Goal: Transaction & Acquisition: Book appointment/travel/reservation

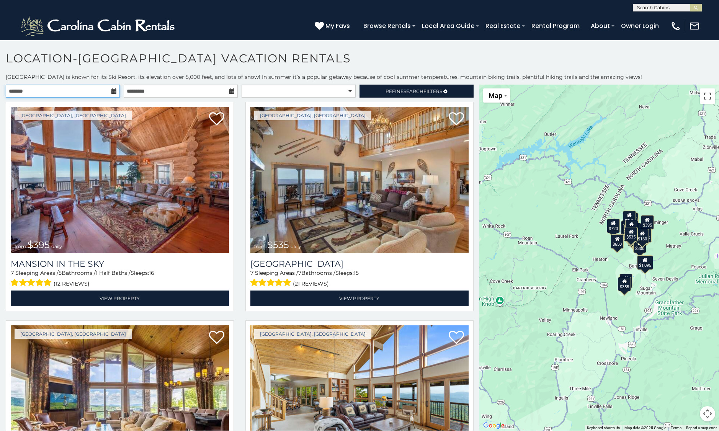
click at [78, 88] on input "text" at bounding box center [63, 91] width 114 height 13
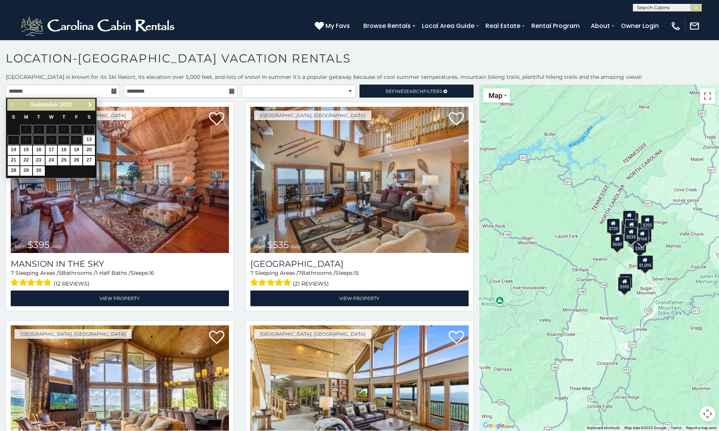
click at [89, 105] on span "Next" at bounding box center [90, 105] width 6 height 6
click at [87, 105] on span "Next" at bounding box center [90, 105] width 6 height 6
click at [39, 157] on link "23" at bounding box center [39, 161] width 12 height 10
type input "**********"
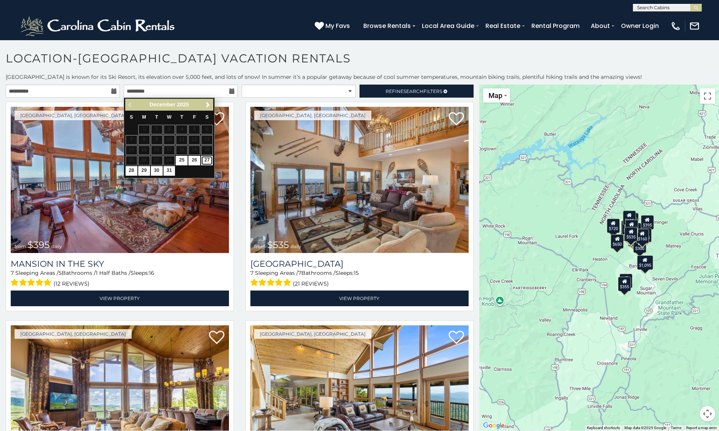
click at [206, 161] on link "27" at bounding box center [207, 161] width 12 height 10
type input "**********"
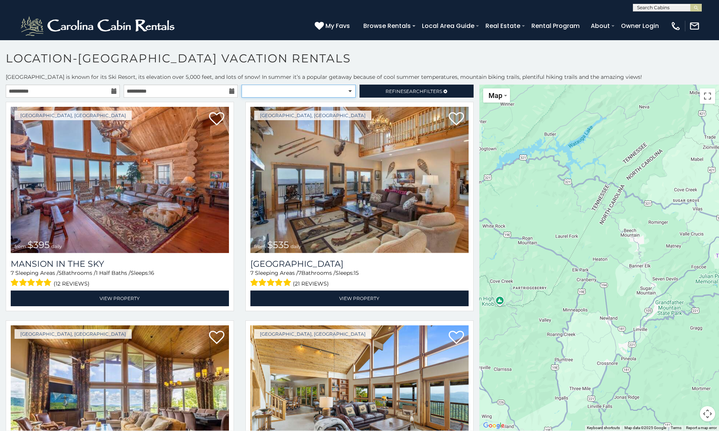
click at [342, 95] on select "**********" at bounding box center [299, 91] width 114 height 13
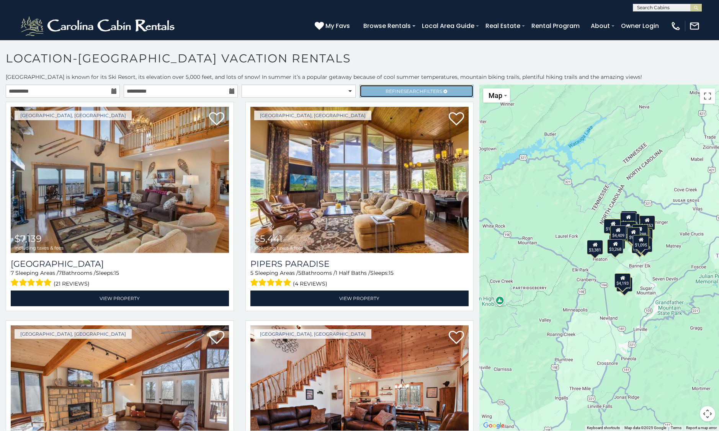
click at [395, 90] on span "Refine Search Filters" at bounding box center [414, 91] width 57 height 6
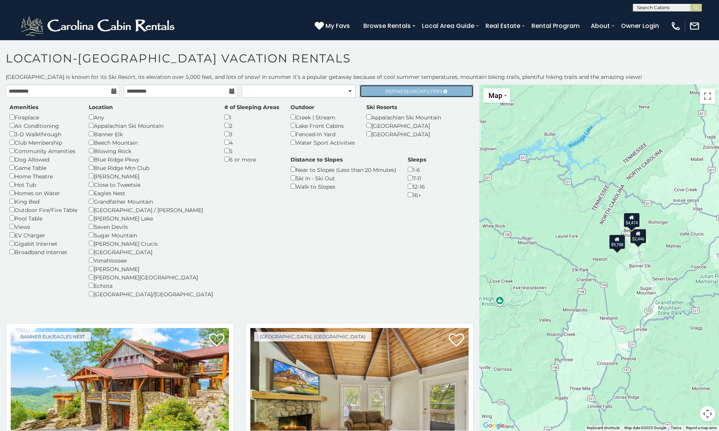
click at [418, 92] on span "Search" at bounding box center [414, 91] width 20 height 6
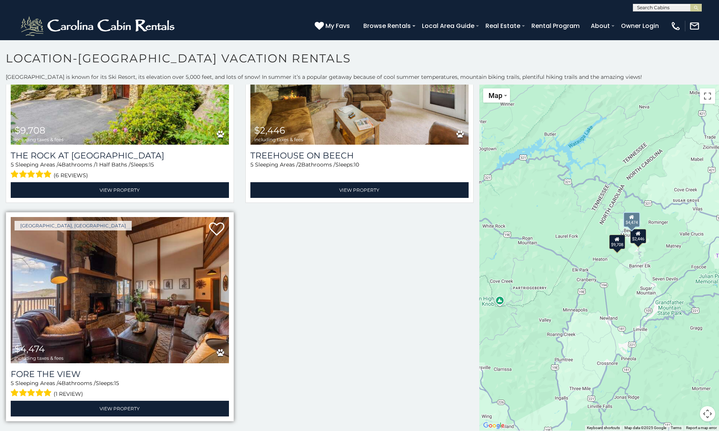
scroll to position [4, 0]
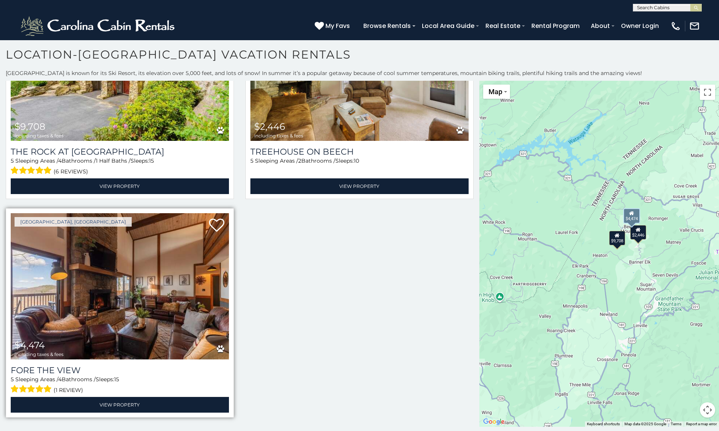
click at [174, 317] on img at bounding box center [120, 286] width 218 height 146
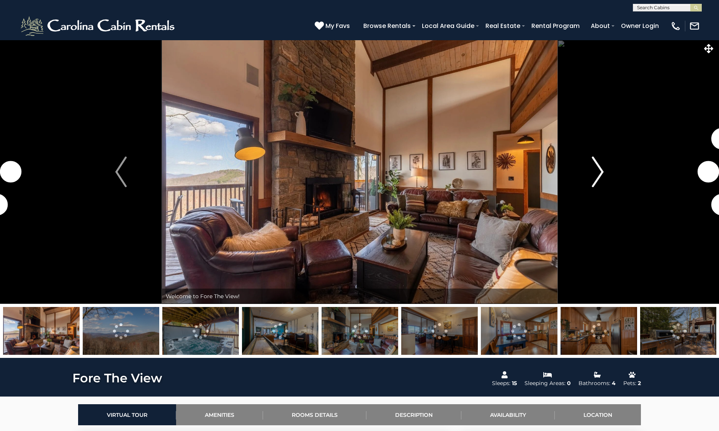
click at [598, 170] on img "Next" at bounding box center [598, 172] width 11 height 31
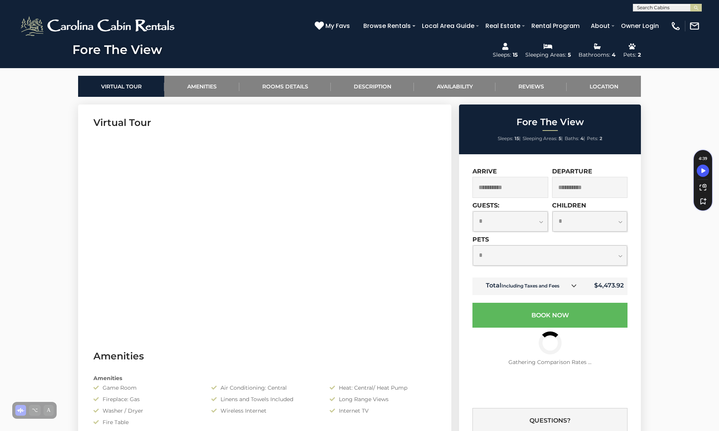
scroll to position [332, 0]
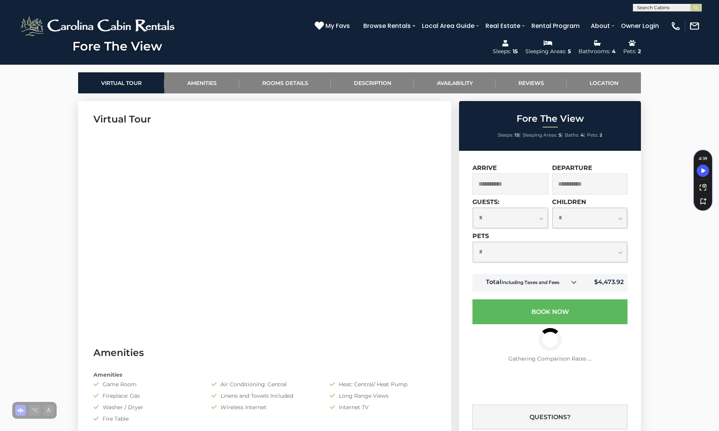
click at [516, 216] on select "**********" at bounding box center [510, 218] width 75 height 20
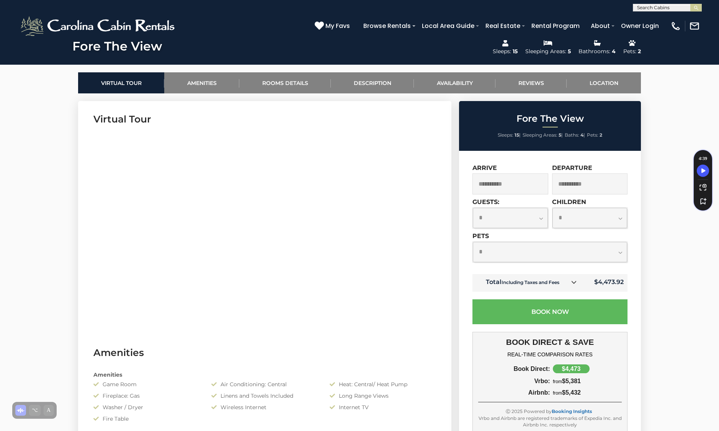
select select "*"
click at [542, 251] on select "**********" at bounding box center [550, 252] width 154 height 20
select select "*"
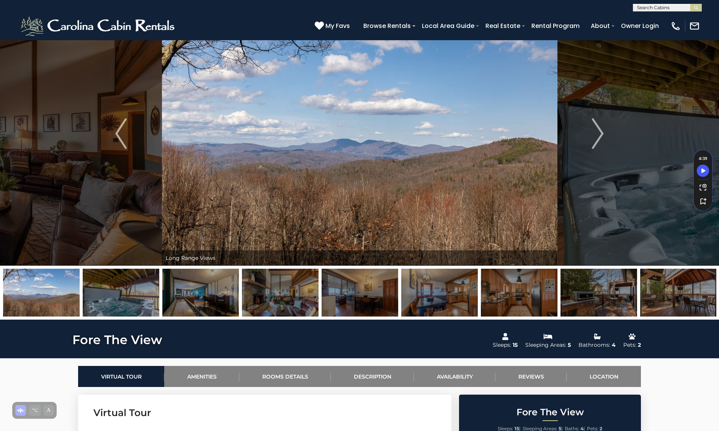
scroll to position [39, 0]
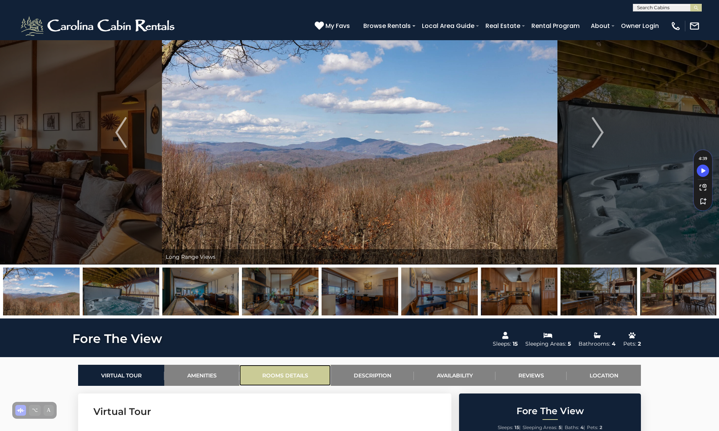
click at [298, 371] on link "Rooms Details" at bounding box center [285, 375] width 92 height 21
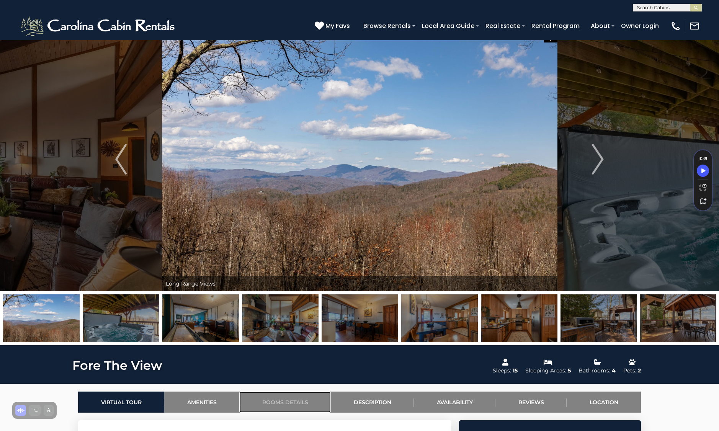
scroll to position [0, 0]
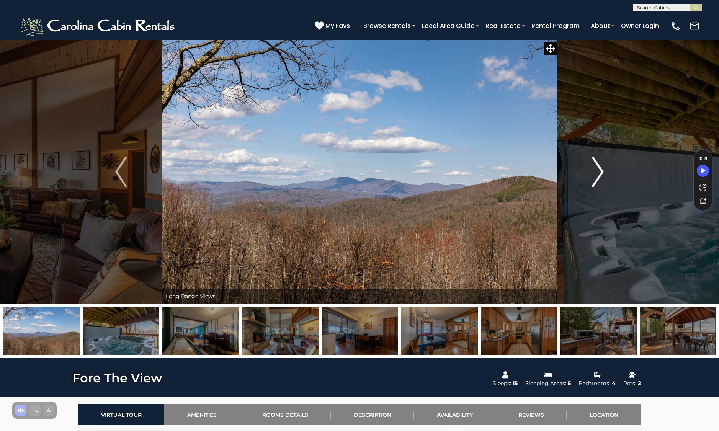
click at [602, 172] on img "Next" at bounding box center [598, 172] width 11 height 31
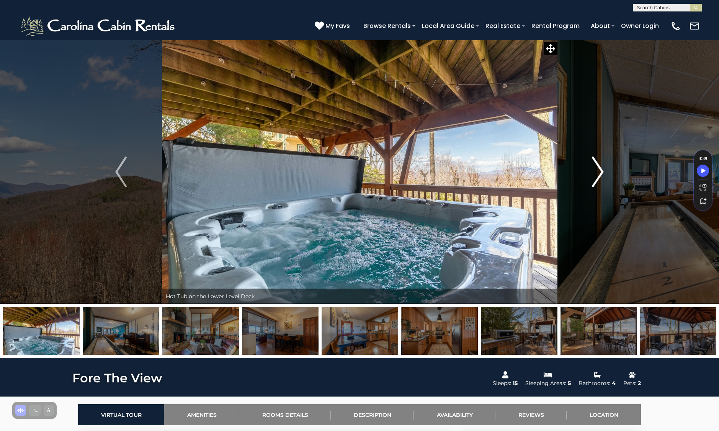
click at [602, 172] on img "Next" at bounding box center [598, 172] width 11 height 31
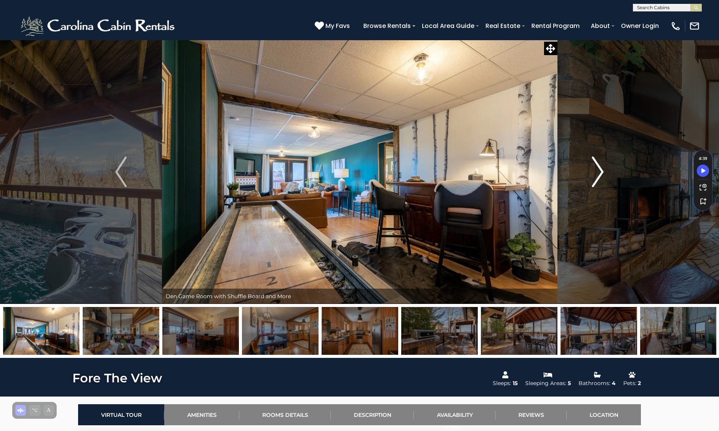
click at [602, 172] on img "Next" at bounding box center [598, 172] width 11 height 31
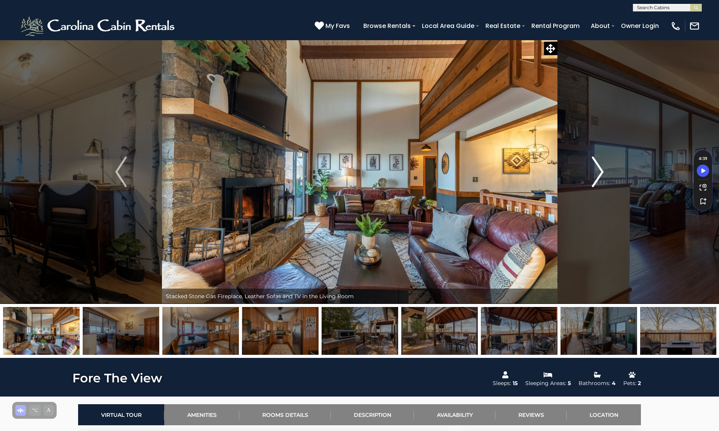
click at [602, 172] on img "Next" at bounding box center [598, 172] width 11 height 31
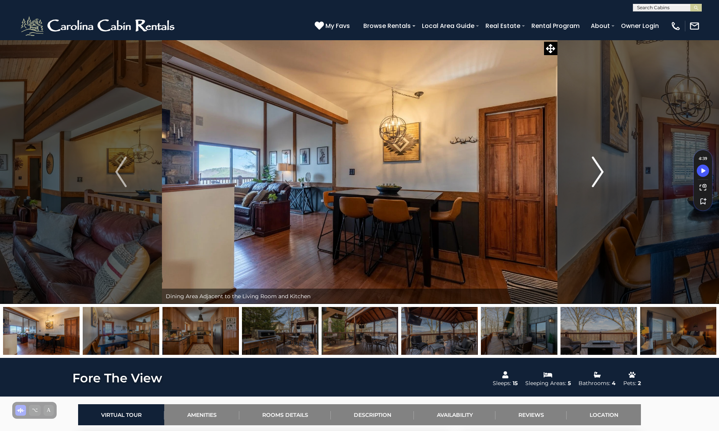
click at [602, 172] on img "Next" at bounding box center [598, 172] width 11 height 31
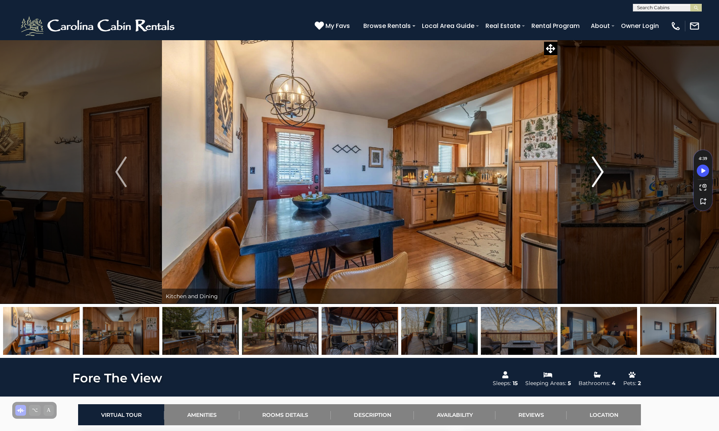
click at [602, 172] on img "Next" at bounding box center [598, 172] width 11 height 31
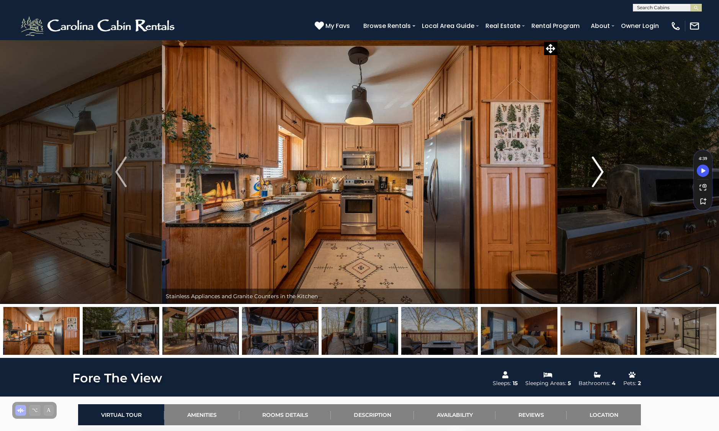
click at [602, 172] on img "Next" at bounding box center [598, 172] width 11 height 31
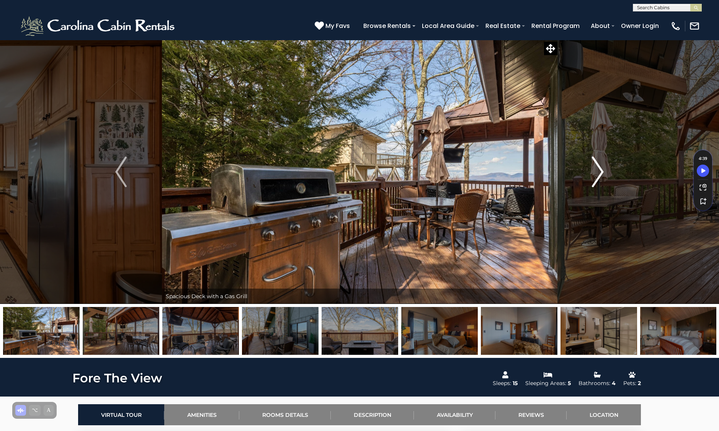
click at [602, 172] on img "Next" at bounding box center [598, 172] width 11 height 31
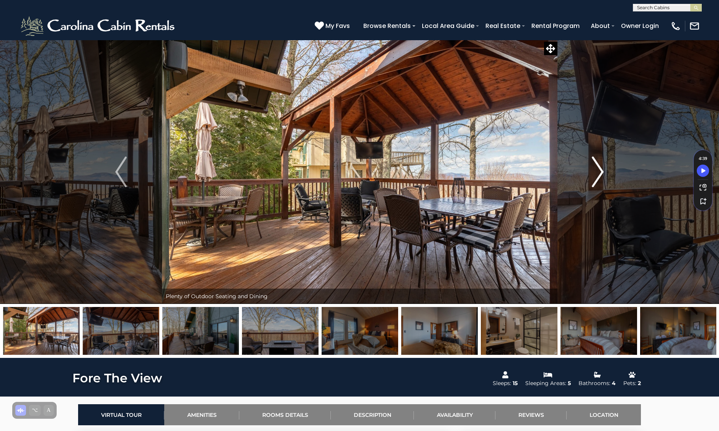
click at [602, 172] on img "Next" at bounding box center [598, 172] width 11 height 31
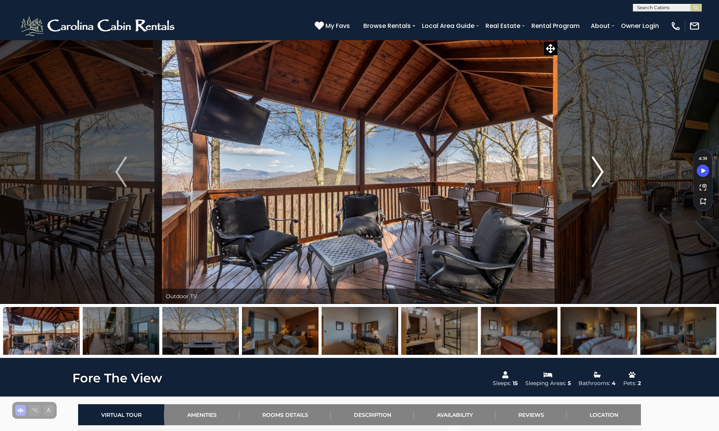
click at [602, 172] on img "Next" at bounding box center [598, 172] width 11 height 31
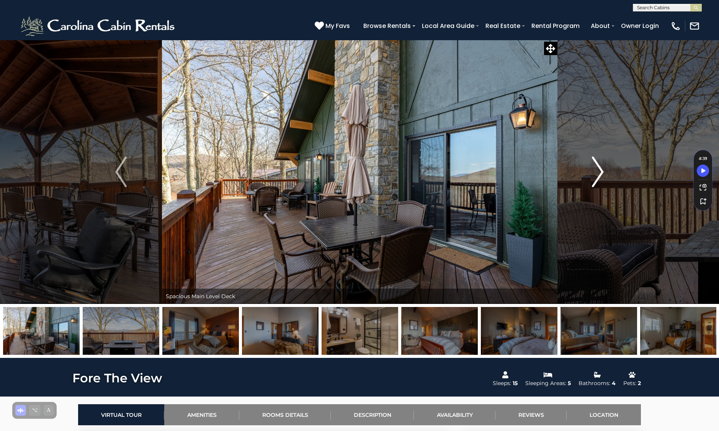
click at [602, 172] on img "Next" at bounding box center [598, 172] width 11 height 31
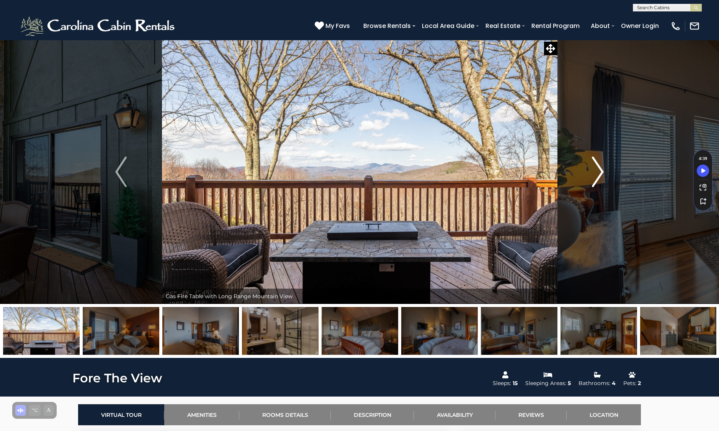
click at [602, 172] on img "Next" at bounding box center [598, 172] width 11 height 31
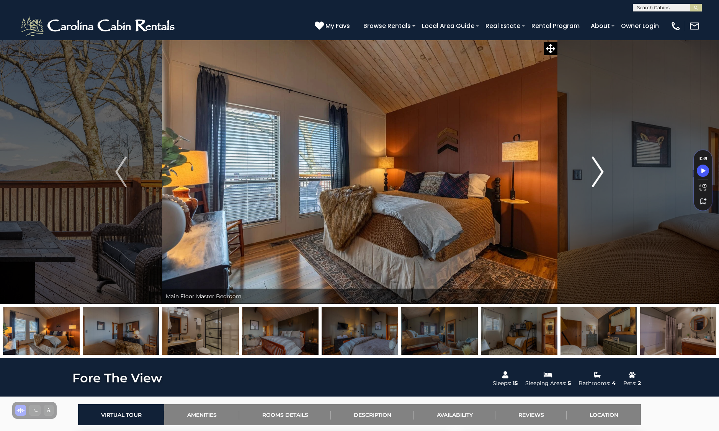
click at [602, 172] on img "Next" at bounding box center [598, 172] width 11 height 31
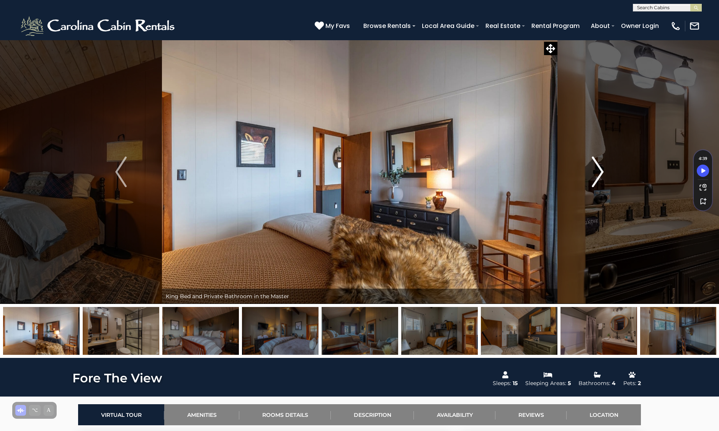
click at [602, 172] on img "Next" at bounding box center [598, 172] width 11 height 31
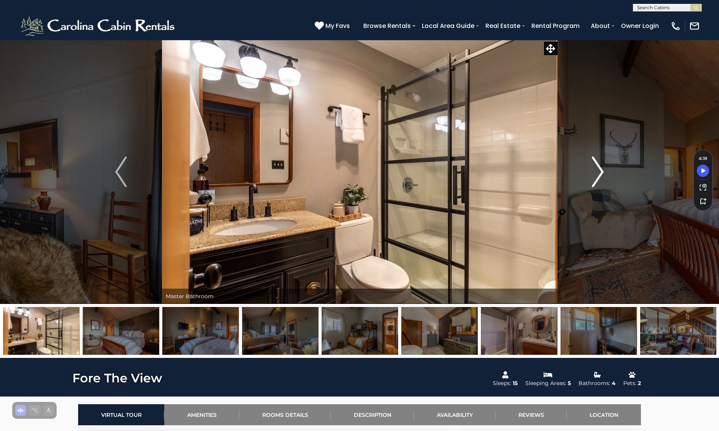
click at [602, 172] on img "Next" at bounding box center [598, 172] width 11 height 31
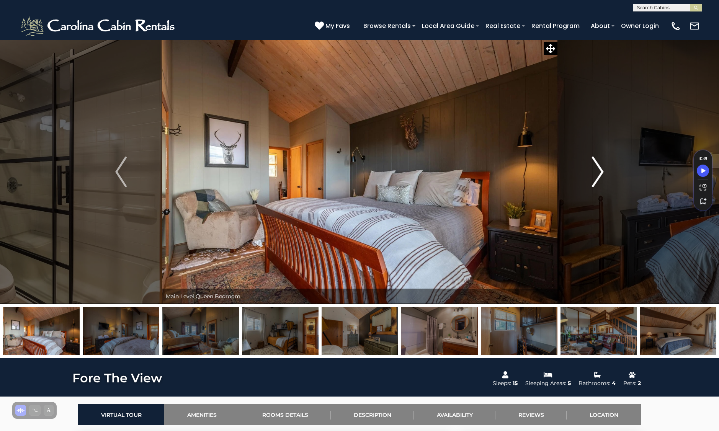
click at [602, 172] on img "Next" at bounding box center [598, 172] width 11 height 31
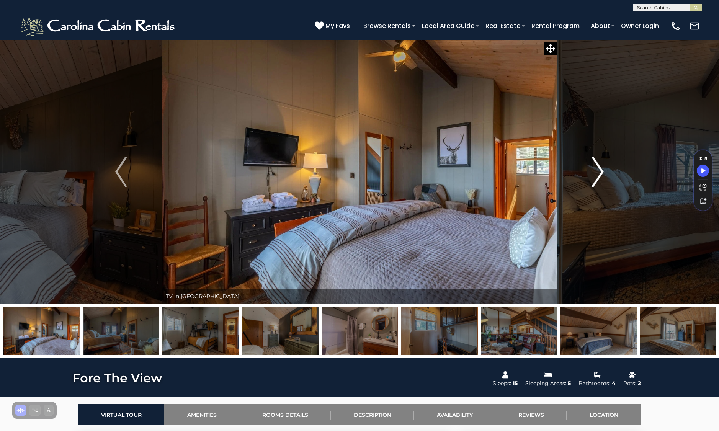
click at [602, 172] on img "Next" at bounding box center [598, 172] width 11 height 31
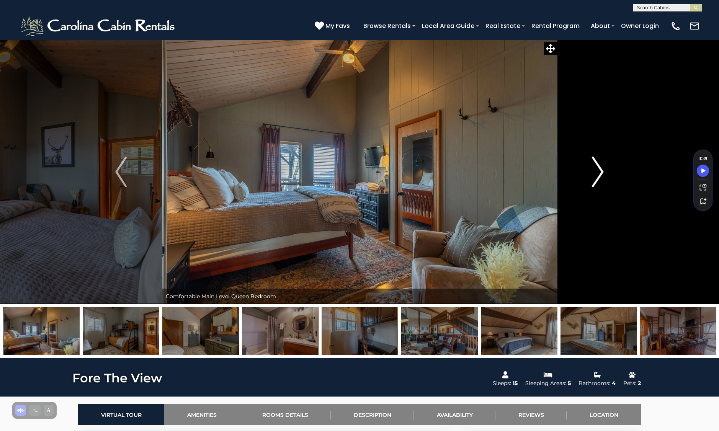
click at [602, 172] on img "Next" at bounding box center [598, 172] width 11 height 31
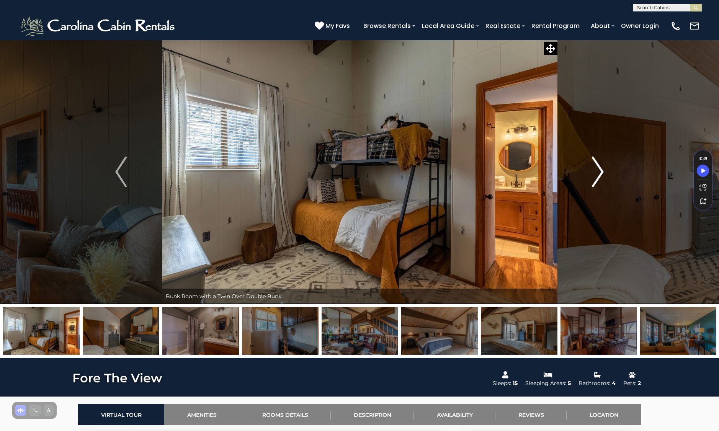
click at [602, 172] on img "Next" at bounding box center [598, 172] width 11 height 31
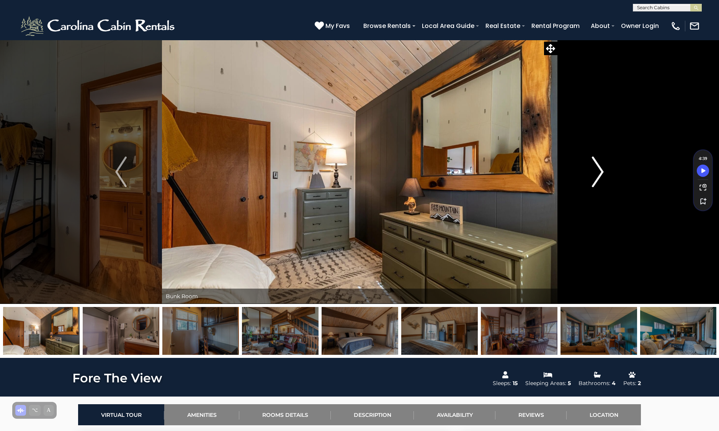
click at [602, 172] on img "Next" at bounding box center [598, 172] width 11 height 31
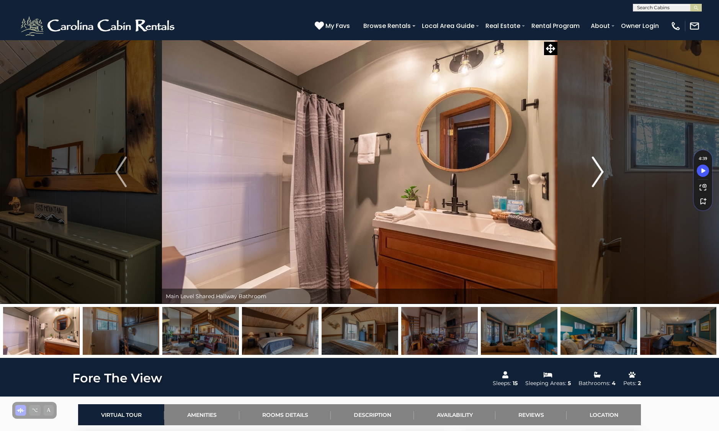
click at [602, 172] on img "Next" at bounding box center [598, 172] width 11 height 31
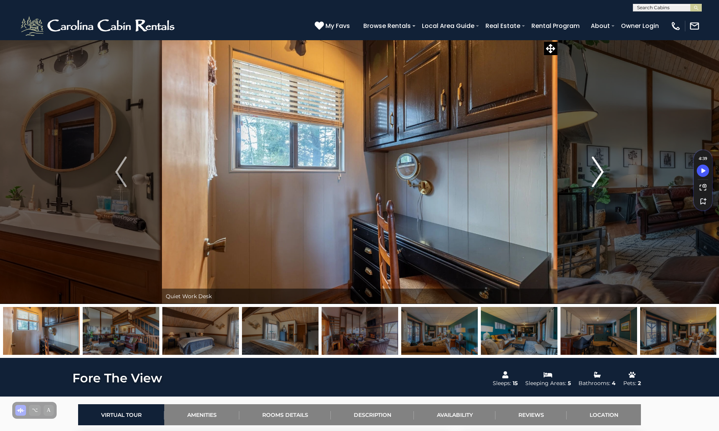
click at [602, 172] on img "Next" at bounding box center [598, 172] width 11 height 31
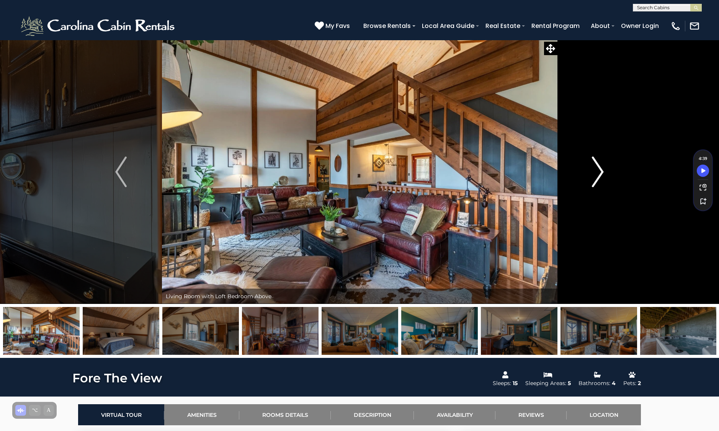
click at [602, 172] on img "Next" at bounding box center [598, 172] width 11 height 31
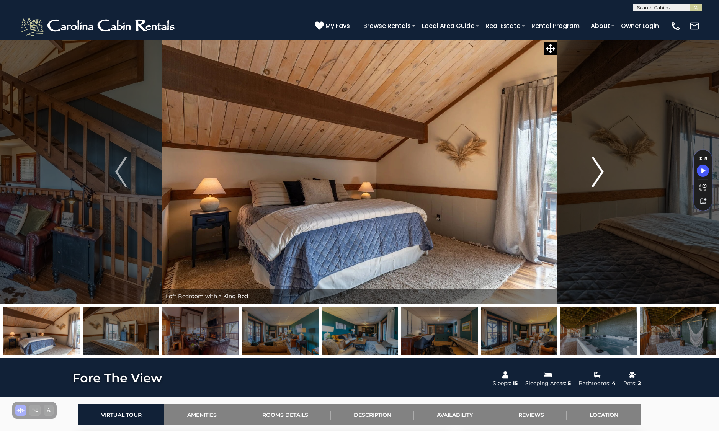
click at [602, 172] on img "Next" at bounding box center [598, 172] width 11 height 31
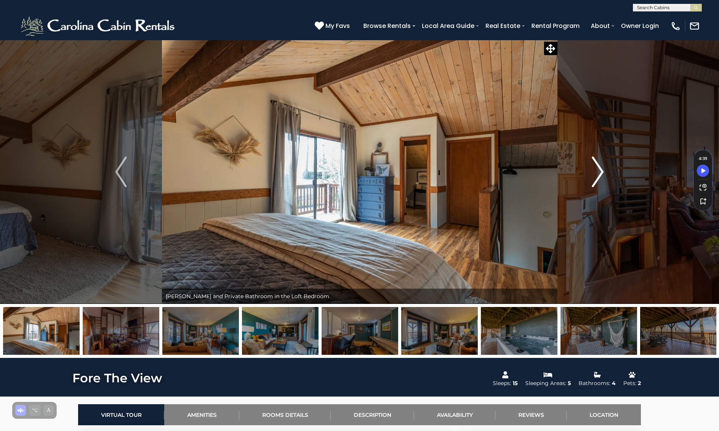
click at [602, 172] on img "Next" at bounding box center [598, 172] width 11 height 31
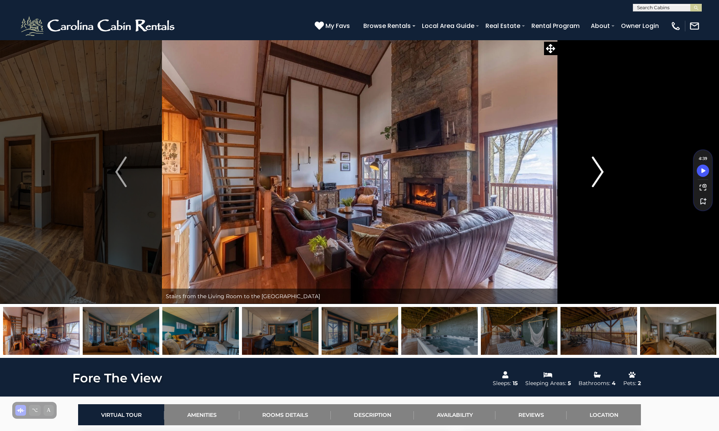
click at [602, 172] on img "Next" at bounding box center [598, 172] width 11 height 31
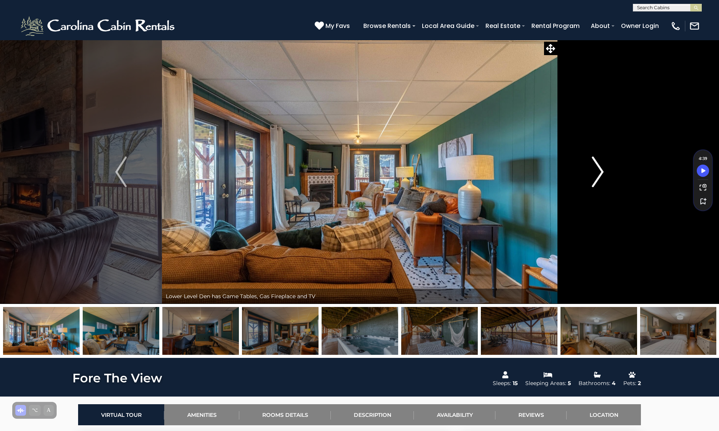
click at [602, 172] on img "Next" at bounding box center [598, 172] width 11 height 31
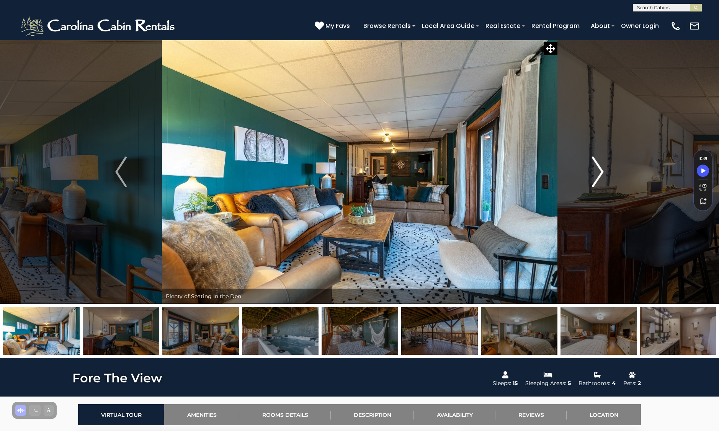
click at [602, 172] on img "Next" at bounding box center [598, 172] width 11 height 31
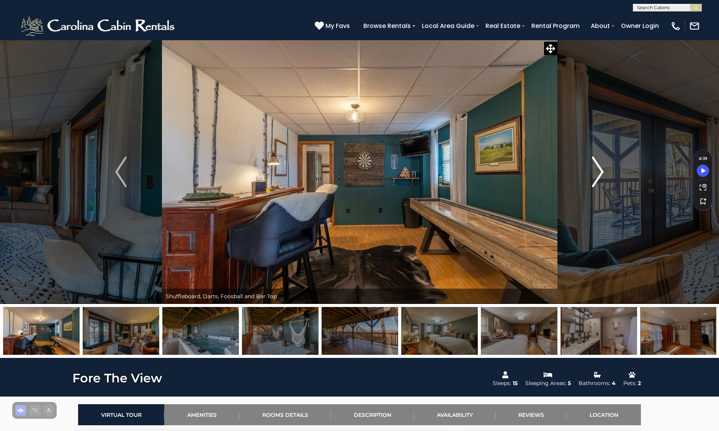
click at [602, 172] on img "Next" at bounding box center [598, 172] width 11 height 31
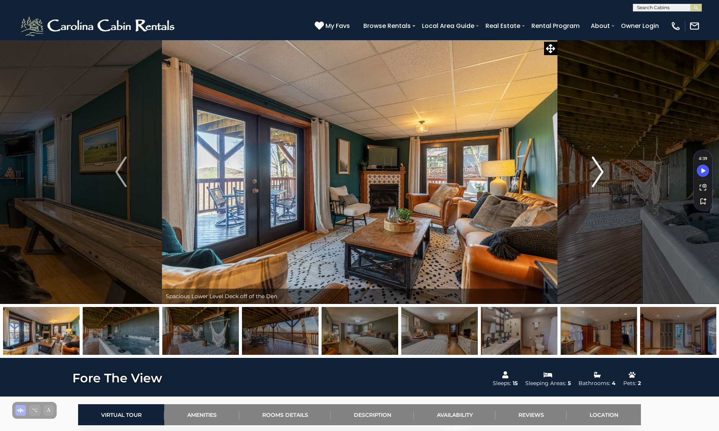
click at [602, 172] on img "Next" at bounding box center [598, 172] width 11 height 31
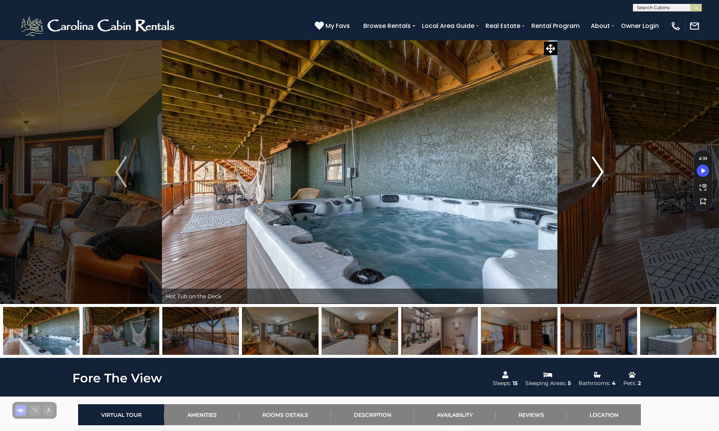
click at [602, 172] on img "Next" at bounding box center [598, 172] width 11 height 31
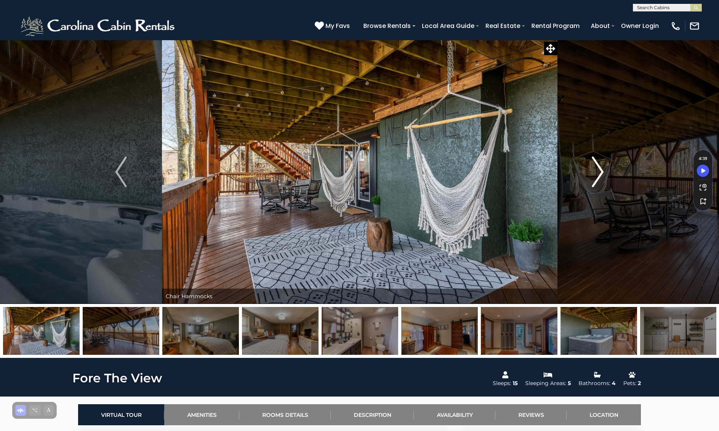
click at [602, 172] on img "Next" at bounding box center [598, 172] width 11 height 31
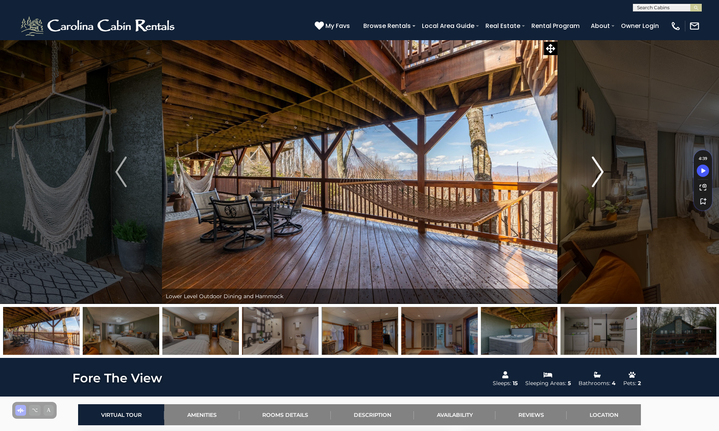
click at [602, 172] on img "Next" at bounding box center [598, 172] width 11 height 31
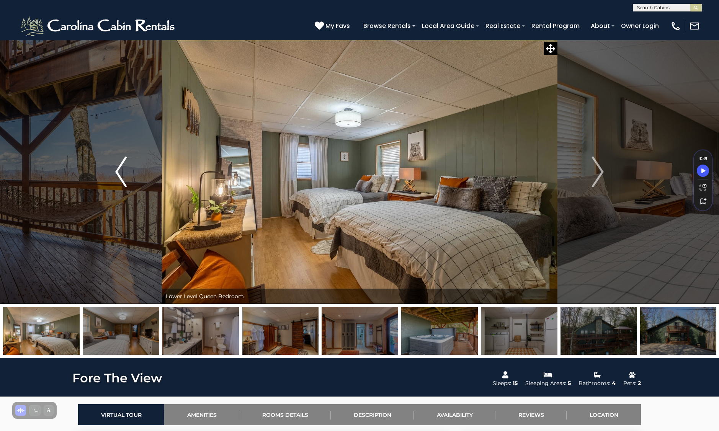
click at [121, 172] on img "Previous" at bounding box center [120, 172] width 11 height 31
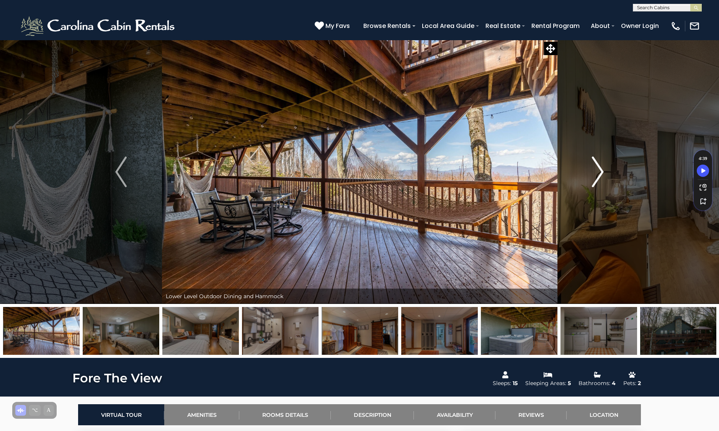
click at [591, 185] on button "Next" at bounding box center [598, 172] width 82 height 264
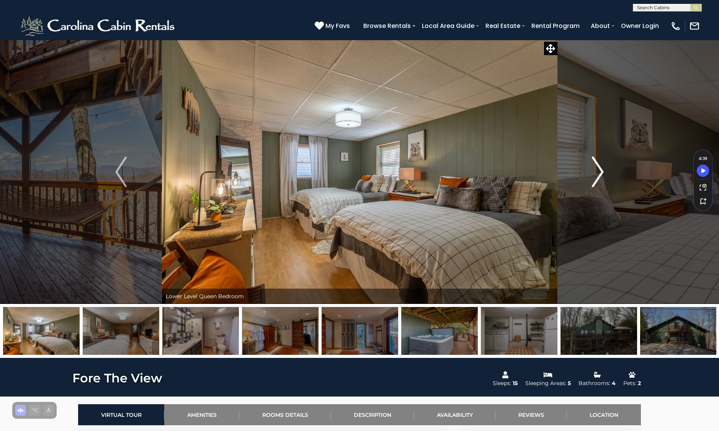
click at [591, 185] on button "Next" at bounding box center [598, 172] width 82 height 264
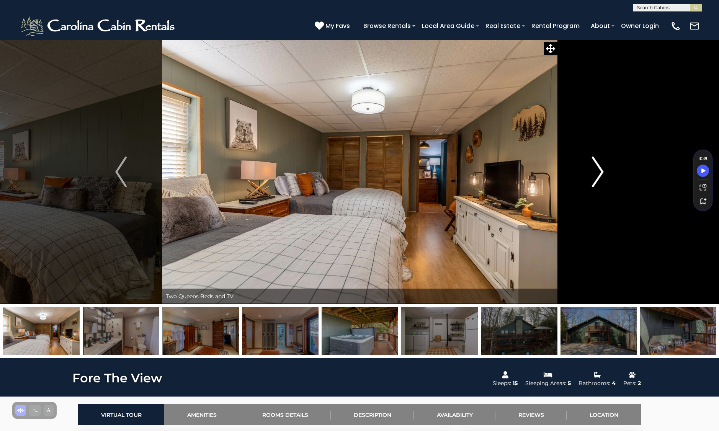
click at [591, 185] on button "Next" at bounding box center [598, 172] width 82 height 264
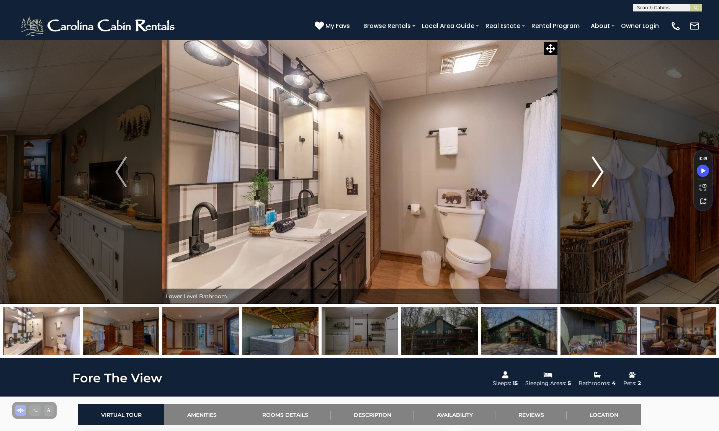
click at [591, 185] on button "Next" at bounding box center [598, 172] width 82 height 264
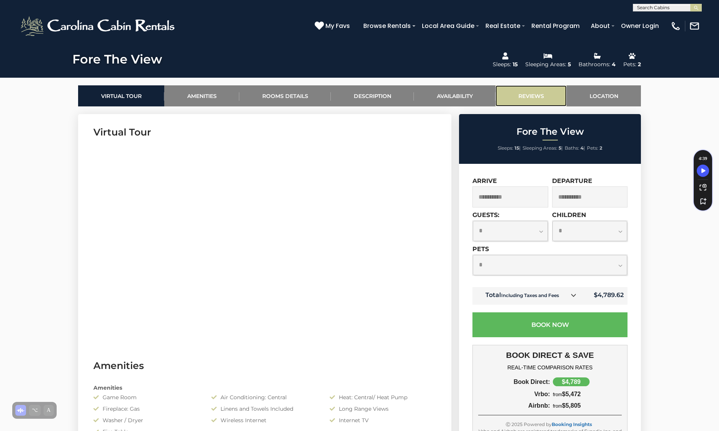
click at [532, 102] on link "Reviews" at bounding box center [531, 95] width 71 height 21
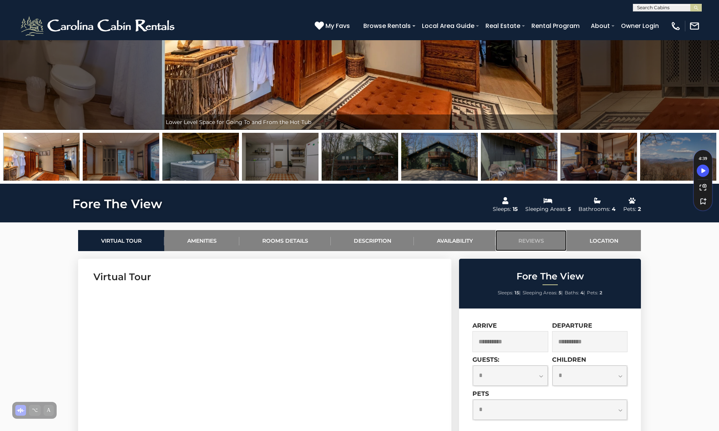
scroll to position [170, 0]
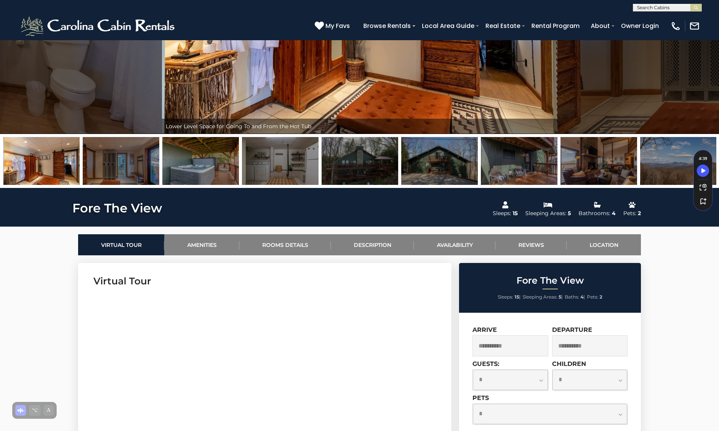
click at [375, 162] on img at bounding box center [360, 161] width 77 height 48
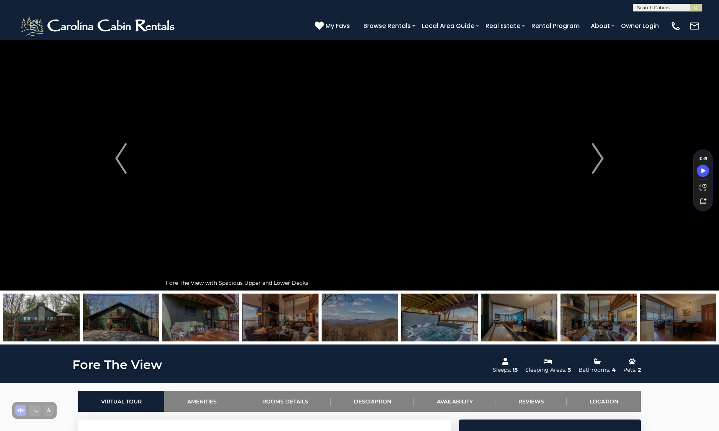
scroll to position [18, 0]
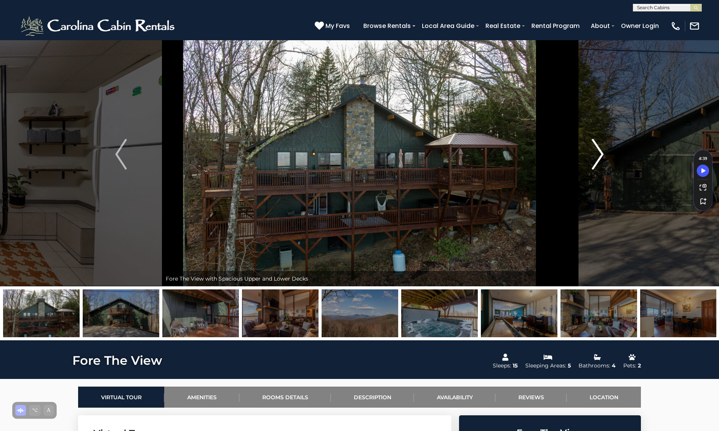
click at [602, 147] on img "Next" at bounding box center [598, 154] width 11 height 31
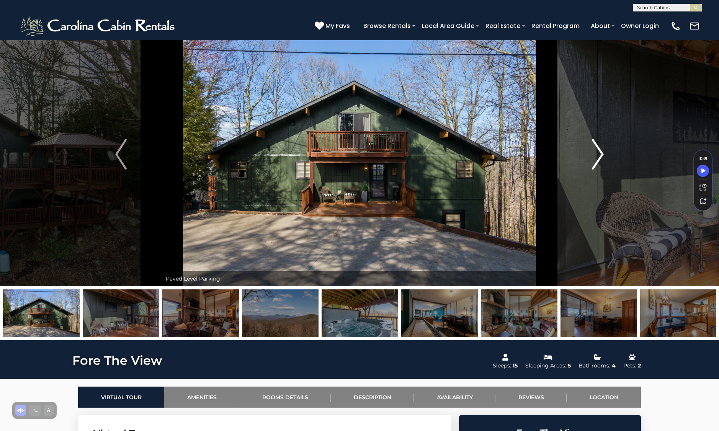
click at [602, 147] on img "Next" at bounding box center [598, 154] width 11 height 31
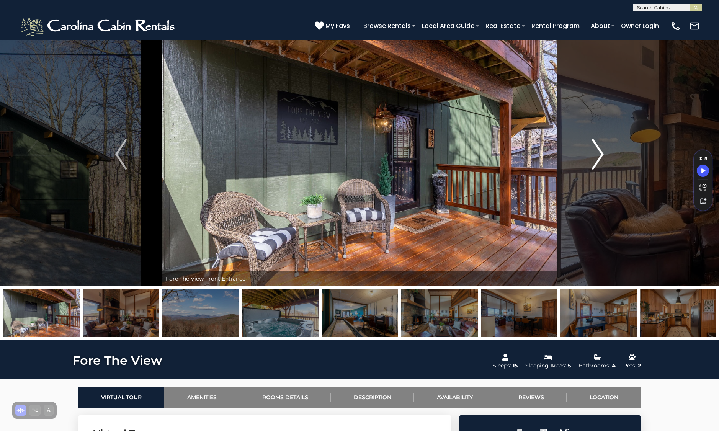
click at [602, 147] on img "Next" at bounding box center [598, 154] width 11 height 31
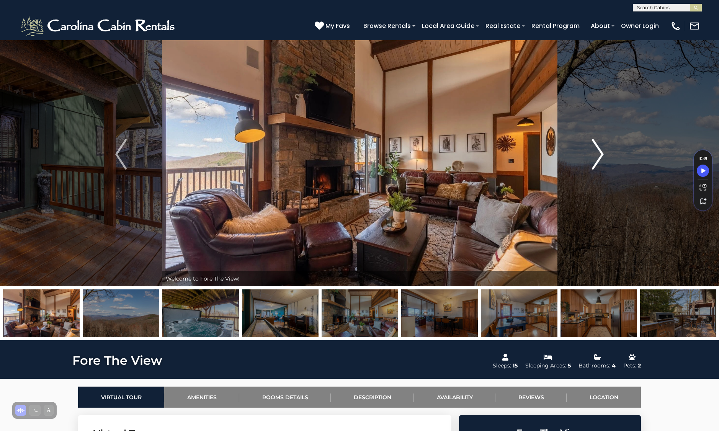
click at [602, 147] on img "Next" at bounding box center [598, 154] width 11 height 31
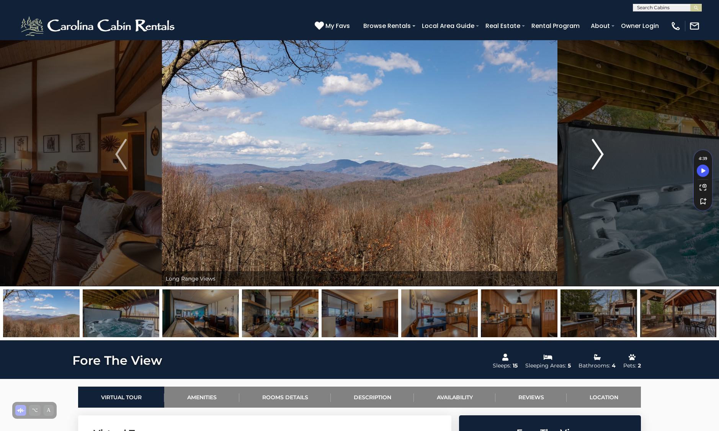
click at [602, 147] on img "Next" at bounding box center [598, 154] width 11 height 31
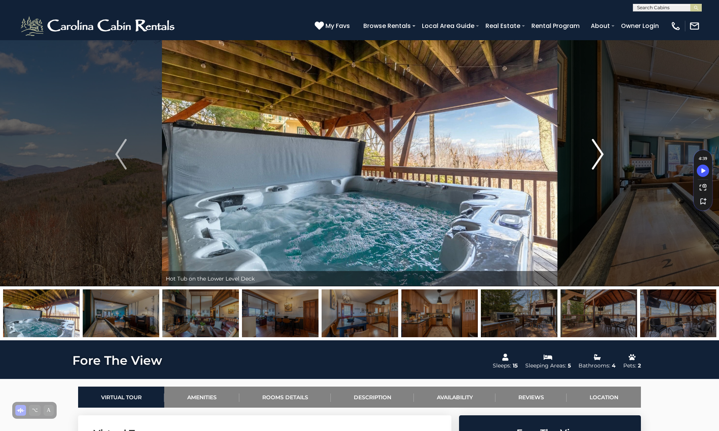
click at [602, 147] on img "Next" at bounding box center [598, 154] width 11 height 31
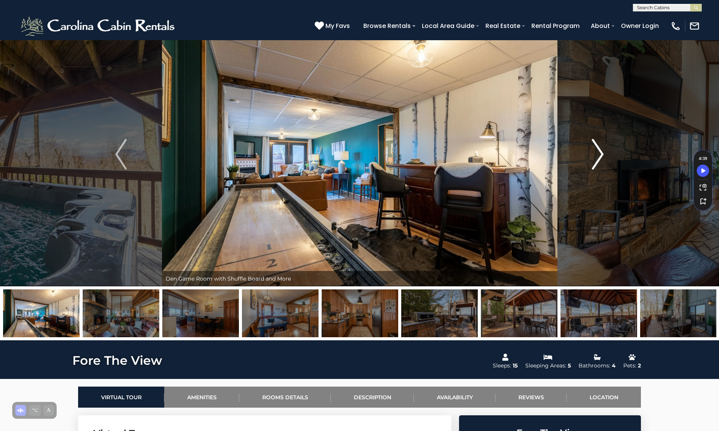
click at [602, 147] on img "Next" at bounding box center [598, 154] width 11 height 31
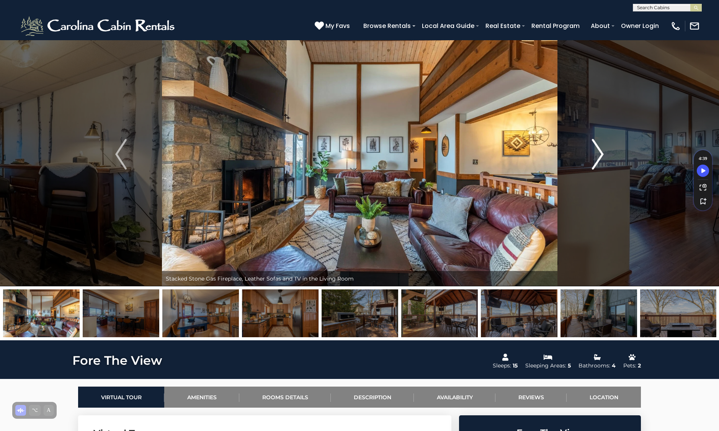
click at [602, 147] on img "Next" at bounding box center [598, 154] width 11 height 31
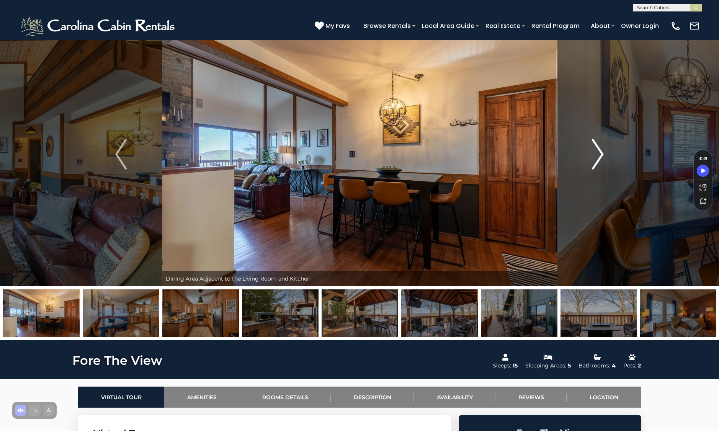
click at [602, 147] on img "Next" at bounding box center [598, 154] width 11 height 31
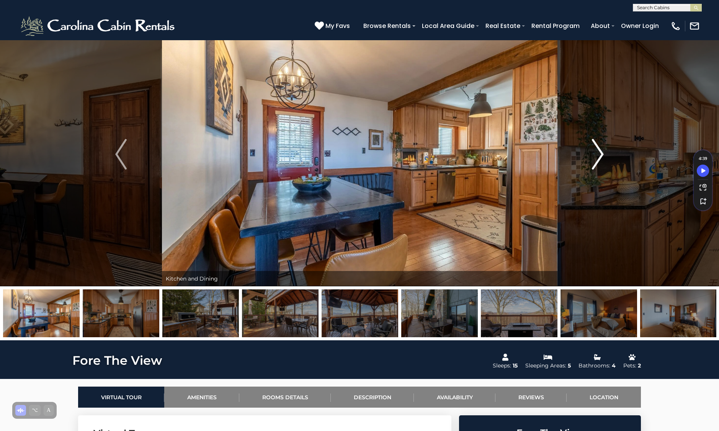
click at [602, 147] on img "Next" at bounding box center [598, 154] width 11 height 31
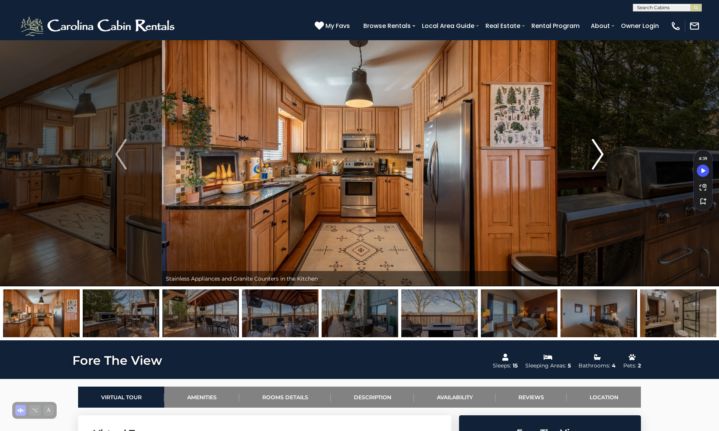
click at [602, 147] on img "Next" at bounding box center [598, 154] width 11 height 31
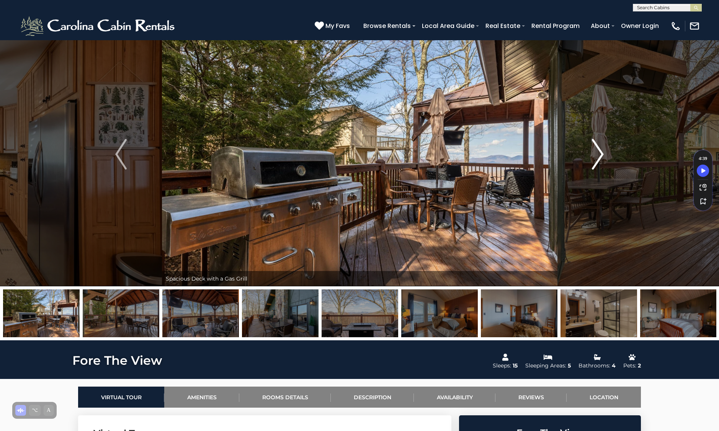
click at [602, 147] on img "Next" at bounding box center [598, 154] width 11 height 31
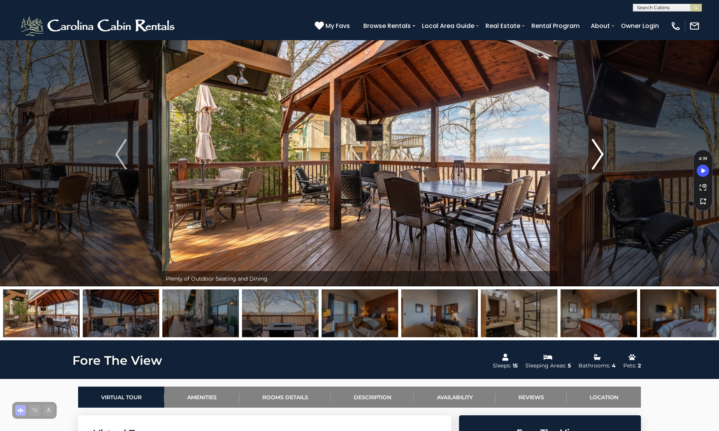
click at [602, 147] on img "Next" at bounding box center [598, 154] width 11 height 31
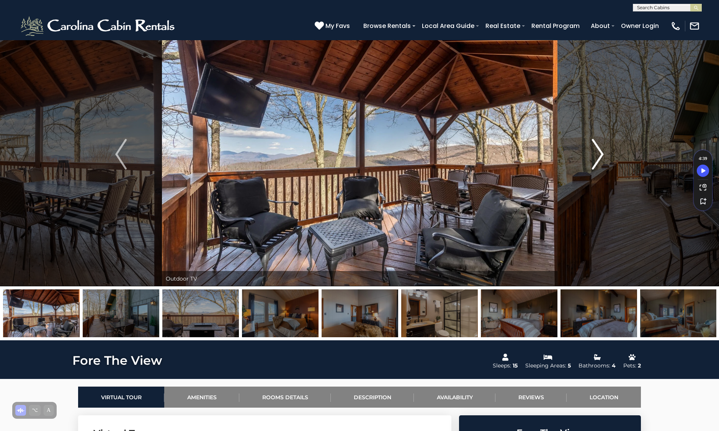
click at [602, 147] on img "Next" at bounding box center [598, 154] width 11 height 31
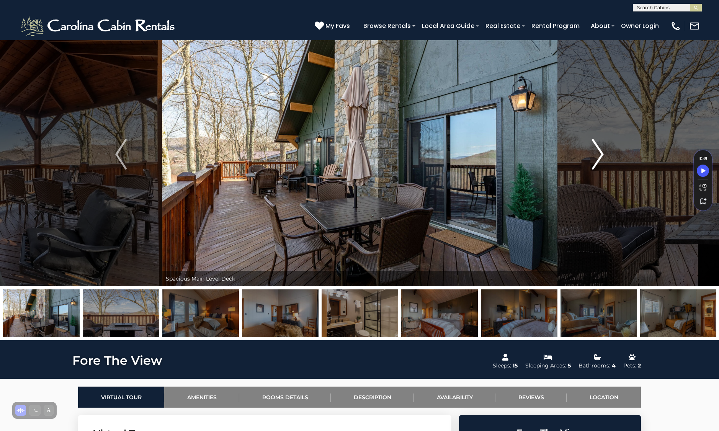
click at [602, 147] on img "Next" at bounding box center [598, 154] width 11 height 31
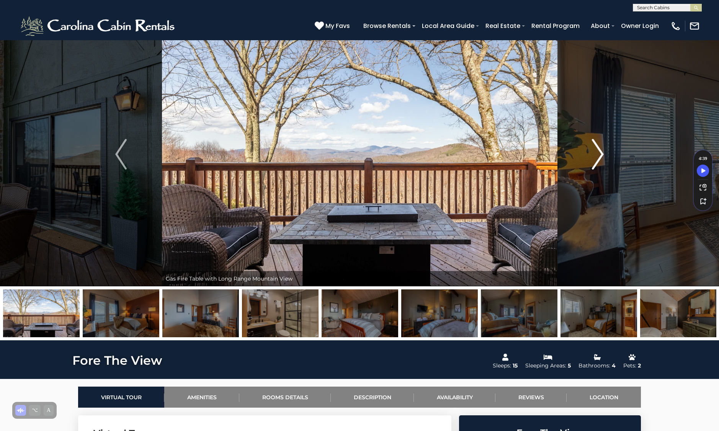
click at [602, 147] on img "Next" at bounding box center [598, 154] width 11 height 31
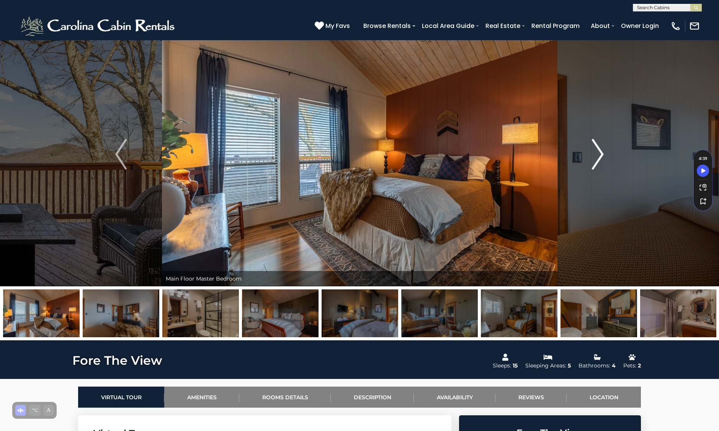
click at [602, 147] on img "Next" at bounding box center [598, 154] width 11 height 31
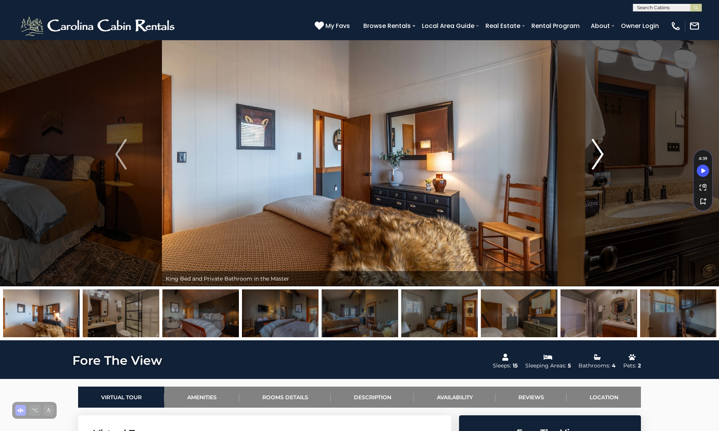
click at [602, 147] on img "Next" at bounding box center [598, 154] width 11 height 31
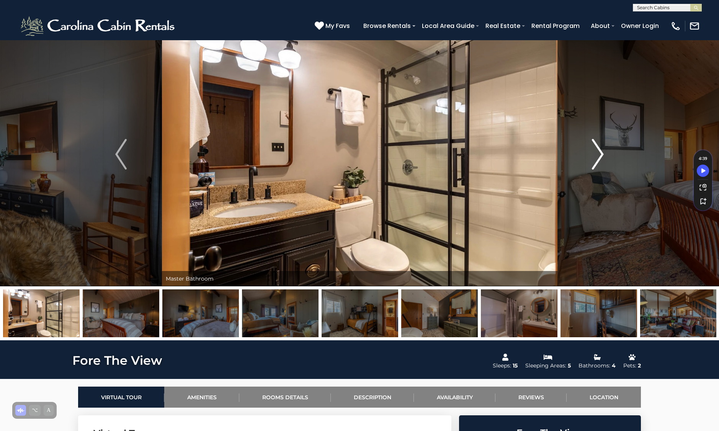
click at [601, 148] on img "Next" at bounding box center [598, 154] width 11 height 31
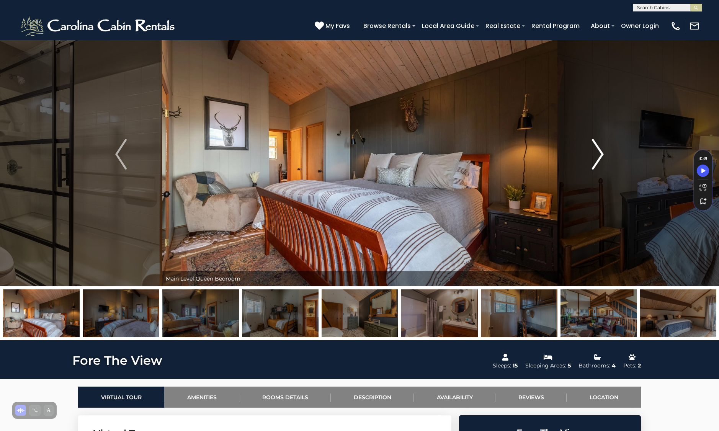
click at [599, 149] on img "Next" at bounding box center [598, 154] width 11 height 31
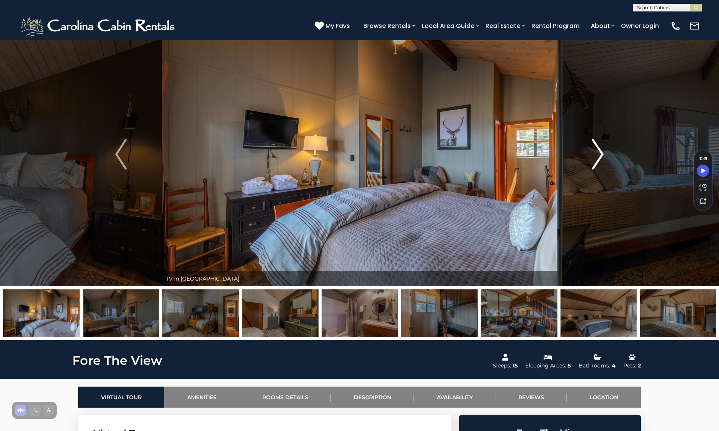
click at [598, 148] on img "Next" at bounding box center [598, 154] width 11 height 31
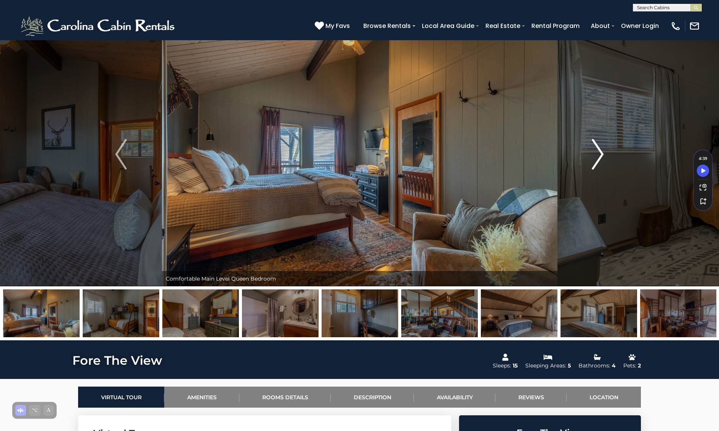
click at [598, 148] on img "Next" at bounding box center [598, 154] width 11 height 31
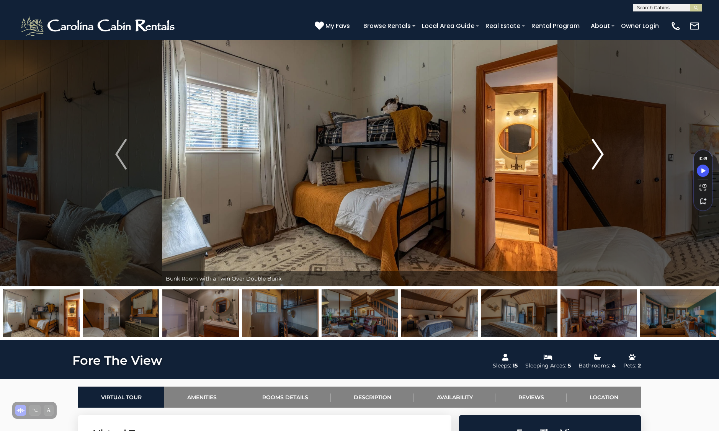
click at [590, 158] on button "Next" at bounding box center [598, 154] width 82 height 264
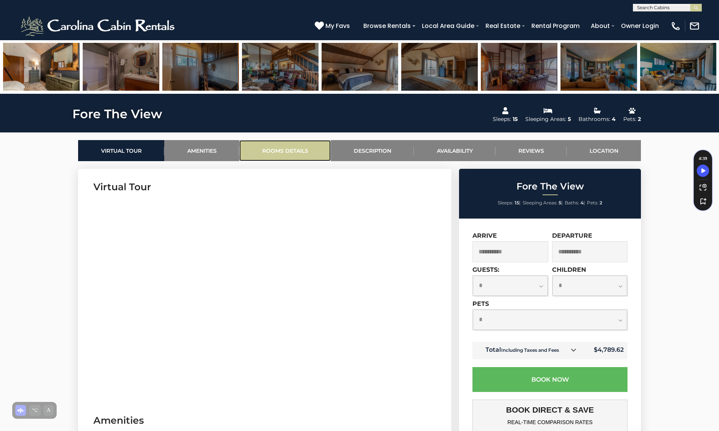
click at [300, 143] on link "Rooms Details" at bounding box center [285, 150] width 92 height 21
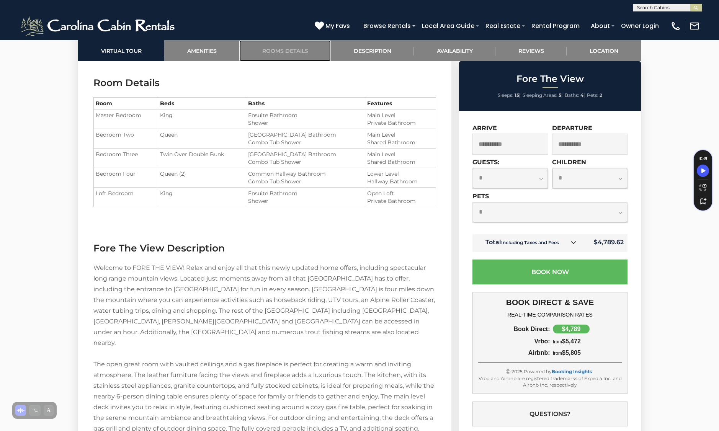
scroll to position [900, 0]
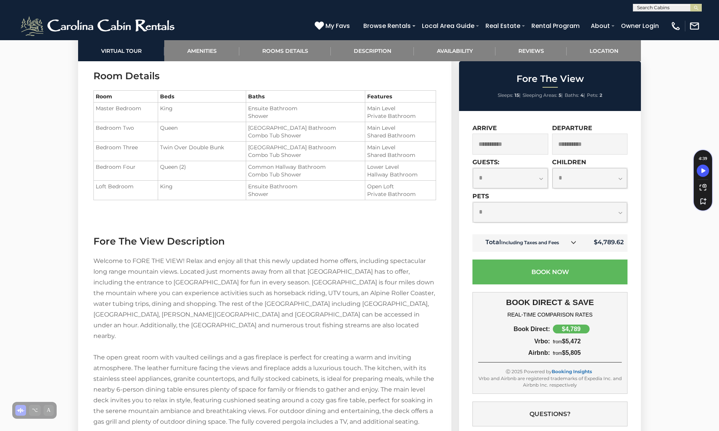
drag, startPoint x: 107, startPoint y: 107, endPoint x: 270, endPoint y: 118, distance: 163.2
click at [270, 118] on tr "Master Bedroom King Ensuite Bathroom Shower" at bounding box center [265, 113] width 342 height 20
click at [271, 115] on li "Shower" at bounding box center [305, 116] width 115 height 8
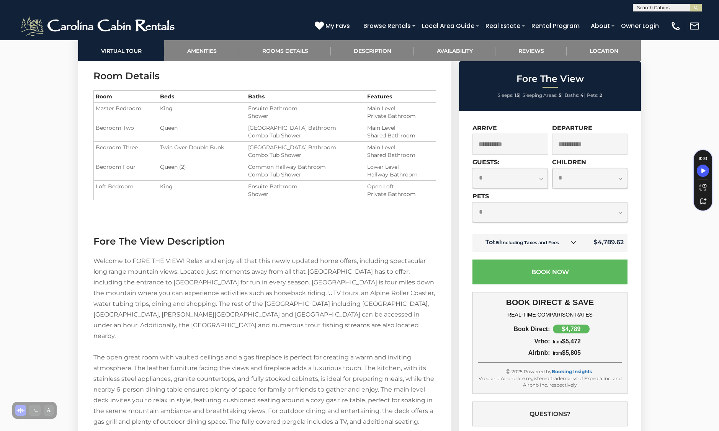
click at [273, 193] on li "Shower" at bounding box center [305, 194] width 115 height 8
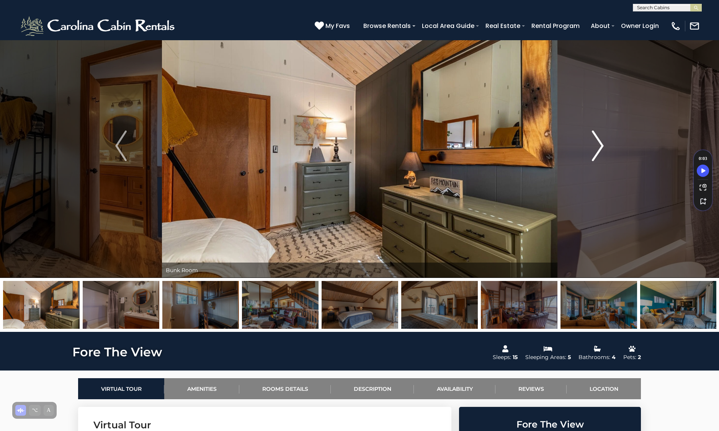
scroll to position [0, 0]
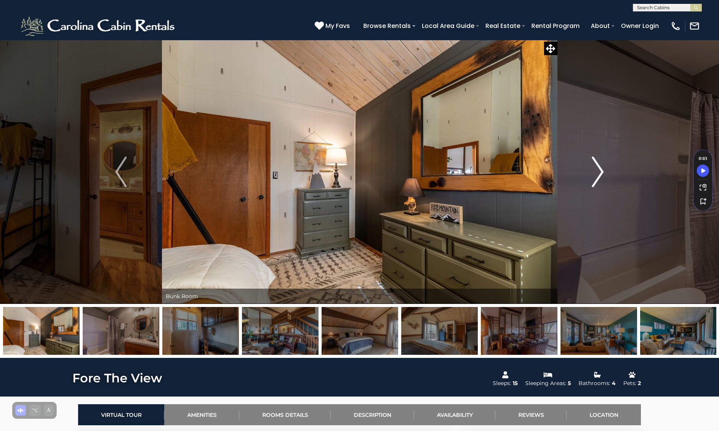
click at [602, 168] on img "Next" at bounding box center [598, 172] width 11 height 31
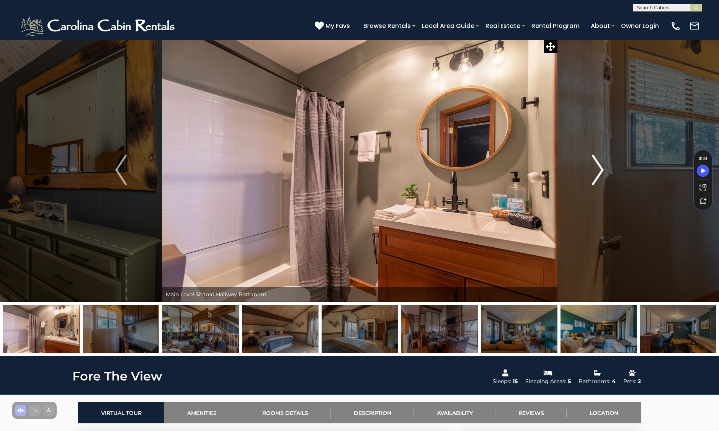
click at [602, 168] on img "Next" at bounding box center [598, 170] width 11 height 31
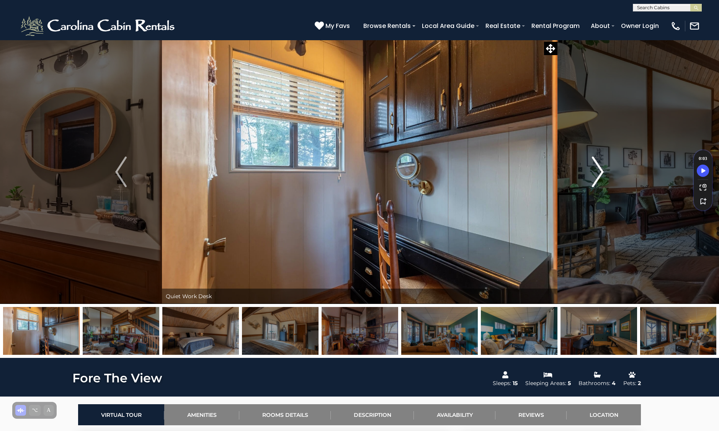
click at [602, 168] on img "Next" at bounding box center [598, 172] width 11 height 31
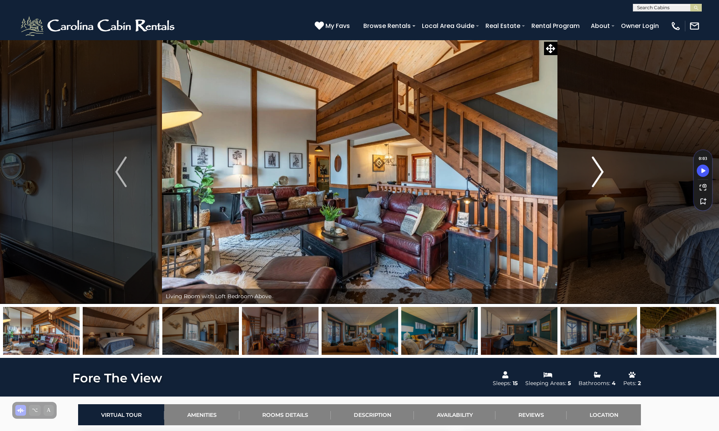
click at [602, 167] on img "Next" at bounding box center [598, 172] width 11 height 31
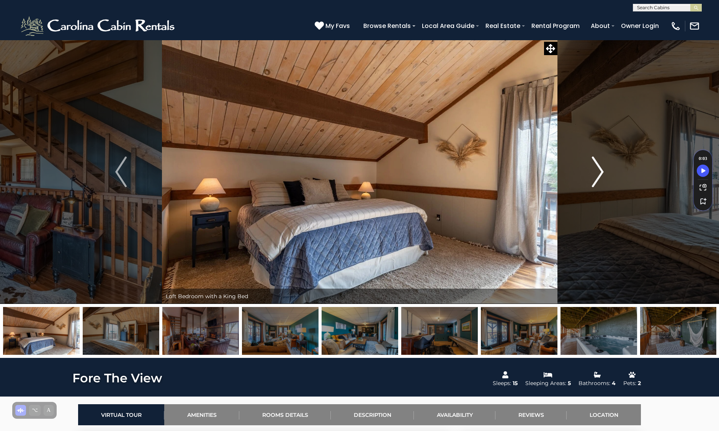
click at [602, 167] on img "Next" at bounding box center [598, 172] width 11 height 31
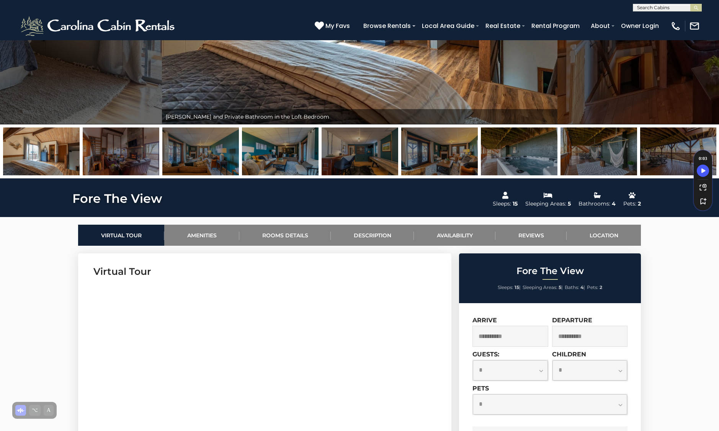
scroll to position [180, 0]
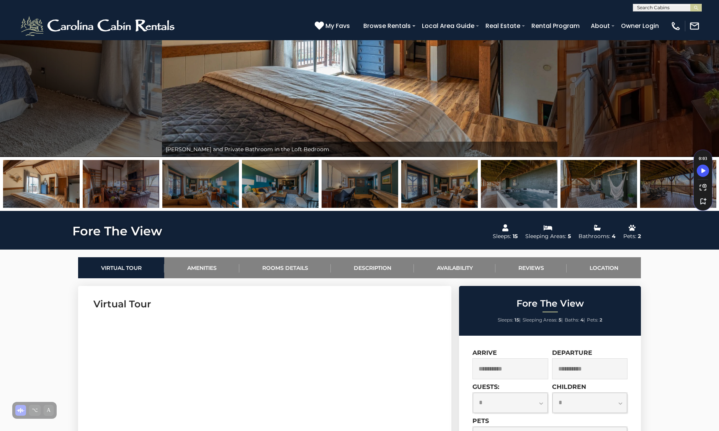
click at [254, 287] on section "Virtual Tour" at bounding box center [264, 403] width 373 height 234
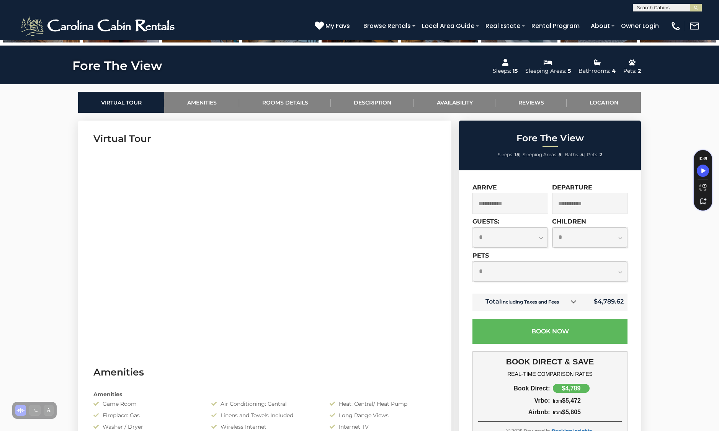
scroll to position [311, 0]
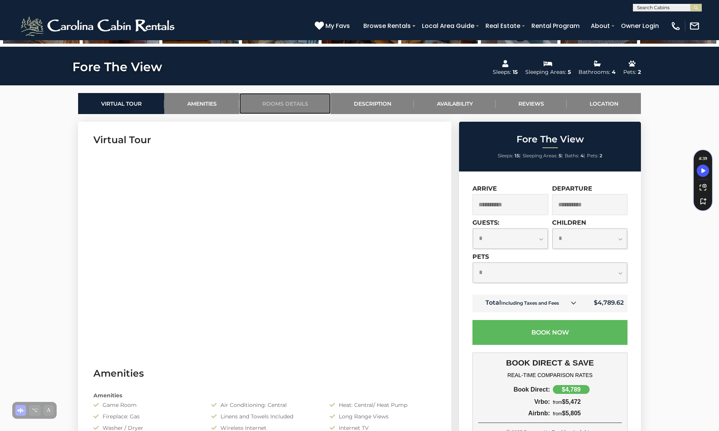
click at [290, 102] on link "Rooms Details" at bounding box center [285, 103] width 92 height 21
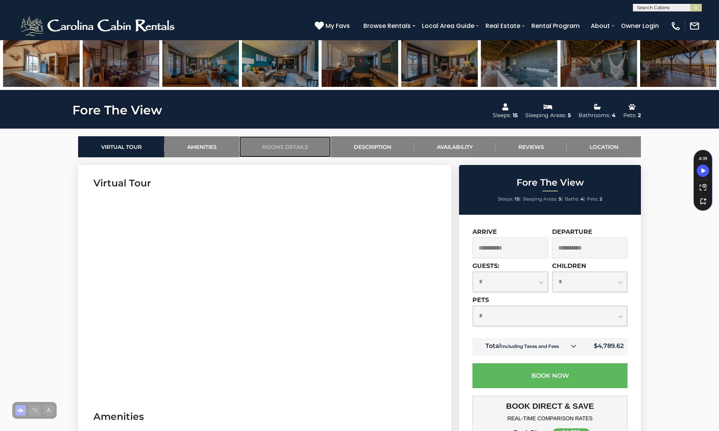
scroll to position [270, 0]
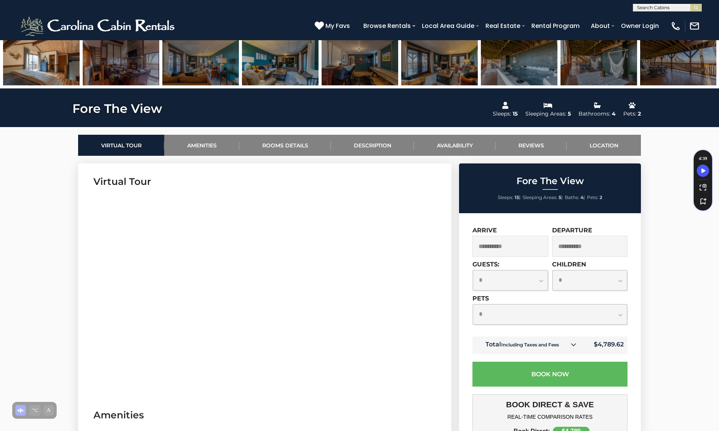
click at [512, 286] on select "**********" at bounding box center [510, 280] width 75 height 20
select select "**"
click at [592, 280] on select "**********" at bounding box center [590, 280] width 75 height 20
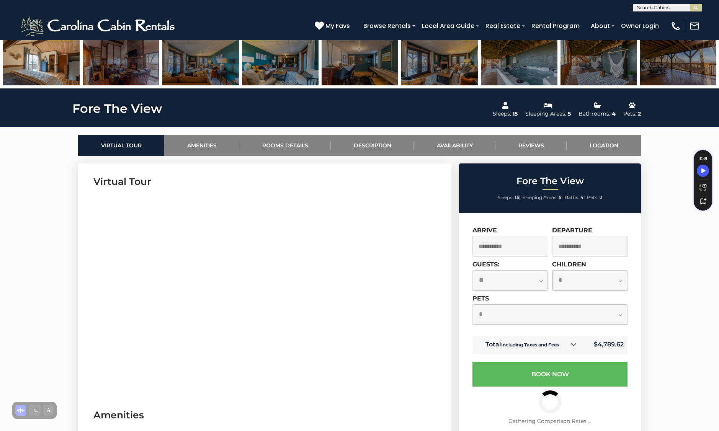
select select "*"
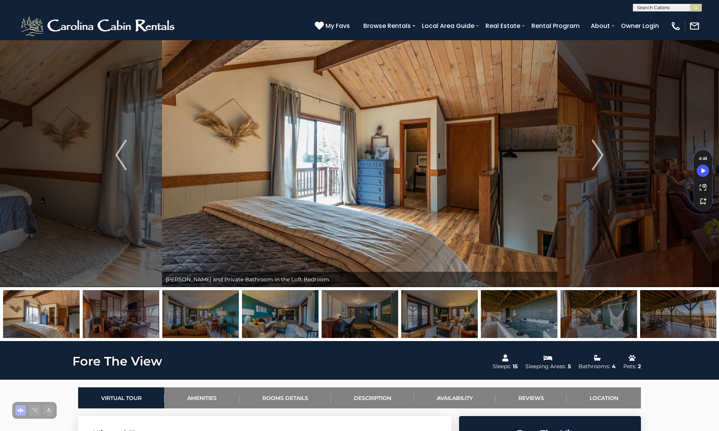
scroll to position [0, 0]
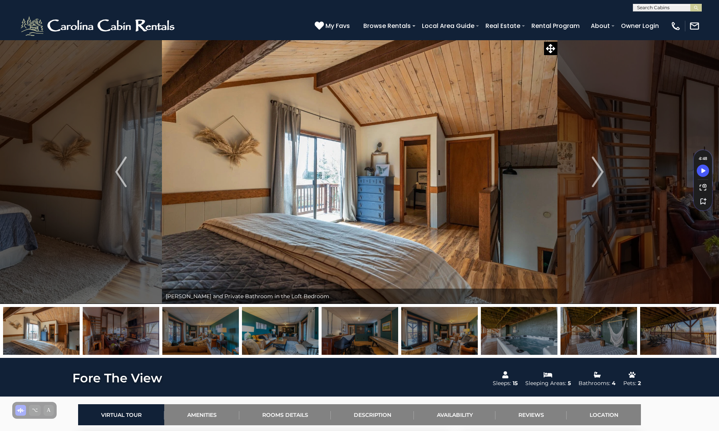
click at [665, 332] on img at bounding box center [679, 331] width 77 height 48
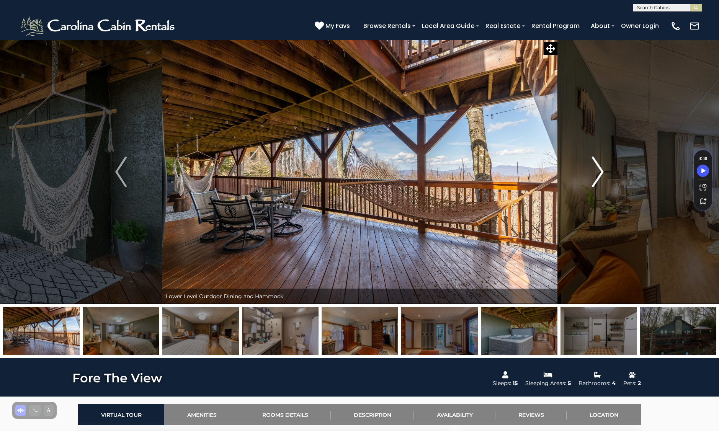
click at [596, 167] on img "Next" at bounding box center [598, 172] width 11 height 31
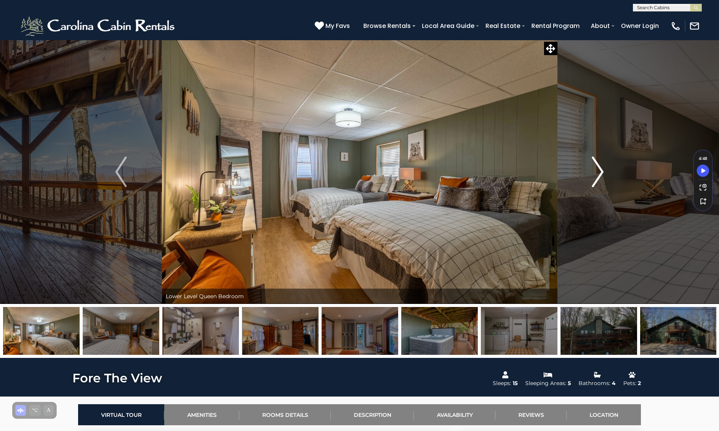
click at [596, 167] on img "Next" at bounding box center [598, 172] width 11 height 31
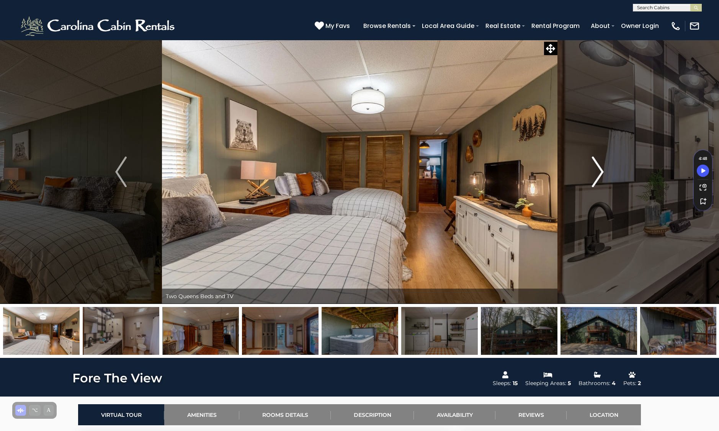
click at [596, 167] on img "Next" at bounding box center [598, 172] width 11 height 31
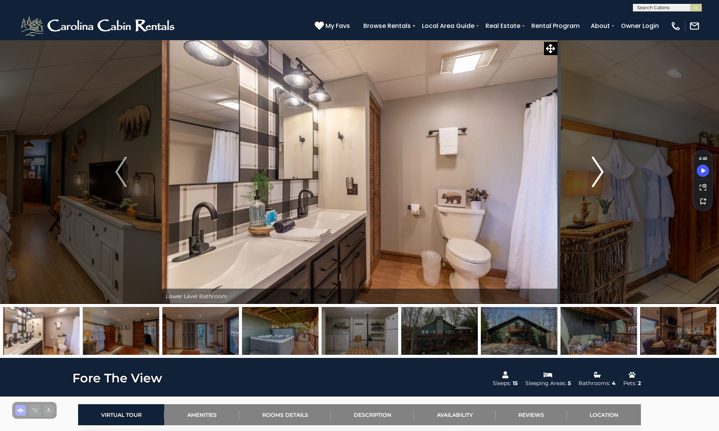
click at [596, 167] on img "Next" at bounding box center [598, 172] width 11 height 31
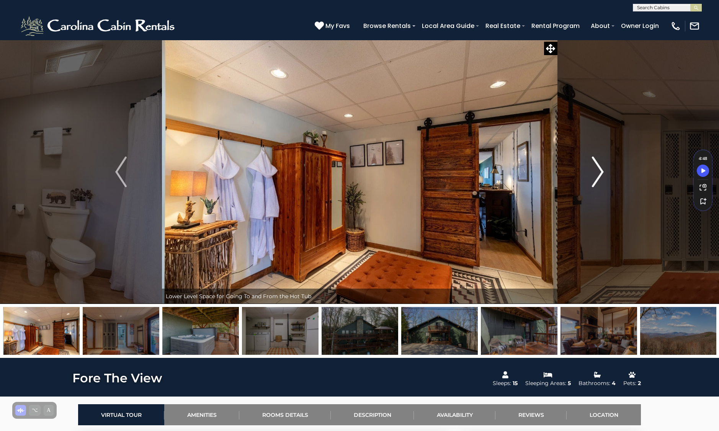
click at [596, 167] on img "Next" at bounding box center [598, 172] width 11 height 31
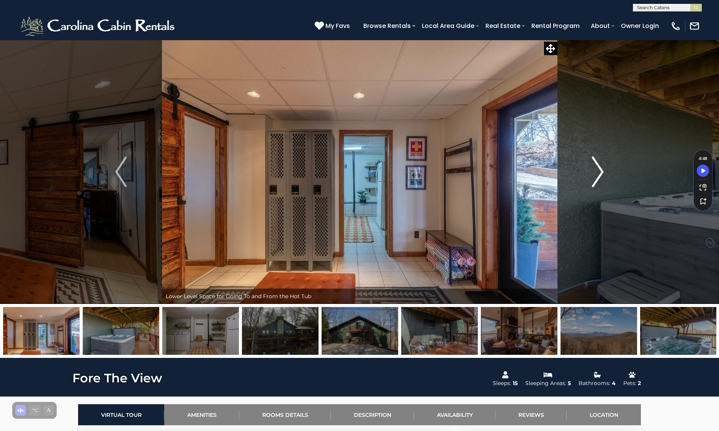
click at [596, 167] on img "Next" at bounding box center [598, 172] width 11 height 31
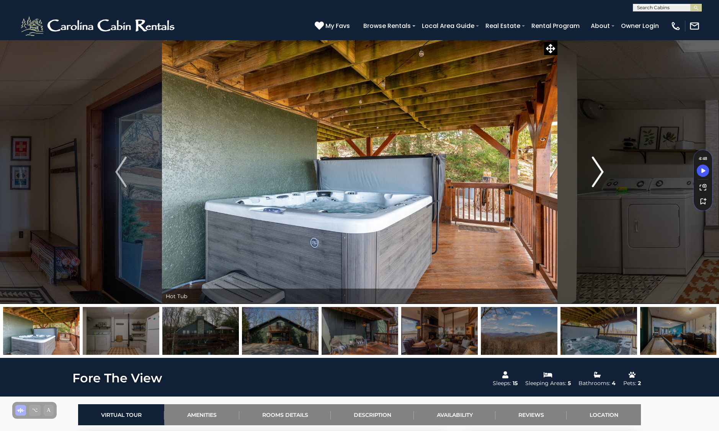
click at [596, 167] on img "Next" at bounding box center [598, 172] width 11 height 31
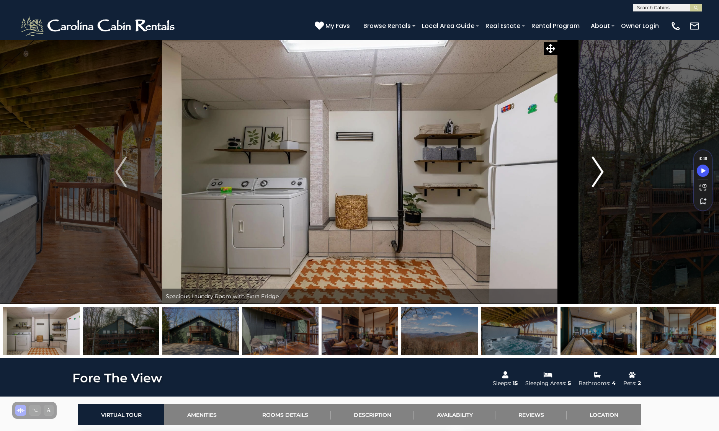
click at [596, 167] on img "Next" at bounding box center [598, 172] width 11 height 31
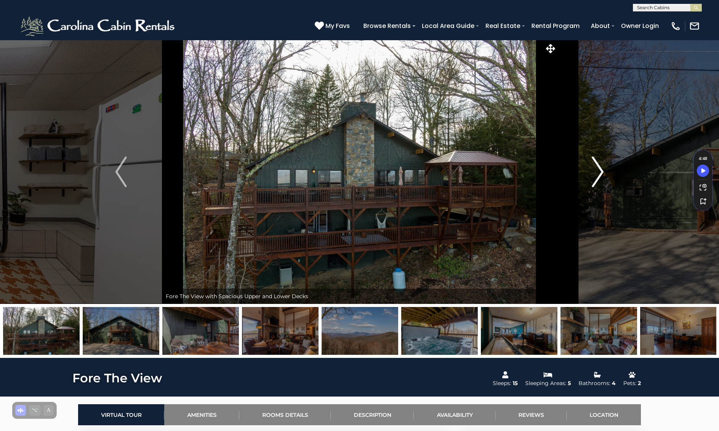
click at [596, 167] on img "Next" at bounding box center [598, 172] width 11 height 31
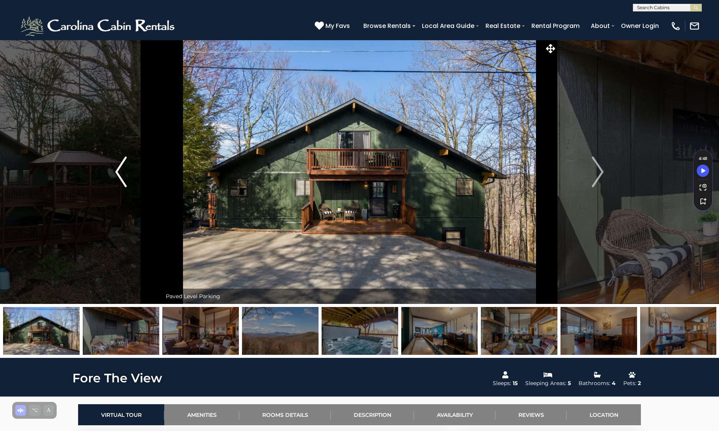
click at [130, 164] on button "Previous" at bounding box center [121, 172] width 82 height 264
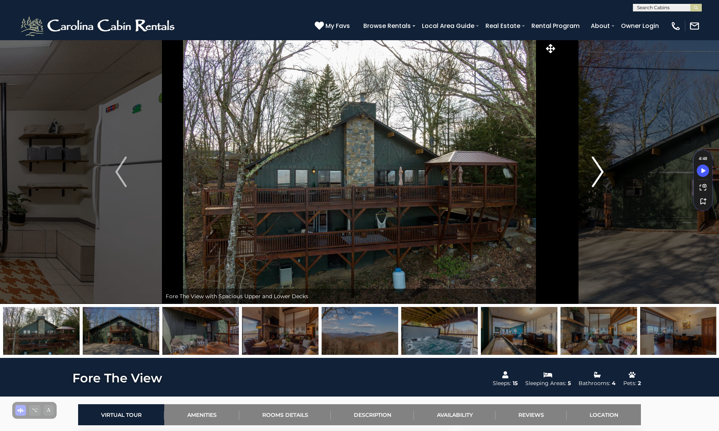
click at [598, 175] on img "Next" at bounding box center [598, 172] width 11 height 31
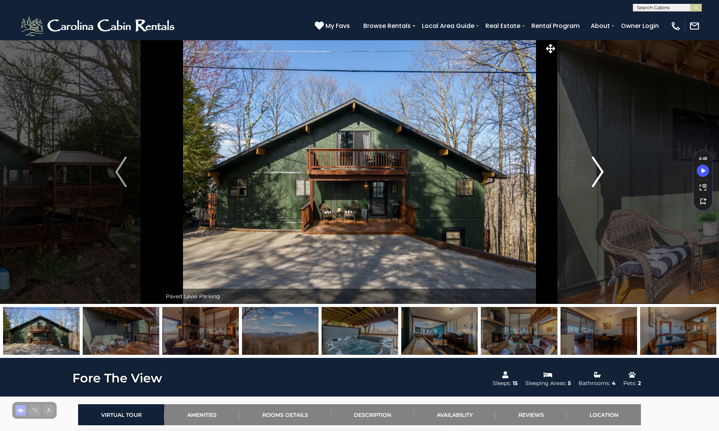
click at [598, 174] on img "Next" at bounding box center [598, 172] width 11 height 31
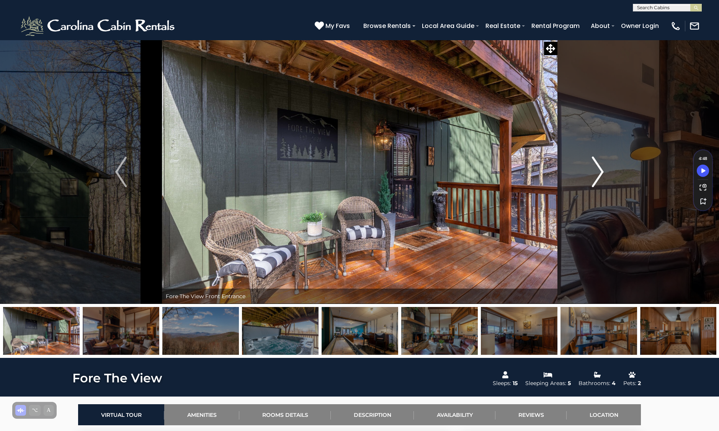
click at [598, 174] on img "Next" at bounding box center [598, 172] width 11 height 31
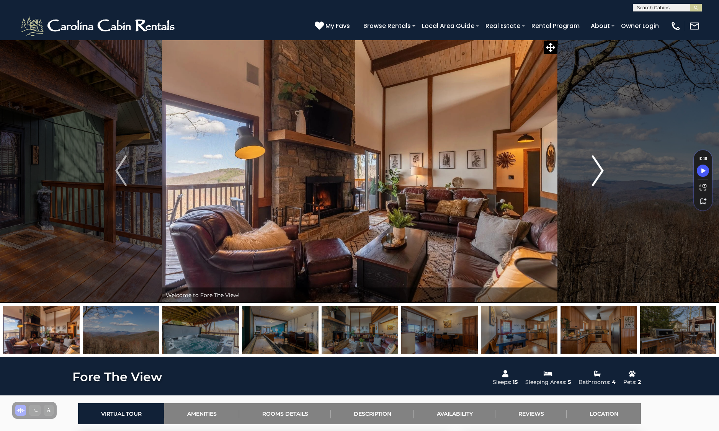
click at [598, 174] on img "Next" at bounding box center [598, 171] width 11 height 31
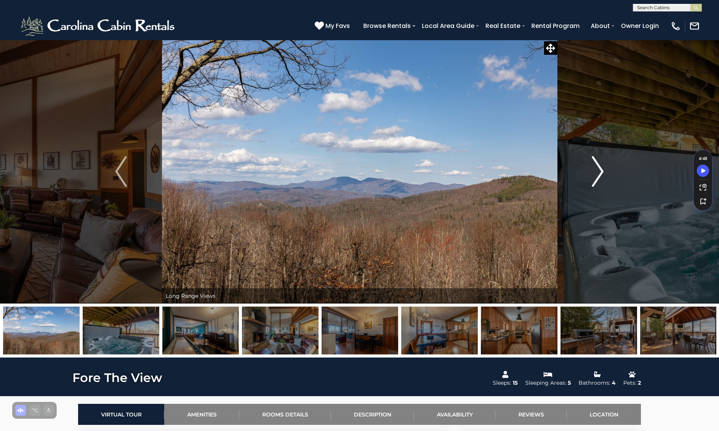
scroll to position [2, 0]
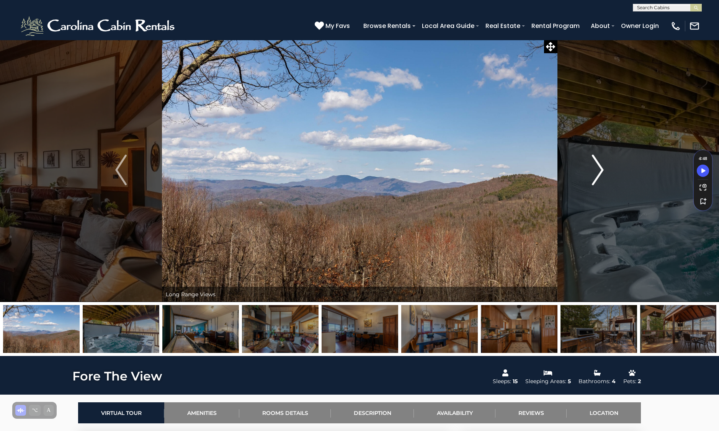
click at [598, 174] on img "Next" at bounding box center [598, 170] width 11 height 31
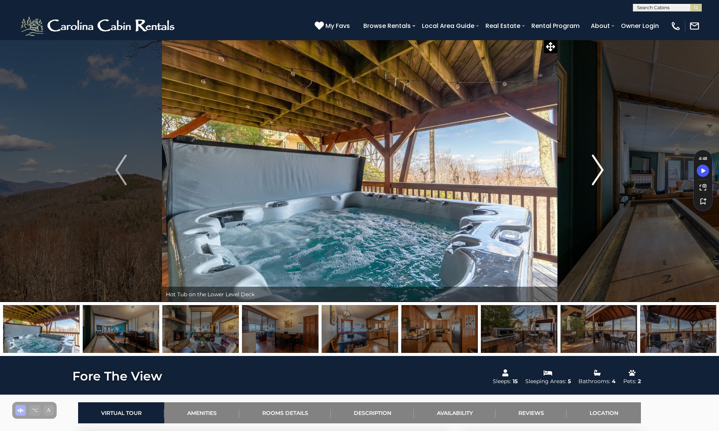
scroll to position [0, 0]
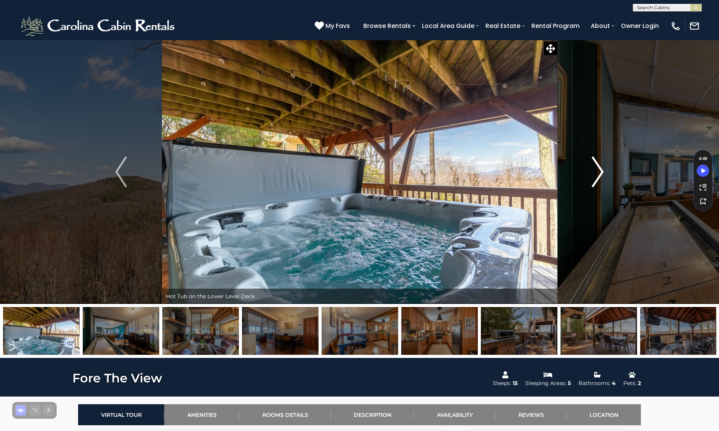
click at [598, 174] on img "Next" at bounding box center [598, 172] width 11 height 31
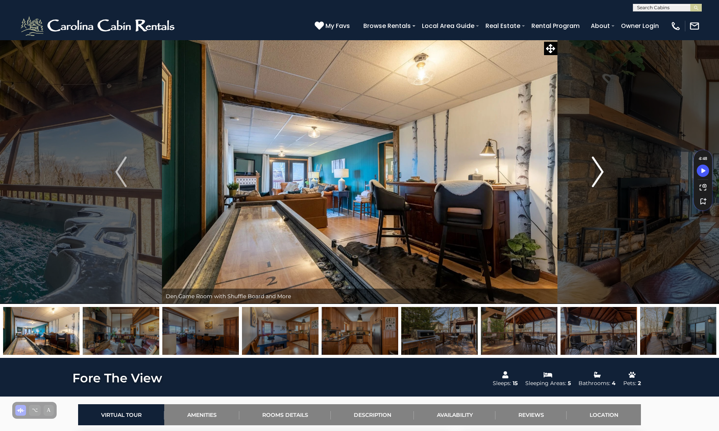
click at [598, 174] on img "Next" at bounding box center [598, 172] width 11 height 31
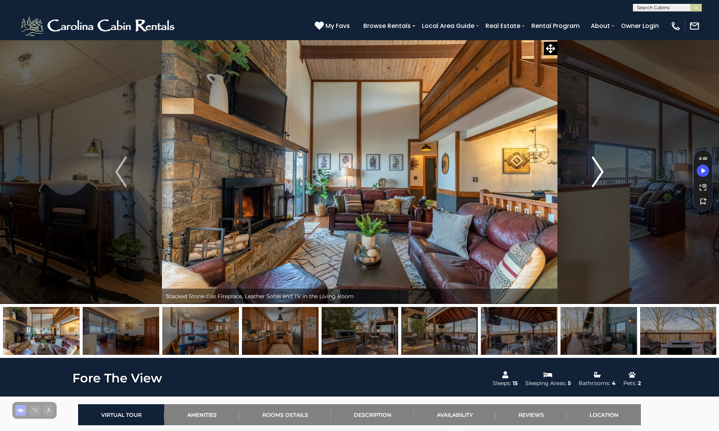
scroll to position [1, 0]
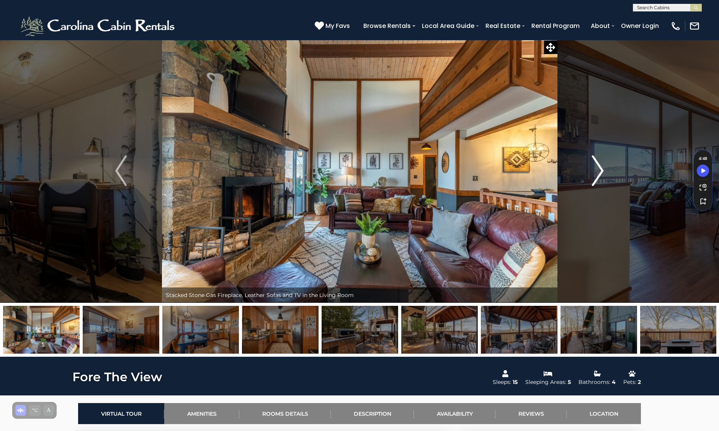
click at [598, 174] on img "Next" at bounding box center [598, 171] width 11 height 31
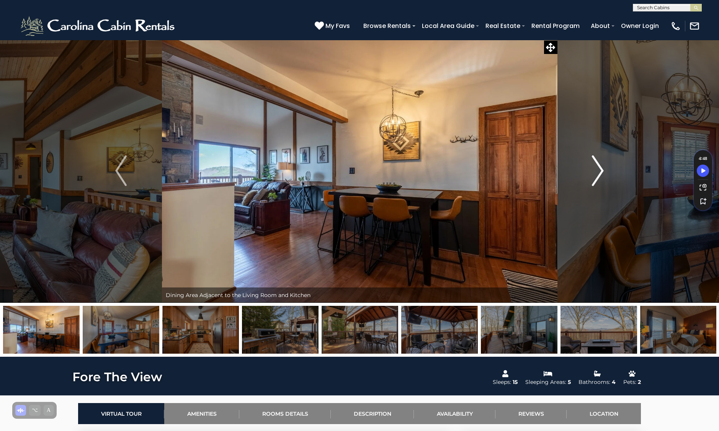
scroll to position [0, 0]
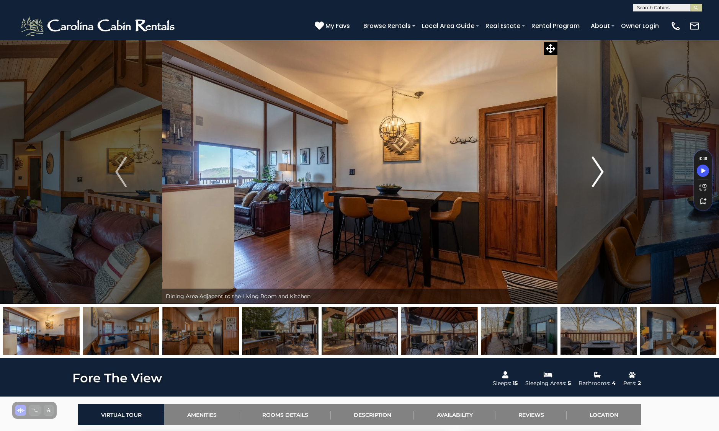
click at [598, 174] on img "Next" at bounding box center [598, 172] width 11 height 31
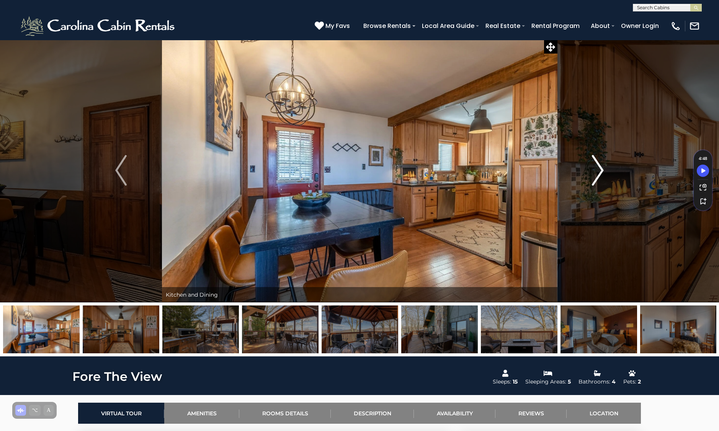
click at [598, 174] on img "Next" at bounding box center [598, 170] width 11 height 31
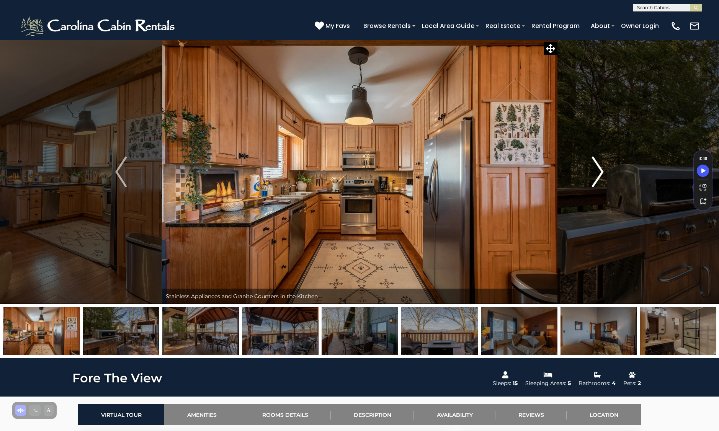
click at [598, 174] on img "Next" at bounding box center [598, 172] width 11 height 31
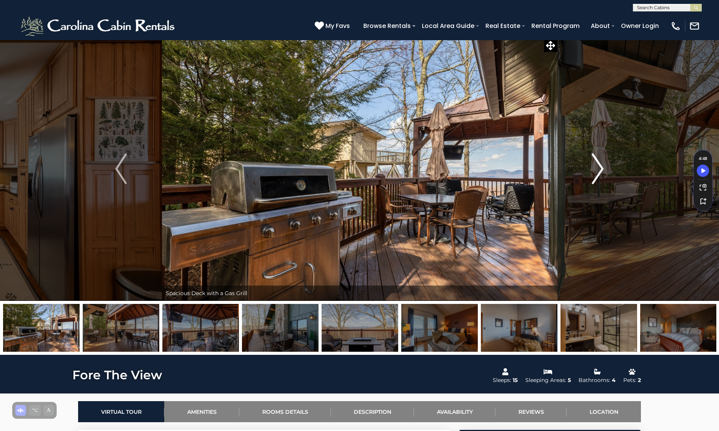
click at [598, 174] on img "Next" at bounding box center [598, 169] width 11 height 31
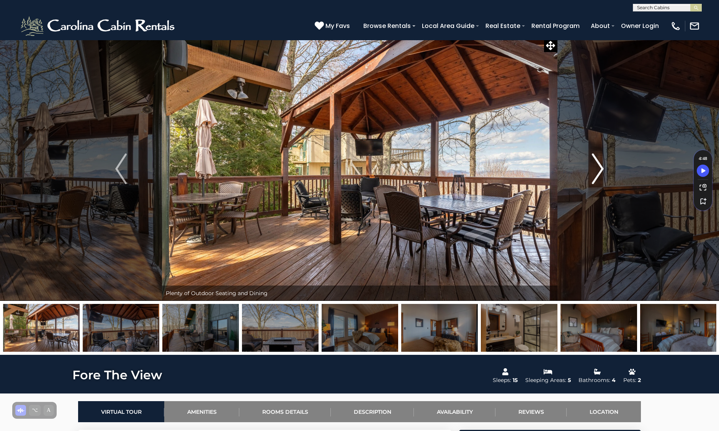
click at [598, 174] on img "Next" at bounding box center [598, 169] width 11 height 31
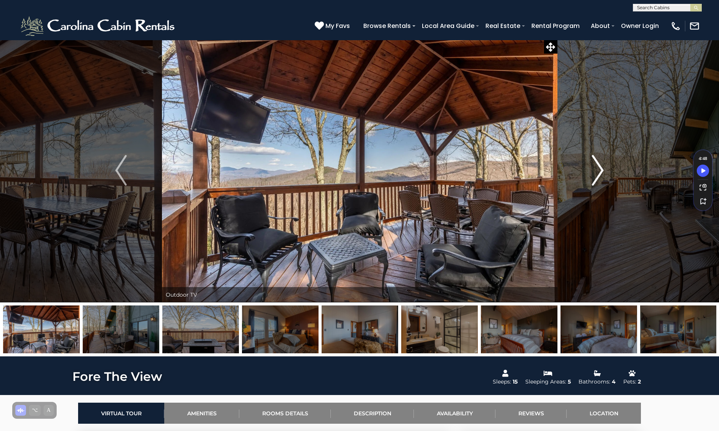
click at [598, 174] on img "Next" at bounding box center [598, 170] width 11 height 31
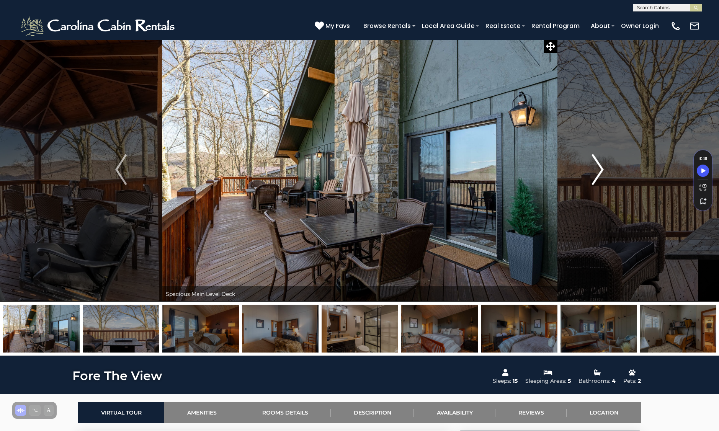
scroll to position [1, 0]
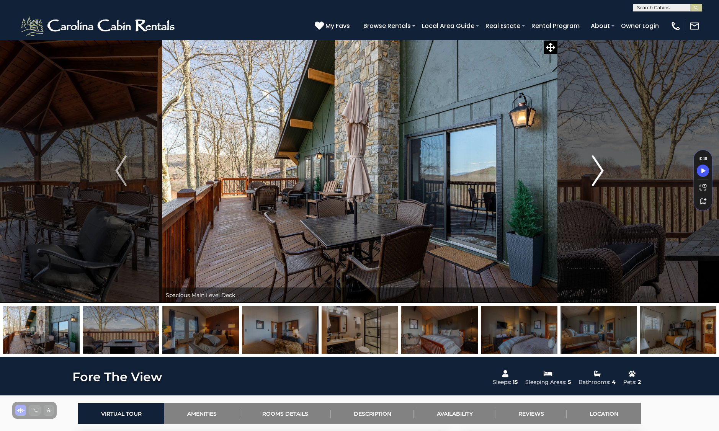
click at [598, 174] on img "Next" at bounding box center [598, 171] width 11 height 31
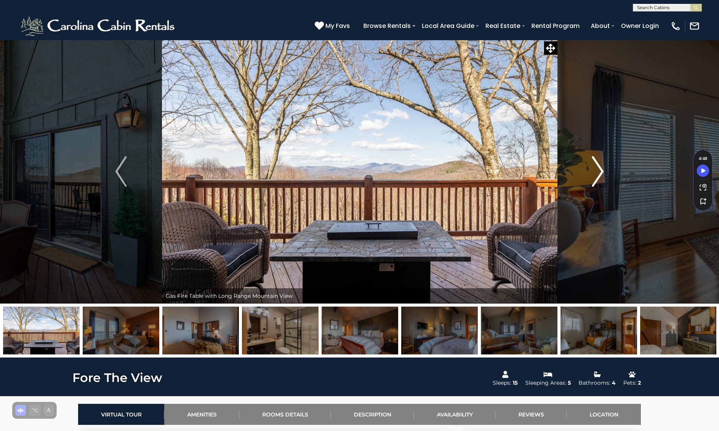
click at [598, 174] on img "Next" at bounding box center [598, 171] width 11 height 31
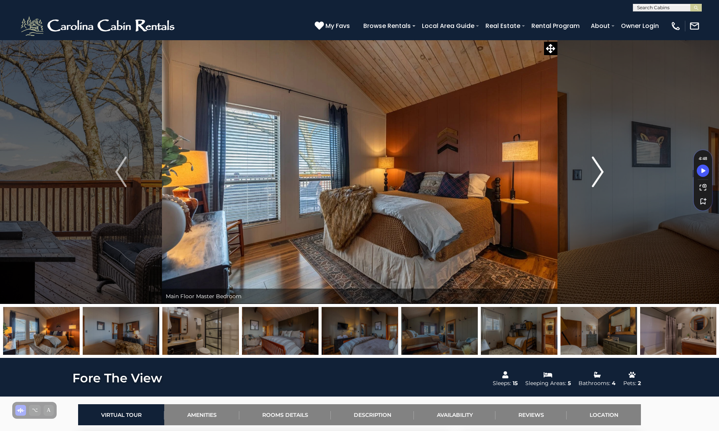
scroll to position [1, 0]
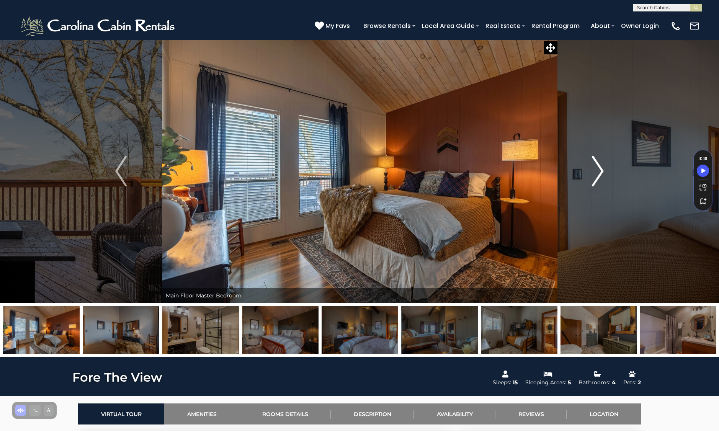
click at [598, 174] on img "Next" at bounding box center [598, 171] width 11 height 31
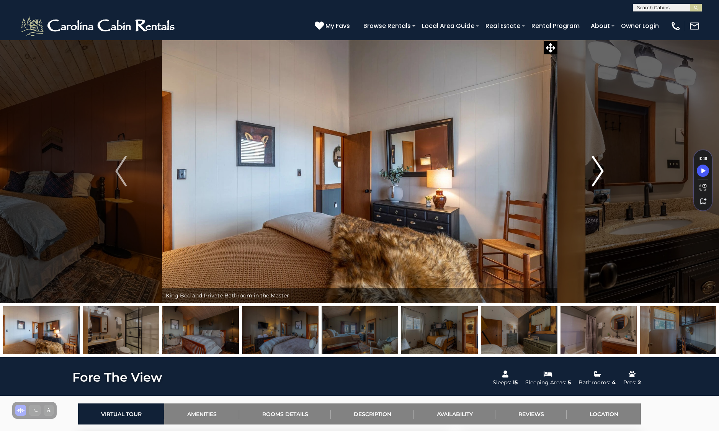
scroll to position [0, 0]
click at [598, 174] on img "Next" at bounding box center [598, 171] width 11 height 31
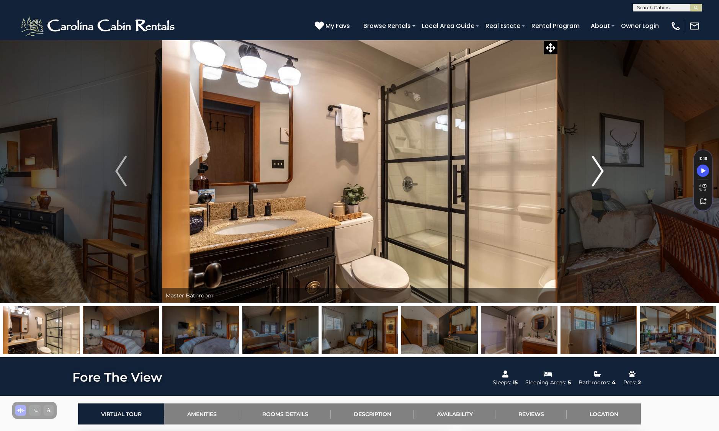
scroll to position [0, 0]
click at [598, 174] on img "Next" at bounding box center [598, 171] width 11 height 31
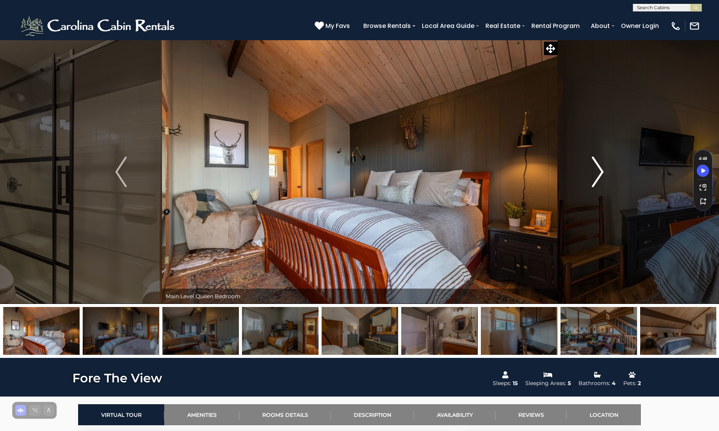
scroll to position [1, 0]
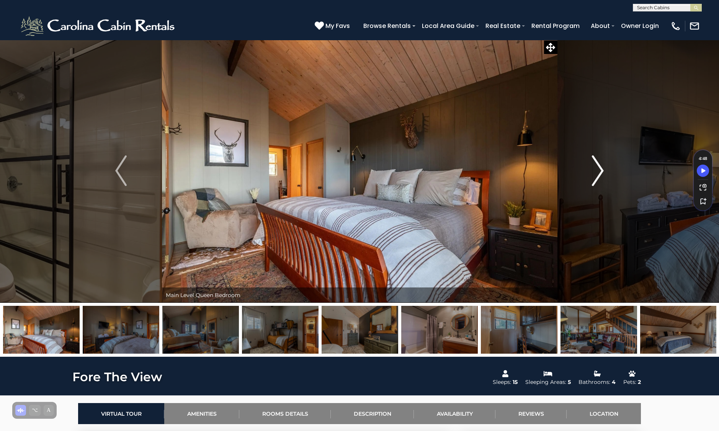
click at [598, 174] on img "Next" at bounding box center [598, 171] width 11 height 31
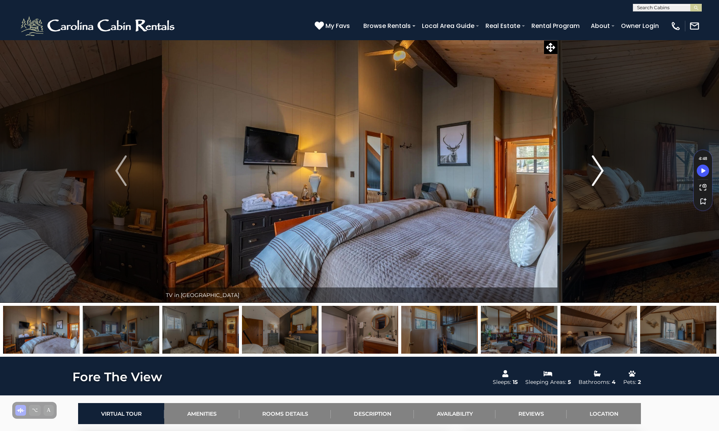
scroll to position [0, 0]
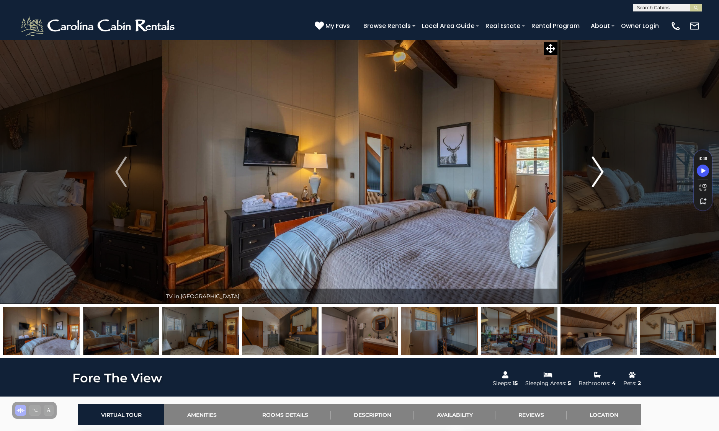
click at [598, 174] on img "Next" at bounding box center [598, 172] width 11 height 31
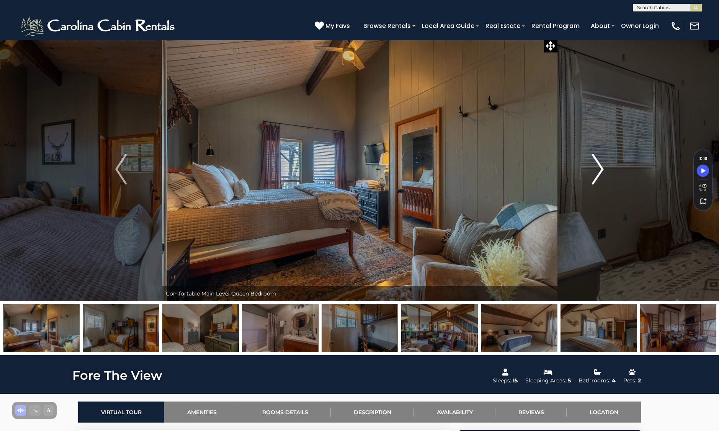
click at [598, 174] on img "Next" at bounding box center [598, 169] width 11 height 31
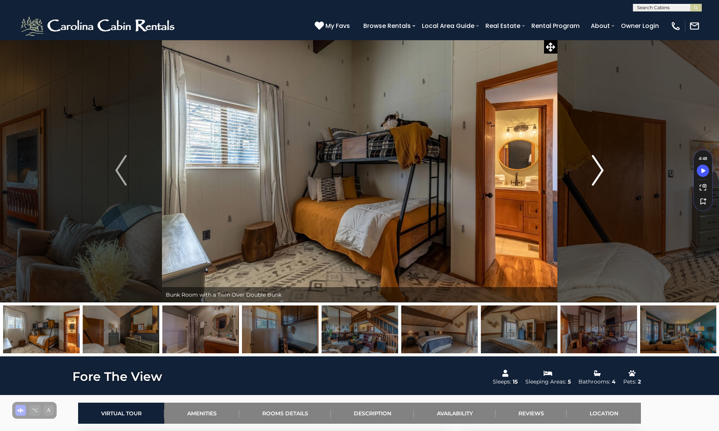
scroll to position [3, 0]
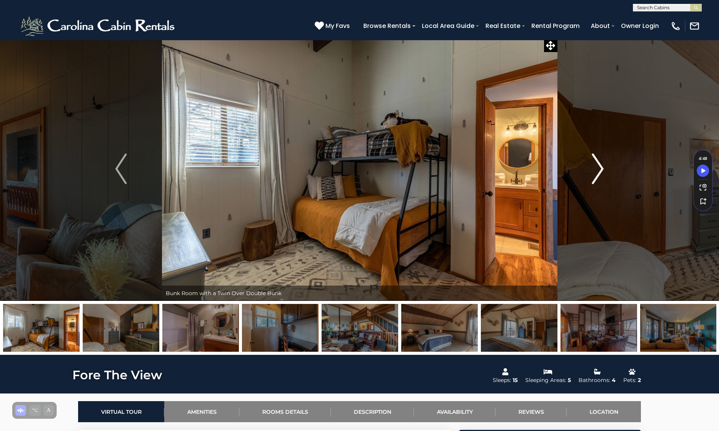
click at [598, 174] on img "Next" at bounding box center [598, 169] width 11 height 31
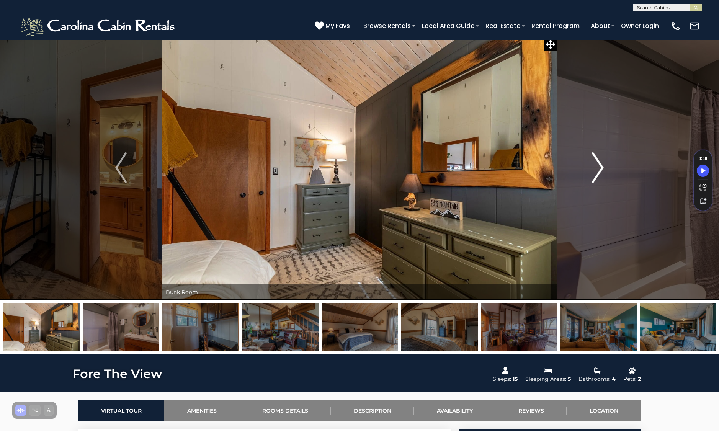
click at [598, 174] on img "Next" at bounding box center [598, 167] width 11 height 31
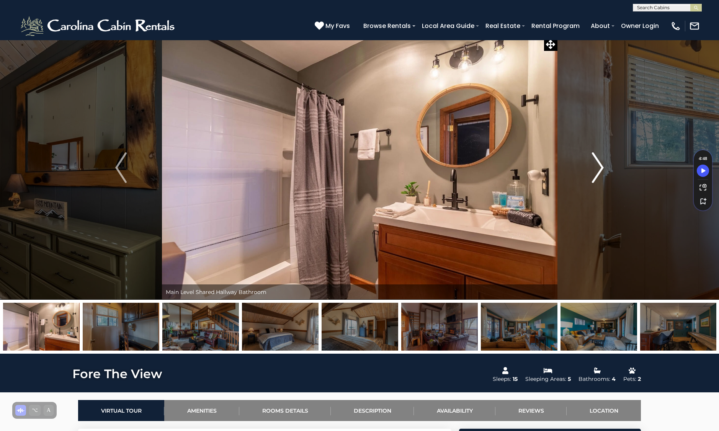
scroll to position [3, 0]
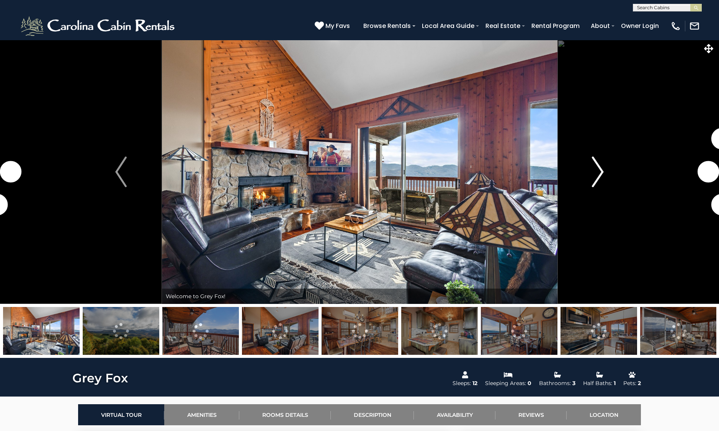
click at [599, 169] on img "Next" at bounding box center [598, 172] width 11 height 31
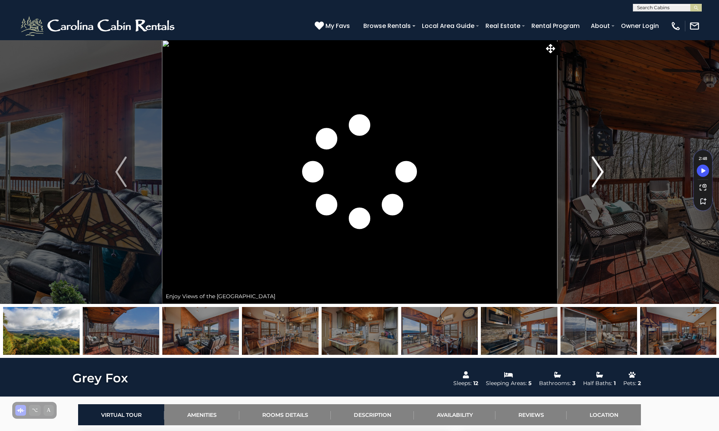
click at [599, 169] on img "Next" at bounding box center [598, 172] width 11 height 31
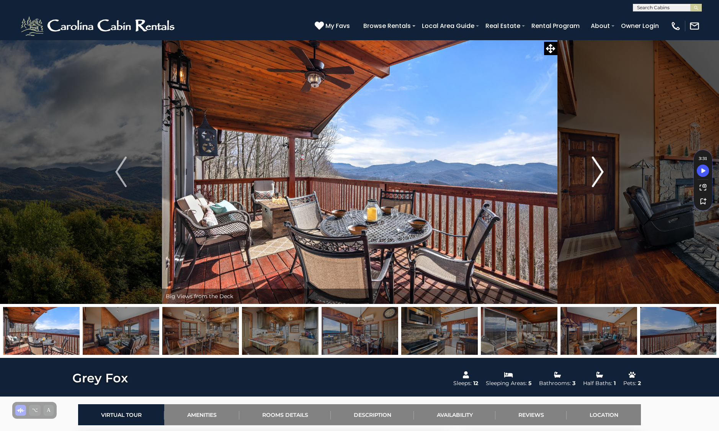
click at [598, 168] on img "Next" at bounding box center [598, 172] width 11 height 31
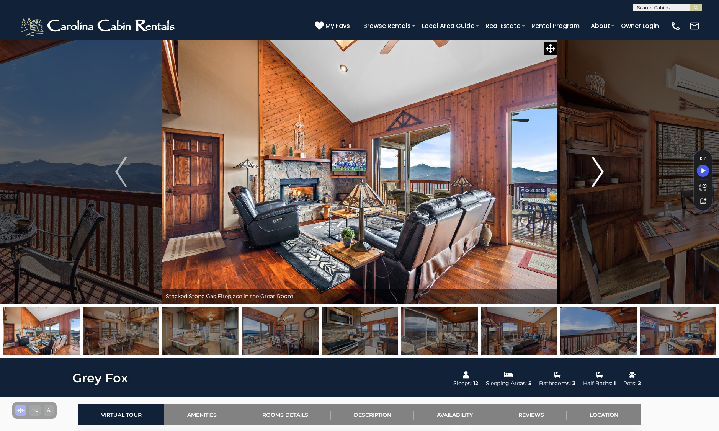
click at [598, 168] on img "Next" at bounding box center [598, 172] width 11 height 31
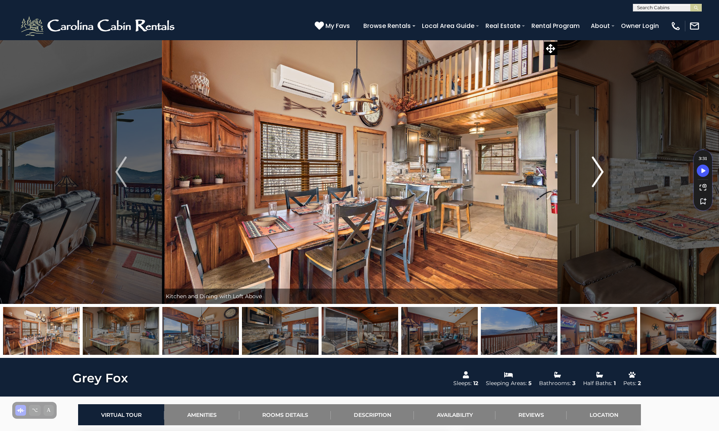
click at [598, 168] on img "Next" at bounding box center [598, 172] width 11 height 31
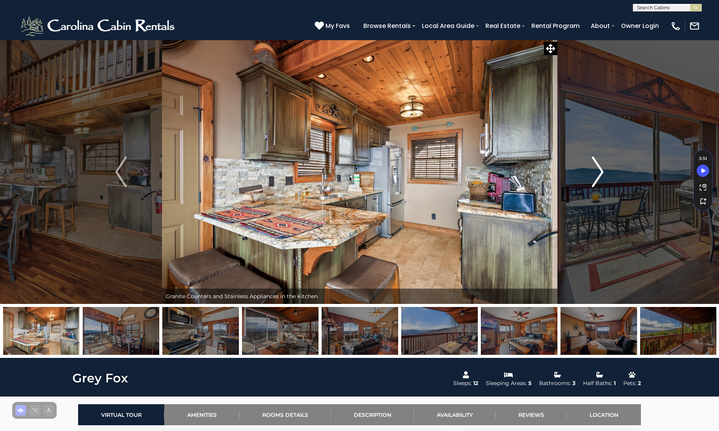
click at [598, 168] on img "Next" at bounding box center [598, 172] width 11 height 31
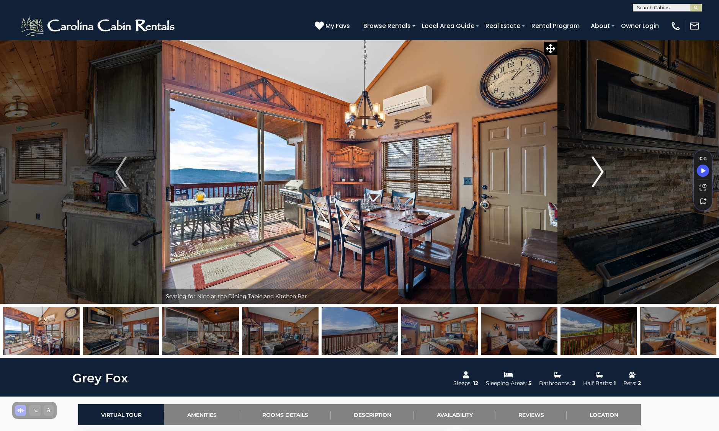
click at [598, 168] on img "Next" at bounding box center [598, 172] width 11 height 31
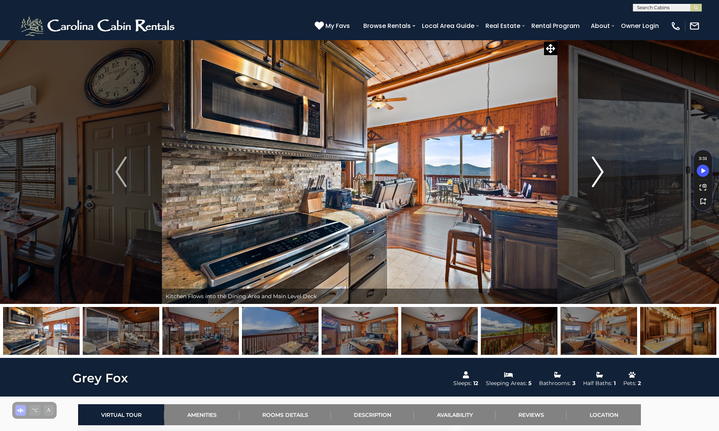
click at [598, 168] on img "Next" at bounding box center [598, 172] width 11 height 31
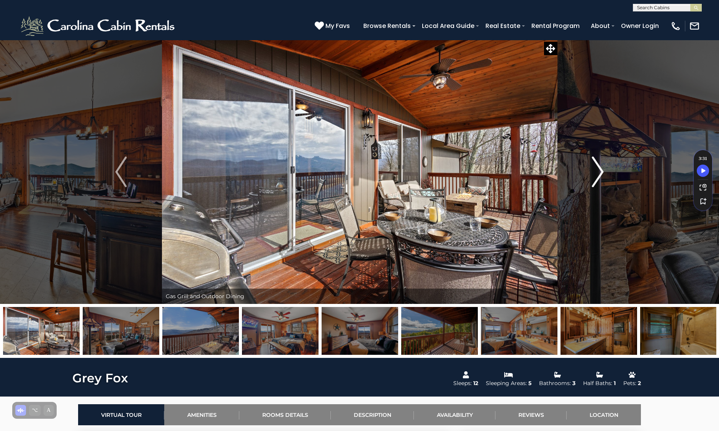
click at [598, 168] on img "Next" at bounding box center [598, 172] width 11 height 31
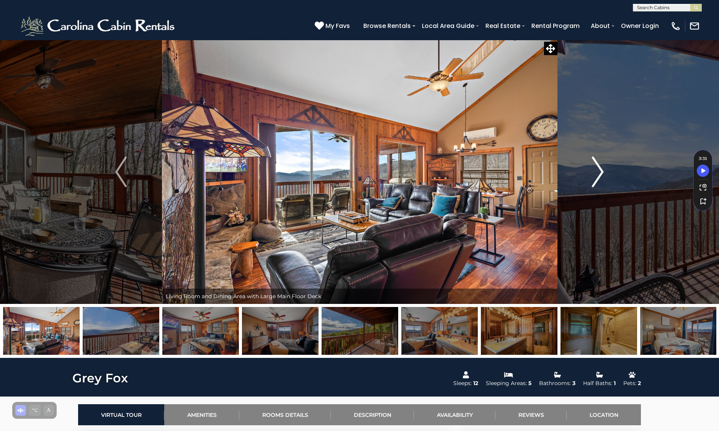
click at [598, 168] on img "Next" at bounding box center [598, 172] width 11 height 31
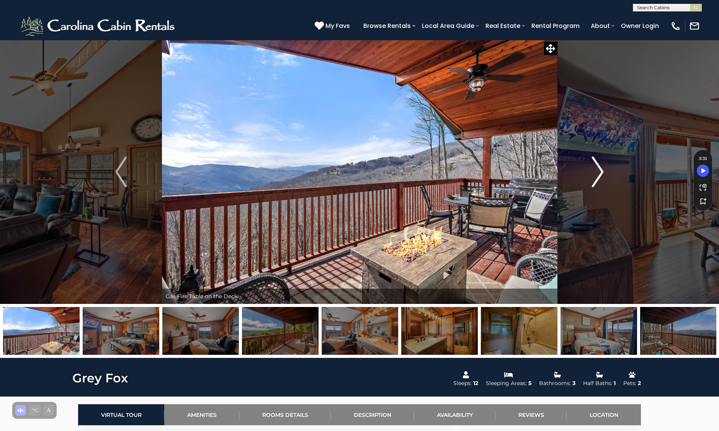
click at [598, 168] on img "Next" at bounding box center [598, 172] width 11 height 31
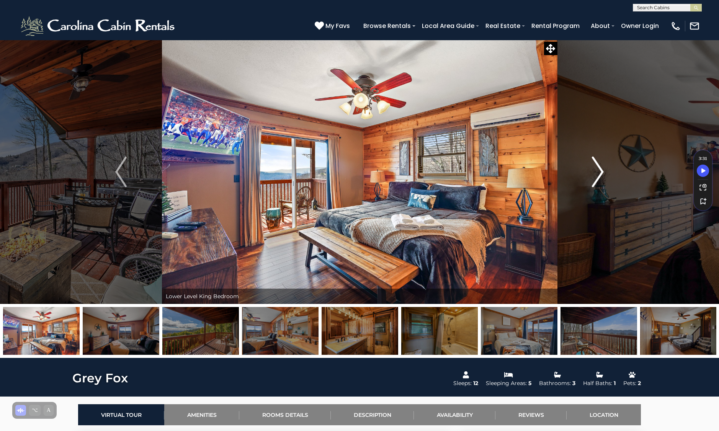
click at [598, 168] on img "Next" at bounding box center [598, 172] width 11 height 31
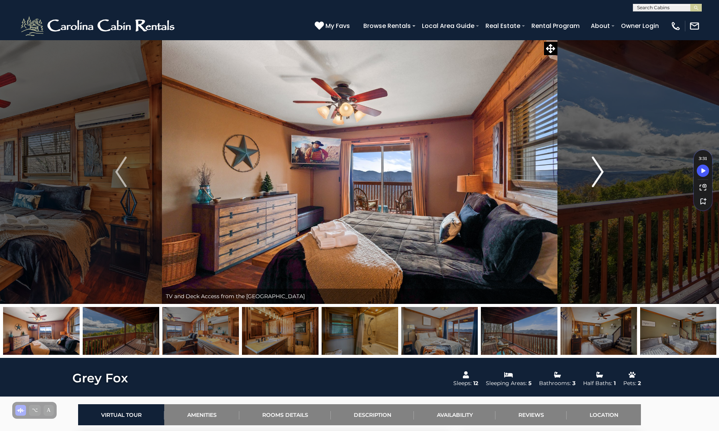
click at [598, 168] on img "Next" at bounding box center [598, 172] width 11 height 31
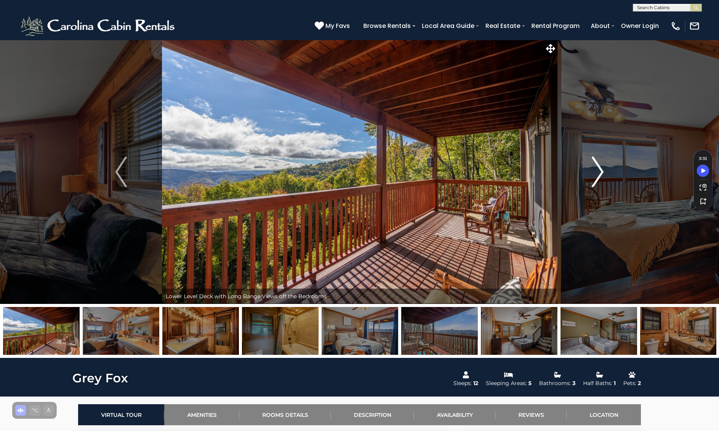
click at [598, 168] on img "Next" at bounding box center [598, 172] width 11 height 31
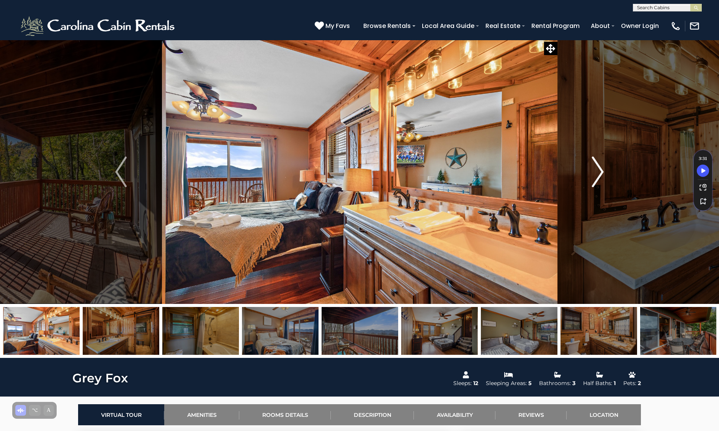
click at [598, 168] on img "Next" at bounding box center [598, 172] width 11 height 31
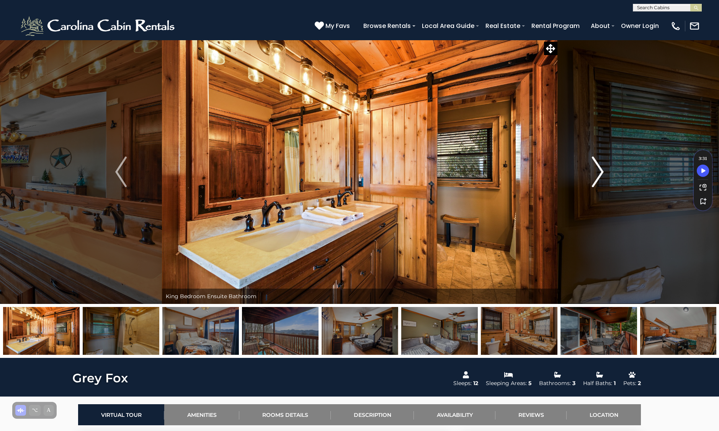
click at [598, 168] on img "Next" at bounding box center [598, 172] width 11 height 31
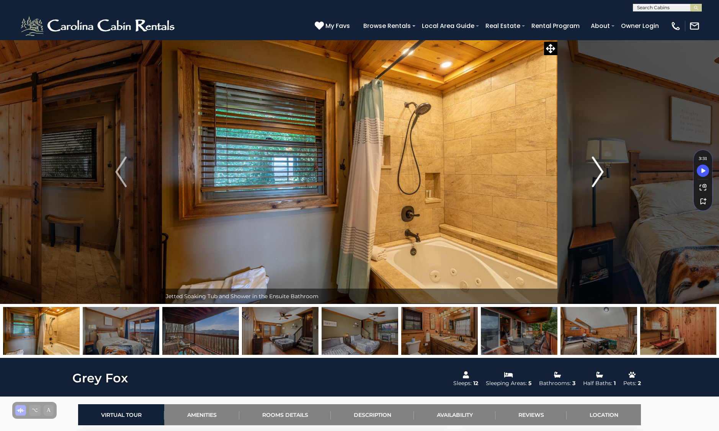
click at [598, 168] on img "Next" at bounding box center [598, 172] width 11 height 31
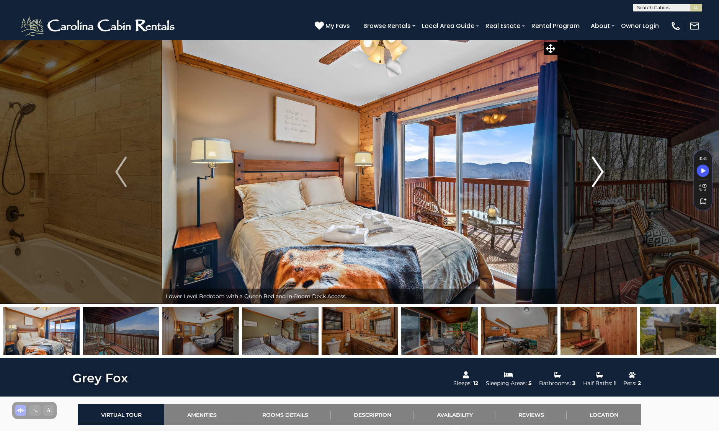
click at [598, 168] on img "Next" at bounding box center [598, 172] width 11 height 31
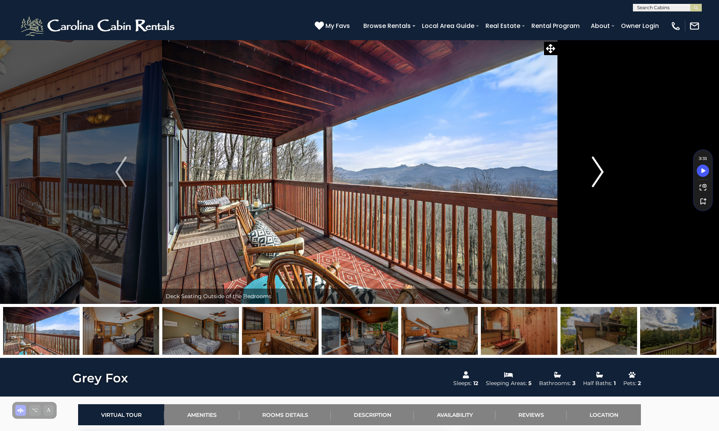
click at [598, 168] on img "Next" at bounding box center [598, 172] width 11 height 31
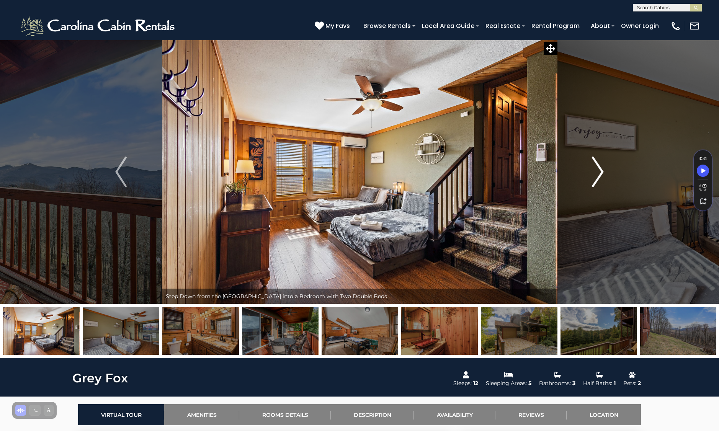
click at [598, 168] on img "Next" at bounding box center [598, 172] width 11 height 31
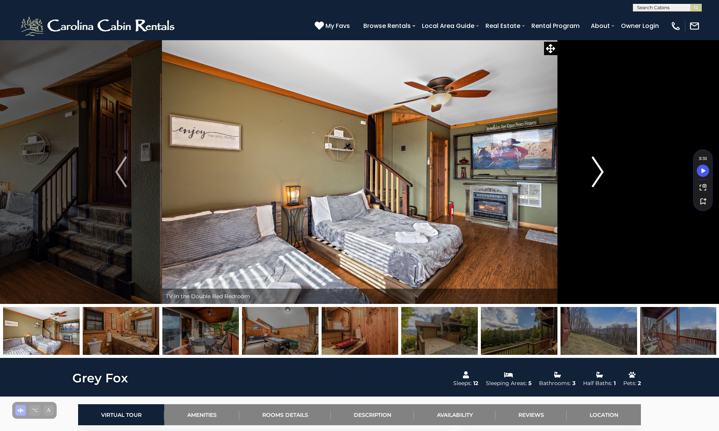
click at [598, 168] on img "Next" at bounding box center [598, 172] width 11 height 31
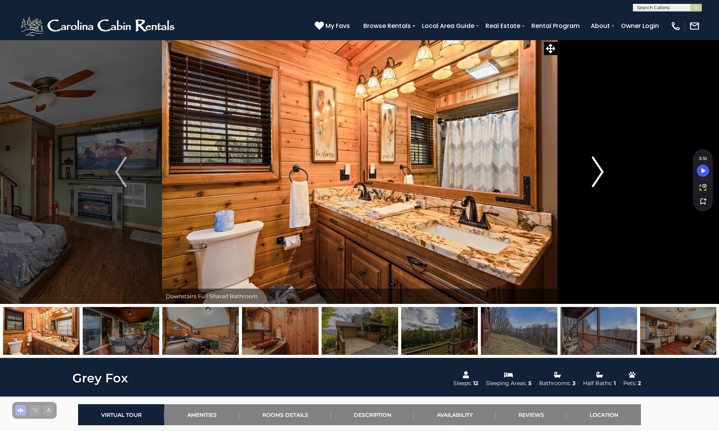
click at [598, 168] on img "Next" at bounding box center [598, 172] width 11 height 31
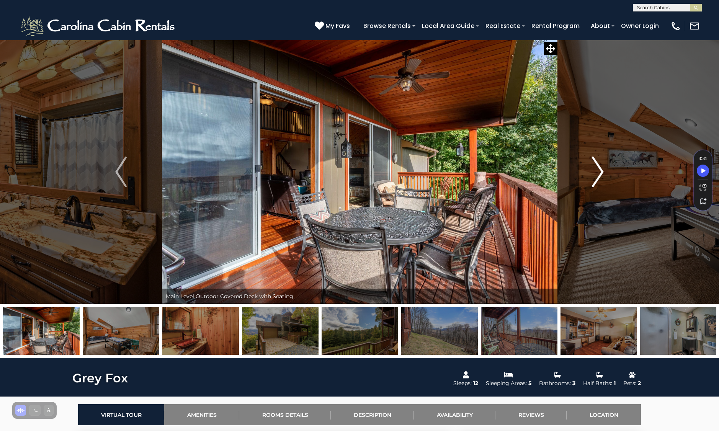
click at [598, 168] on img "Next" at bounding box center [598, 172] width 11 height 31
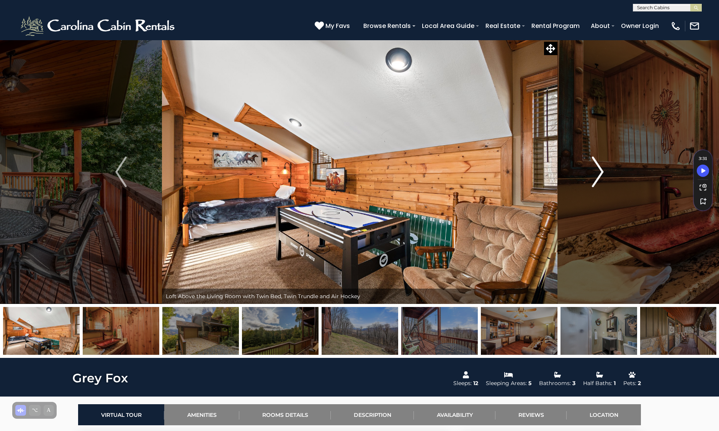
click at [598, 168] on img "Next" at bounding box center [598, 172] width 11 height 31
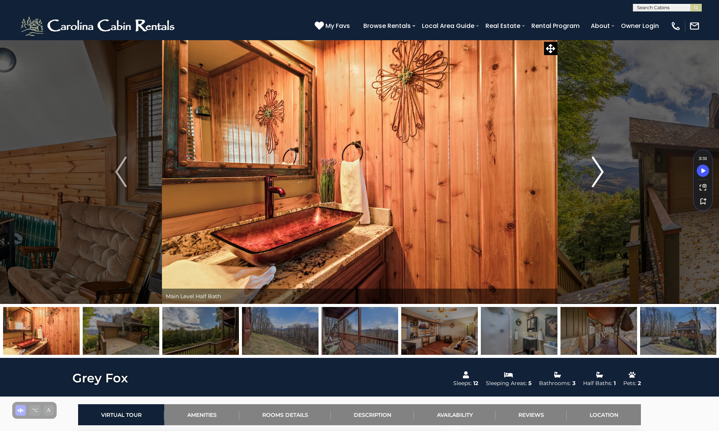
click at [598, 168] on img "Next" at bounding box center [598, 172] width 11 height 31
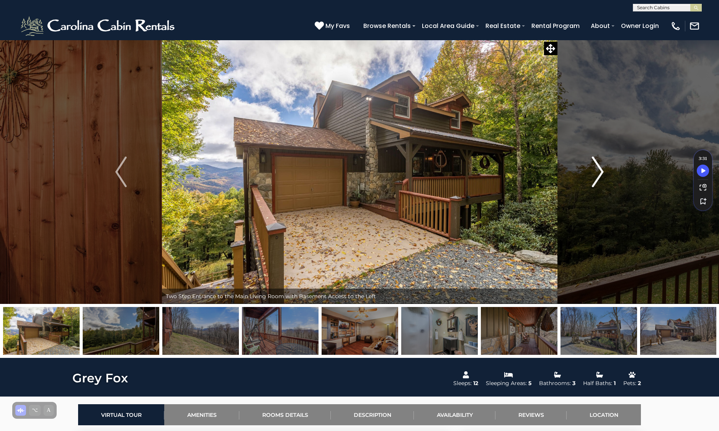
click at [598, 168] on img "Next" at bounding box center [598, 172] width 11 height 31
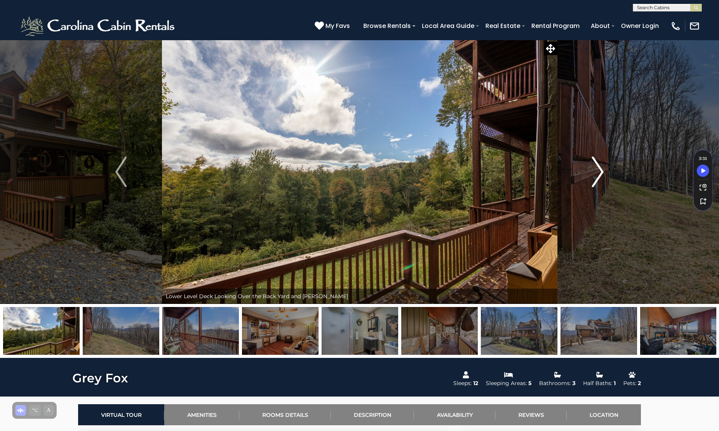
click at [598, 168] on img "Next" at bounding box center [598, 172] width 11 height 31
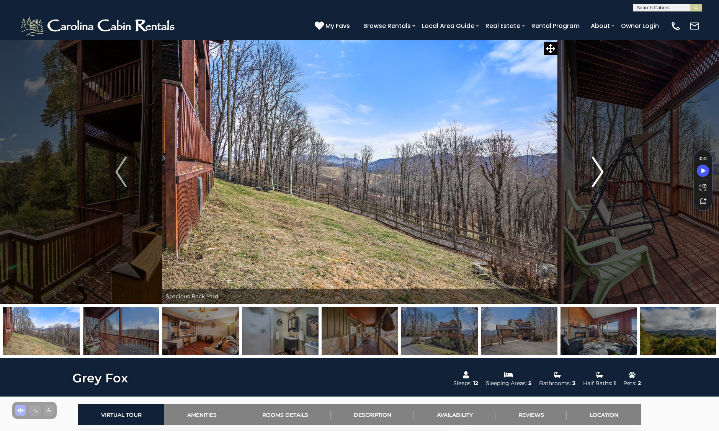
click at [598, 168] on img "Next" at bounding box center [598, 172] width 11 height 31
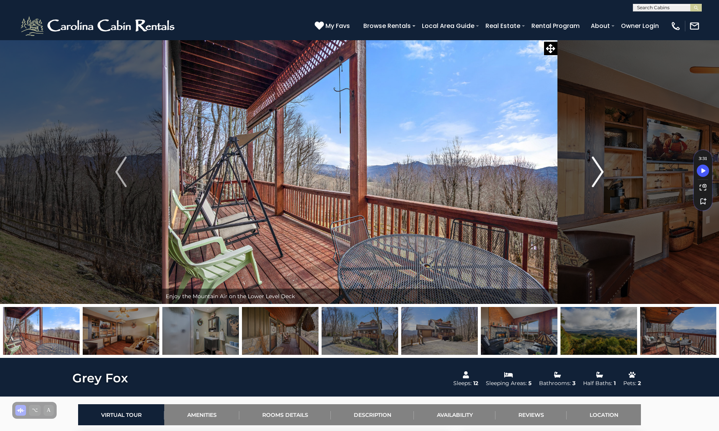
click at [598, 168] on img "Next" at bounding box center [598, 172] width 11 height 31
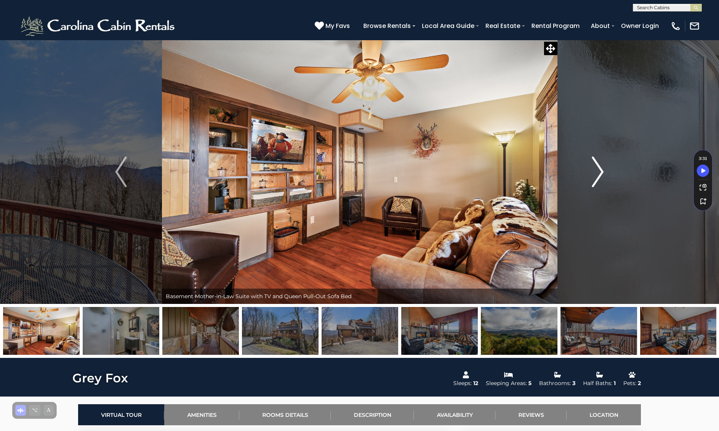
click at [598, 168] on img "Next" at bounding box center [598, 172] width 11 height 31
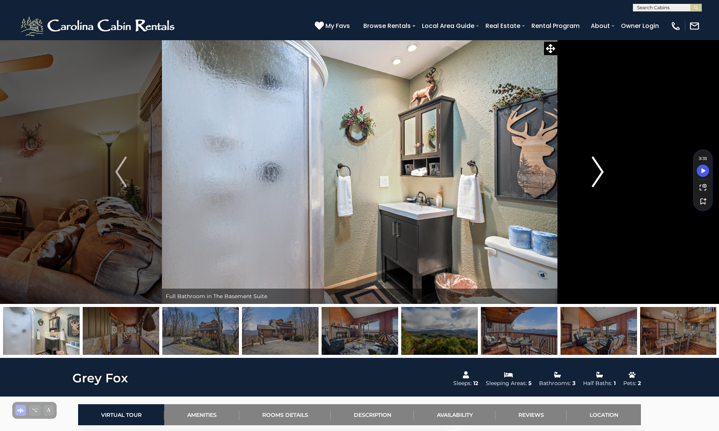
click at [598, 168] on img "Next" at bounding box center [598, 172] width 11 height 31
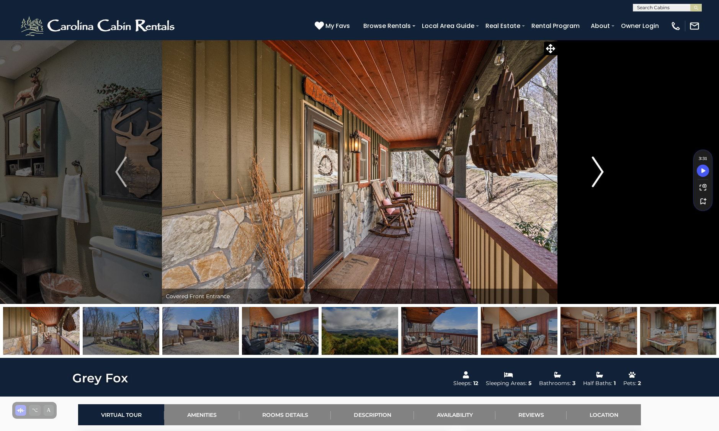
click at [602, 161] on img "Next" at bounding box center [598, 172] width 11 height 31
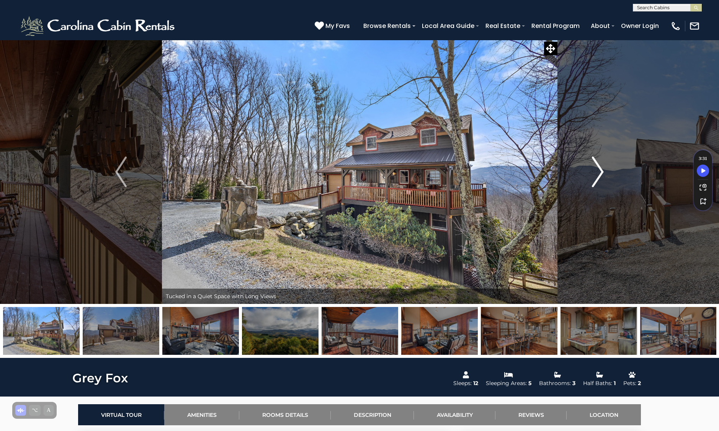
click at [613, 177] on button "Next" at bounding box center [598, 172] width 82 height 264
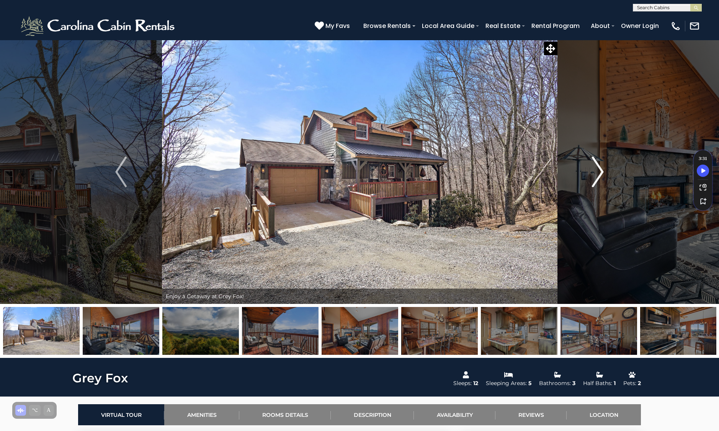
click at [613, 177] on button "Next" at bounding box center [598, 172] width 82 height 264
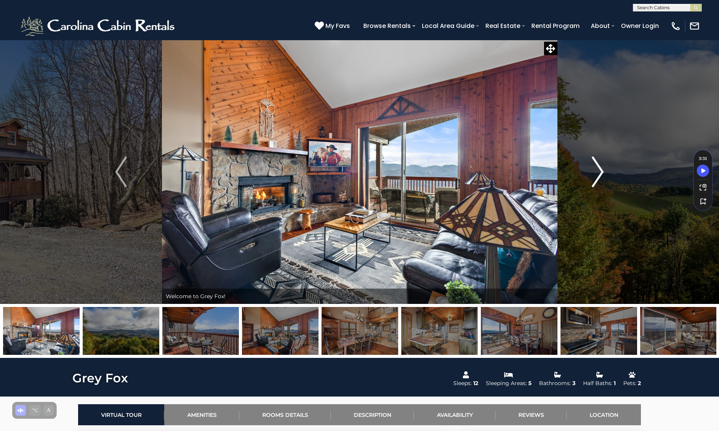
click at [613, 177] on button "Next" at bounding box center [598, 172] width 82 height 264
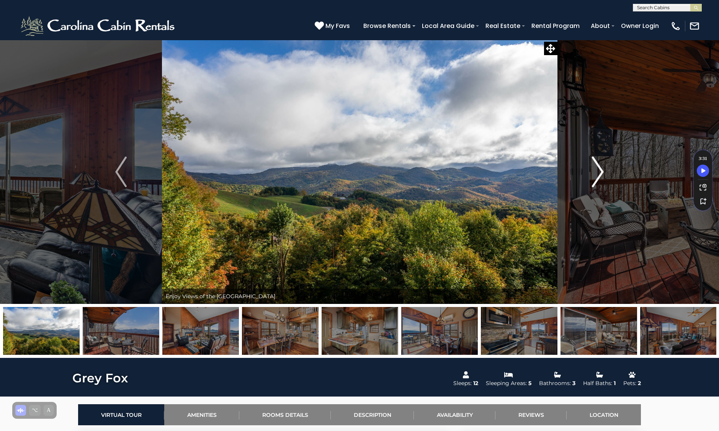
click at [613, 177] on button "Next" at bounding box center [598, 172] width 82 height 264
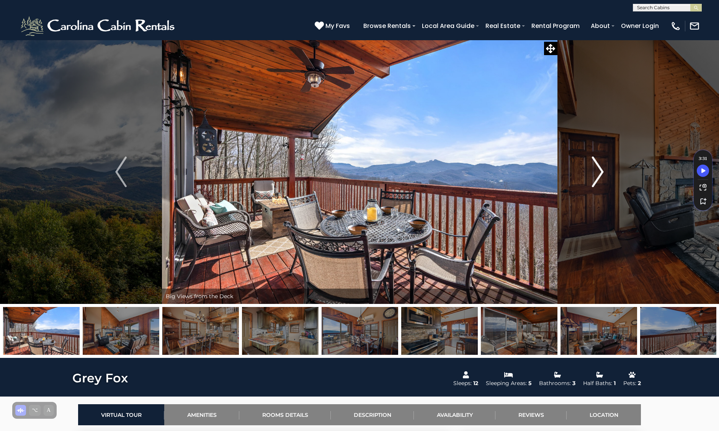
click at [613, 177] on button "Next" at bounding box center [598, 172] width 82 height 264
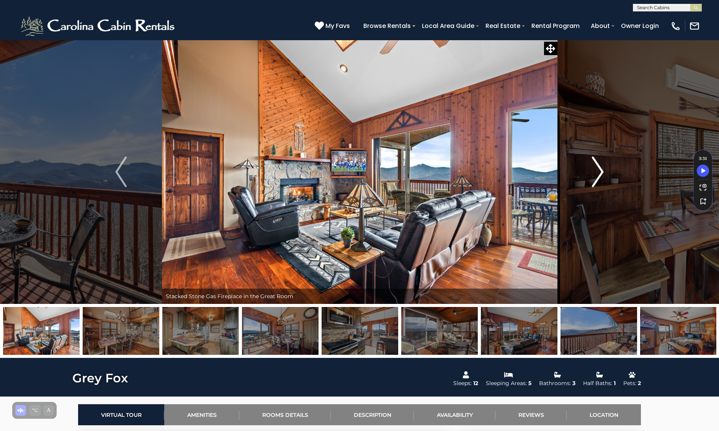
click at [613, 177] on button "Next" at bounding box center [598, 172] width 82 height 264
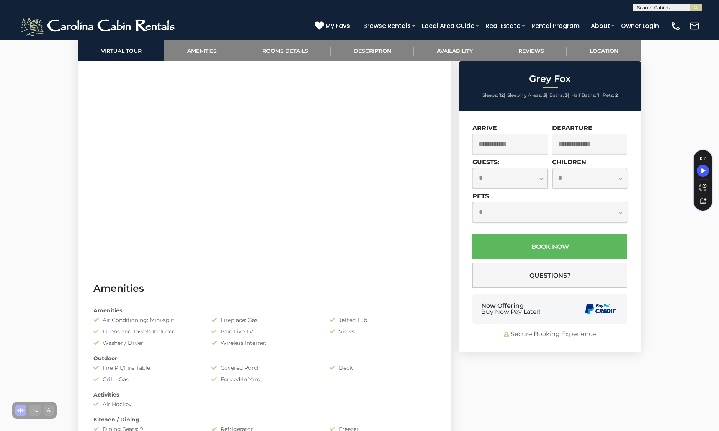
scroll to position [398, 0]
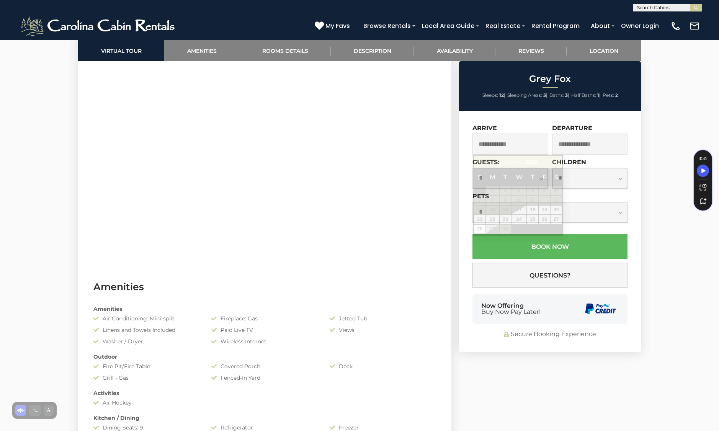
click at [511, 152] on input "text" at bounding box center [511, 144] width 76 height 21
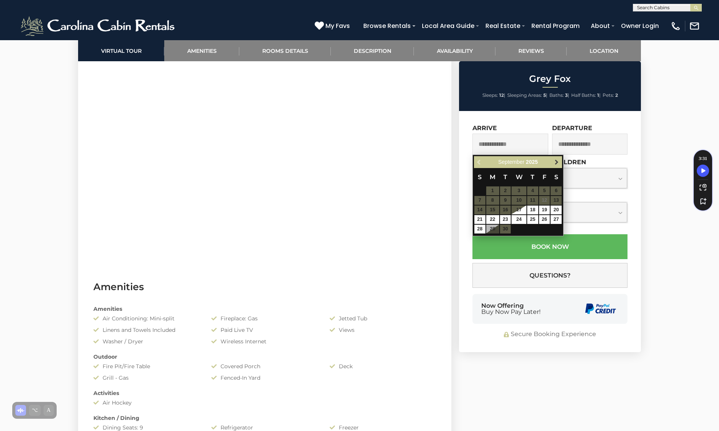
click at [557, 165] on link "Next" at bounding box center [557, 162] width 10 height 10
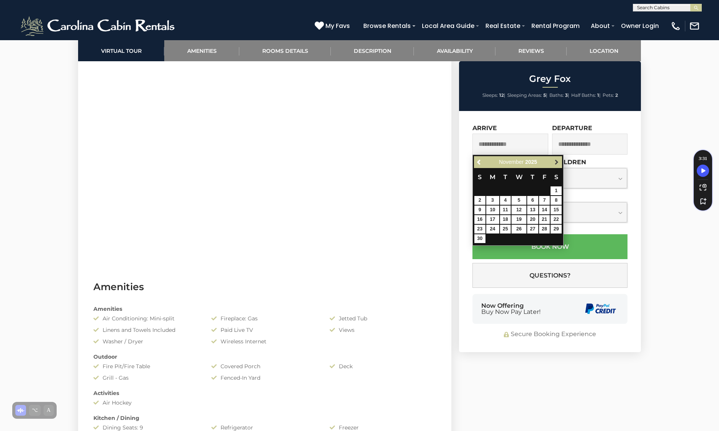
click at [555, 162] on span "Next" at bounding box center [557, 162] width 6 height 6
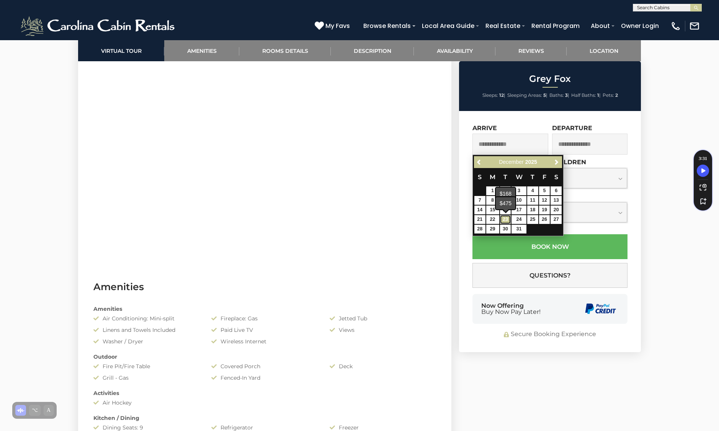
click at [506, 219] on link "23" at bounding box center [505, 219] width 11 height 9
type input "**********"
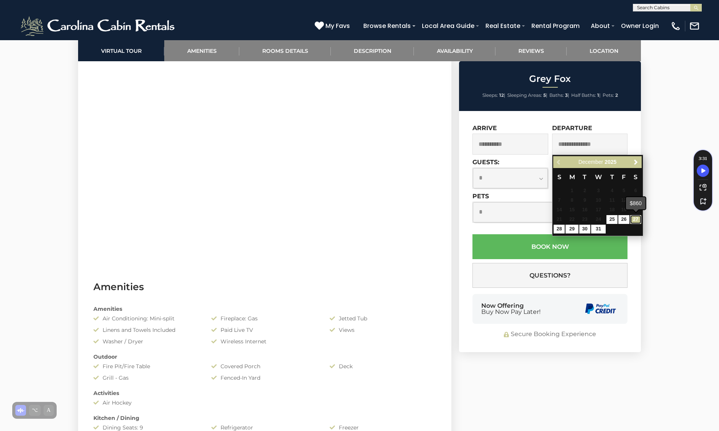
click at [635, 221] on link "27" at bounding box center [636, 219] width 11 height 9
type input "**********"
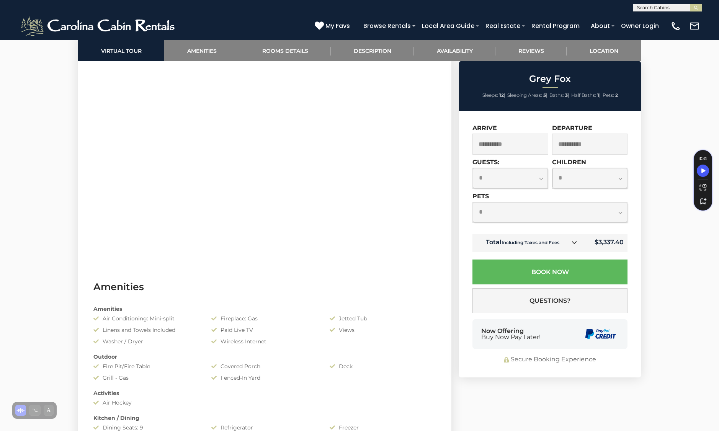
click at [500, 178] on select "**********" at bounding box center [510, 178] width 75 height 20
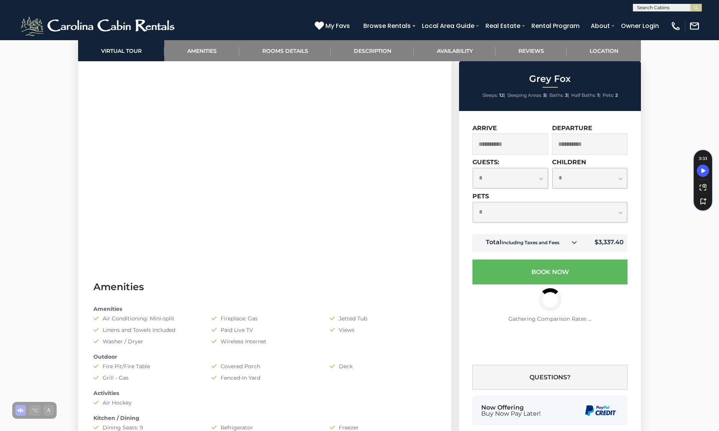
select select "*"
click at [494, 213] on select "**********" at bounding box center [550, 212] width 154 height 20
select select "*"
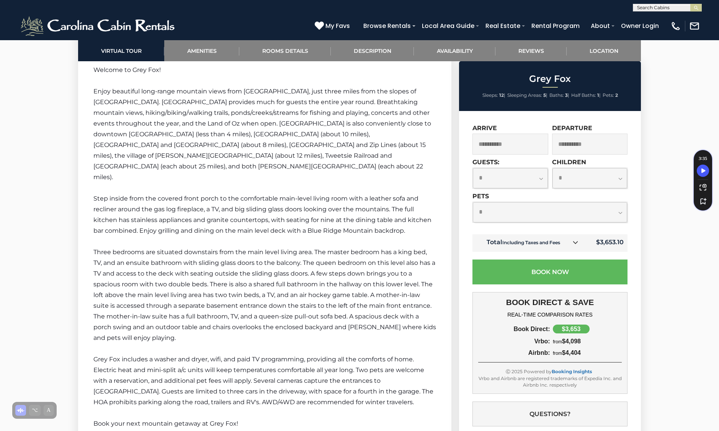
scroll to position [1108, 0]
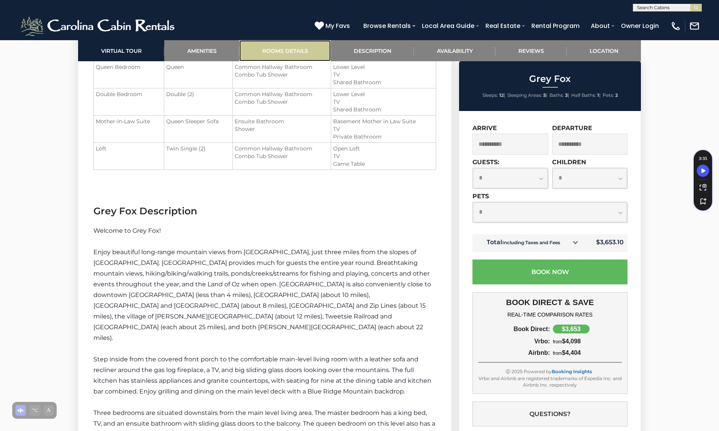
click at [309, 52] on link "Rooms Details" at bounding box center [285, 50] width 92 height 21
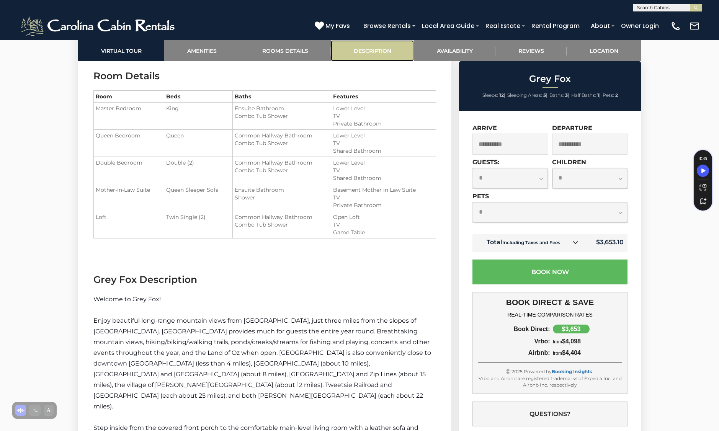
click at [373, 49] on link "Description" at bounding box center [372, 50] width 83 height 21
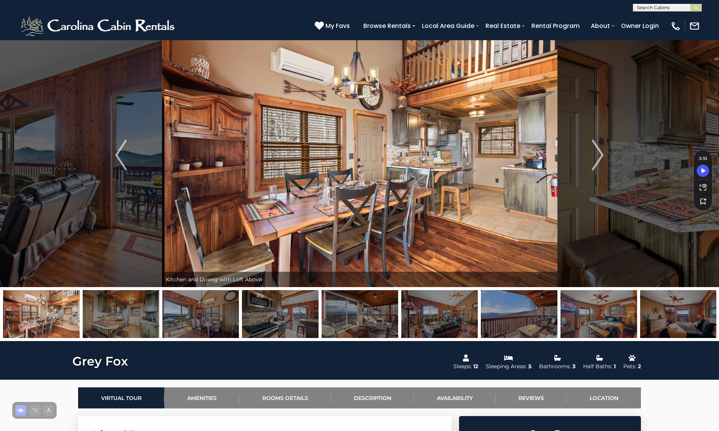
scroll to position [0, 0]
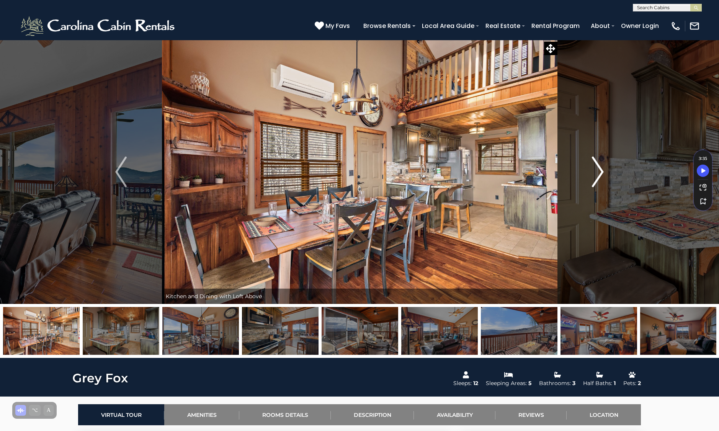
click at [615, 172] on button "Next" at bounding box center [598, 172] width 82 height 264
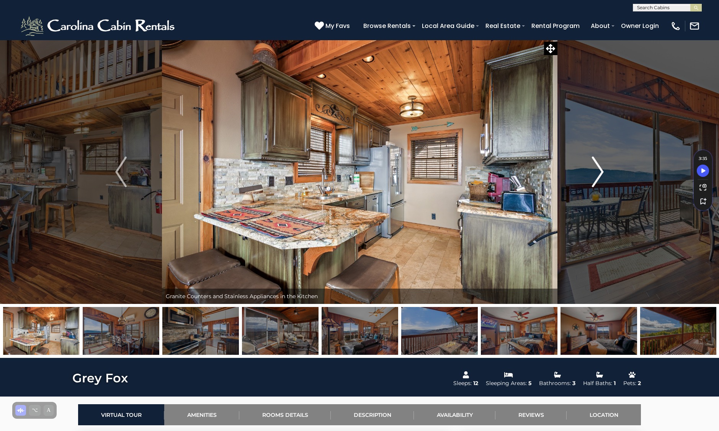
click at [615, 172] on button "Next" at bounding box center [598, 172] width 82 height 264
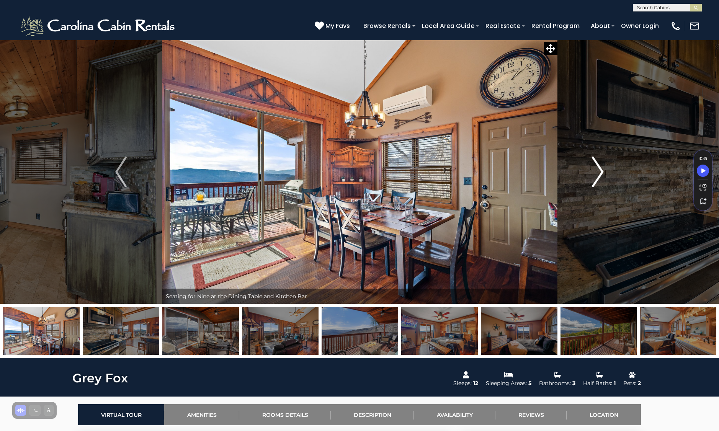
click at [615, 172] on button "Next" at bounding box center [598, 172] width 82 height 264
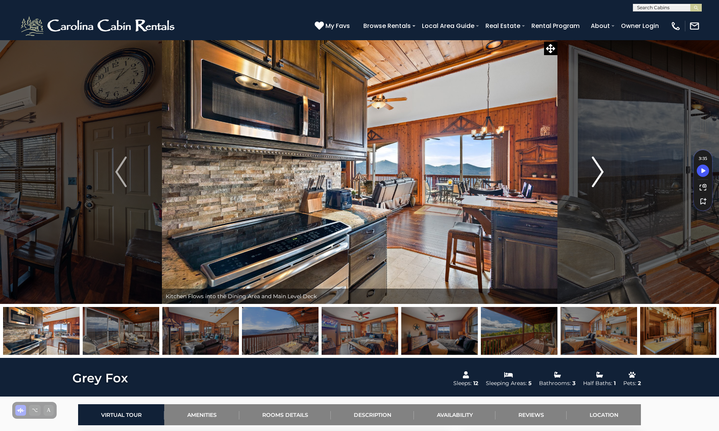
click at [615, 172] on button "Next" at bounding box center [598, 172] width 82 height 264
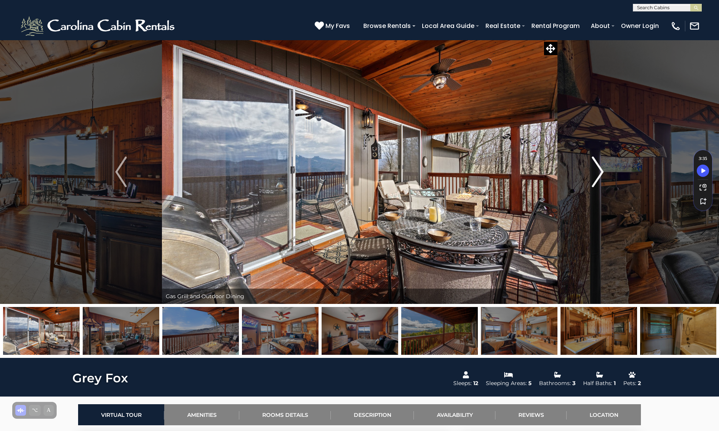
click at [615, 172] on button "Next" at bounding box center [598, 172] width 82 height 264
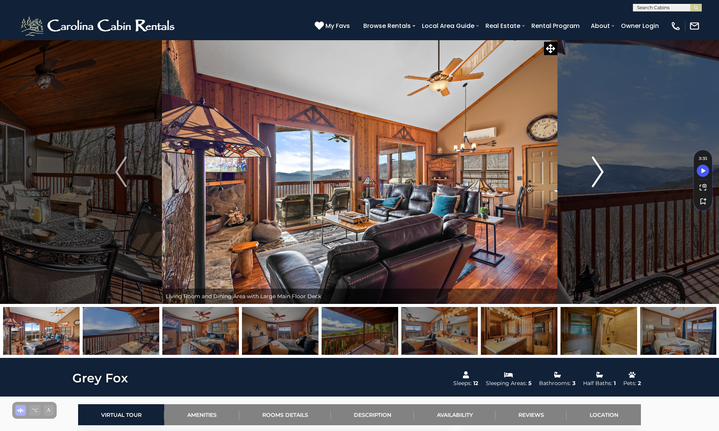
click at [615, 172] on button "Next" at bounding box center [598, 172] width 82 height 264
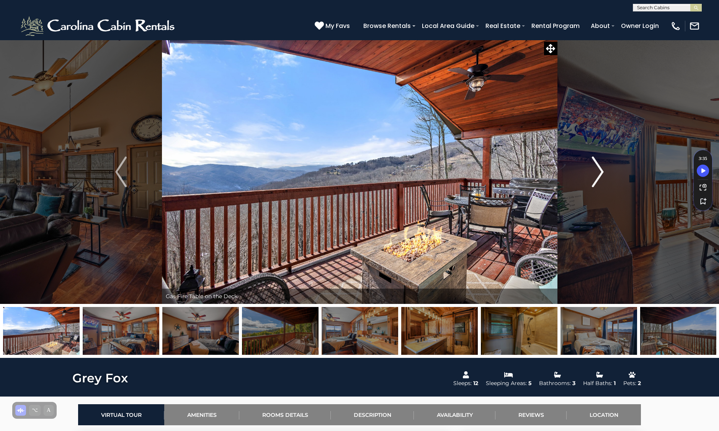
click at [615, 172] on button "Next" at bounding box center [598, 172] width 82 height 264
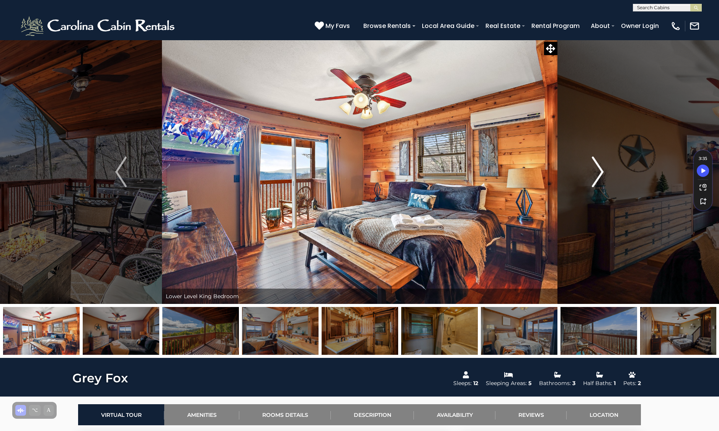
click at [615, 172] on button "Next" at bounding box center [598, 172] width 82 height 264
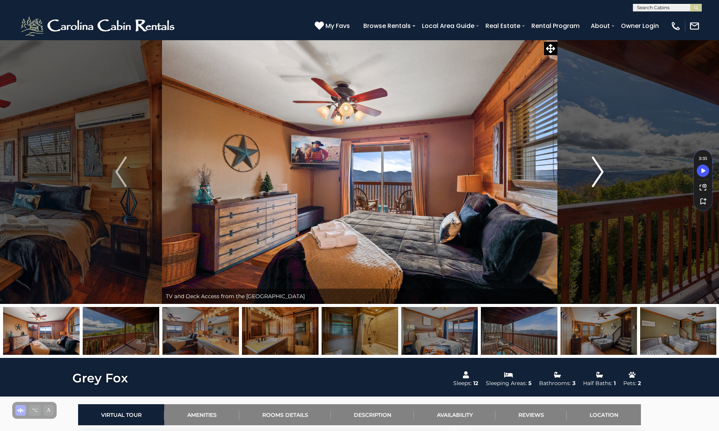
click at [615, 172] on button "Next" at bounding box center [598, 172] width 82 height 264
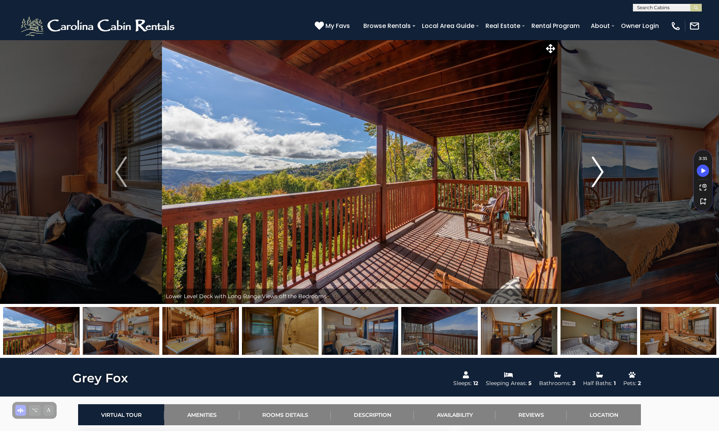
click at [615, 172] on button "Next" at bounding box center [598, 172] width 82 height 264
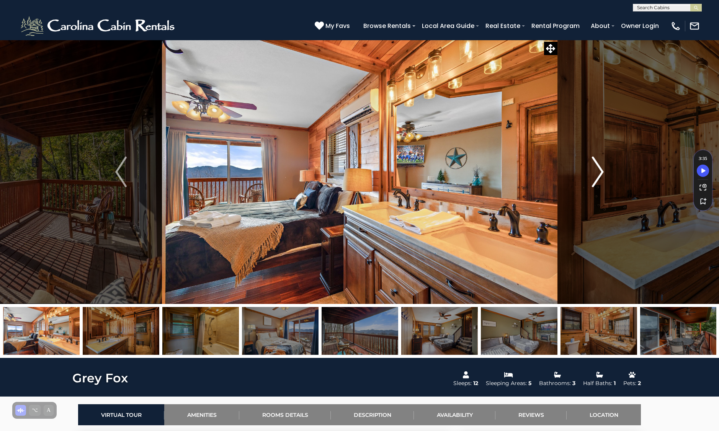
click at [615, 172] on button "Next" at bounding box center [598, 172] width 82 height 264
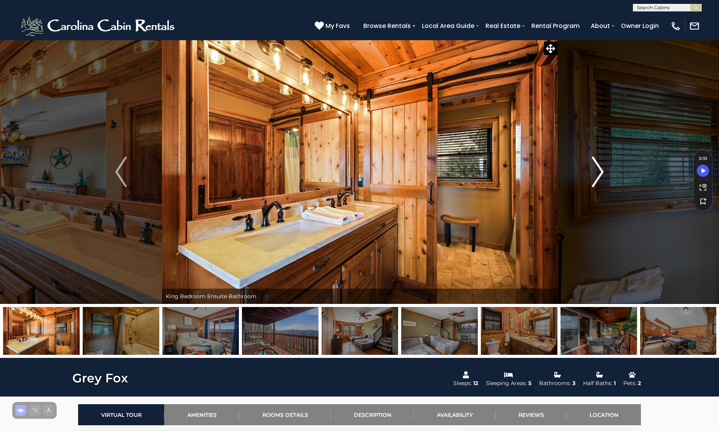
click at [615, 172] on button "Next" at bounding box center [598, 172] width 82 height 264
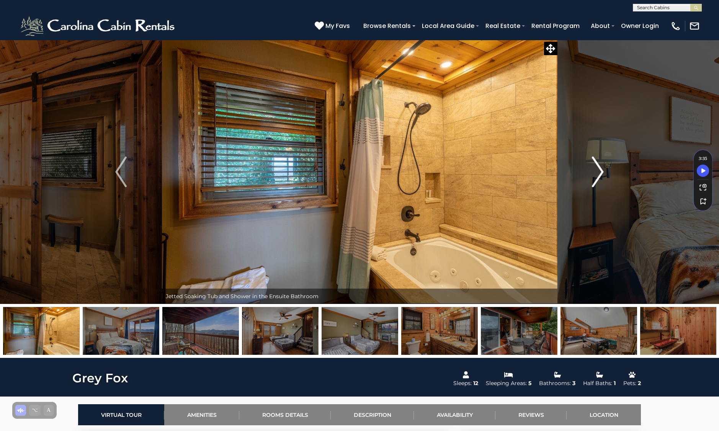
click at [615, 172] on button "Next" at bounding box center [598, 172] width 82 height 264
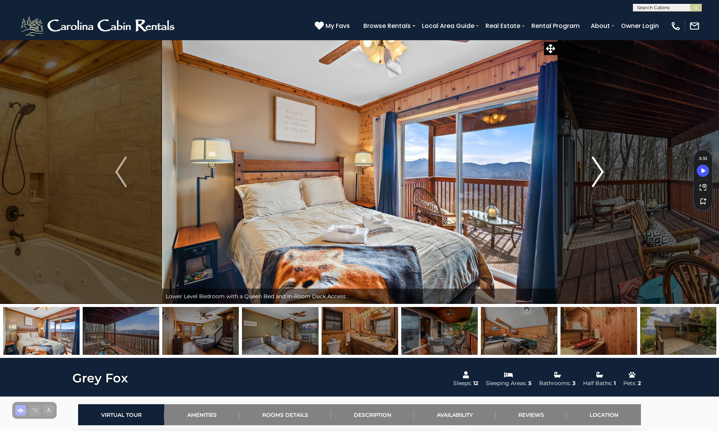
click at [615, 172] on button "Next" at bounding box center [598, 172] width 82 height 264
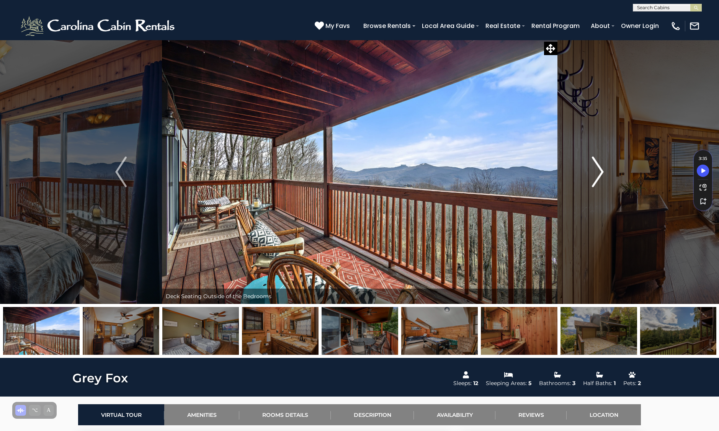
click at [615, 172] on button "Next" at bounding box center [598, 172] width 82 height 264
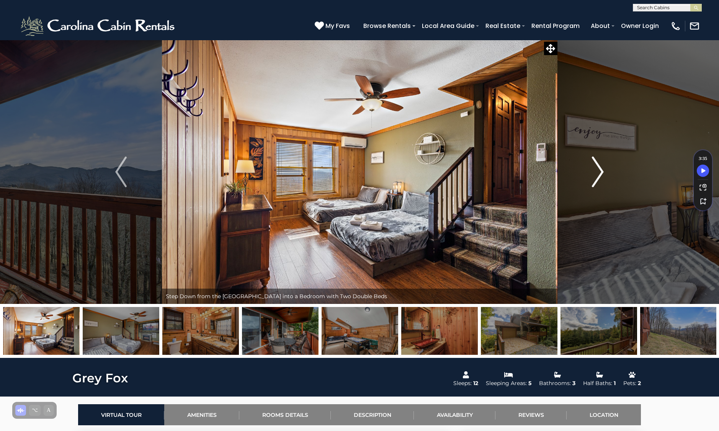
click at [615, 172] on button "Next" at bounding box center [598, 172] width 82 height 264
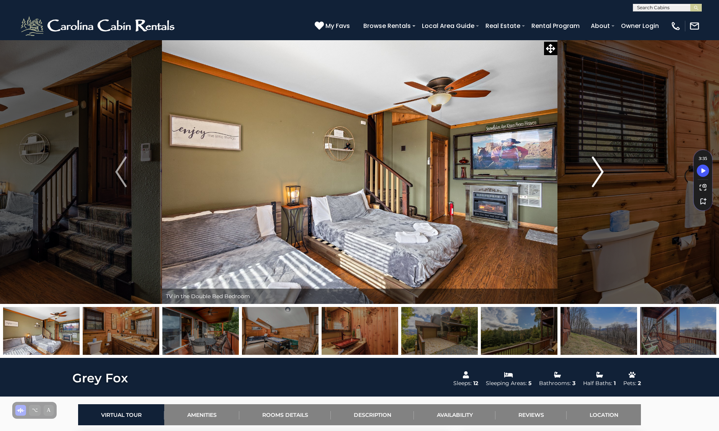
click at [615, 172] on button "Next" at bounding box center [598, 172] width 82 height 264
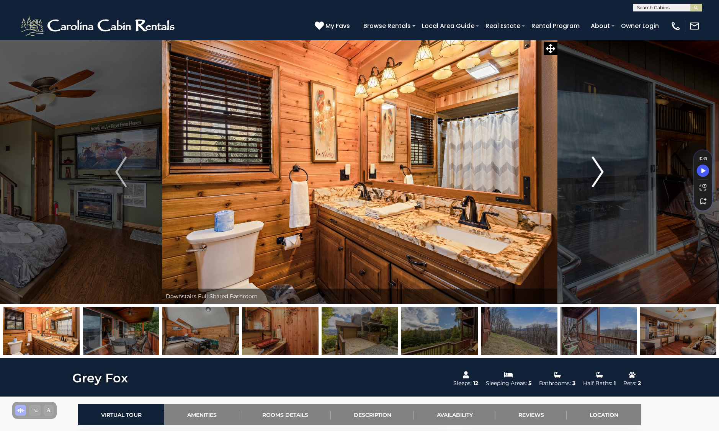
click at [615, 172] on button "Next" at bounding box center [598, 172] width 82 height 264
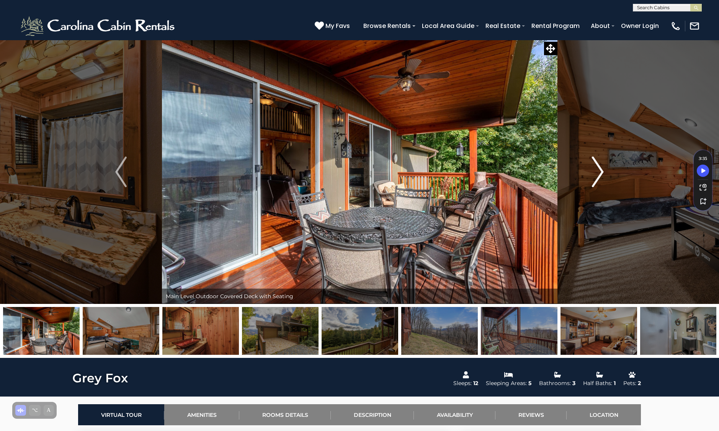
click at [615, 172] on button "Next" at bounding box center [598, 172] width 82 height 264
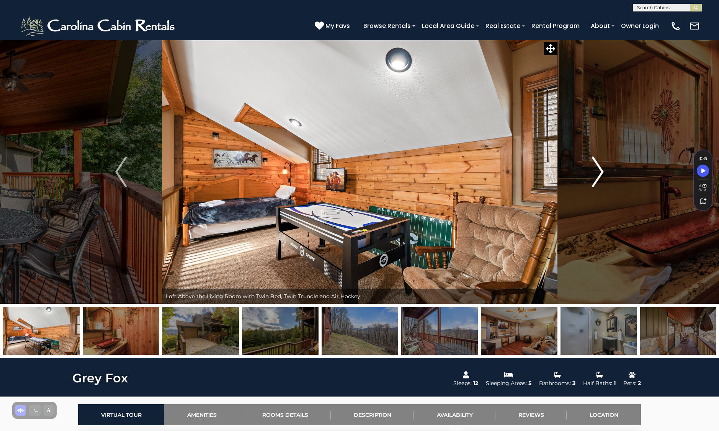
click at [615, 172] on button "Next" at bounding box center [598, 172] width 82 height 264
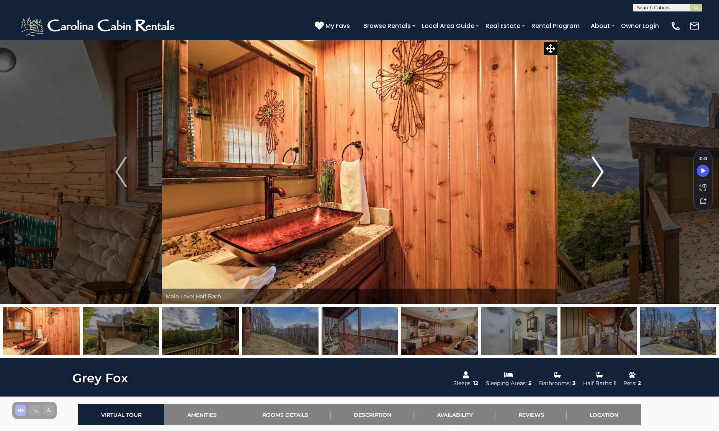
click at [615, 172] on button "Next" at bounding box center [598, 172] width 82 height 264
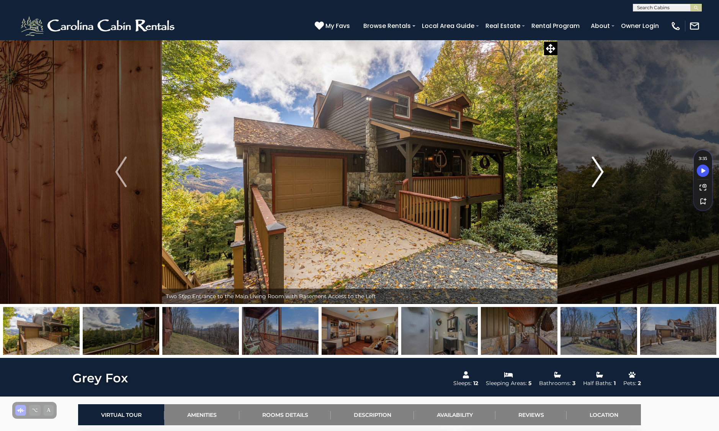
click at [615, 172] on button "Next" at bounding box center [598, 172] width 82 height 264
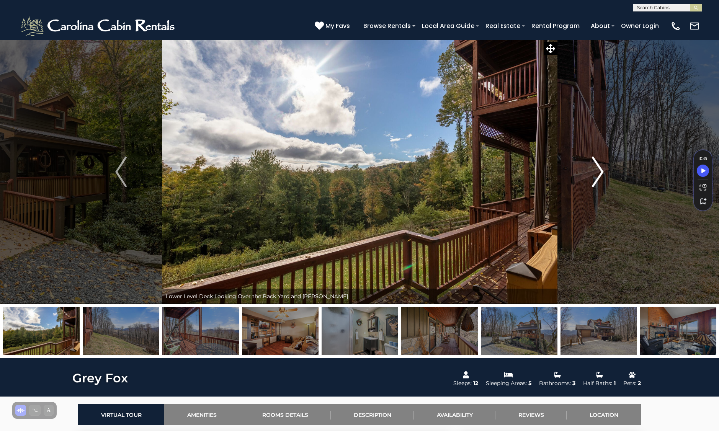
click at [615, 172] on button "Next" at bounding box center [598, 172] width 82 height 264
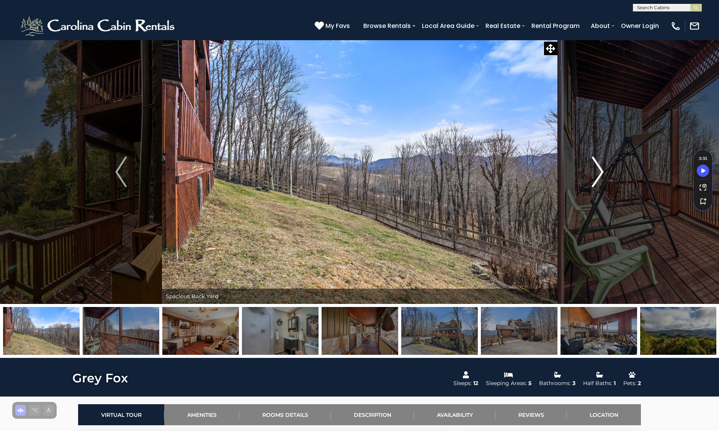
click at [615, 172] on button "Next" at bounding box center [598, 172] width 82 height 264
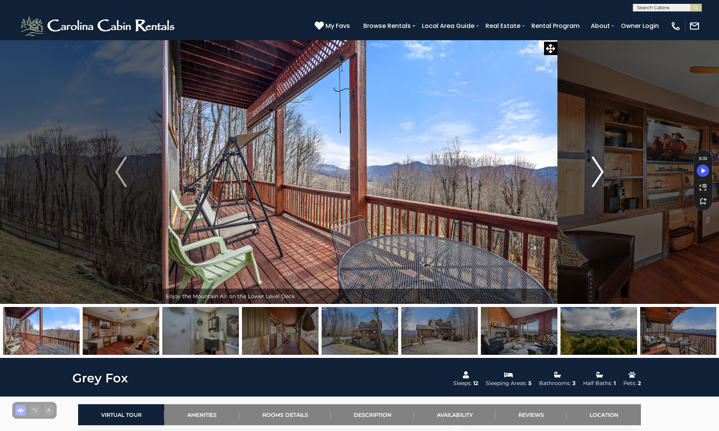
click at [615, 172] on button "Next" at bounding box center [598, 172] width 82 height 264
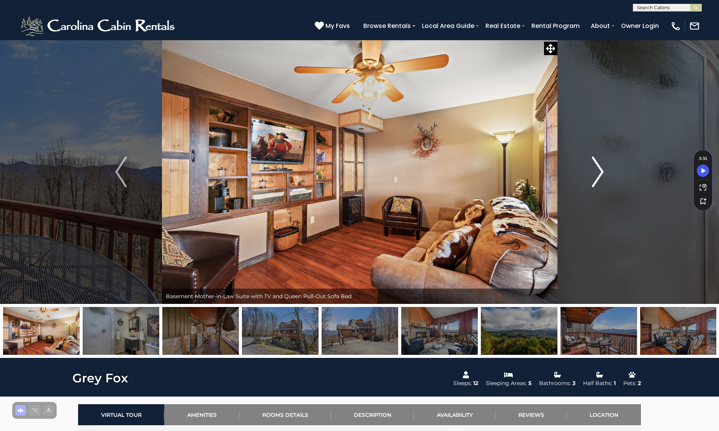
click at [615, 172] on button "Next" at bounding box center [598, 172] width 82 height 264
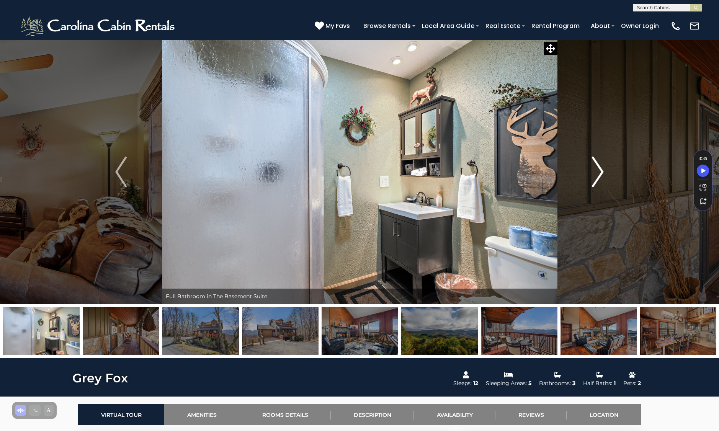
click at [615, 172] on button "Next" at bounding box center [598, 172] width 82 height 264
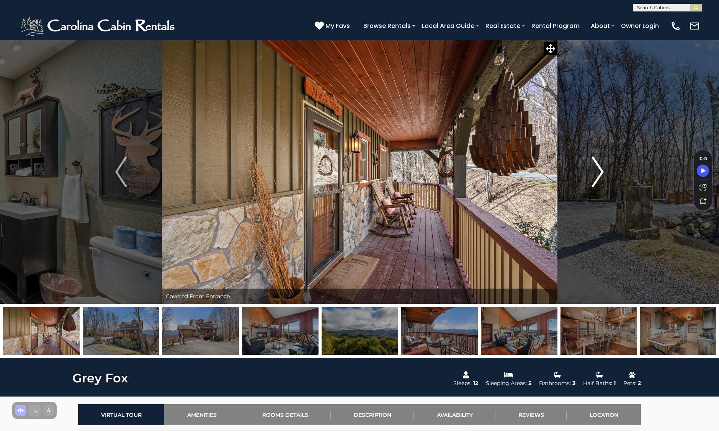
click at [615, 172] on button "Next" at bounding box center [598, 172] width 82 height 264
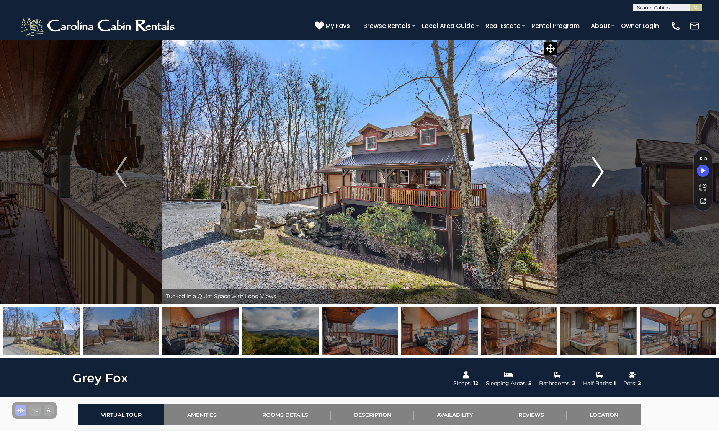
click at [615, 172] on button "Next" at bounding box center [598, 172] width 82 height 264
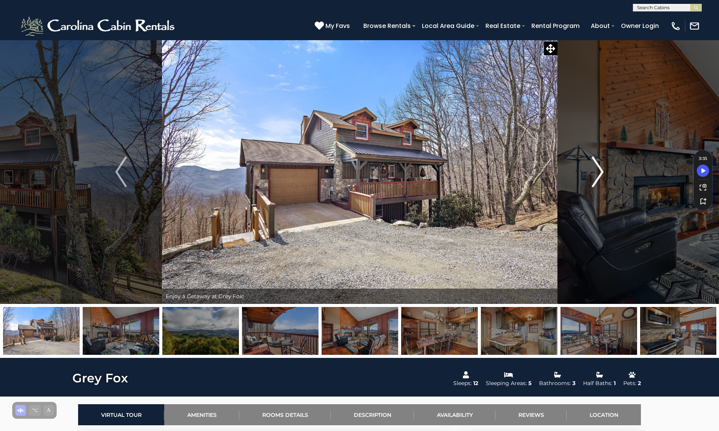
click at [615, 172] on button "Next" at bounding box center [598, 172] width 82 height 264
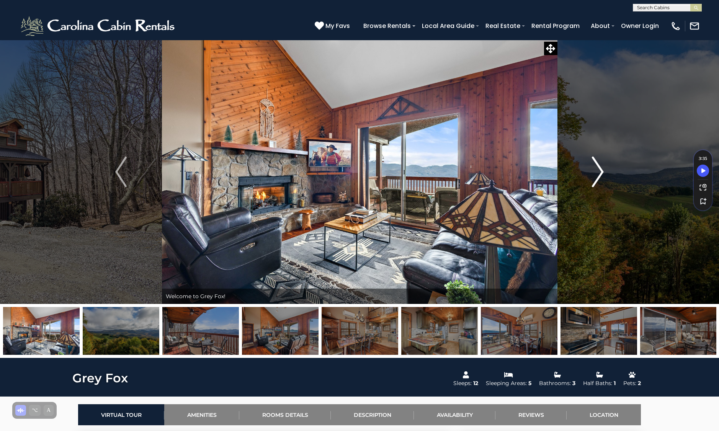
click at [615, 172] on button "Next" at bounding box center [598, 172] width 82 height 264
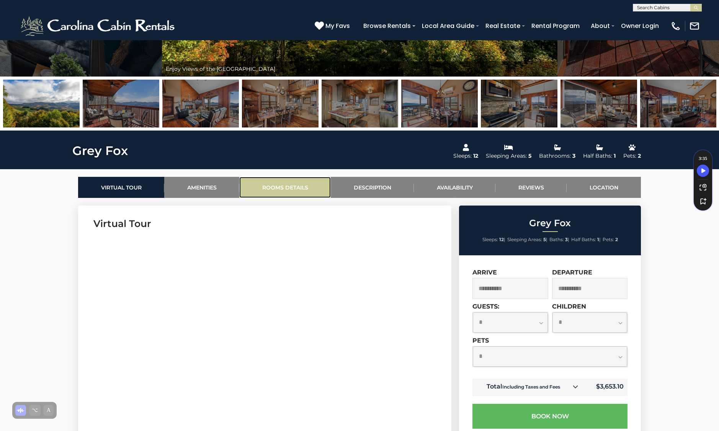
click at [278, 186] on link "Rooms Details" at bounding box center [285, 187] width 92 height 21
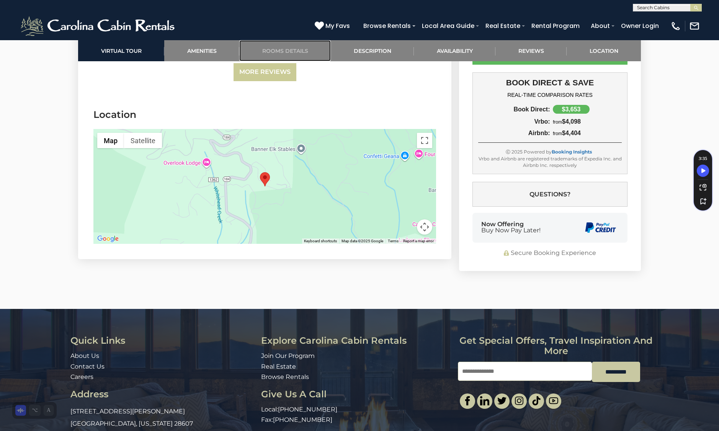
scroll to position [1947, 0]
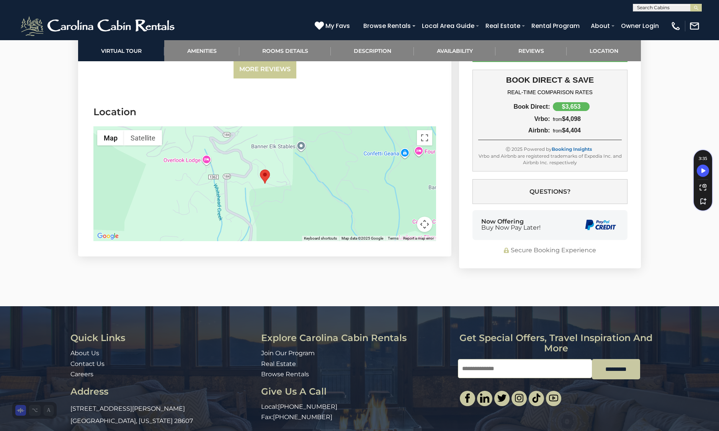
click at [272, 206] on div at bounding box center [264, 183] width 343 height 115
click at [428, 217] on button "Map camera controls" at bounding box center [424, 224] width 15 height 15
click at [411, 217] on button "Zoom out" at bounding box center [405, 224] width 15 height 15
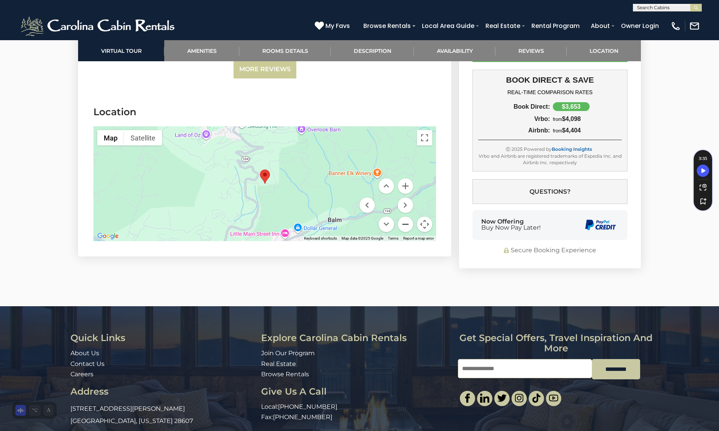
click at [411, 217] on button "Zoom out" at bounding box center [405, 224] width 15 height 15
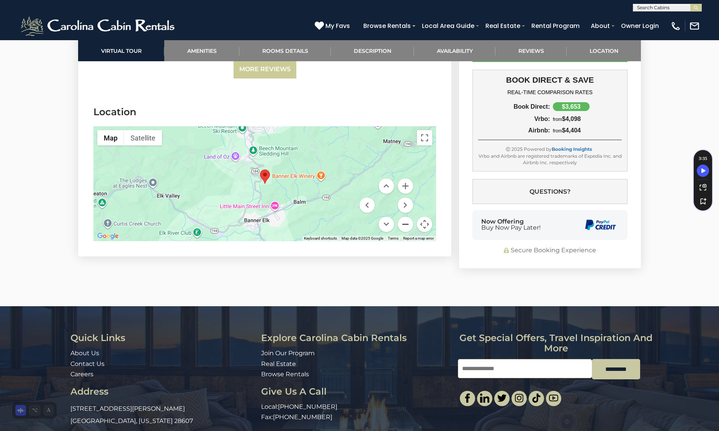
click at [411, 217] on button "Zoom out" at bounding box center [405, 224] width 15 height 15
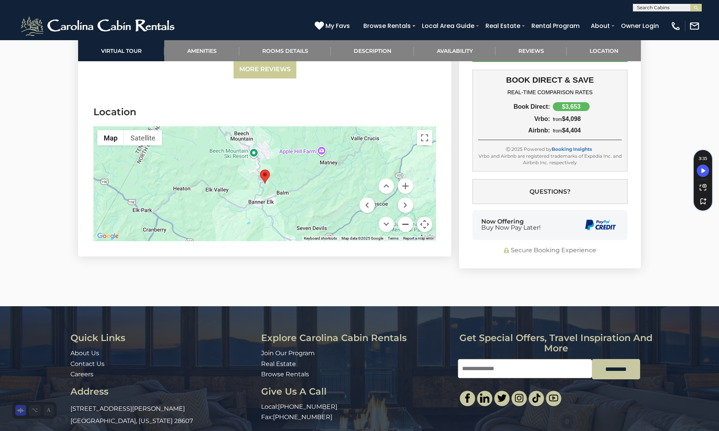
scroll to position [1972, 0]
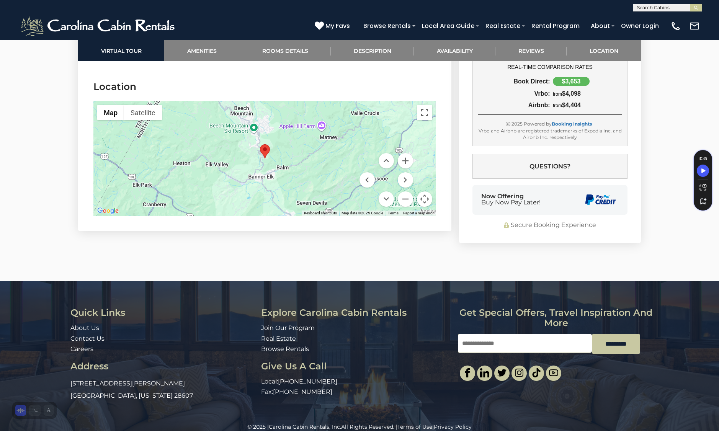
click at [242, 103] on div at bounding box center [264, 158] width 343 height 115
click at [406, 154] on button "Zoom in" at bounding box center [405, 160] width 15 height 15
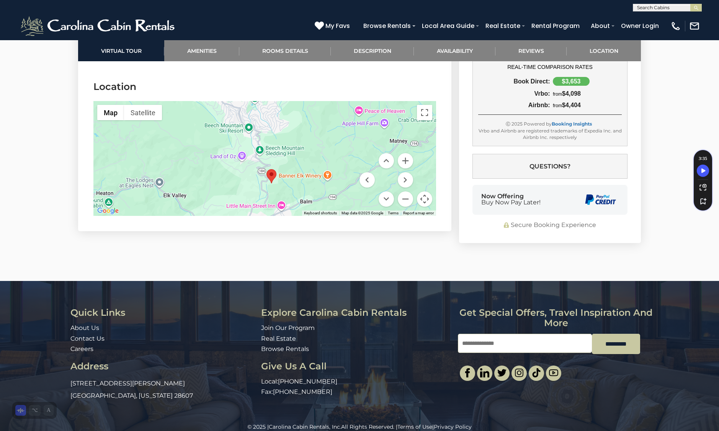
drag, startPoint x: 313, startPoint y: 135, endPoint x: 319, endPoint y: 162, distance: 27.6
click at [319, 162] on div at bounding box center [264, 158] width 343 height 115
click at [407, 153] on button "Zoom in" at bounding box center [405, 160] width 15 height 15
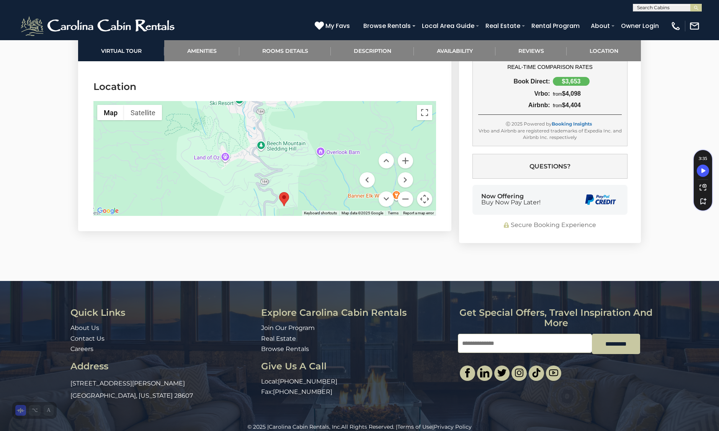
drag, startPoint x: 272, startPoint y: 138, endPoint x: 277, endPoint y: 134, distance: 6.5
click at [277, 134] on div at bounding box center [264, 158] width 343 height 115
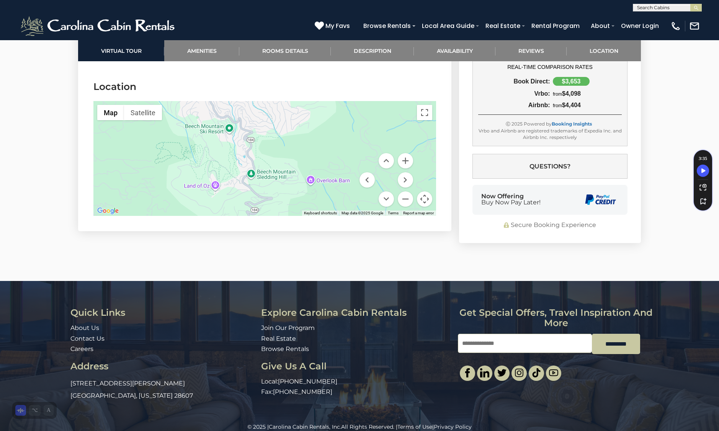
drag, startPoint x: 262, startPoint y: 117, endPoint x: 252, endPoint y: 146, distance: 30.8
click at [252, 146] on div at bounding box center [264, 158] width 343 height 115
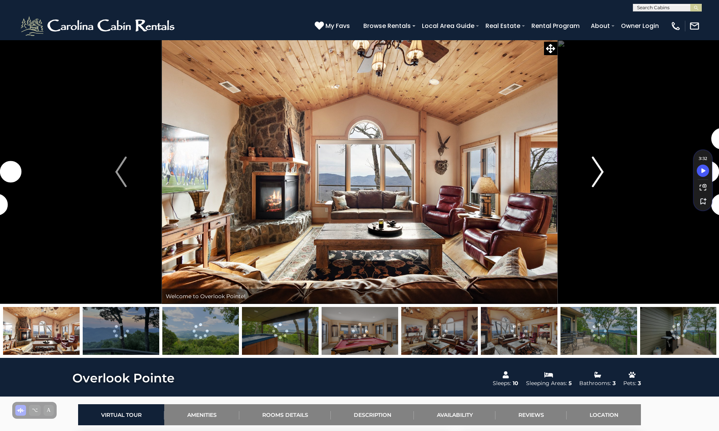
click at [600, 167] on img "Next" at bounding box center [598, 172] width 11 height 31
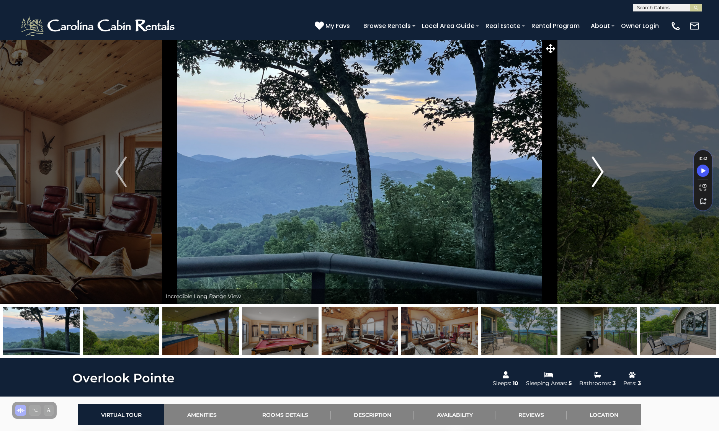
click at [592, 172] on button "Next" at bounding box center [598, 172] width 82 height 264
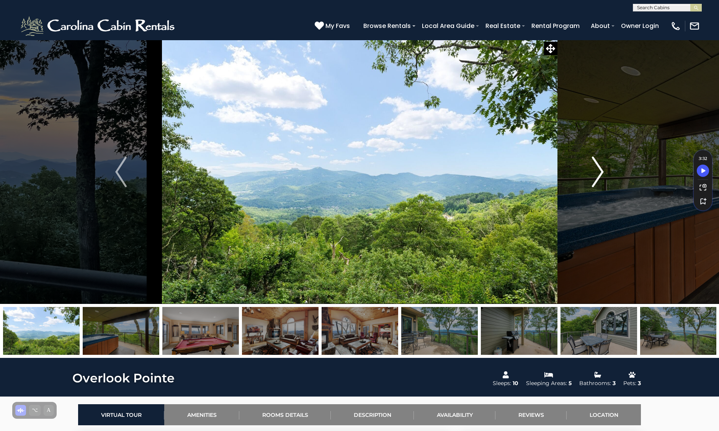
click at [592, 172] on button "Next" at bounding box center [598, 172] width 82 height 264
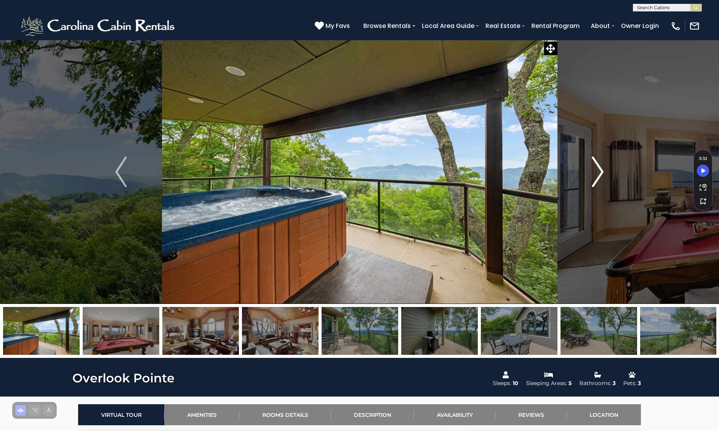
click at [592, 172] on button "Next" at bounding box center [598, 172] width 82 height 264
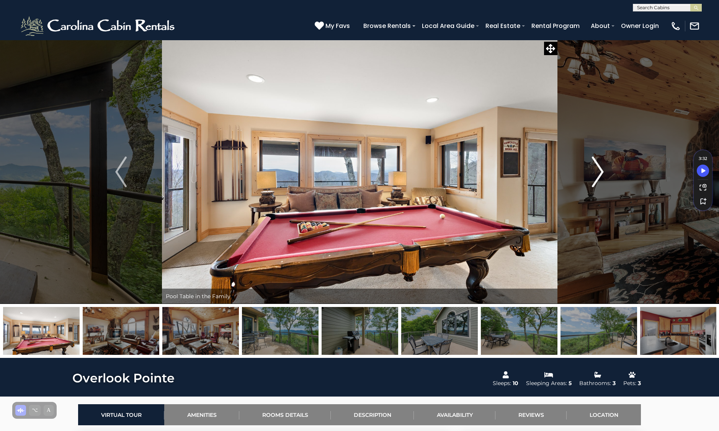
click at [592, 172] on button "Next" at bounding box center [598, 172] width 82 height 264
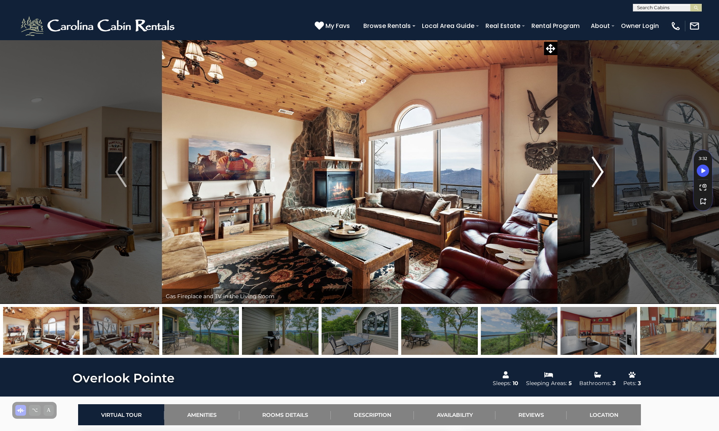
click at [592, 172] on button "Next" at bounding box center [598, 172] width 82 height 264
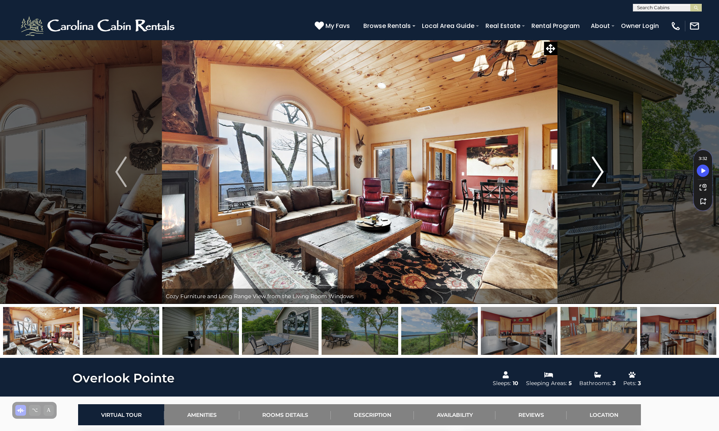
click at [592, 172] on button "Next" at bounding box center [598, 172] width 82 height 264
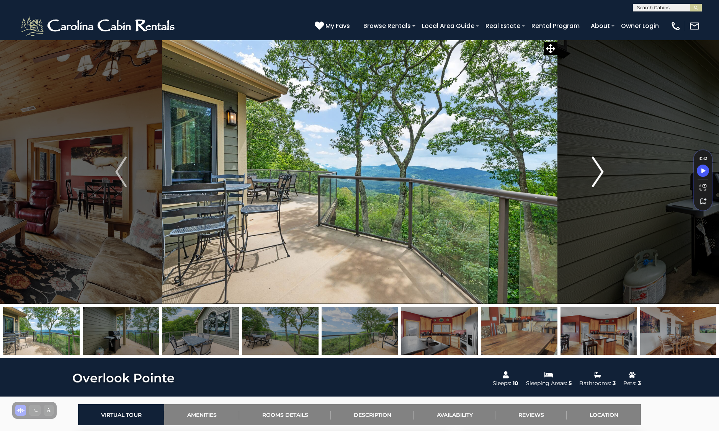
click at [592, 172] on button "Next" at bounding box center [598, 172] width 82 height 264
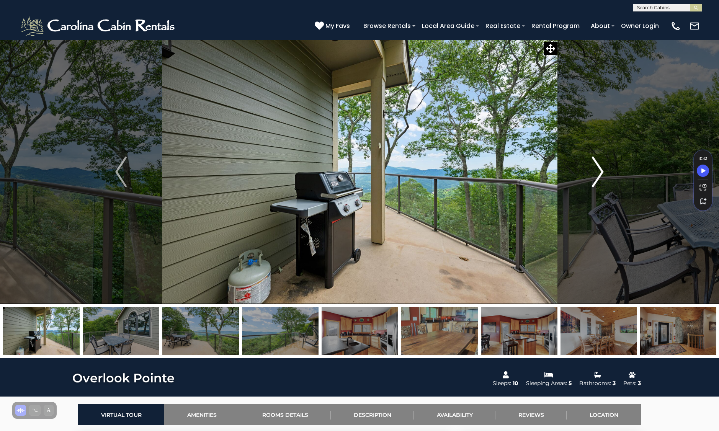
click at [592, 172] on button "Next" at bounding box center [598, 172] width 82 height 264
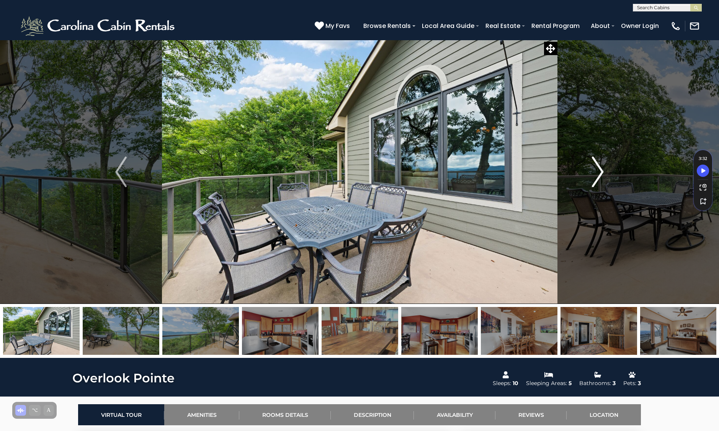
click at [592, 172] on button "Next" at bounding box center [598, 172] width 82 height 264
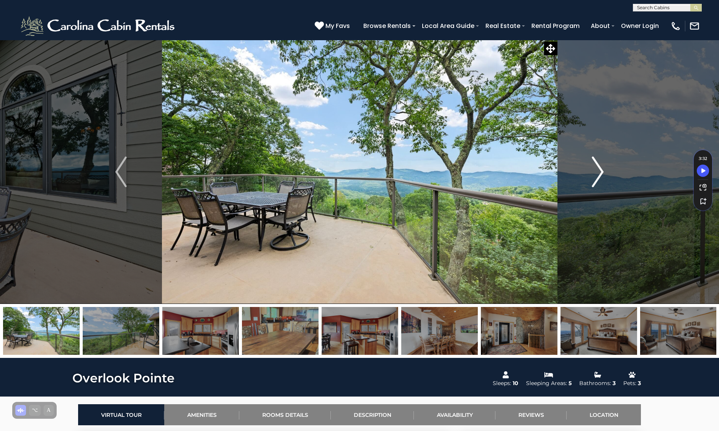
click at [592, 172] on button "Next" at bounding box center [598, 172] width 82 height 264
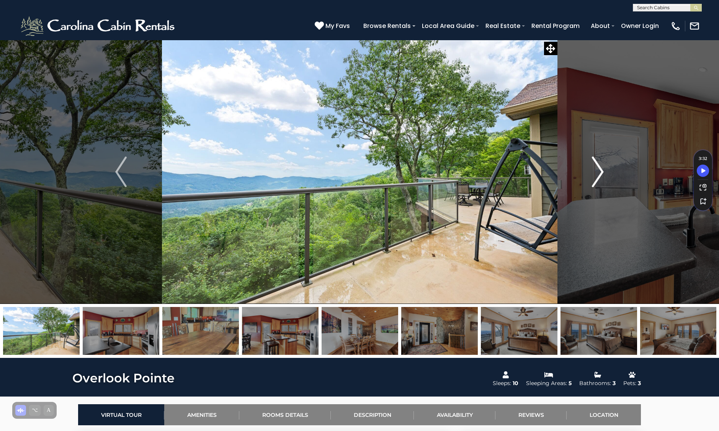
click at [592, 172] on button "Next" at bounding box center [598, 172] width 82 height 264
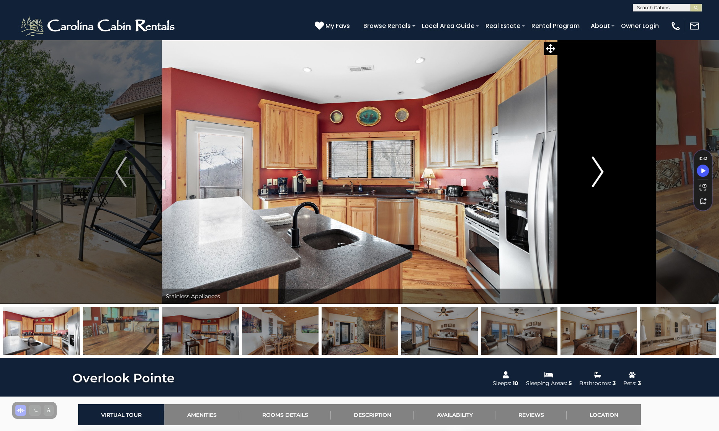
click at [592, 172] on button "Next" at bounding box center [598, 172] width 82 height 264
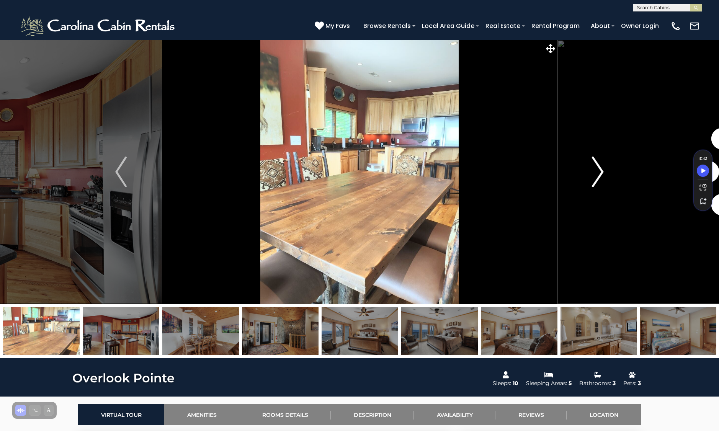
click at [592, 172] on button "Next" at bounding box center [598, 172] width 82 height 264
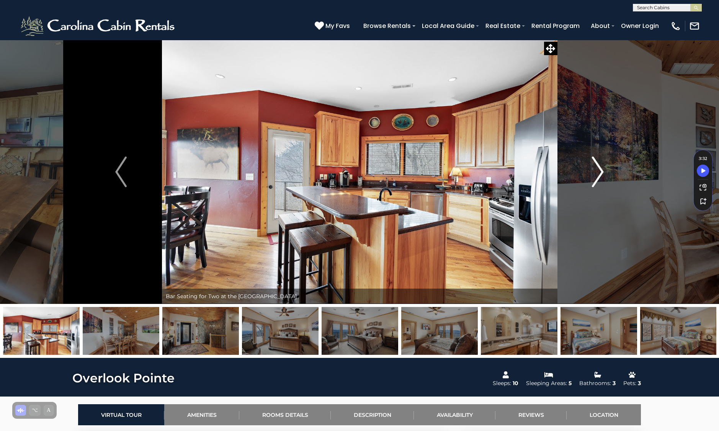
click at [592, 172] on button "Next" at bounding box center [598, 172] width 82 height 264
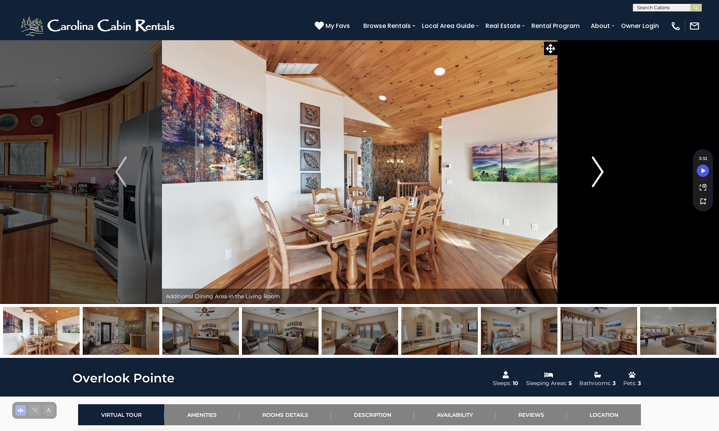
click at [592, 172] on button "Next" at bounding box center [598, 172] width 82 height 264
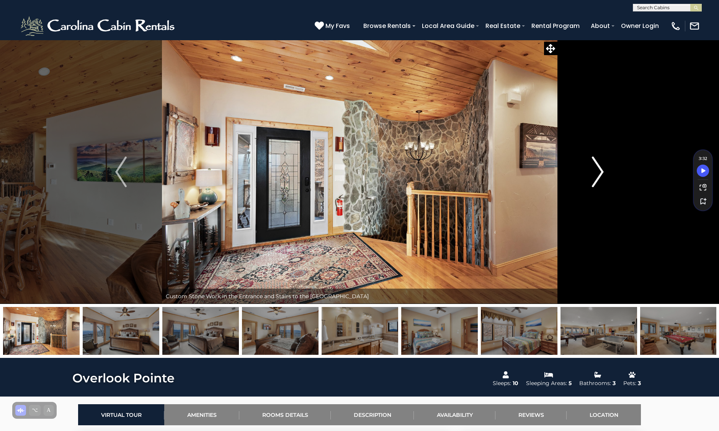
click at [592, 172] on button "Next" at bounding box center [598, 172] width 82 height 264
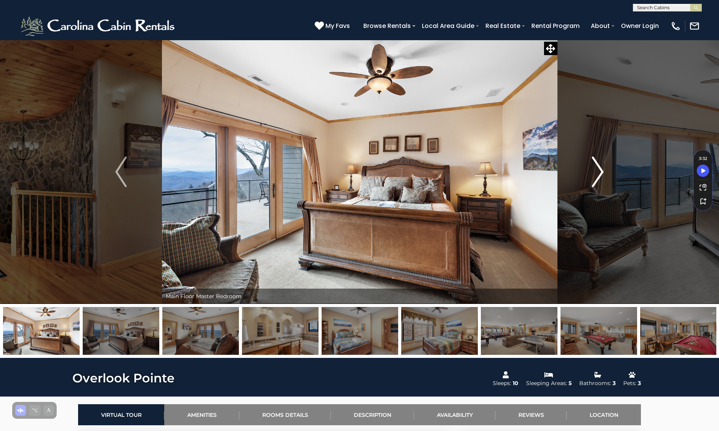
click at [592, 172] on button "Next" at bounding box center [598, 172] width 82 height 264
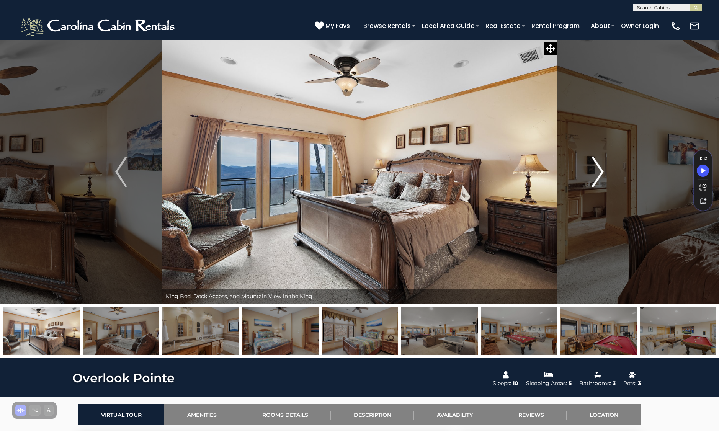
click at [592, 172] on button "Next" at bounding box center [598, 172] width 82 height 264
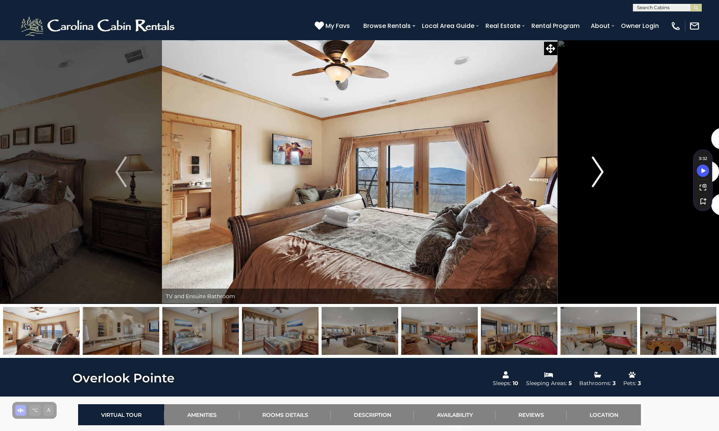
click at [592, 172] on button "Next" at bounding box center [598, 172] width 82 height 264
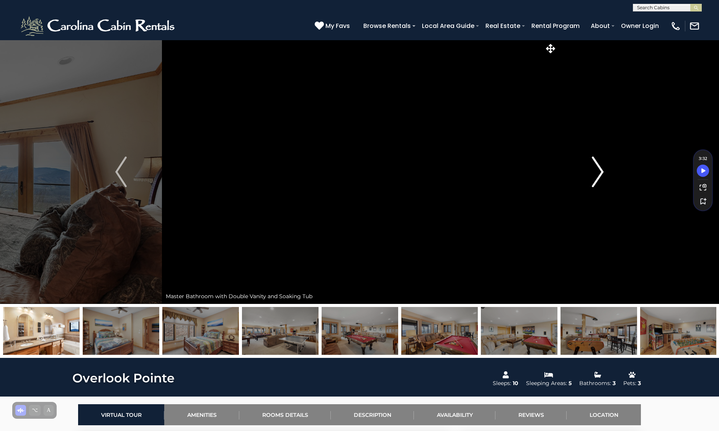
click at [592, 172] on button "Next" at bounding box center [598, 172] width 82 height 264
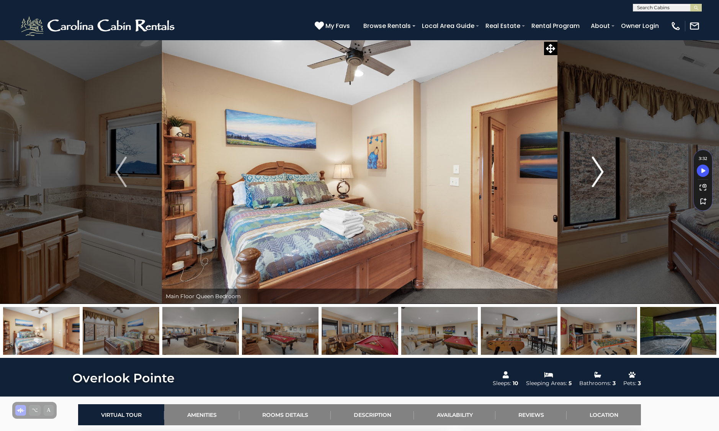
click at [592, 172] on button "Next" at bounding box center [598, 172] width 82 height 264
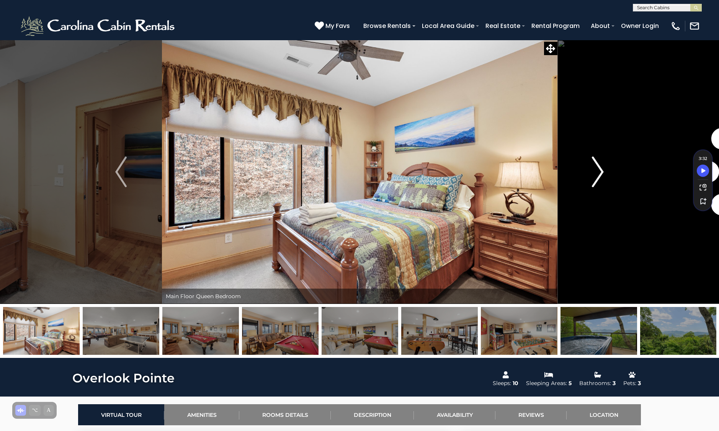
click at [592, 172] on button "Next" at bounding box center [598, 172] width 82 height 264
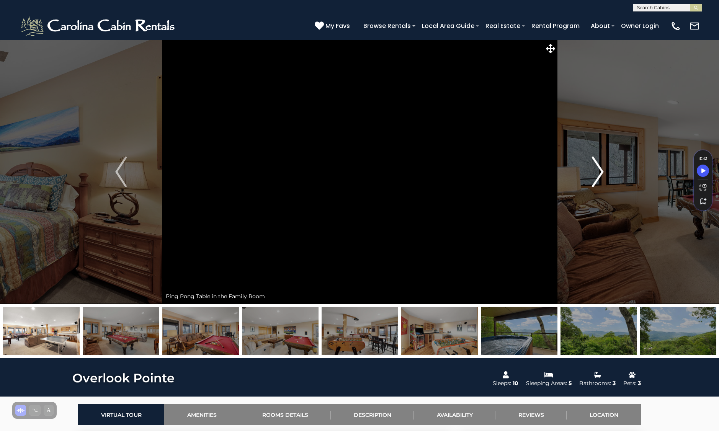
click at [592, 172] on button "Next" at bounding box center [598, 172] width 82 height 264
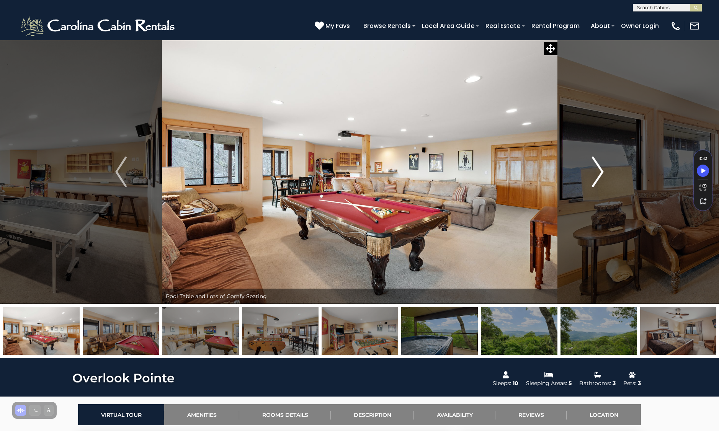
click at [592, 172] on button "Next" at bounding box center [598, 172] width 82 height 264
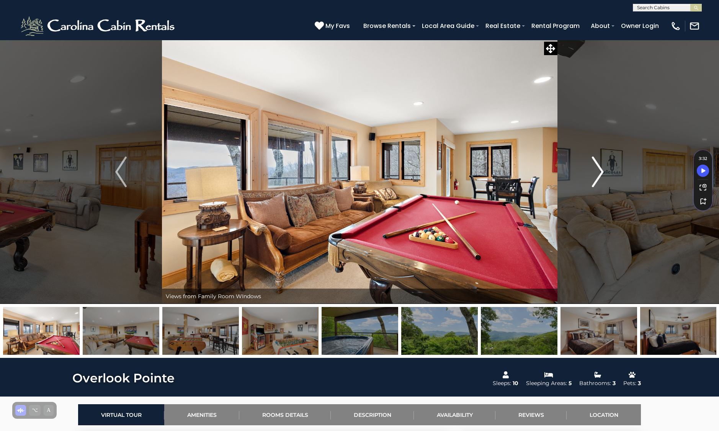
click at [592, 172] on button "Next" at bounding box center [598, 172] width 82 height 264
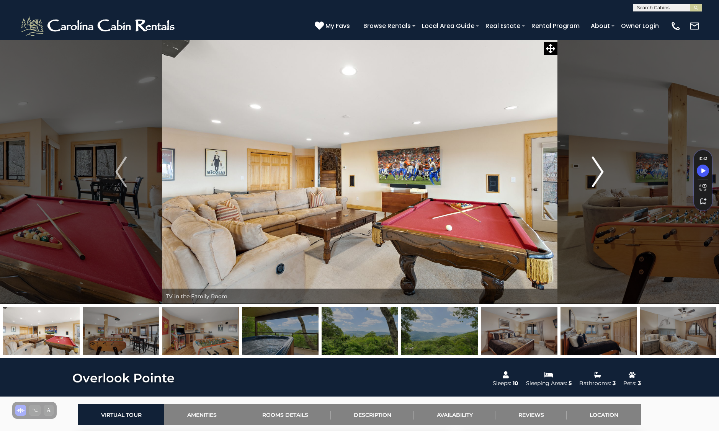
click at [592, 172] on button "Next" at bounding box center [598, 172] width 82 height 264
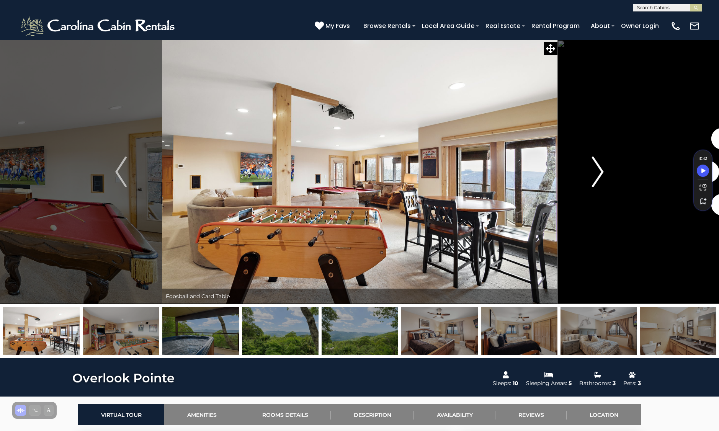
click at [592, 172] on button "Next" at bounding box center [598, 172] width 82 height 264
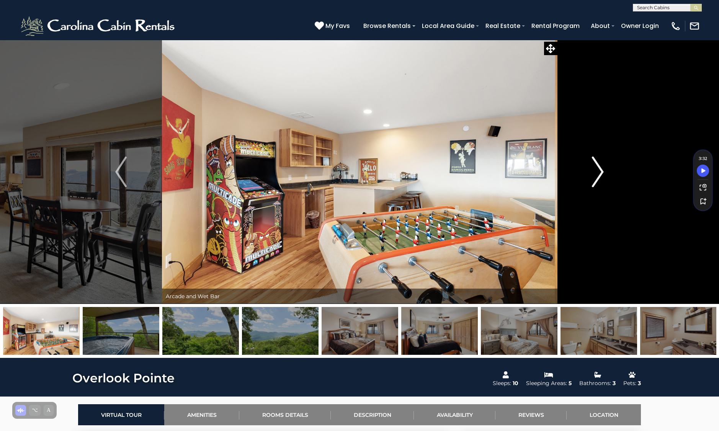
click at [592, 172] on button "Next" at bounding box center [598, 172] width 82 height 264
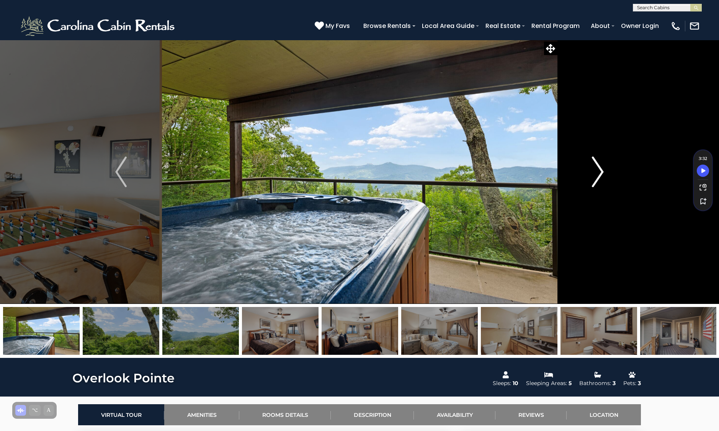
click at [592, 172] on button "Next" at bounding box center [598, 172] width 82 height 264
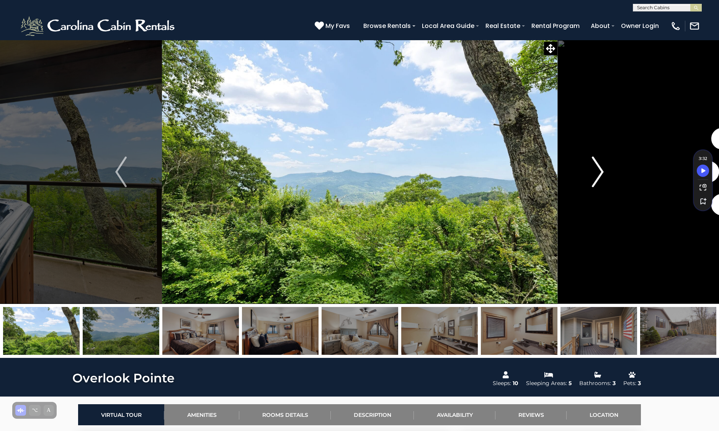
click at [592, 172] on button "Next" at bounding box center [598, 172] width 82 height 264
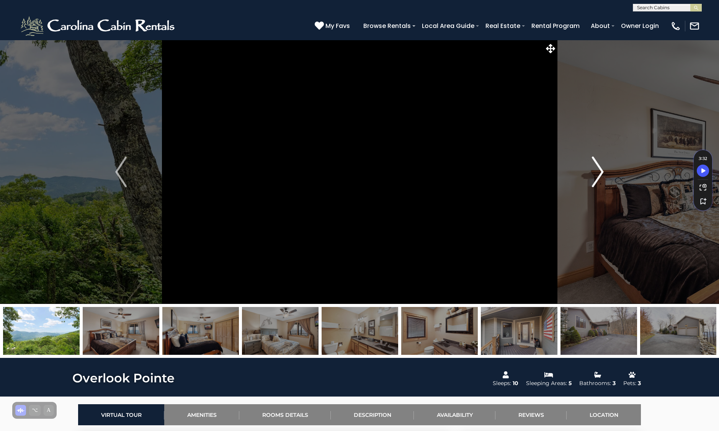
click at [592, 172] on button "Next" at bounding box center [598, 172] width 82 height 264
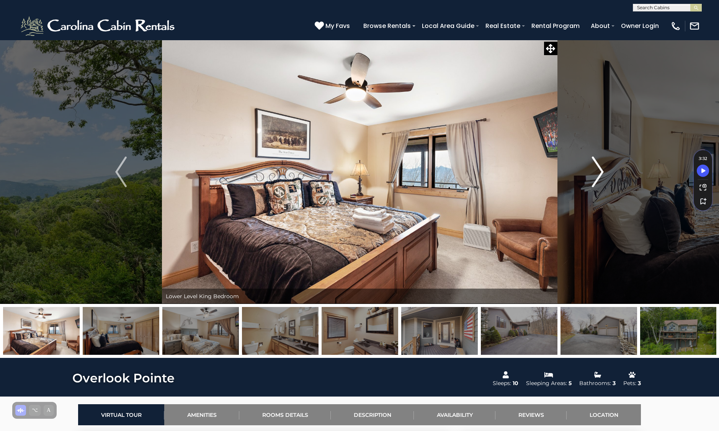
click at [592, 172] on button "Next" at bounding box center [598, 172] width 82 height 264
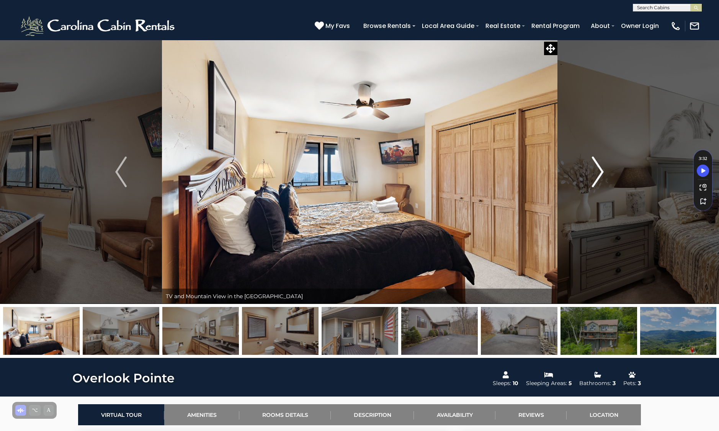
click at [592, 172] on button "Next" at bounding box center [598, 172] width 82 height 264
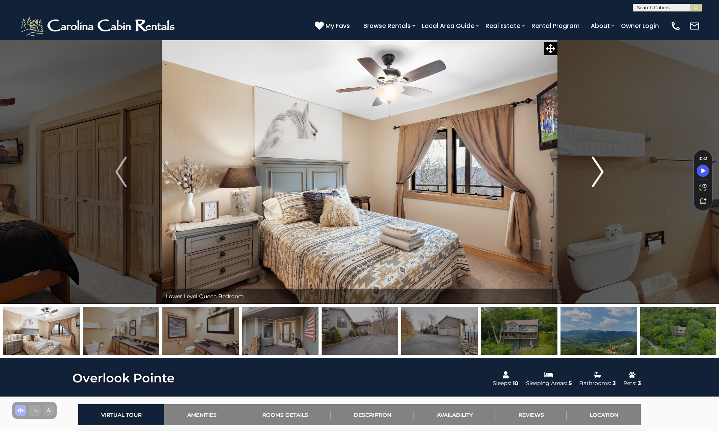
click at [592, 172] on button "Next" at bounding box center [598, 172] width 82 height 264
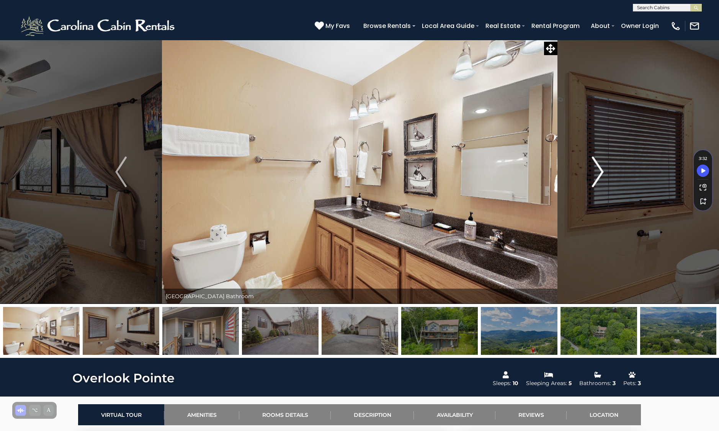
click at [592, 172] on button "Next" at bounding box center [598, 172] width 82 height 264
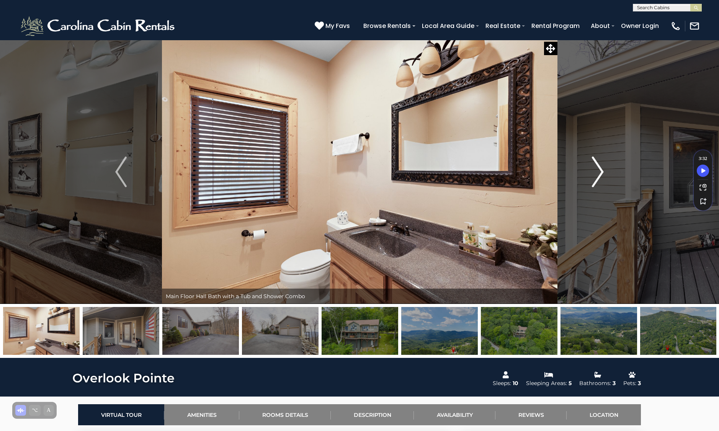
click at [592, 172] on button "Next" at bounding box center [598, 172] width 82 height 264
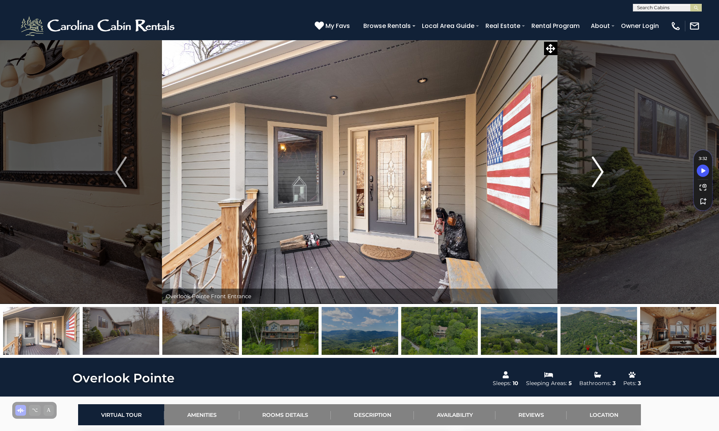
click at [592, 172] on button "Next" at bounding box center [598, 172] width 82 height 264
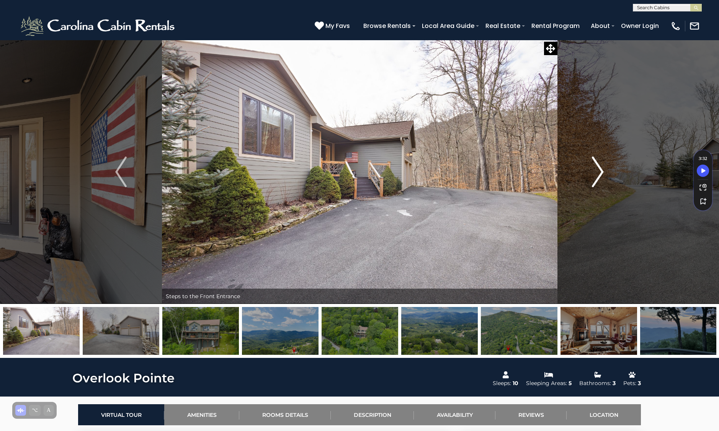
click at [592, 172] on button "Next" at bounding box center [598, 172] width 82 height 264
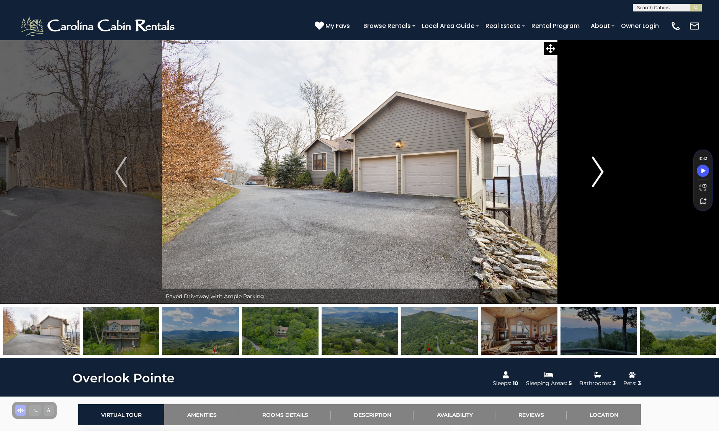
click at [592, 172] on button "Next" at bounding box center [598, 172] width 82 height 264
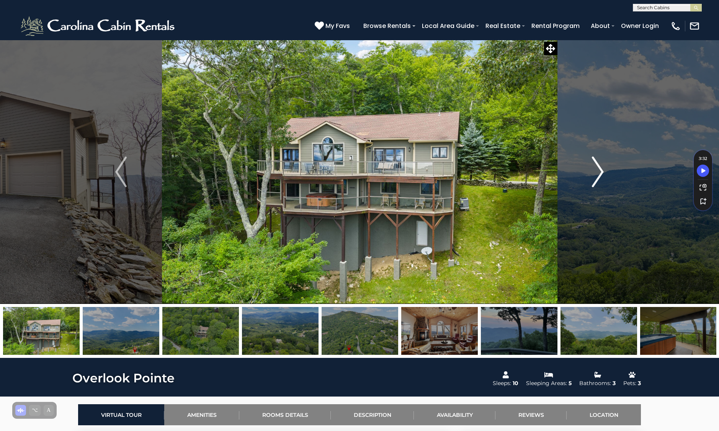
click at [592, 172] on button "Next" at bounding box center [598, 172] width 82 height 264
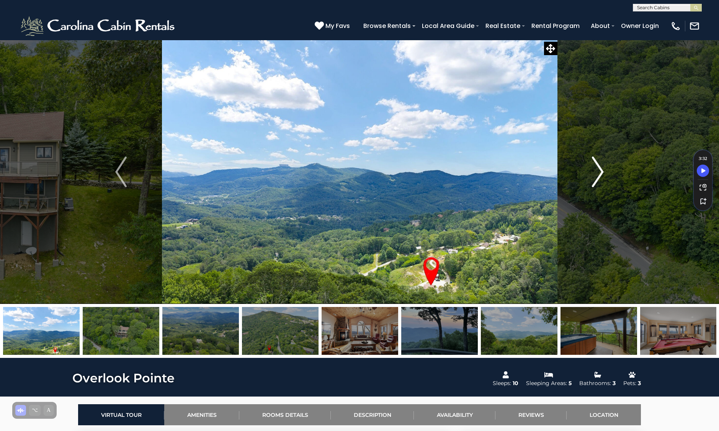
click at [592, 172] on button "Next" at bounding box center [598, 172] width 82 height 264
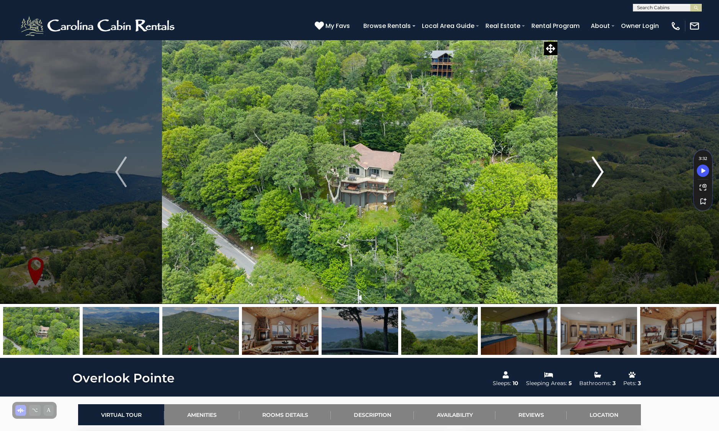
click at [592, 172] on button "Next" at bounding box center [598, 172] width 82 height 264
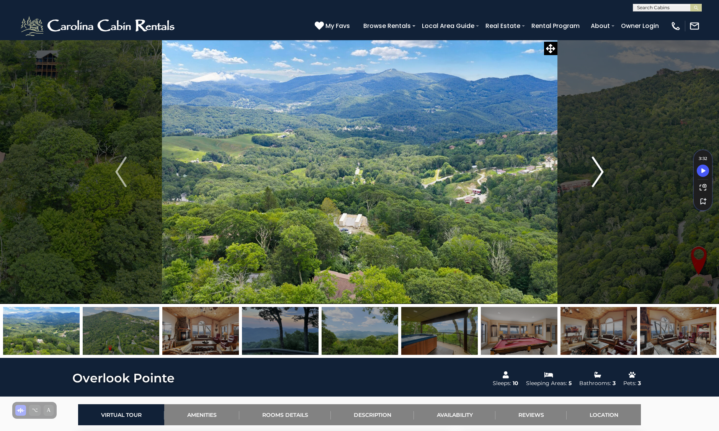
click at [592, 172] on button "Next" at bounding box center [598, 172] width 82 height 264
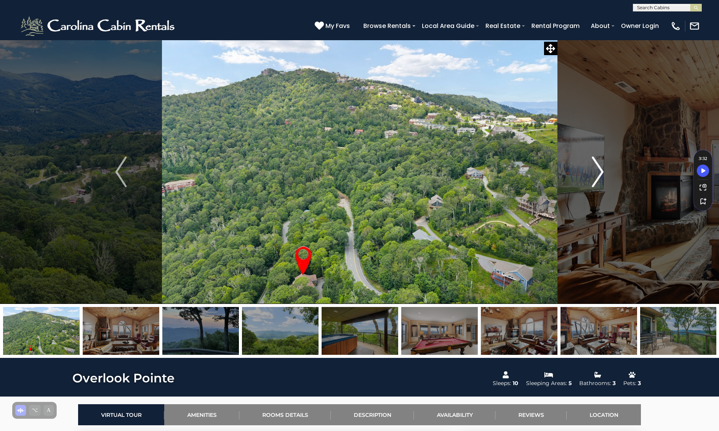
click at [592, 172] on button "Next" at bounding box center [598, 172] width 82 height 264
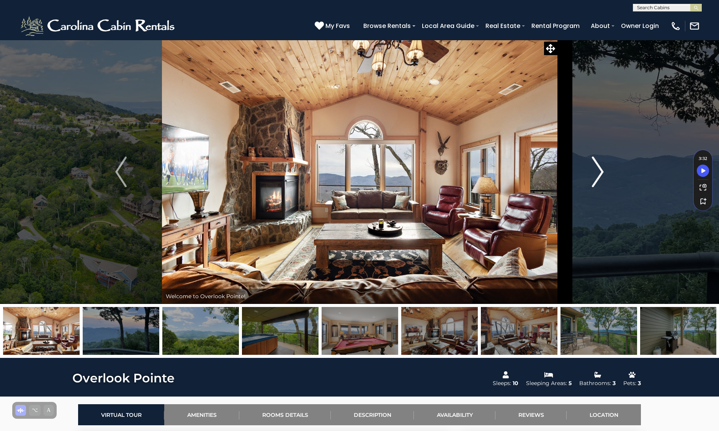
click at [592, 172] on button "Next" at bounding box center [598, 172] width 82 height 264
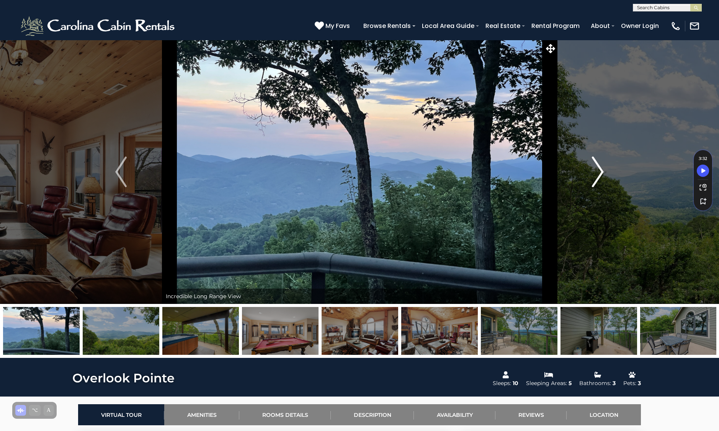
click at [592, 172] on button "Next" at bounding box center [598, 172] width 82 height 264
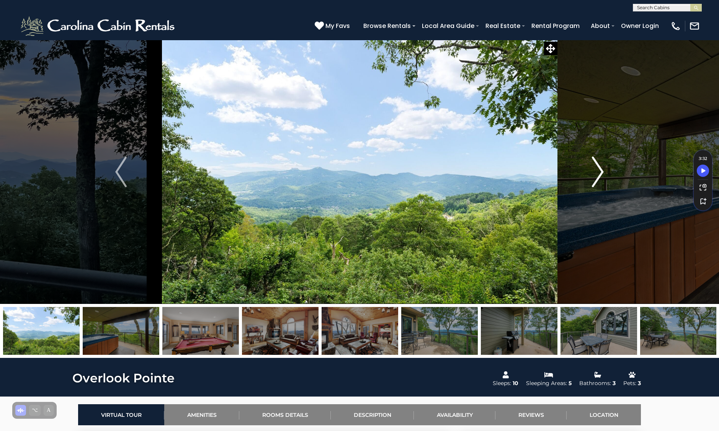
click at [592, 172] on button "Next" at bounding box center [598, 172] width 82 height 264
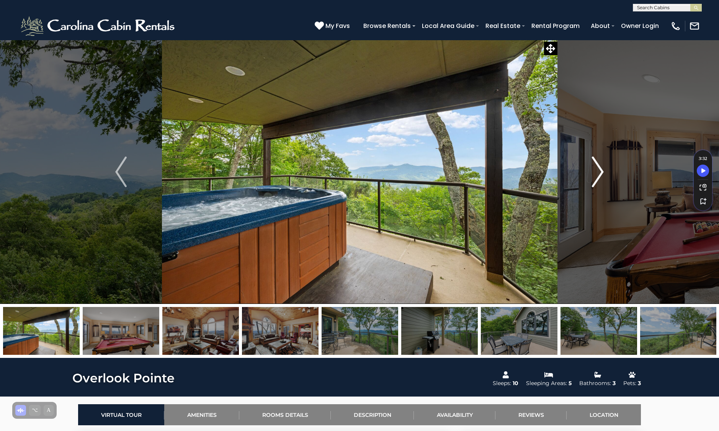
click at [592, 172] on button "Next" at bounding box center [598, 172] width 82 height 264
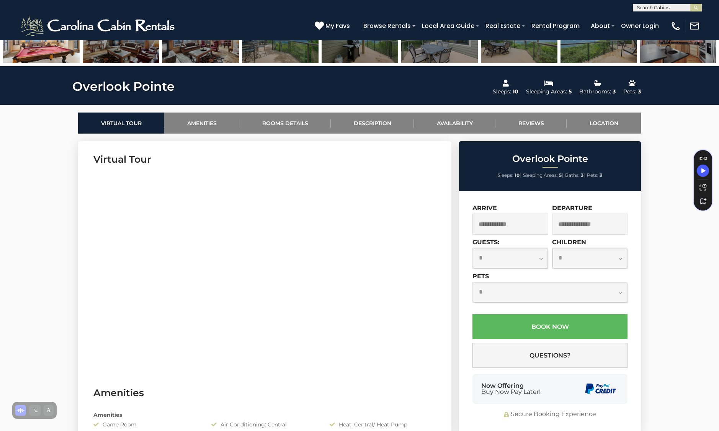
scroll to position [301, 0]
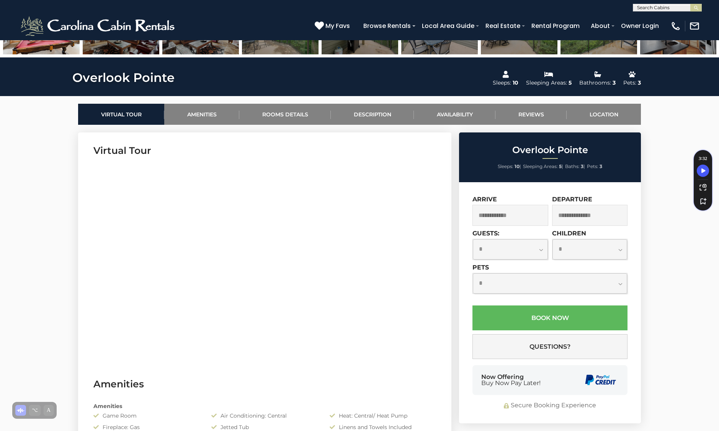
click at [526, 212] on input "text" at bounding box center [511, 215] width 76 height 21
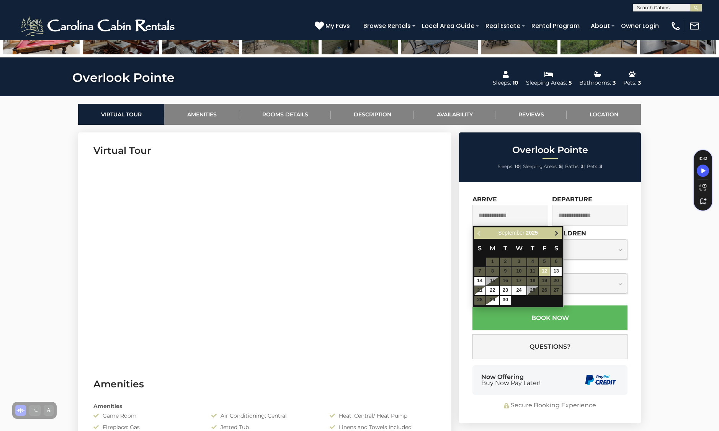
click at [557, 232] on span "Next" at bounding box center [557, 233] width 6 height 6
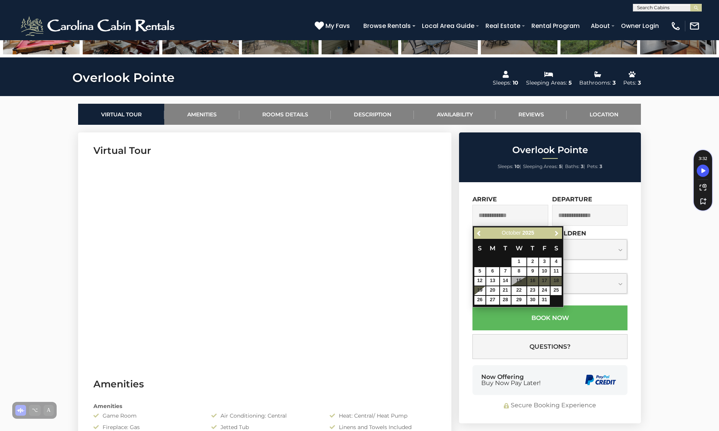
click at [557, 232] on span "Next" at bounding box center [557, 233] width 6 height 6
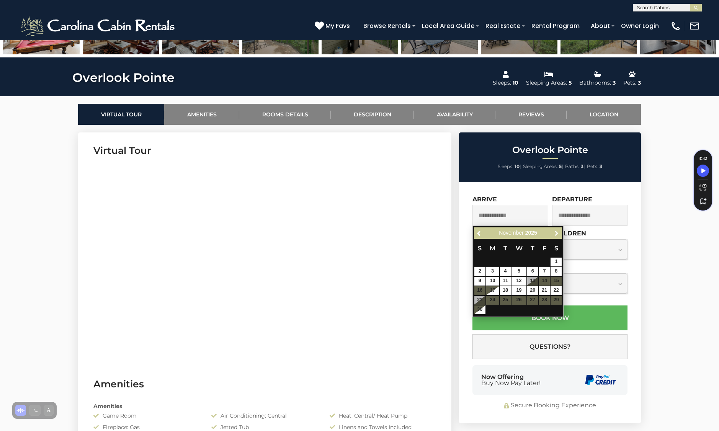
click at [557, 232] on span "Next" at bounding box center [557, 233] width 6 height 6
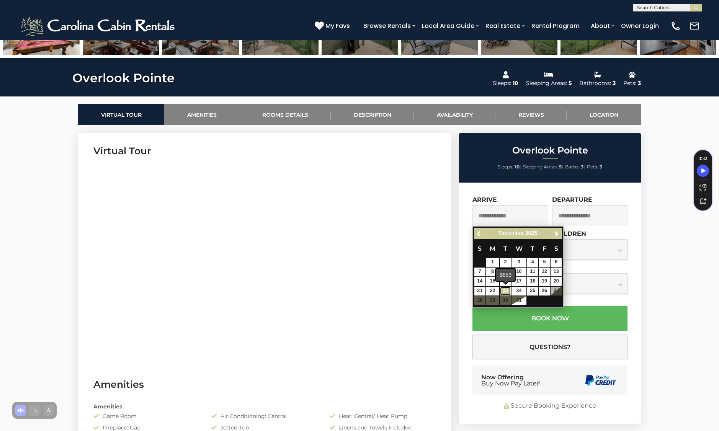
click at [508, 294] on link "23" at bounding box center [505, 291] width 11 height 9
type input "**********"
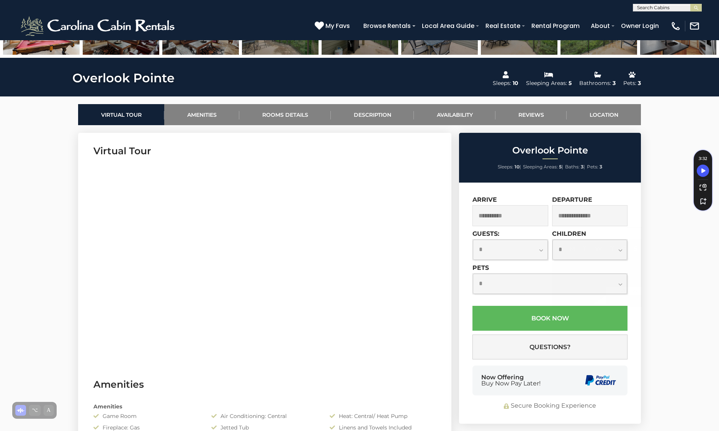
scroll to position [298, 0]
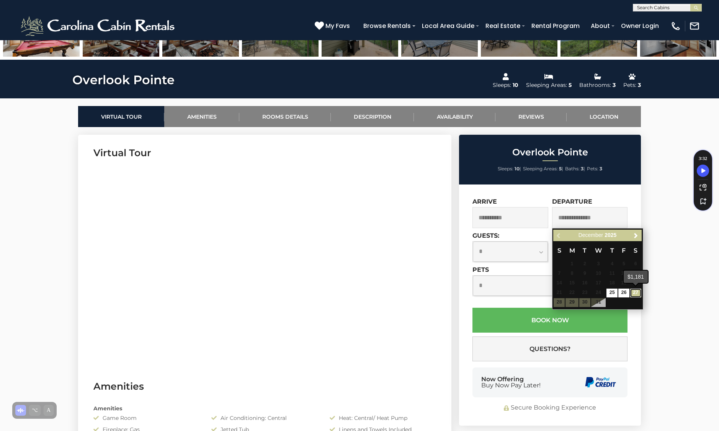
click at [637, 293] on link "27" at bounding box center [636, 293] width 11 height 9
type input "**********"
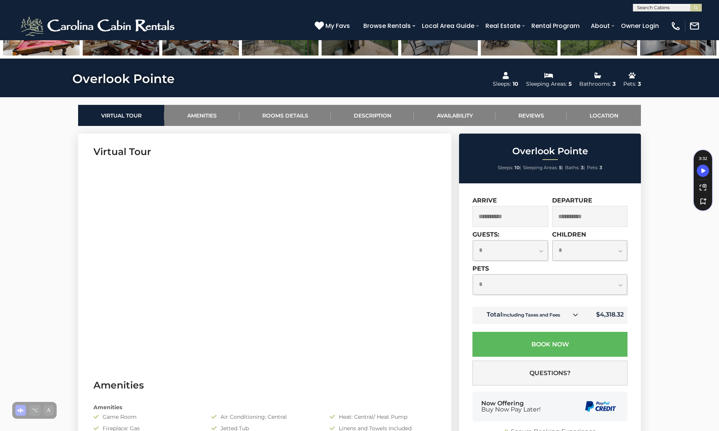
scroll to position [300, 0]
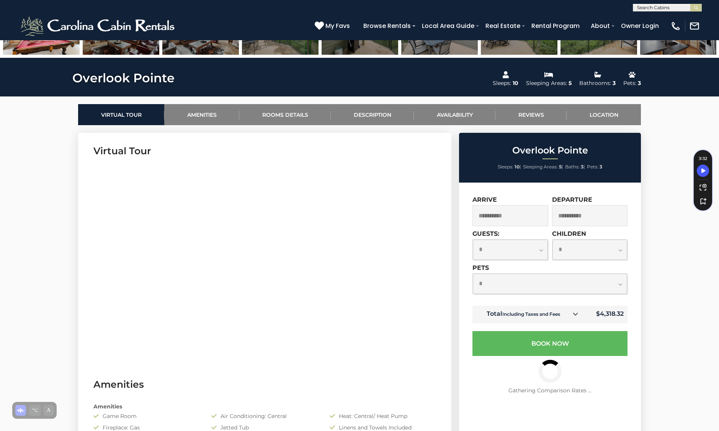
click at [524, 252] on select "**********" at bounding box center [510, 250] width 75 height 20
select select "*"
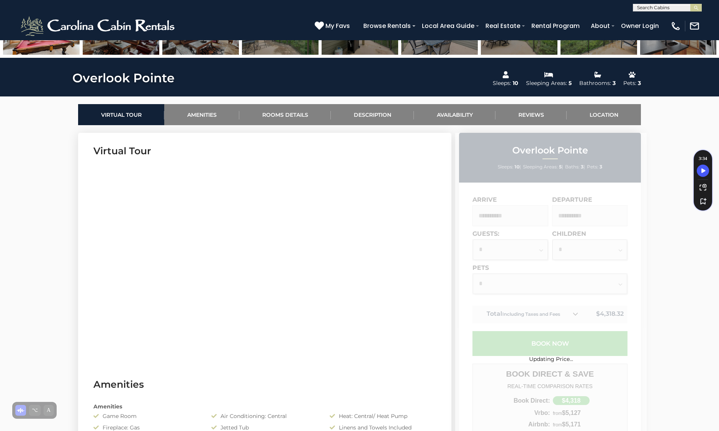
click at [526, 283] on div "Updating Price..." at bounding box center [551, 348] width 192 height 430
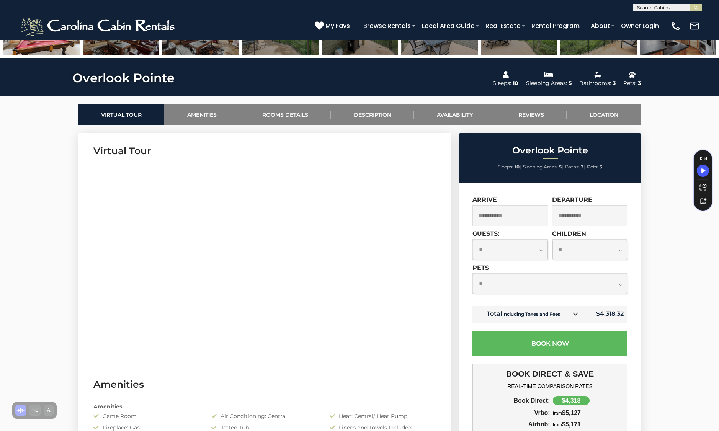
click at [526, 283] on select "**********" at bounding box center [550, 284] width 154 height 20
click at [596, 283] on select "**********" at bounding box center [550, 284] width 154 height 20
click at [536, 274] on select "**********" at bounding box center [550, 284] width 154 height 20
select select "*"
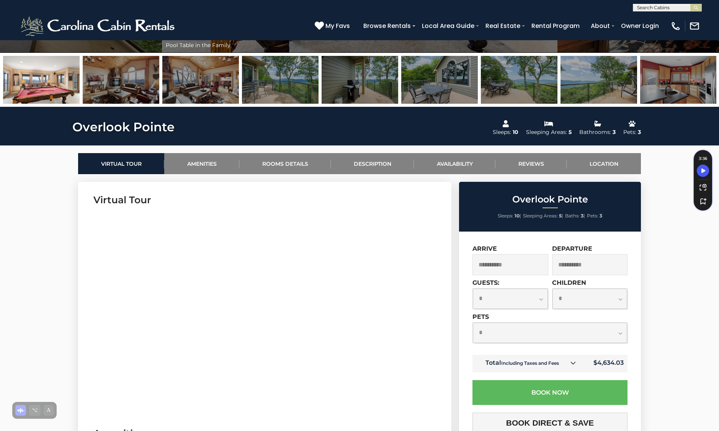
scroll to position [251, 0]
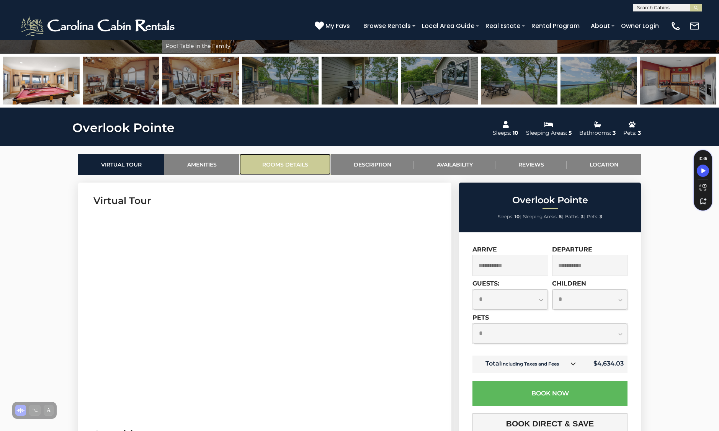
click at [274, 162] on link "Rooms Details" at bounding box center [285, 164] width 92 height 21
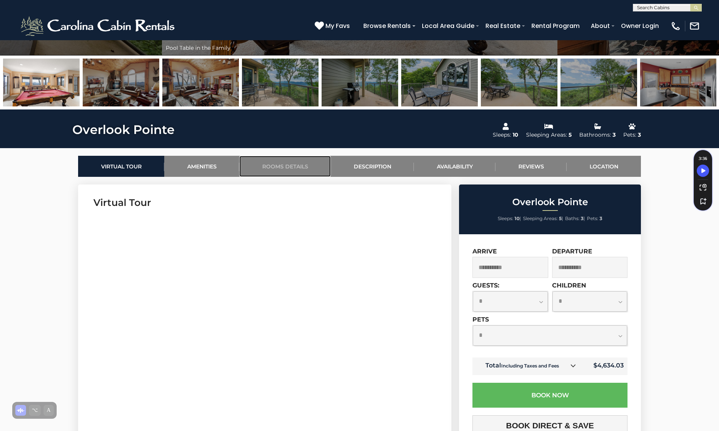
scroll to position [244, 0]
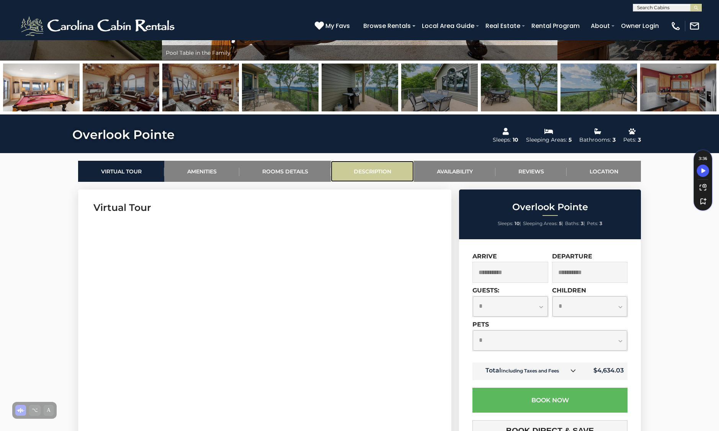
click at [369, 178] on link "Description" at bounding box center [372, 171] width 83 height 21
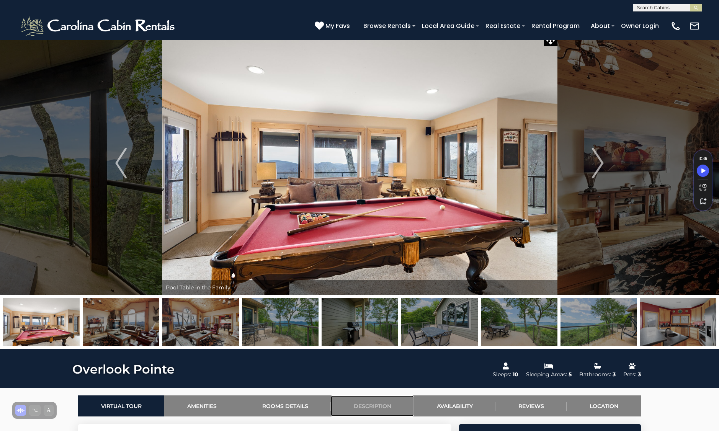
scroll to position [0, 0]
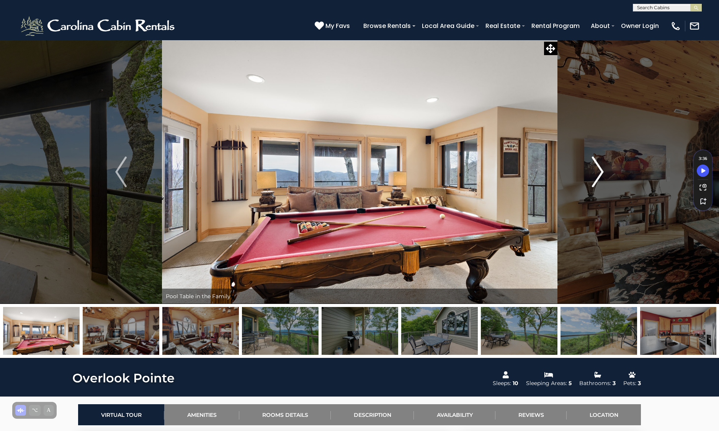
click at [604, 172] on button "Next" at bounding box center [598, 172] width 82 height 264
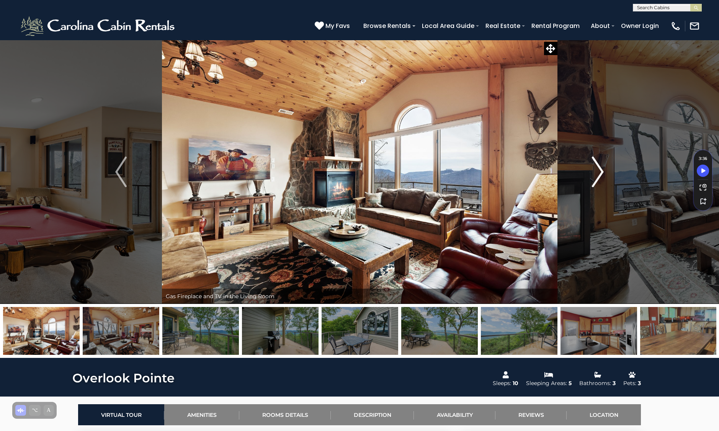
click at [604, 172] on button "Next" at bounding box center [598, 172] width 82 height 264
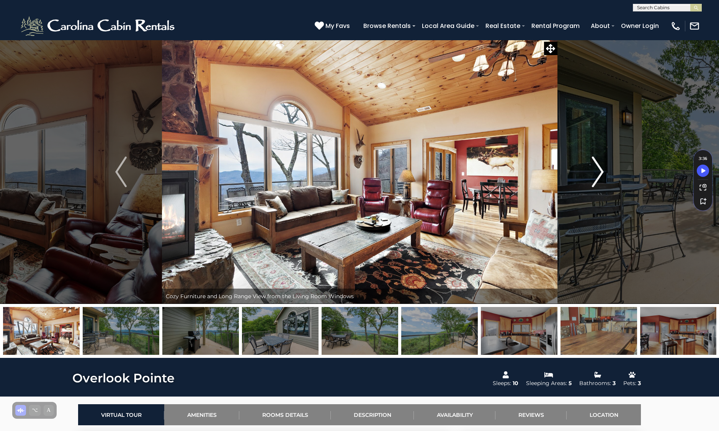
click at [604, 172] on button "Next" at bounding box center [598, 172] width 82 height 264
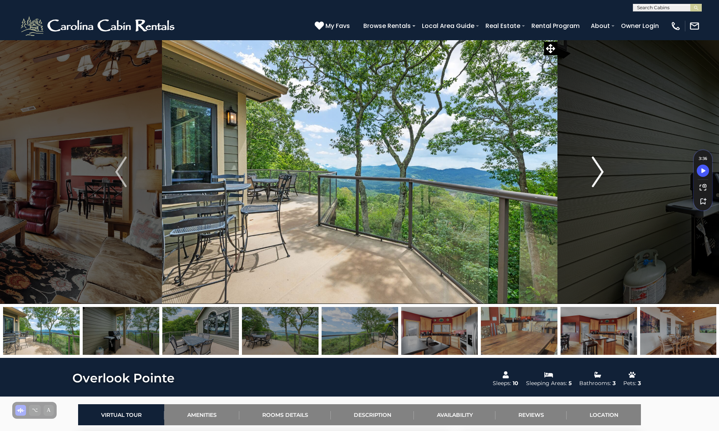
click at [604, 172] on button "Next" at bounding box center [598, 172] width 82 height 264
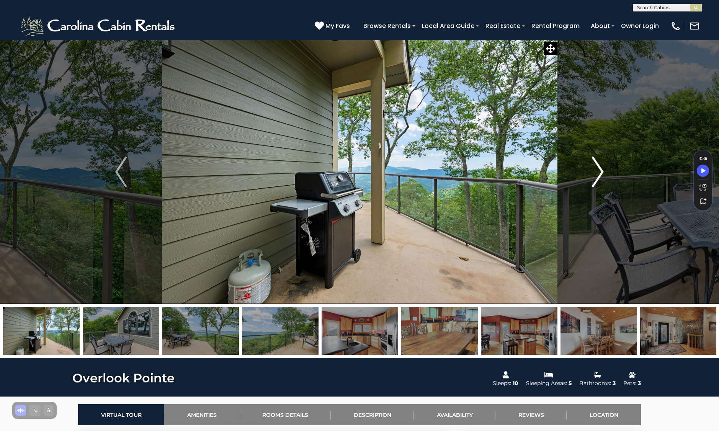
click at [604, 172] on button "Next" at bounding box center [598, 172] width 82 height 264
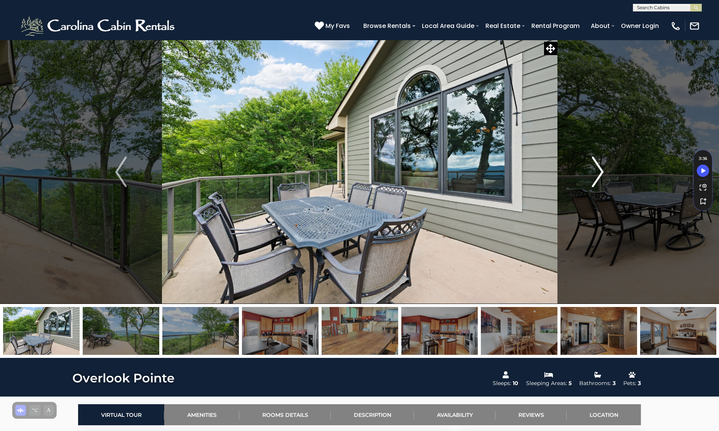
click at [604, 172] on button "Next" at bounding box center [598, 172] width 82 height 264
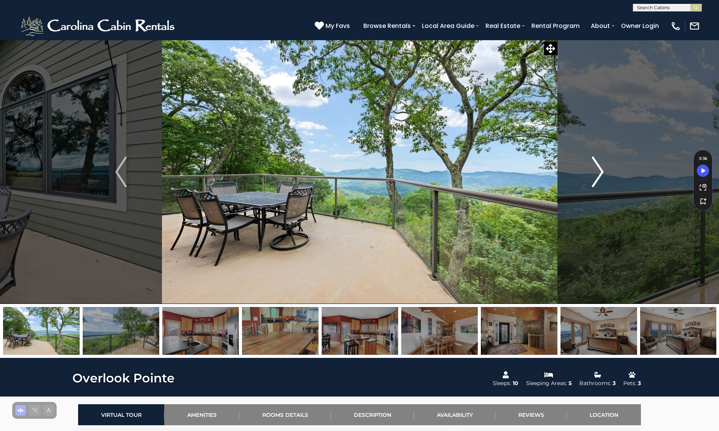
click at [604, 172] on button "Next" at bounding box center [598, 172] width 82 height 264
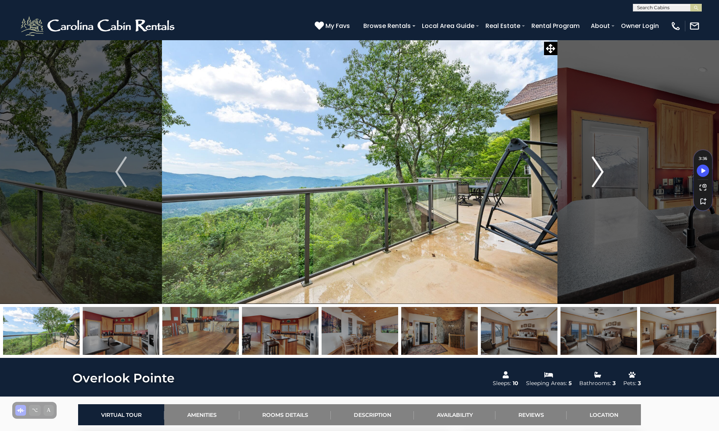
click at [604, 172] on button "Next" at bounding box center [598, 172] width 82 height 264
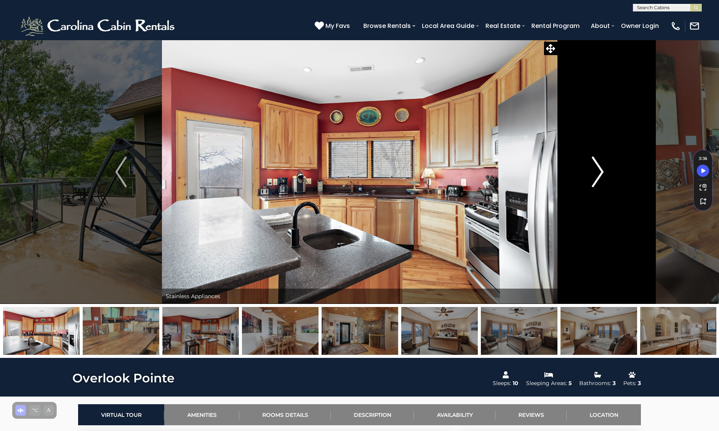
click at [604, 172] on button "Next" at bounding box center [598, 172] width 82 height 264
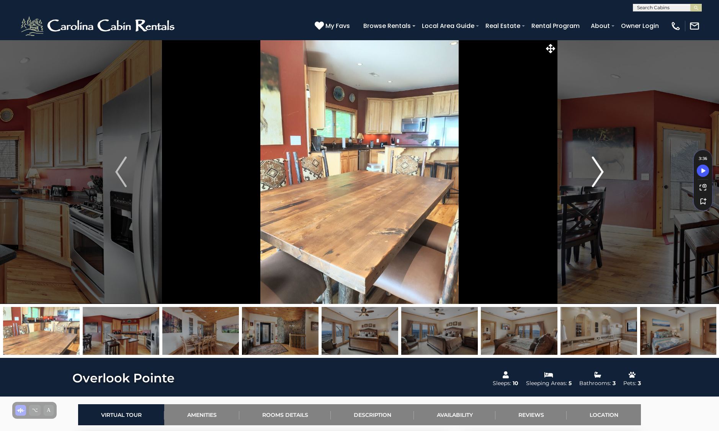
click at [604, 172] on button "Next" at bounding box center [598, 172] width 82 height 264
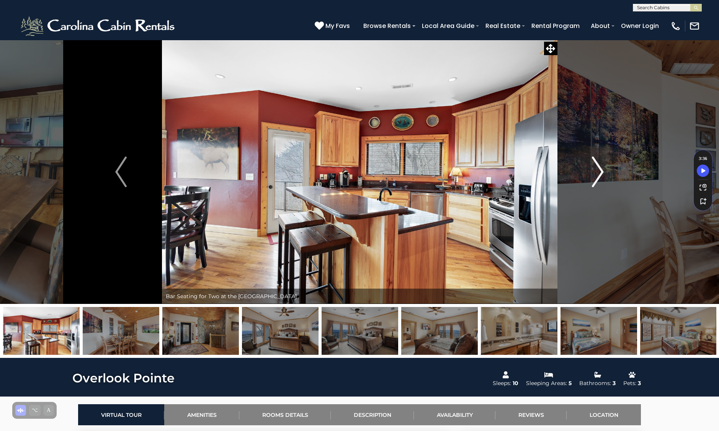
click at [604, 172] on button "Next" at bounding box center [598, 172] width 82 height 264
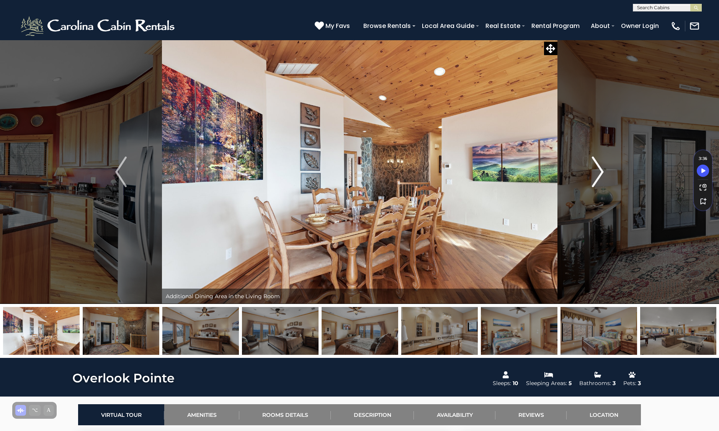
click at [604, 172] on button "Next" at bounding box center [598, 172] width 82 height 264
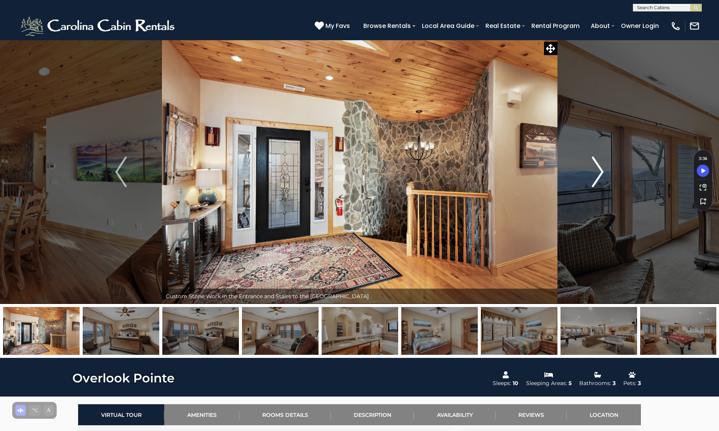
click at [604, 172] on button "Next" at bounding box center [598, 172] width 82 height 264
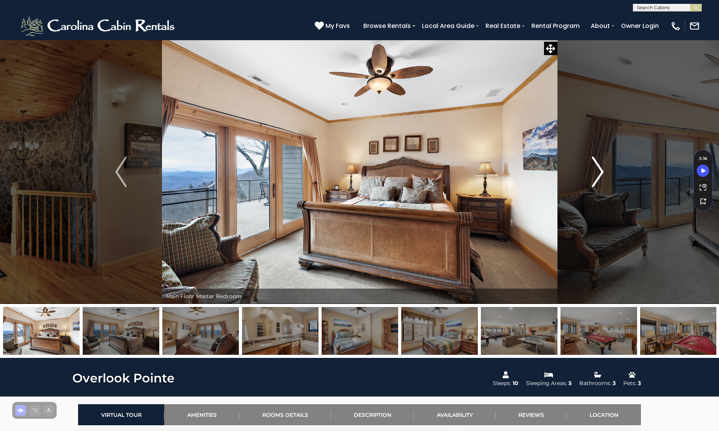
click at [604, 172] on button "Next" at bounding box center [598, 172] width 82 height 264
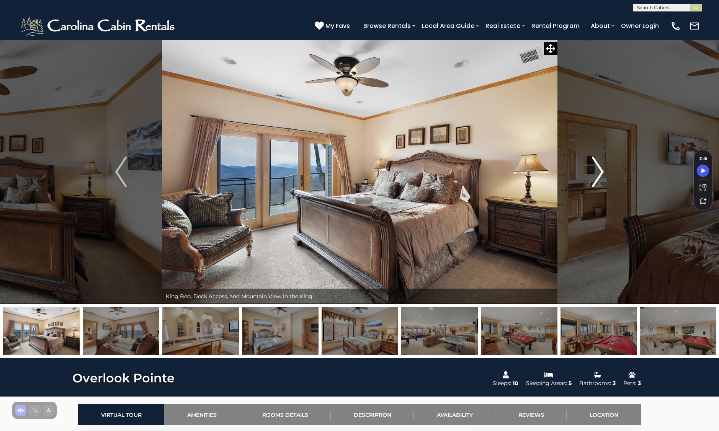
click at [604, 172] on button "Next" at bounding box center [598, 172] width 82 height 264
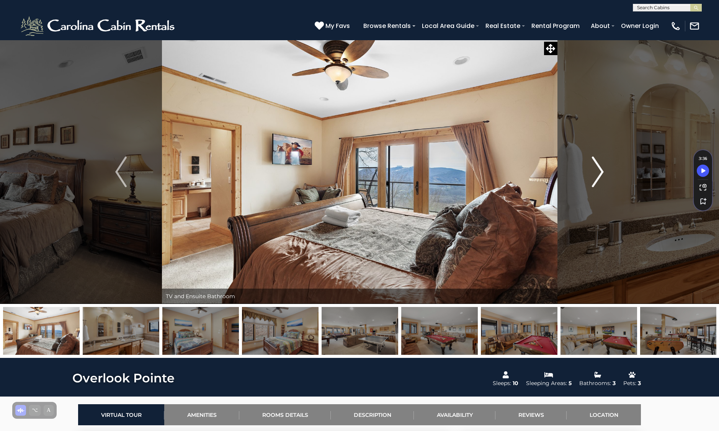
click at [604, 172] on button "Next" at bounding box center [598, 172] width 82 height 264
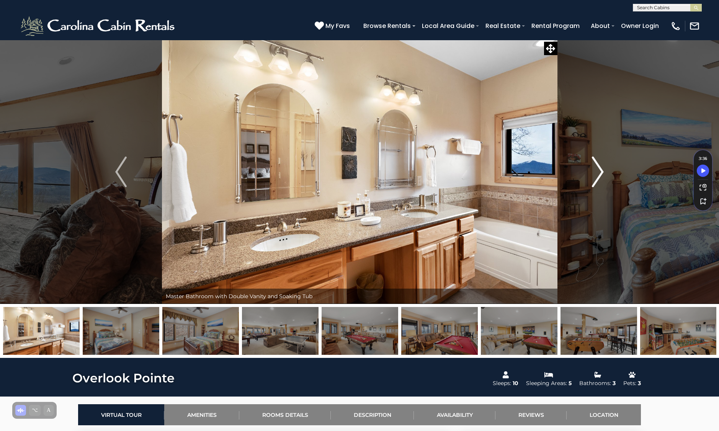
click at [604, 172] on button "Next" at bounding box center [598, 172] width 82 height 264
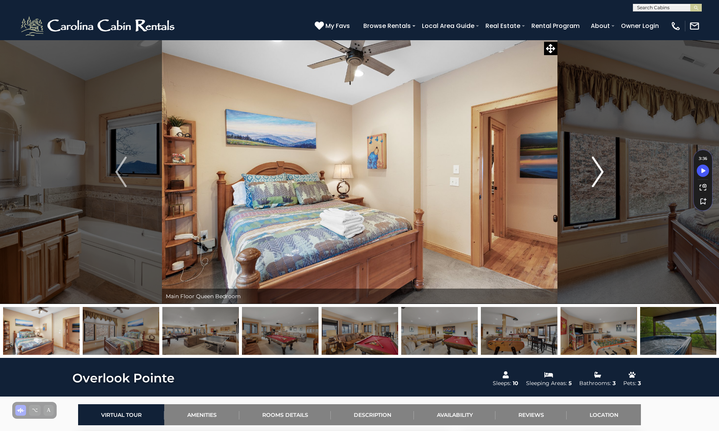
click at [604, 172] on button "Next" at bounding box center [598, 172] width 82 height 264
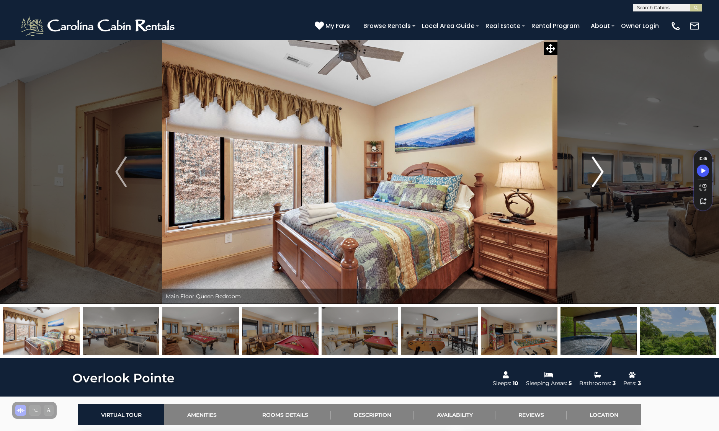
click at [604, 172] on button "Next" at bounding box center [598, 172] width 82 height 264
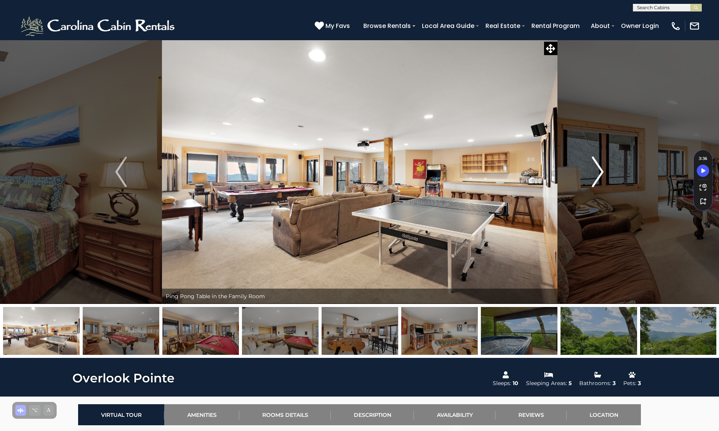
click at [597, 178] on img "Next" at bounding box center [598, 172] width 11 height 31
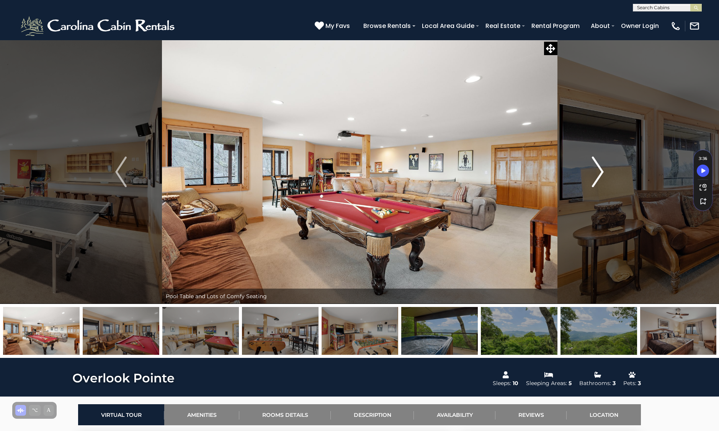
click at [597, 178] on img "Next" at bounding box center [598, 172] width 11 height 31
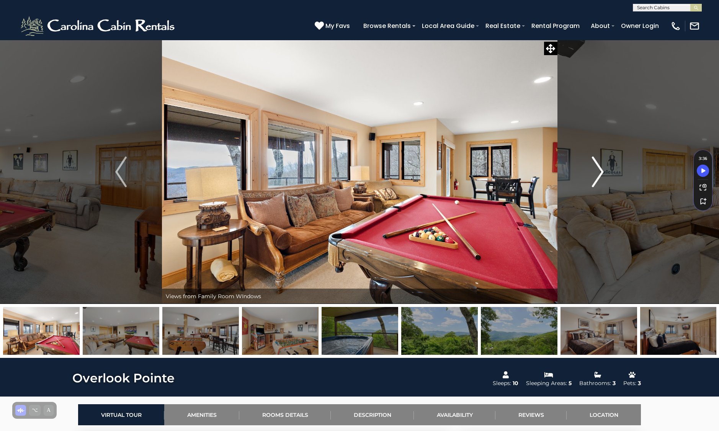
click at [597, 178] on img "Next" at bounding box center [598, 172] width 11 height 31
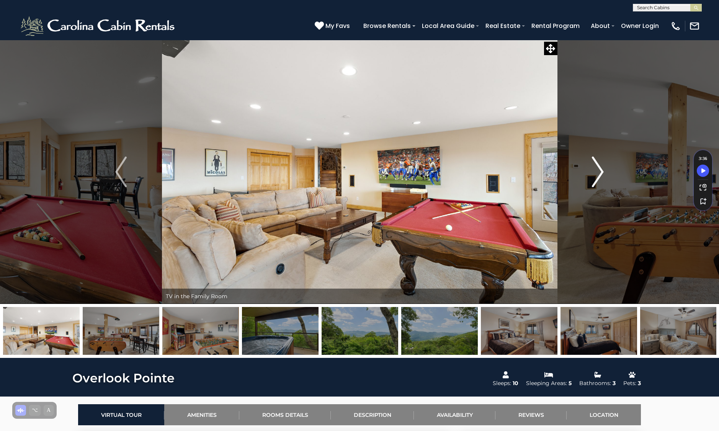
click at [597, 178] on img "Next" at bounding box center [598, 172] width 11 height 31
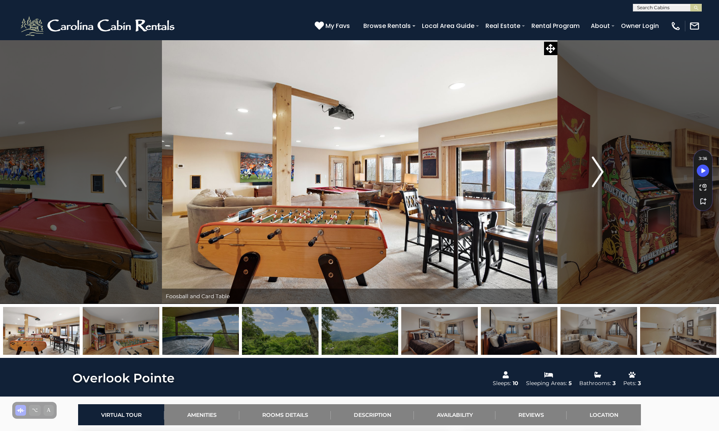
click at [597, 178] on img "Next" at bounding box center [598, 172] width 11 height 31
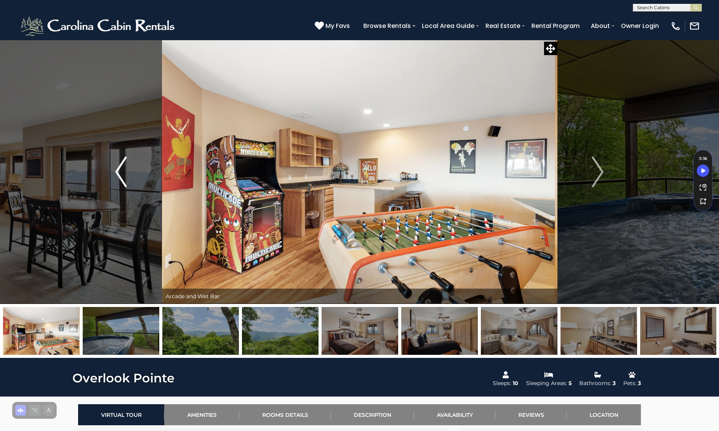
click at [113, 170] on button "Previous" at bounding box center [121, 172] width 82 height 264
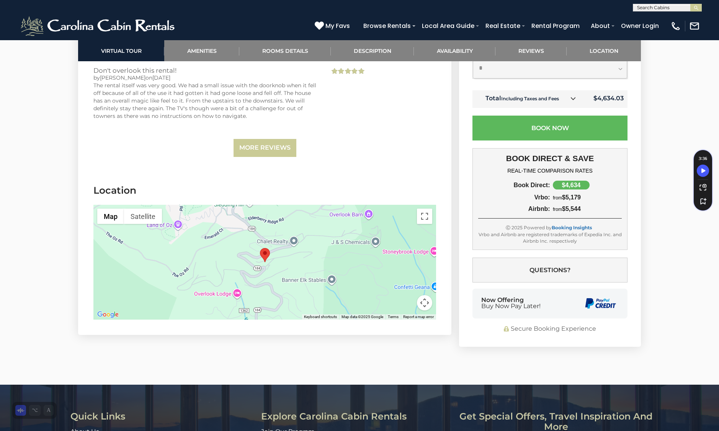
scroll to position [1981, 0]
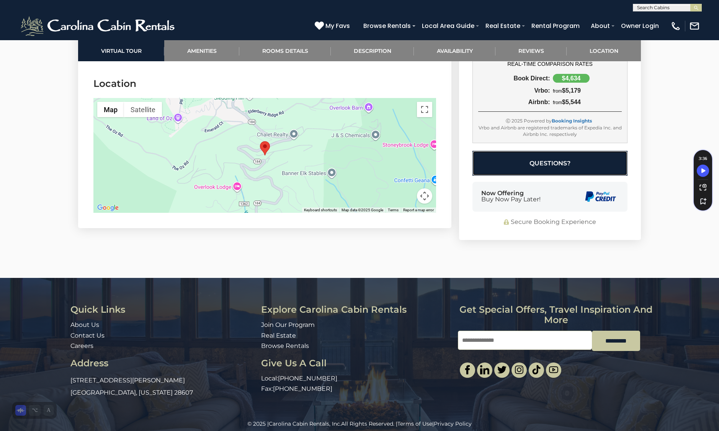
click at [546, 151] on button "Questions?" at bounding box center [550, 163] width 155 height 25
select select "*"
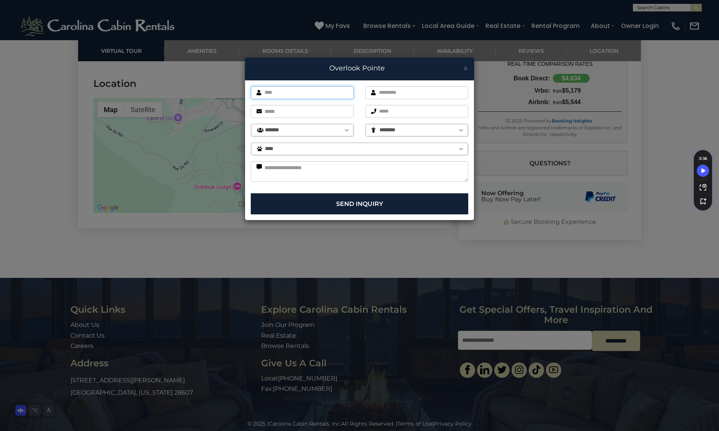
click at [313, 96] on input "text" at bounding box center [302, 92] width 103 height 13
type input "******"
click at [379, 97] on input "text" at bounding box center [416, 92] width 103 height 13
type input "*********"
click at [328, 107] on input "email" at bounding box center [302, 111] width 103 height 13
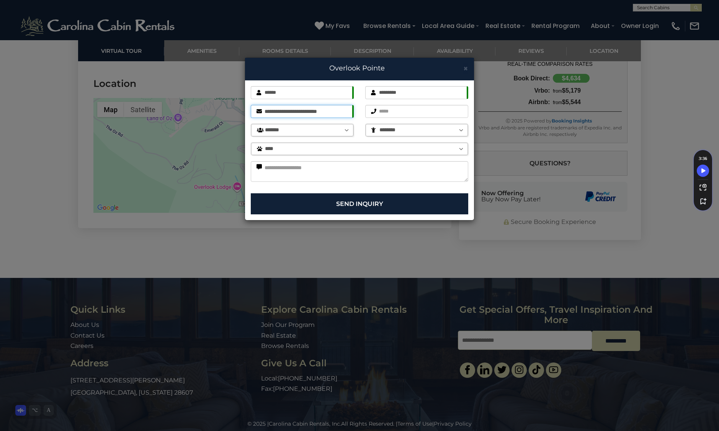
scroll to position [0, 7]
type input "**********"
click at [392, 113] on input "text" at bounding box center [416, 111] width 103 height 13
type input "**********"
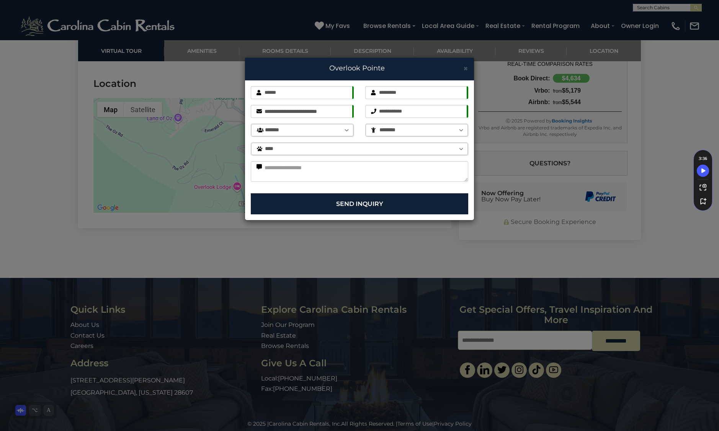
click at [406, 129] on select "******** *" at bounding box center [417, 130] width 102 height 12
click at [344, 173] on textarea at bounding box center [360, 171] width 218 height 21
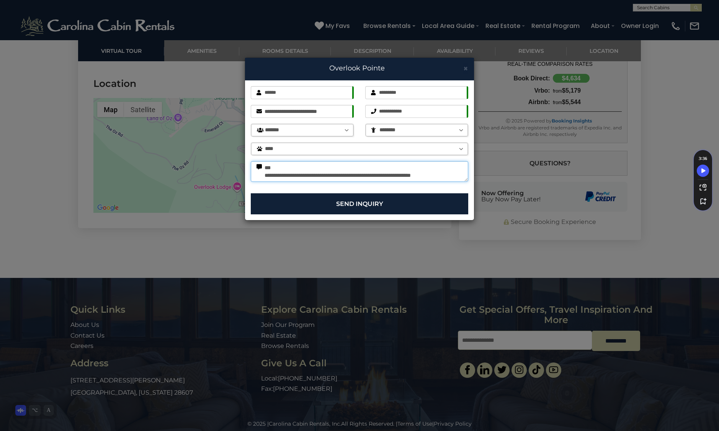
scroll to position [5, 0]
click at [384, 172] on textarea "**********" at bounding box center [360, 171] width 218 height 21
click at [385, 171] on textarea "**********" at bounding box center [360, 171] width 218 height 21
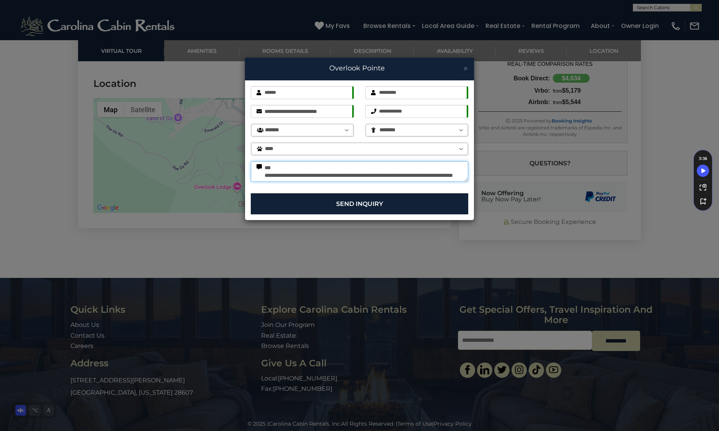
click at [385, 171] on textarea "**********" at bounding box center [360, 171] width 218 height 21
click at [383, 172] on textarea "**********" at bounding box center [360, 171] width 218 height 21
click at [371, 176] on textarea "**********" at bounding box center [360, 171] width 218 height 21
click at [388, 164] on textarea "**********" at bounding box center [360, 171] width 218 height 21
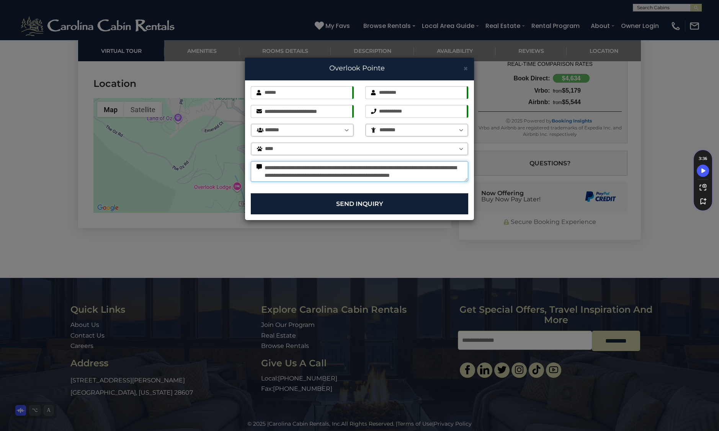
click at [380, 164] on textarea "**********" at bounding box center [360, 171] width 218 height 21
click at [377, 164] on textarea "**********" at bounding box center [360, 171] width 218 height 21
click at [375, 164] on textarea "**********" at bounding box center [360, 171] width 218 height 21
click at [377, 176] on textarea "**********" at bounding box center [360, 171] width 218 height 21
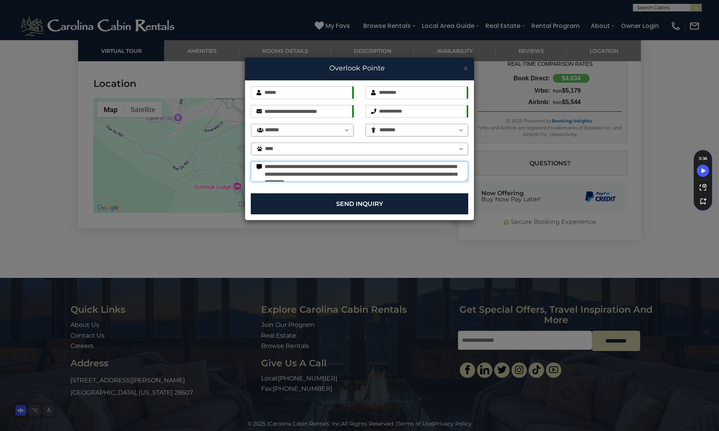
scroll to position [3, 0]
click at [416, 175] on textarea "**********" at bounding box center [360, 171] width 218 height 21
click at [417, 179] on textarea "**********" at bounding box center [360, 171] width 218 height 21
type textarea "**********"
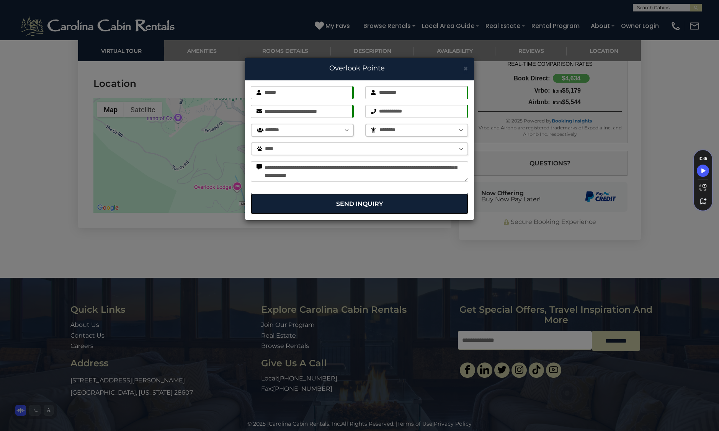
click at [375, 199] on button "Send Inquiry" at bounding box center [360, 203] width 218 height 21
click at [372, 207] on button "Send Inquiry" at bounding box center [360, 203] width 218 height 21
click at [390, 205] on button "Send Inquiry" at bounding box center [360, 203] width 218 height 21
click at [365, 206] on button "Send Inquiry" at bounding box center [360, 203] width 218 height 21
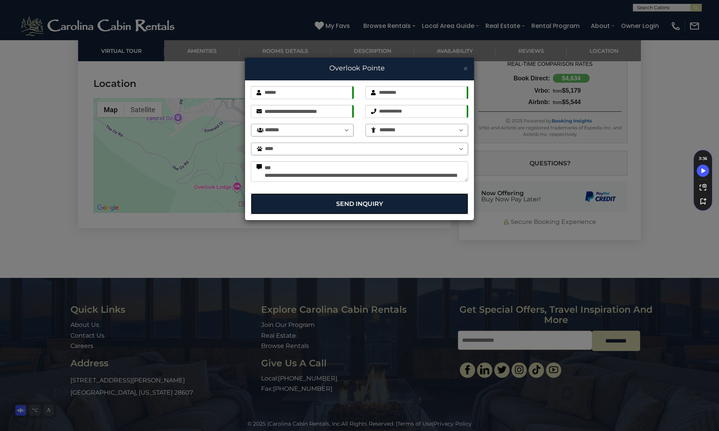
click at [351, 195] on button "Send Inquiry" at bounding box center [360, 203] width 218 height 21
click at [359, 202] on button "Send Inquiry" at bounding box center [360, 203] width 218 height 21
click at [398, 131] on select "******** *" at bounding box center [417, 130] width 102 height 12
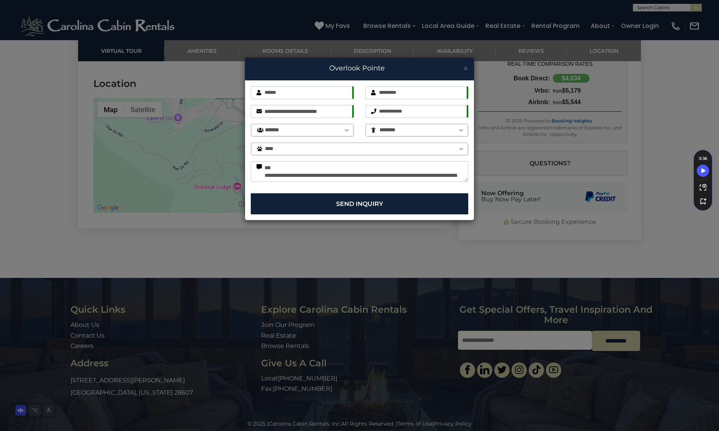
click at [342, 129] on select "******* ******* ******** ******** ******** ******** ******** ******** ******** …" at bounding box center [302, 130] width 102 height 12
click at [403, 209] on button "Send Inquiry" at bounding box center [360, 203] width 218 height 21
click at [306, 191] on div "**********" at bounding box center [359, 136] width 229 height 113
click at [398, 126] on select "******** *" at bounding box center [417, 130] width 102 height 12
select select "********"
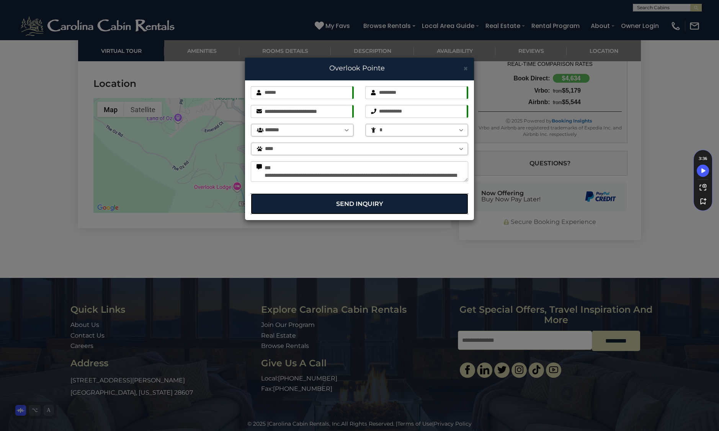
click at [386, 204] on button "Send Inquiry" at bounding box center [360, 203] width 218 height 21
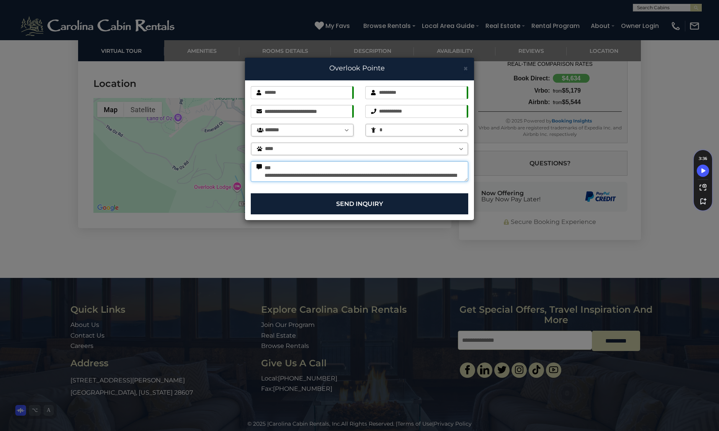
drag, startPoint x: 291, startPoint y: 176, endPoint x: 271, endPoint y: 173, distance: 20.6
click at [265, 172] on textarea "**********" at bounding box center [360, 171] width 218 height 21
click at [276, 167] on textarea "**********" at bounding box center [360, 171] width 218 height 21
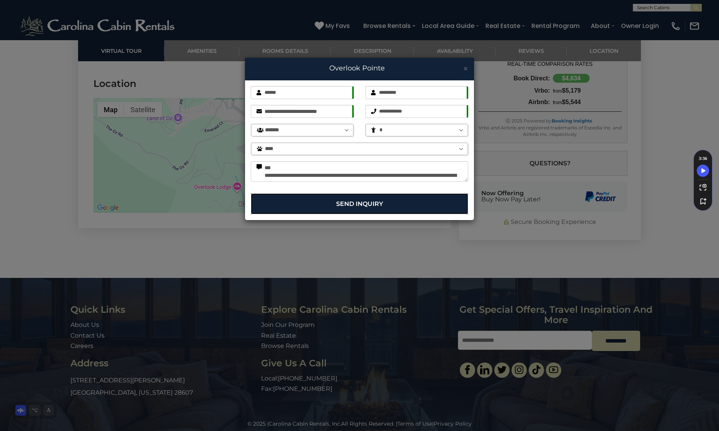
click at [328, 200] on button "Send Inquiry" at bounding box center [360, 203] width 218 height 21
click at [349, 210] on button "Send Inquiry" at bounding box center [360, 203] width 218 height 21
click at [329, 201] on button "Send Inquiry" at bounding box center [360, 203] width 218 height 21
click at [400, 208] on button "Send Inquiry" at bounding box center [360, 203] width 218 height 21
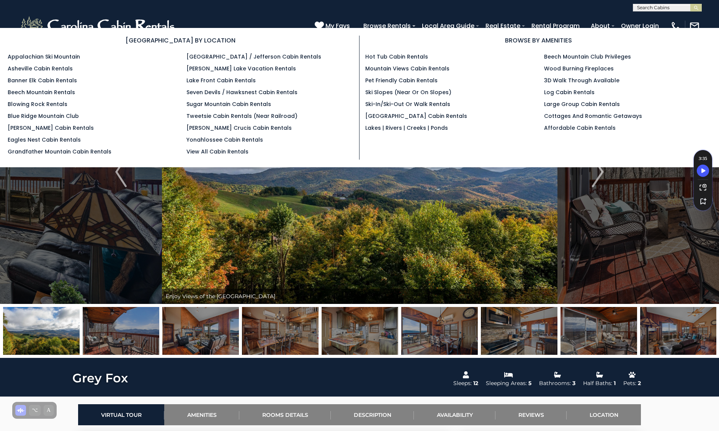
select select "*"
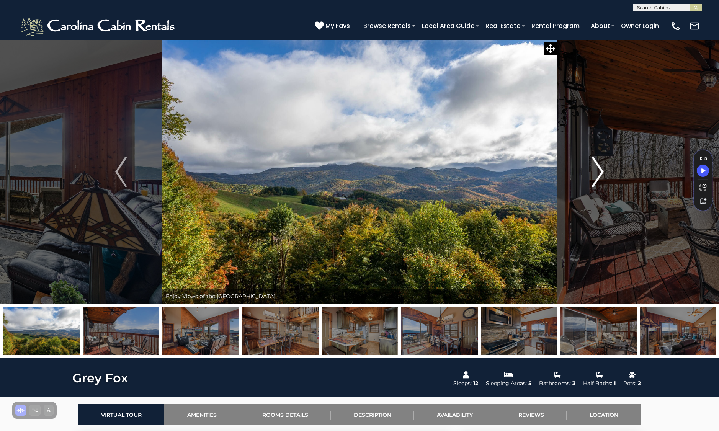
click at [595, 159] on img "Next" at bounding box center [598, 172] width 11 height 31
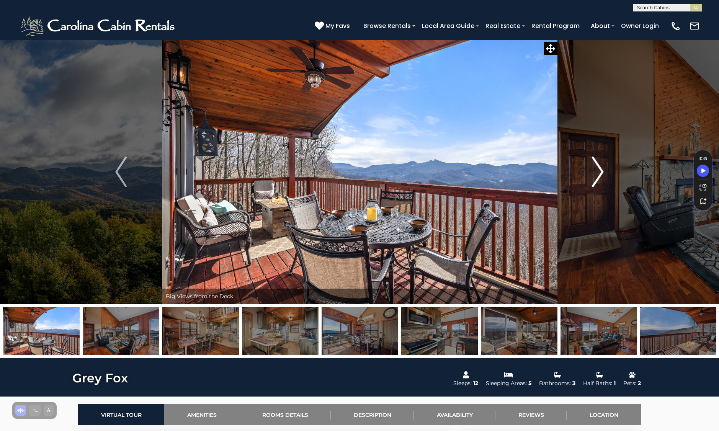
click at [595, 159] on img "Next" at bounding box center [598, 172] width 11 height 31
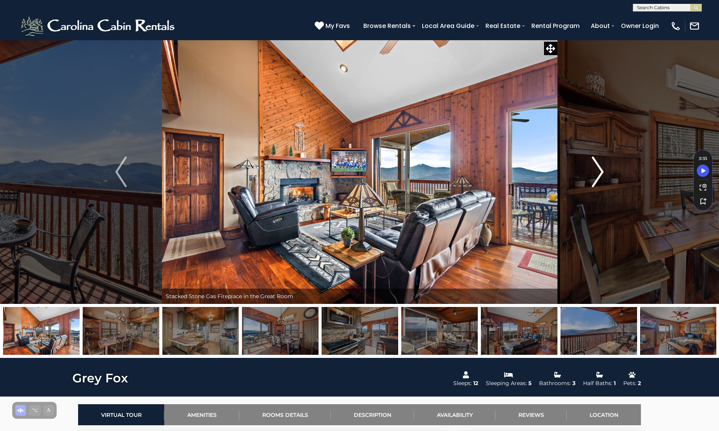
click at [595, 159] on img "Next" at bounding box center [598, 172] width 11 height 31
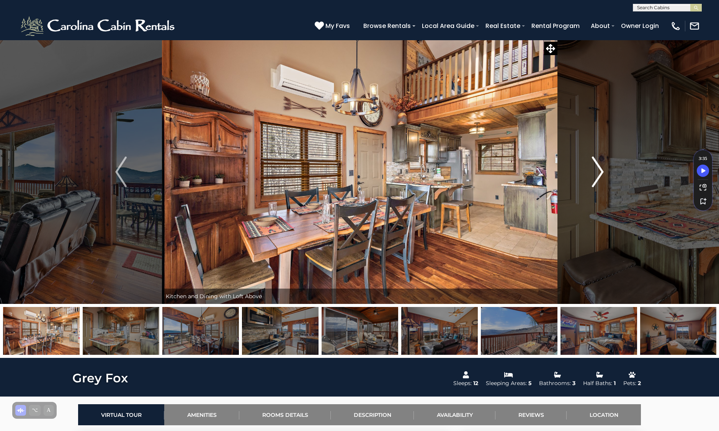
click at [595, 159] on img "Next" at bounding box center [598, 172] width 11 height 31
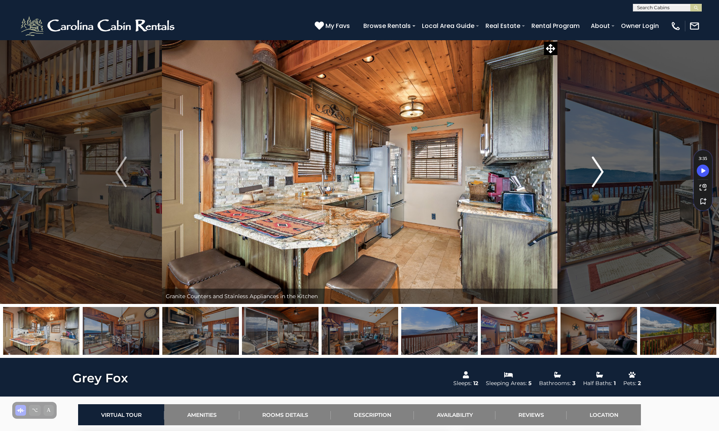
click at [595, 159] on img "Next" at bounding box center [598, 172] width 11 height 31
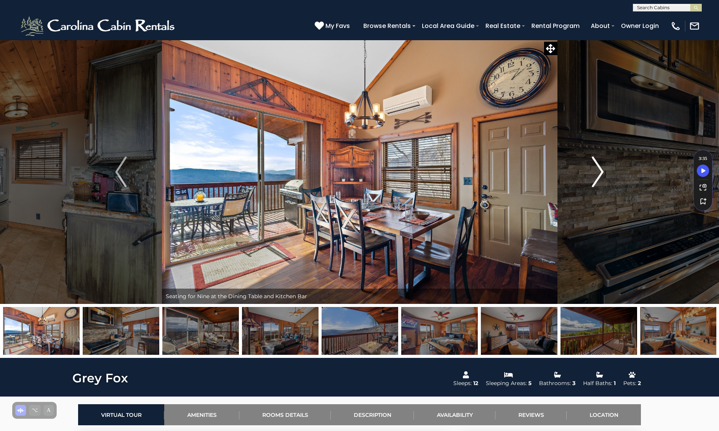
click at [595, 159] on img "Next" at bounding box center [598, 172] width 11 height 31
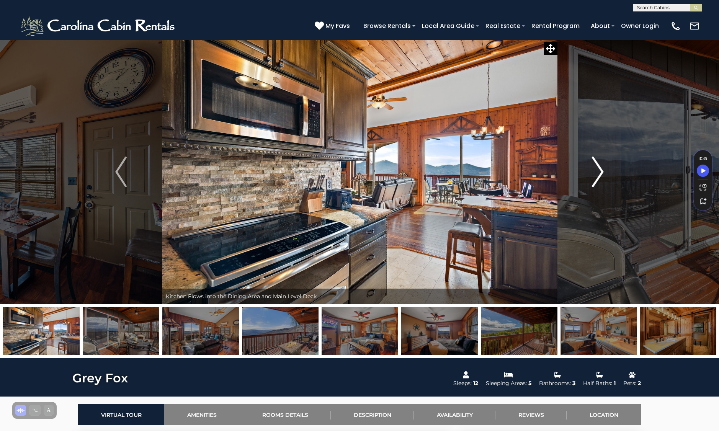
click at [595, 159] on img "Next" at bounding box center [598, 172] width 11 height 31
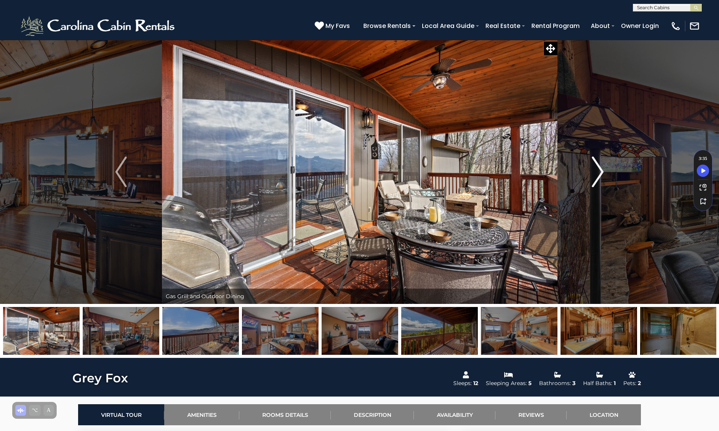
click at [595, 159] on img "Next" at bounding box center [598, 172] width 11 height 31
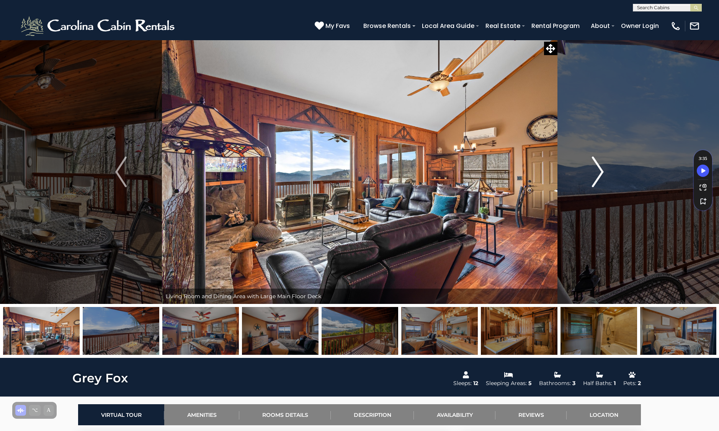
click at [595, 159] on img "Next" at bounding box center [598, 172] width 11 height 31
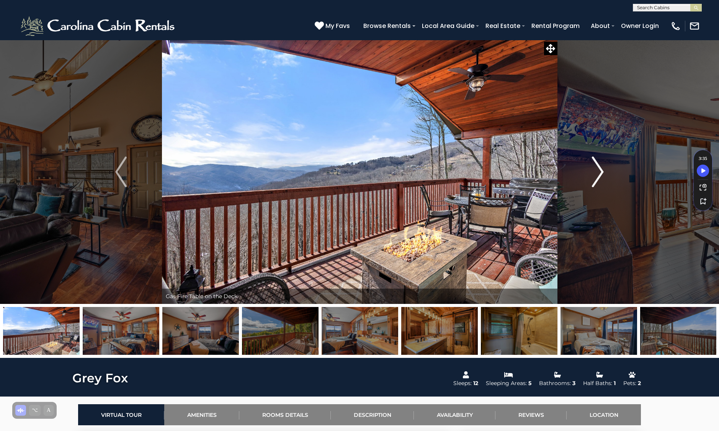
click at [595, 159] on img "Next" at bounding box center [598, 172] width 11 height 31
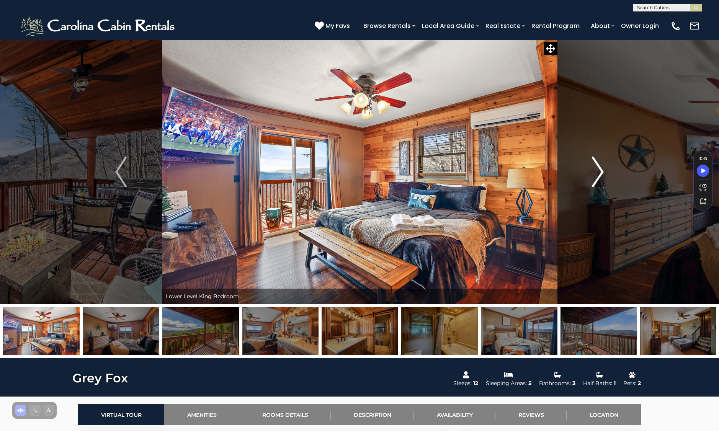
click at [595, 159] on img "Next" at bounding box center [598, 172] width 11 height 31
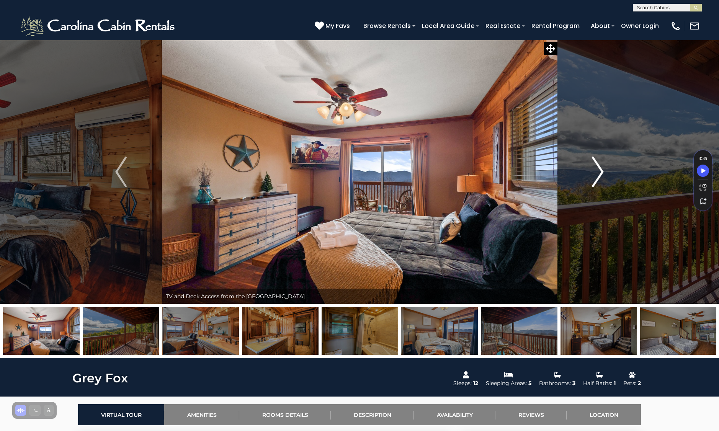
click at [595, 159] on img "Next" at bounding box center [598, 172] width 11 height 31
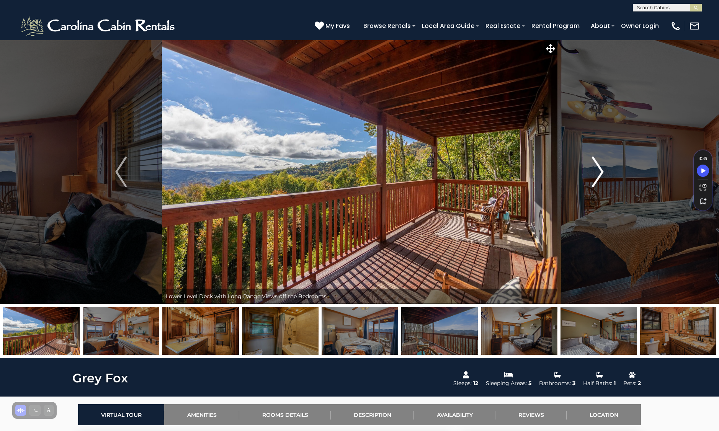
click at [595, 159] on img "Next" at bounding box center [598, 172] width 11 height 31
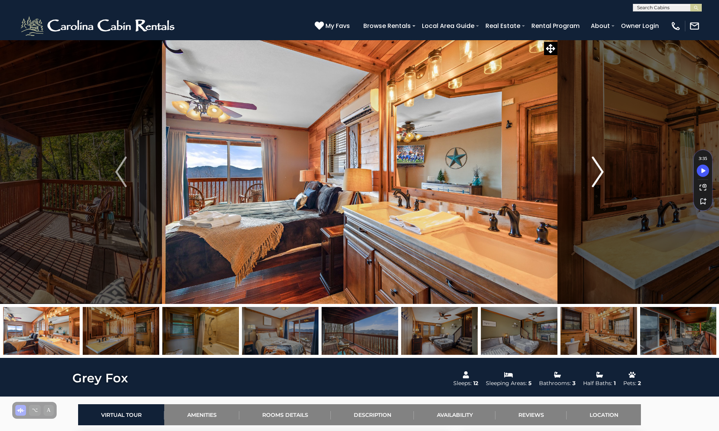
click at [595, 159] on img "Next" at bounding box center [598, 172] width 11 height 31
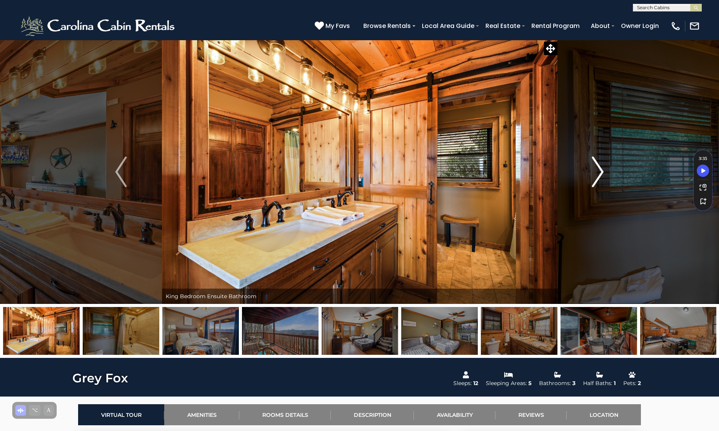
click at [595, 159] on img "Next" at bounding box center [598, 172] width 11 height 31
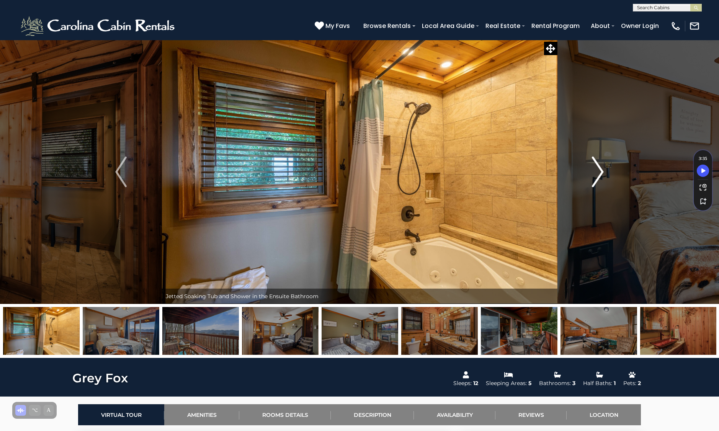
click at [595, 159] on img "Next" at bounding box center [598, 172] width 11 height 31
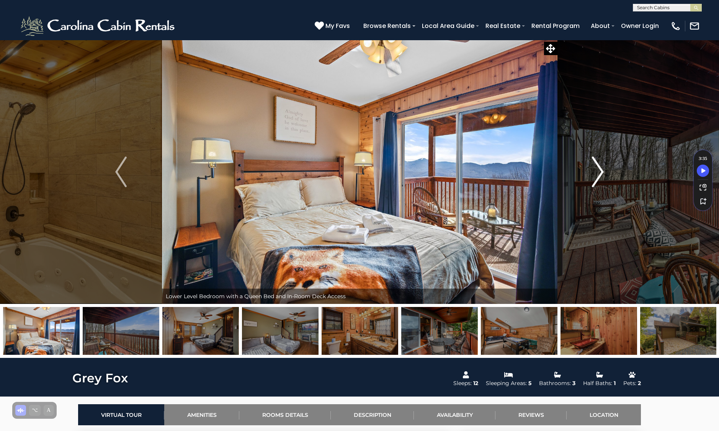
click at [595, 159] on img "Next" at bounding box center [598, 172] width 11 height 31
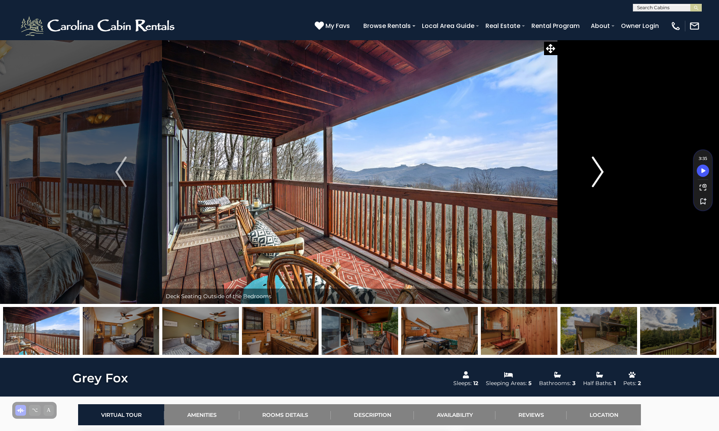
click at [595, 159] on img "Next" at bounding box center [598, 172] width 11 height 31
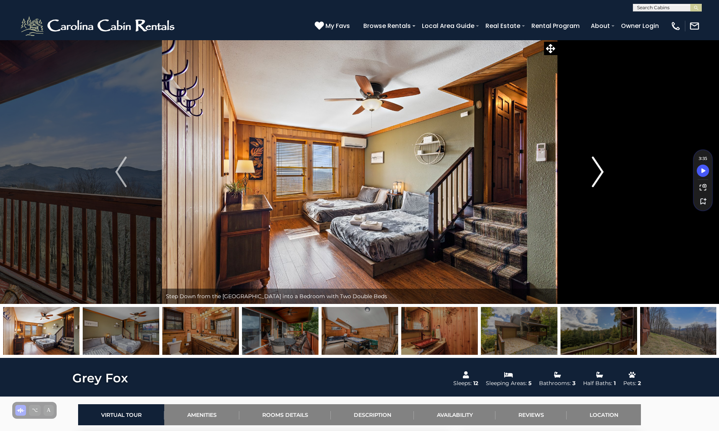
click at [595, 159] on img "Next" at bounding box center [598, 172] width 11 height 31
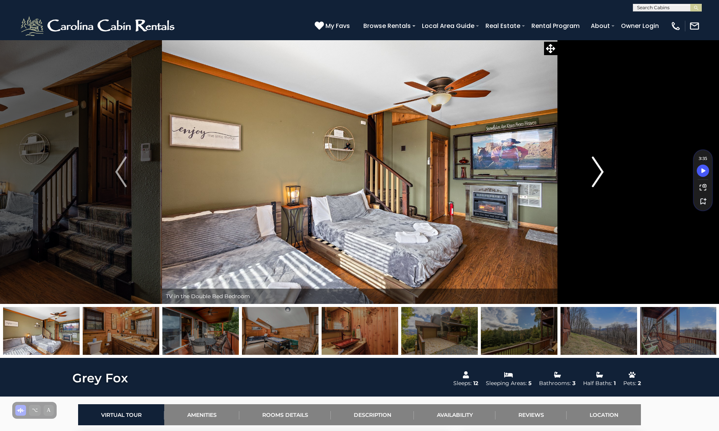
click at [595, 159] on img "Next" at bounding box center [598, 172] width 11 height 31
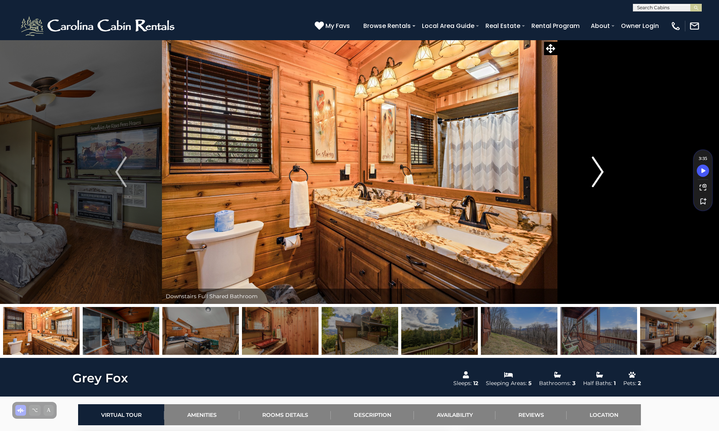
click at [595, 159] on img "Next" at bounding box center [598, 172] width 11 height 31
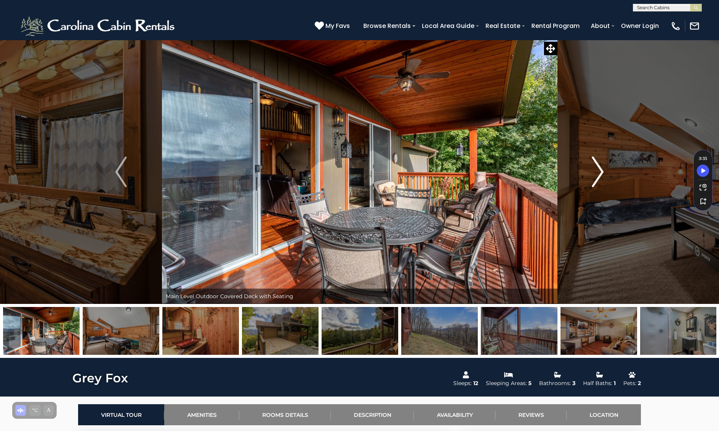
click at [595, 159] on img "Next" at bounding box center [598, 172] width 11 height 31
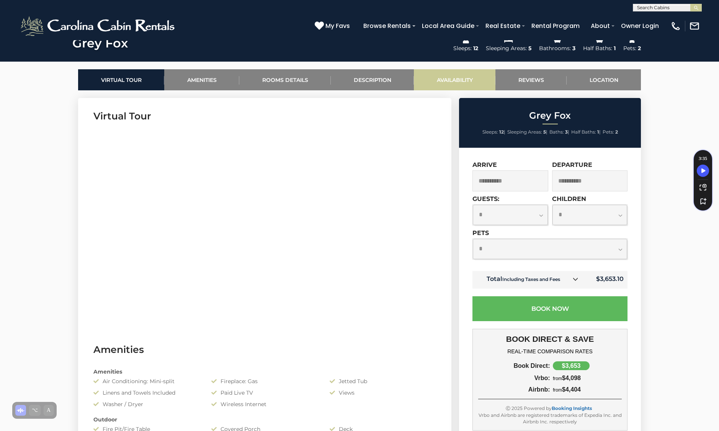
scroll to position [337, 0]
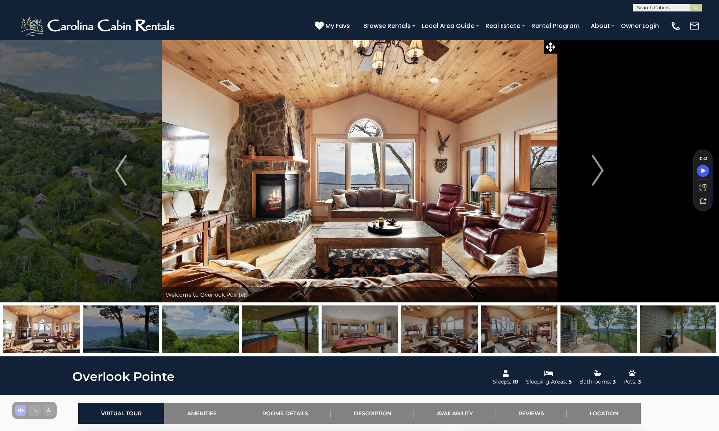
scroll to position [2, 0]
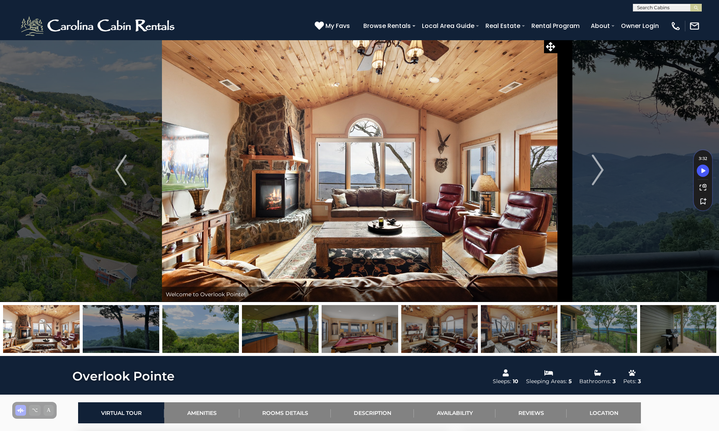
click at [621, 330] on img at bounding box center [599, 329] width 77 height 48
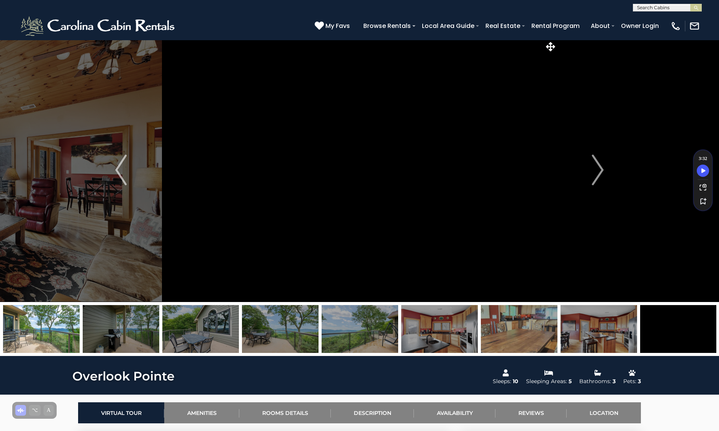
scroll to position [2, 0]
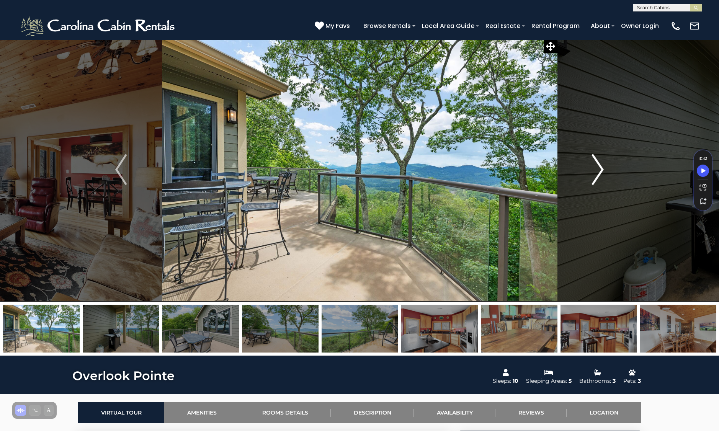
click at [607, 165] on button "Next" at bounding box center [598, 170] width 82 height 264
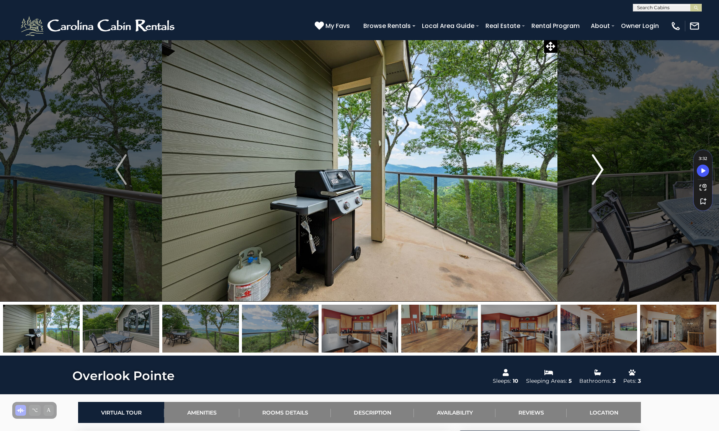
click at [607, 165] on button "Next" at bounding box center [598, 170] width 82 height 264
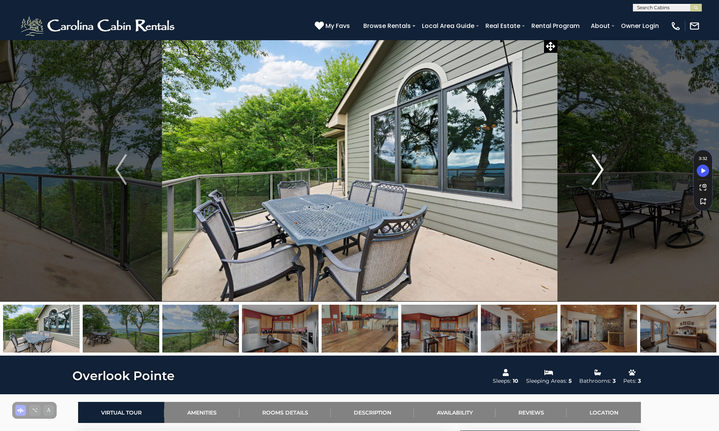
click at [607, 165] on button "Next" at bounding box center [598, 170] width 82 height 264
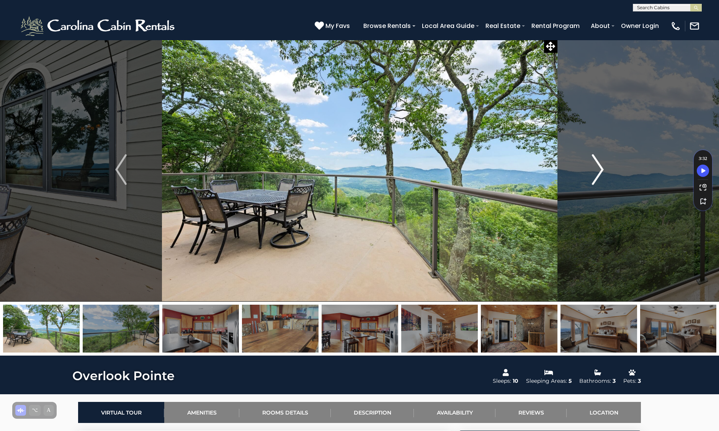
click at [607, 165] on button "Next" at bounding box center [598, 170] width 82 height 264
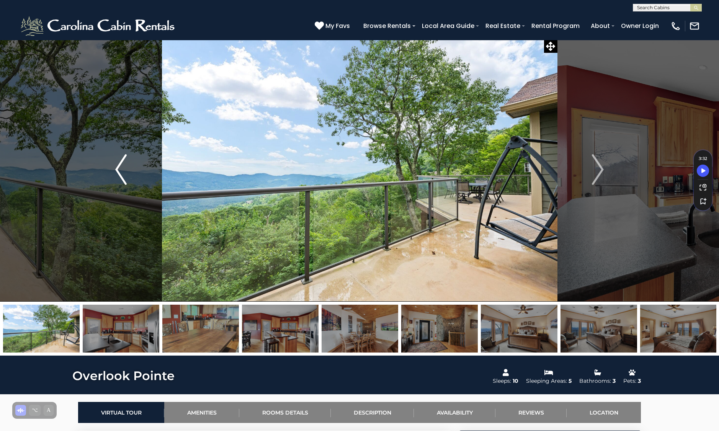
click at [114, 165] on button "Previous" at bounding box center [121, 170] width 82 height 264
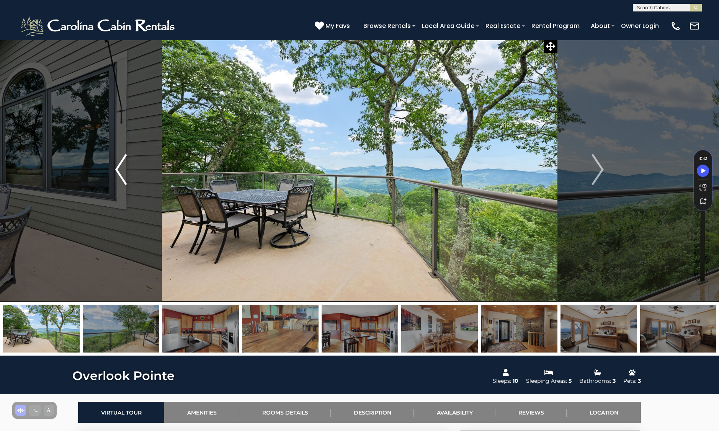
click at [114, 165] on button "Previous" at bounding box center [121, 170] width 82 height 264
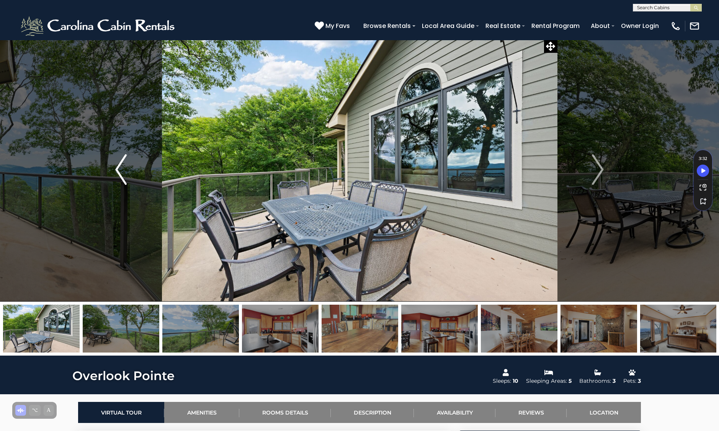
click at [114, 165] on button "Previous" at bounding box center [121, 170] width 82 height 264
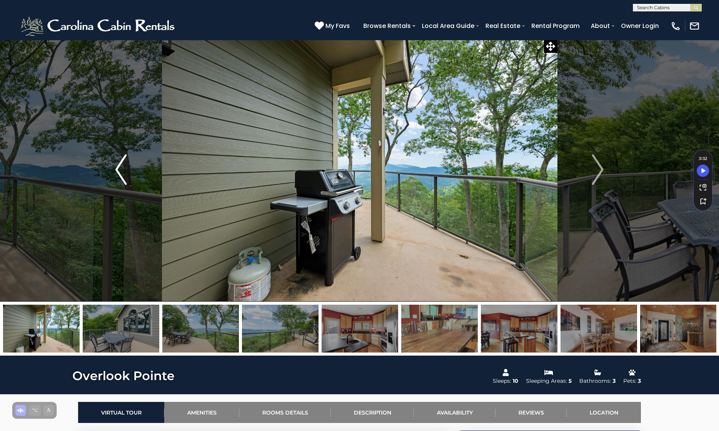
click at [114, 165] on button "Previous" at bounding box center [121, 170] width 82 height 264
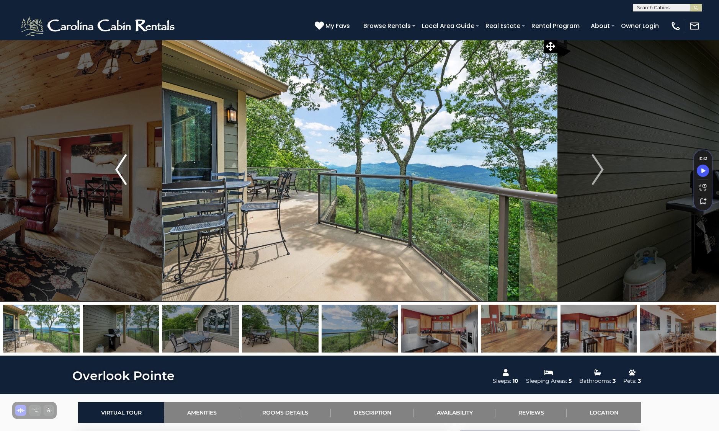
click at [115, 165] on img "Previous" at bounding box center [120, 169] width 11 height 31
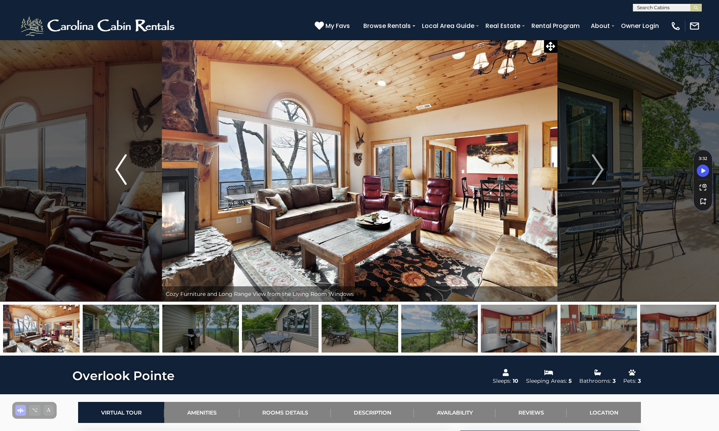
click at [118, 164] on img "Previous" at bounding box center [120, 169] width 11 height 31
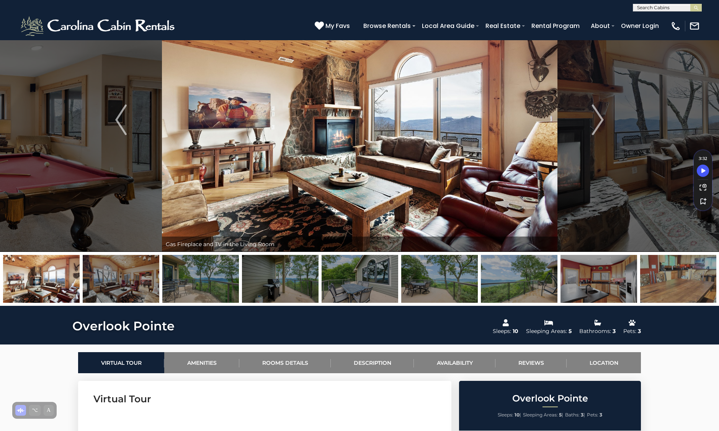
scroll to position [55, 0]
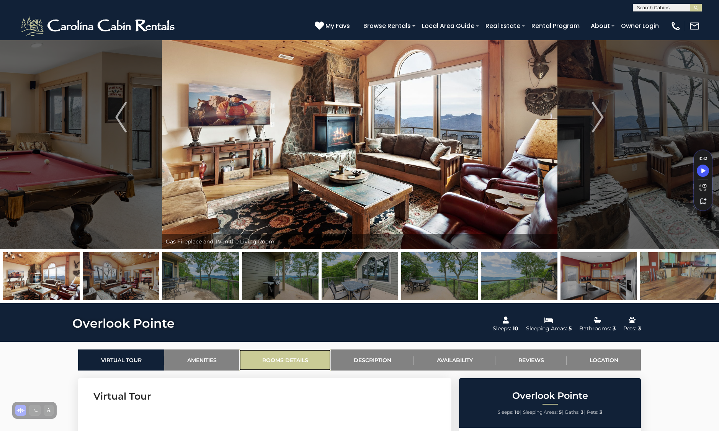
click at [291, 354] on link "Rooms Details" at bounding box center [285, 360] width 92 height 21
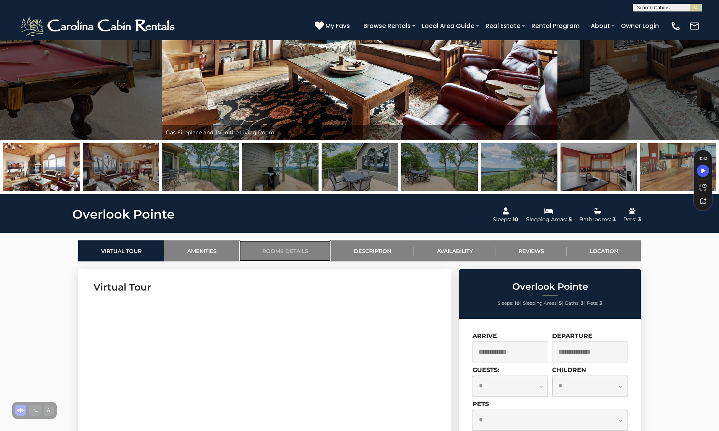
scroll to position [0, 0]
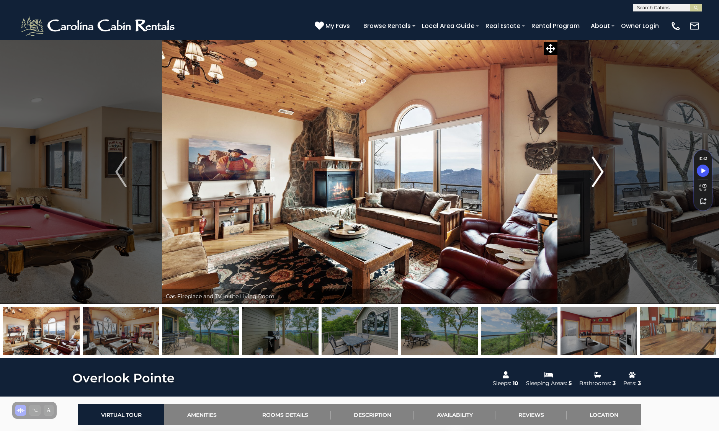
click at [600, 169] on img "Next" at bounding box center [598, 172] width 11 height 31
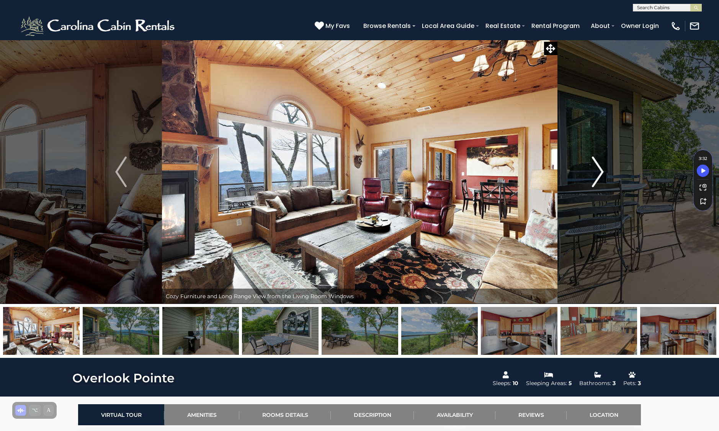
click at [600, 169] on img "Next" at bounding box center [598, 172] width 11 height 31
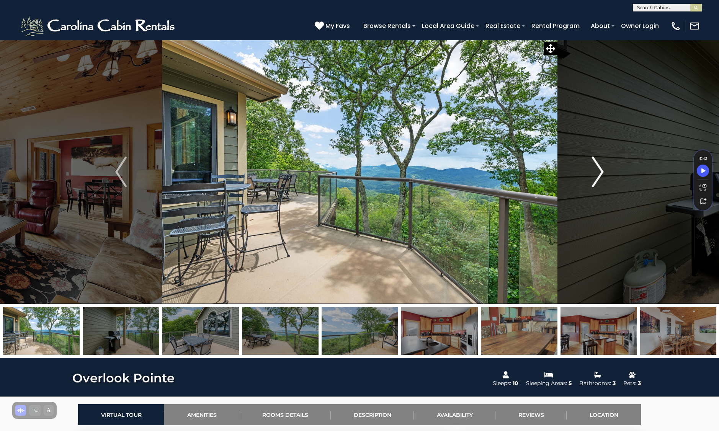
click at [600, 169] on img "Next" at bounding box center [598, 172] width 11 height 31
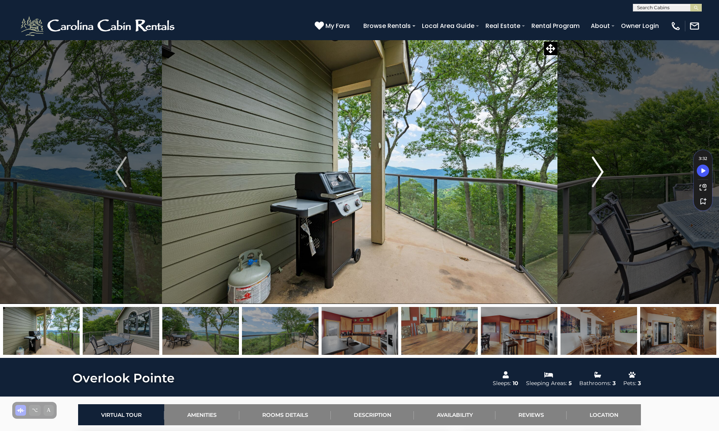
click at [600, 169] on img "Next" at bounding box center [598, 172] width 11 height 31
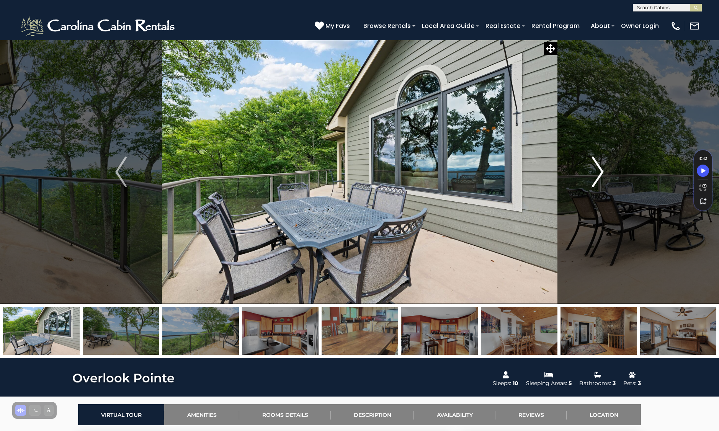
click at [600, 169] on img "Next" at bounding box center [598, 172] width 11 height 31
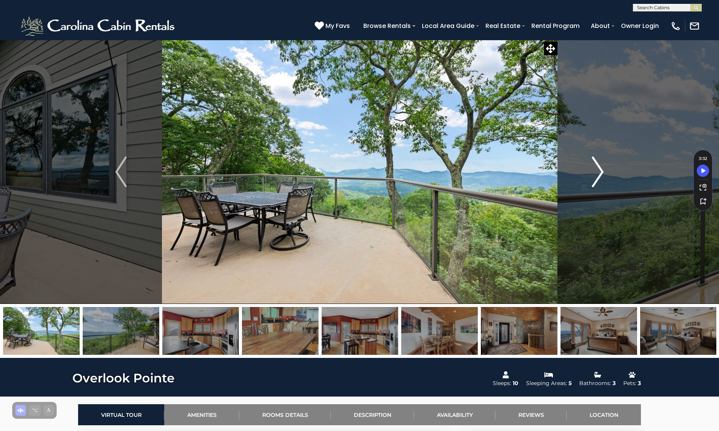
click at [600, 169] on img "Next" at bounding box center [598, 172] width 11 height 31
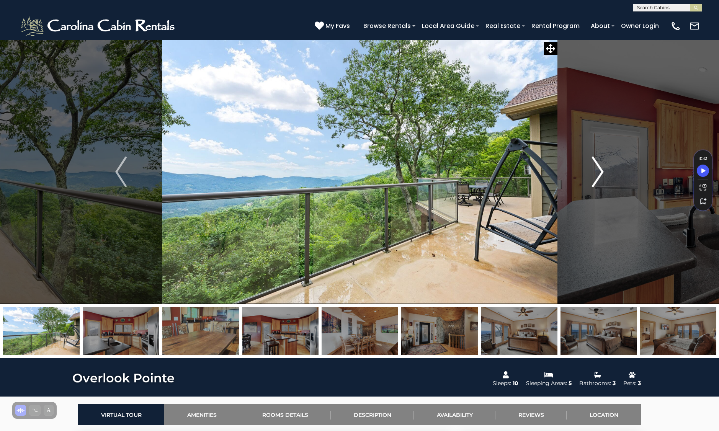
click at [600, 169] on img "Next" at bounding box center [598, 172] width 11 height 31
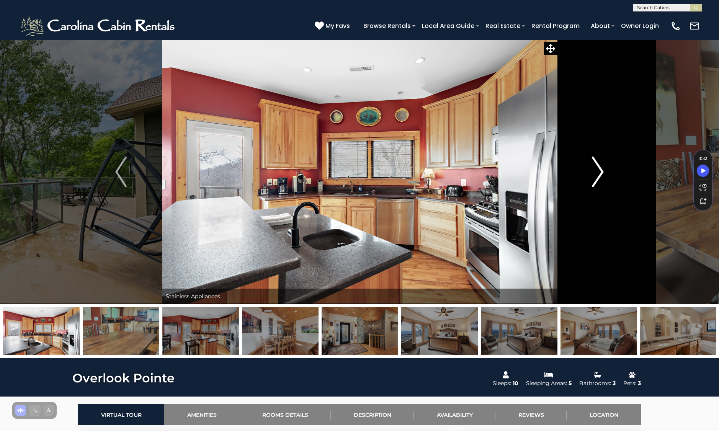
click at [600, 169] on img "Next" at bounding box center [598, 172] width 11 height 31
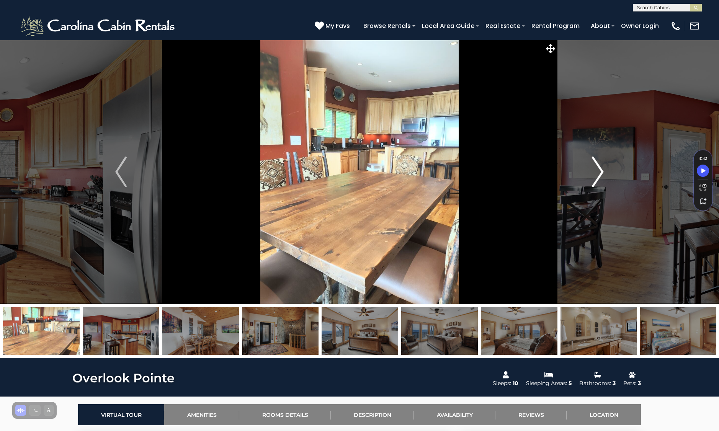
click at [600, 169] on img "Next" at bounding box center [598, 172] width 11 height 31
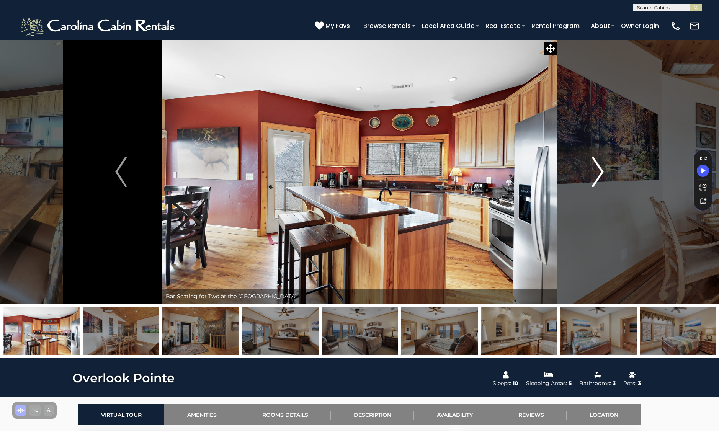
click at [600, 169] on img "Next" at bounding box center [598, 172] width 11 height 31
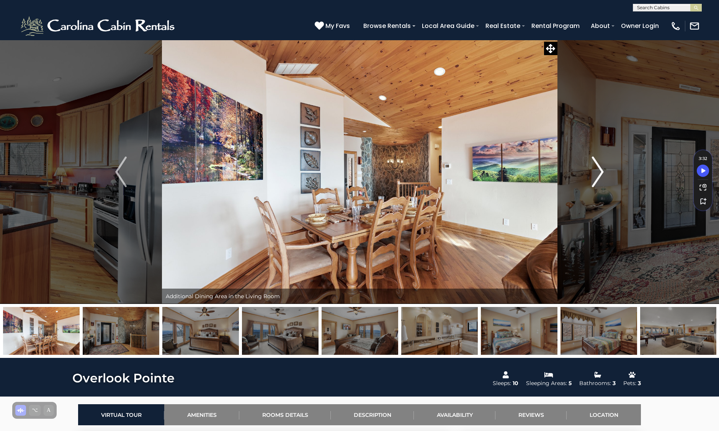
click at [600, 169] on img "Next" at bounding box center [598, 172] width 11 height 31
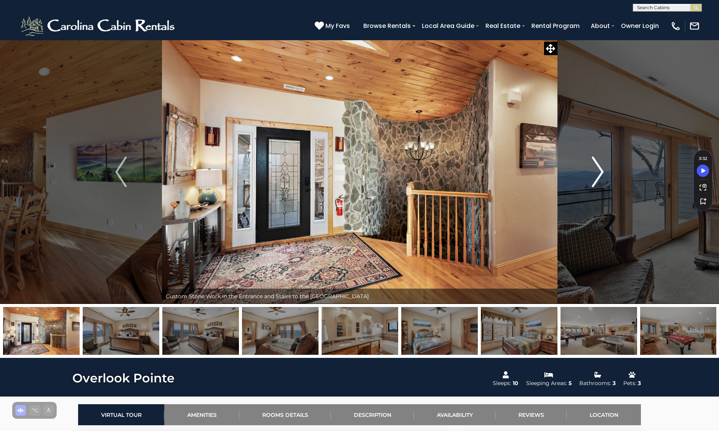
click at [600, 169] on img "Next" at bounding box center [598, 172] width 11 height 31
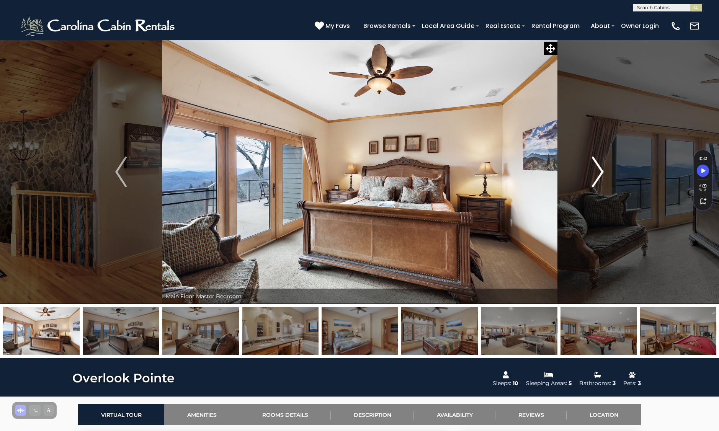
click at [600, 169] on img "Next" at bounding box center [598, 172] width 11 height 31
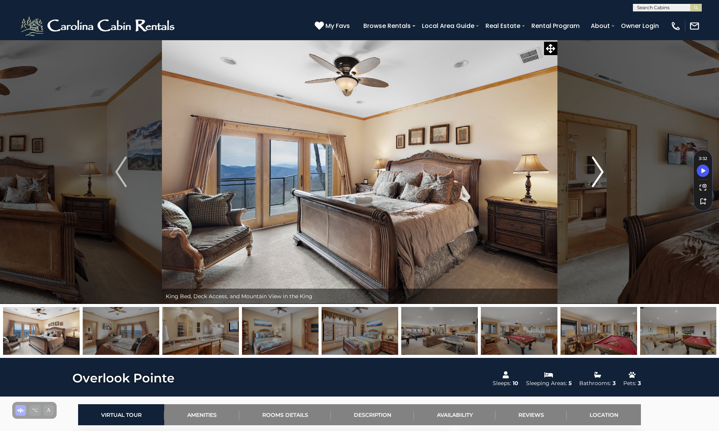
click at [600, 169] on img "Next" at bounding box center [598, 172] width 11 height 31
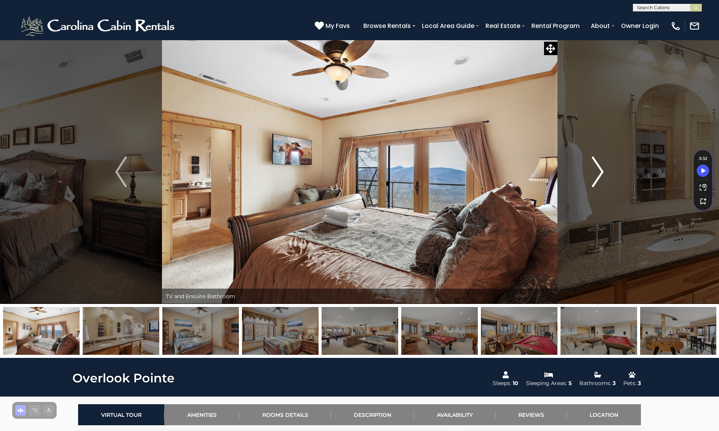
click at [600, 169] on img "Next" at bounding box center [598, 172] width 11 height 31
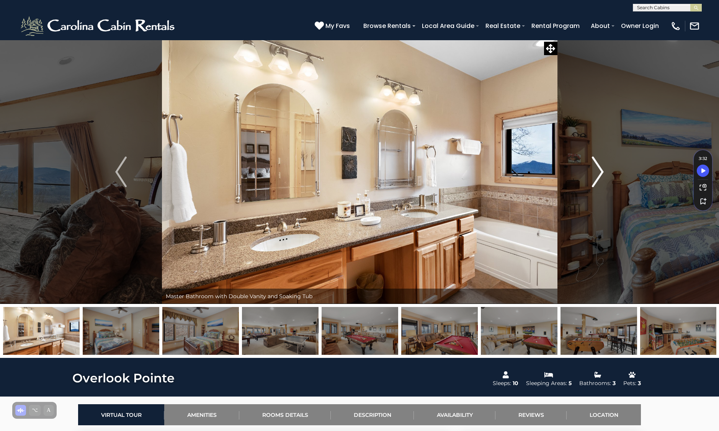
click at [600, 169] on img "Next" at bounding box center [598, 172] width 11 height 31
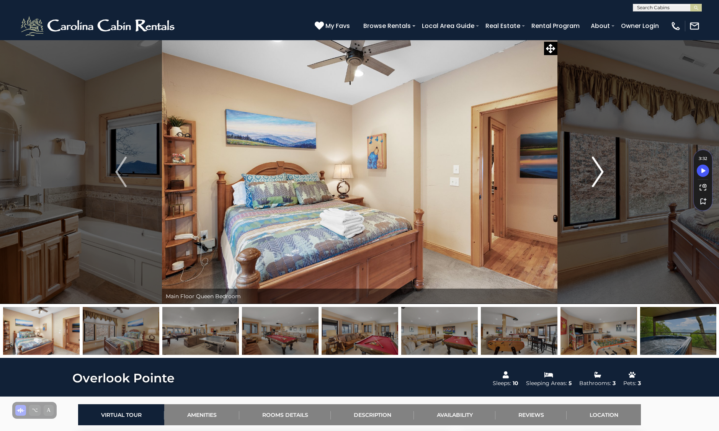
click at [600, 169] on img "Next" at bounding box center [598, 172] width 11 height 31
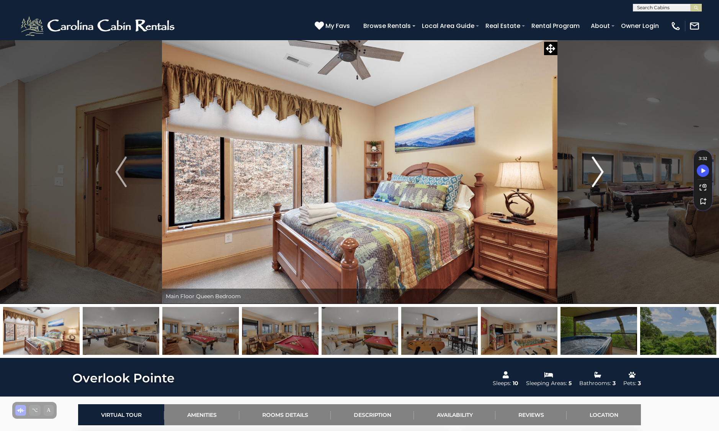
click at [600, 169] on img "Next" at bounding box center [598, 172] width 11 height 31
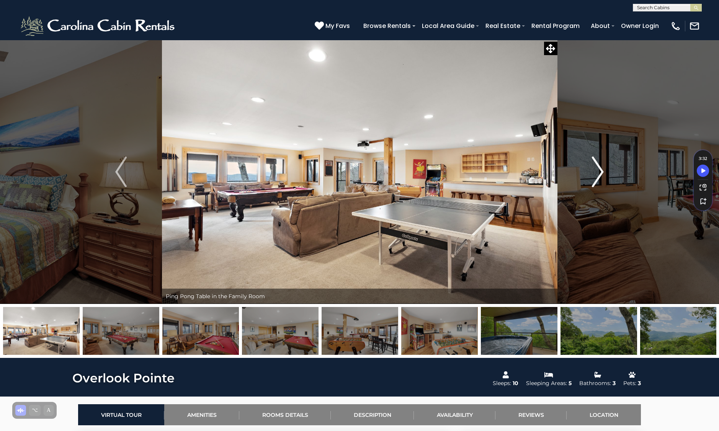
click at [600, 169] on img "Next" at bounding box center [598, 172] width 11 height 31
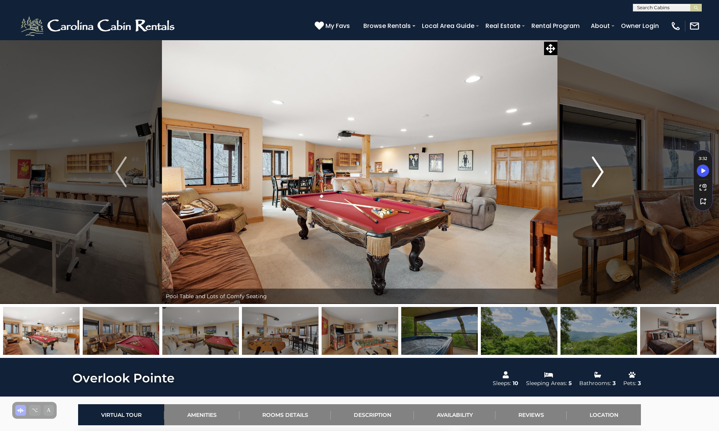
click at [600, 169] on img "Next" at bounding box center [598, 172] width 11 height 31
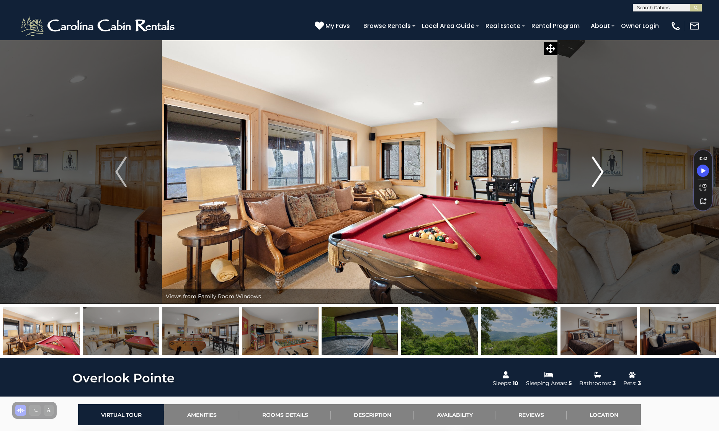
click at [600, 169] on img "Next" at bounding box center [598, 172] width 11 height 31
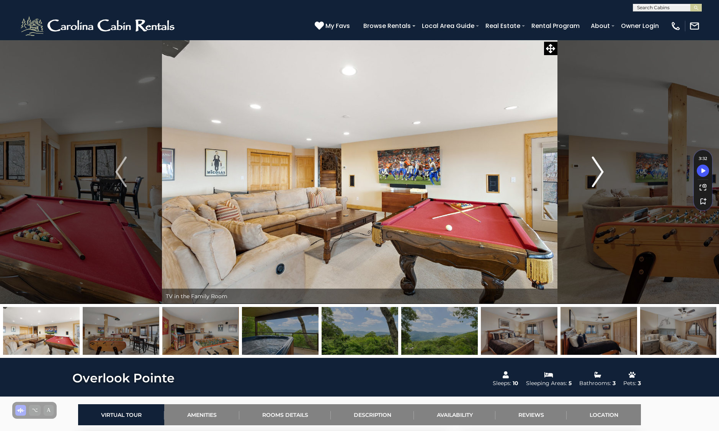
click at [600, 169] on img "Next" at bounding box center [598, 172] width 11 height 31
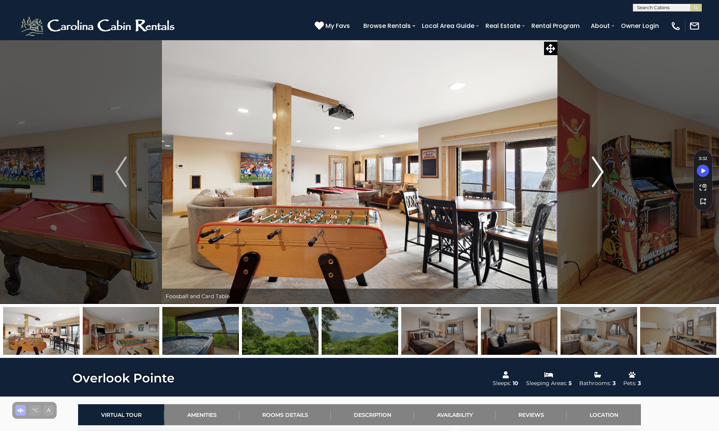
click at [600, 169] on img "Next" at bounding box center [598, 172] width 11 height 31
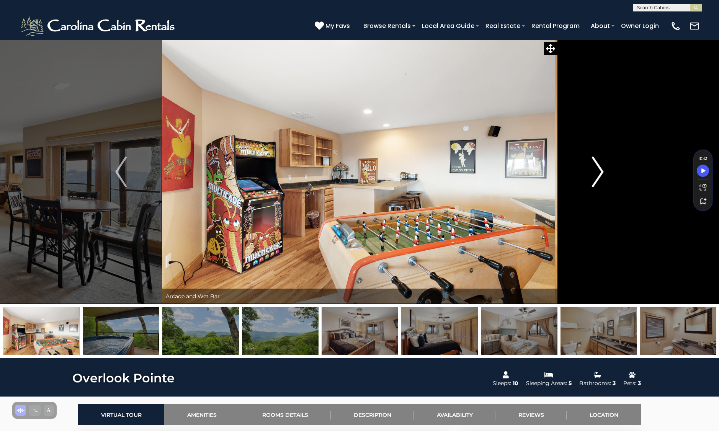
click at [600, 169] on img "Next" at bounding box center [598, 172] width 11 height 31
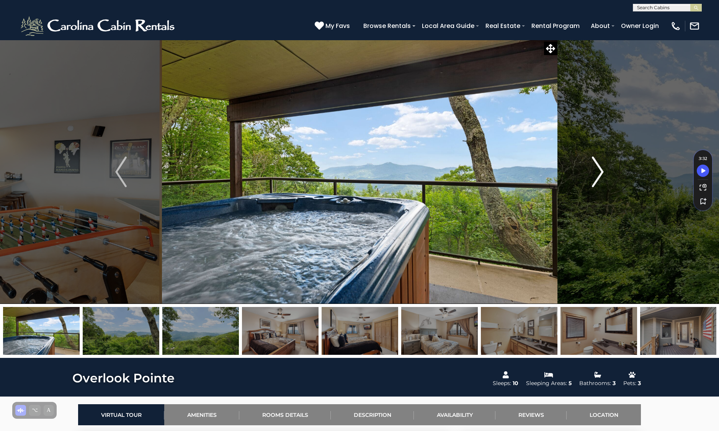
click at [600, 169] on img "Next" at bounding box center [598, 172] width 11 height 31
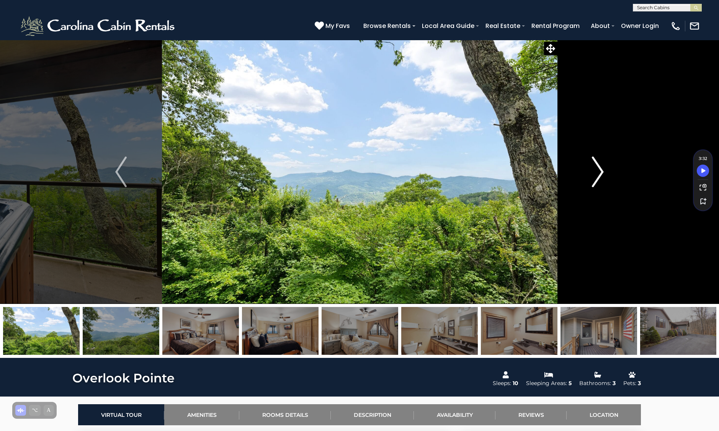
click at [600, 169] on img "Next" at bounding box center [598, 172] width 11 height 31
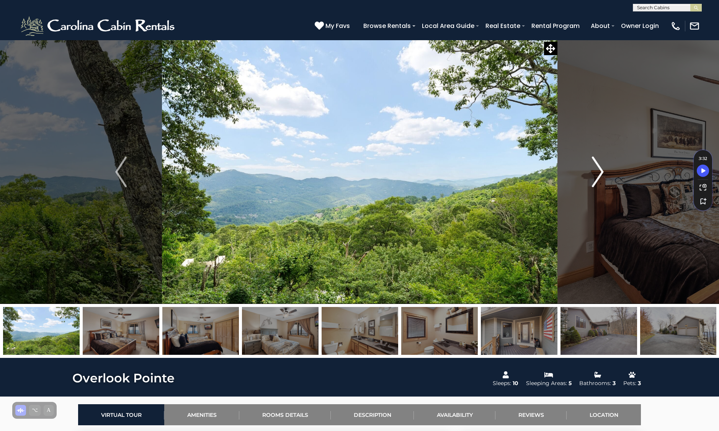
click at [600, 169] on img "Next" at bounding box center [598, 172] width 11 height 31
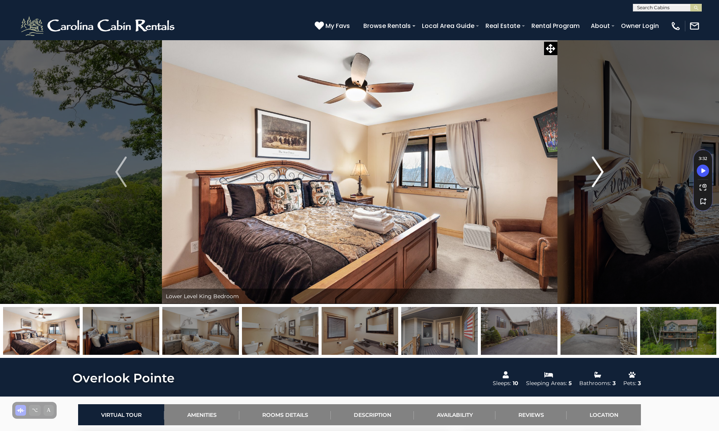
click at [600, 169] on img "Next" at bounding box center [598, 172] width 11 height 31
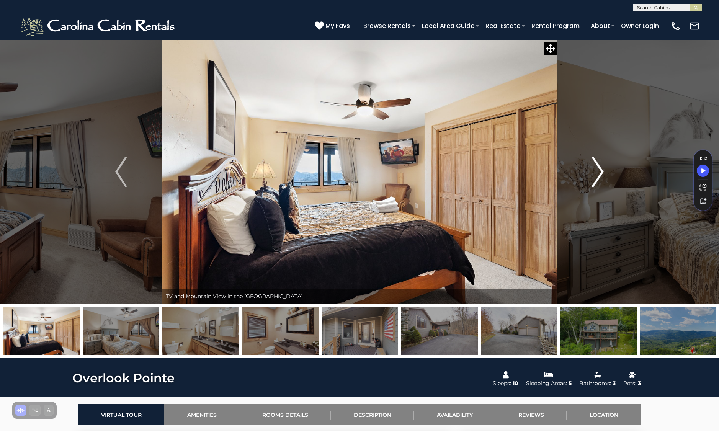
click at [600, 169] on img "Next" at bounding box center [598, 172] width 11 height 31
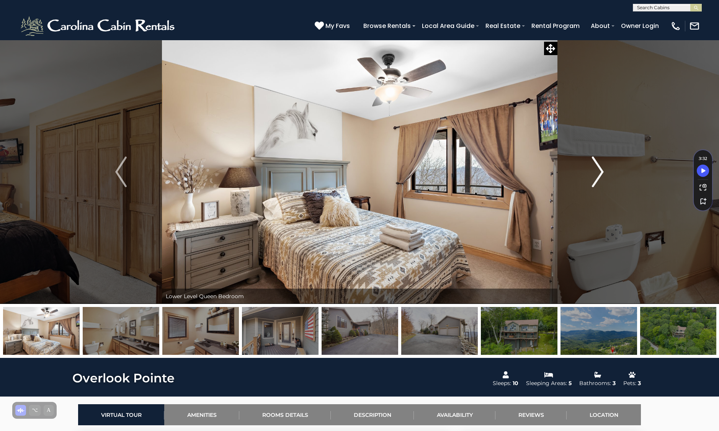
click at [600, 169] on img "Next" at bounding box center [598, 172] width 11 height 31
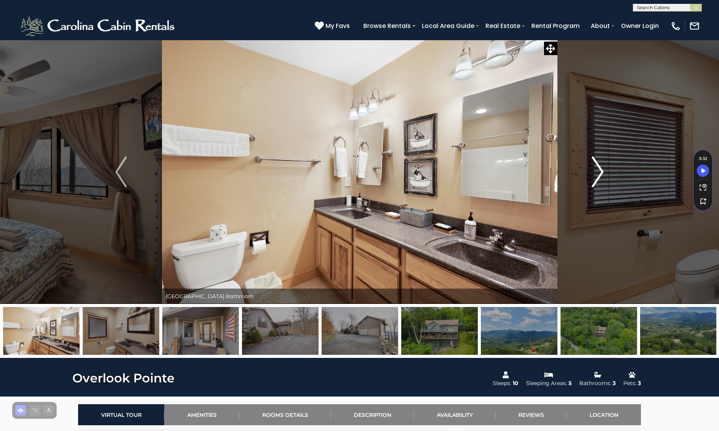
click at [600, 169] on img "Next" at bounding box center [598, 172] width 11 height 31
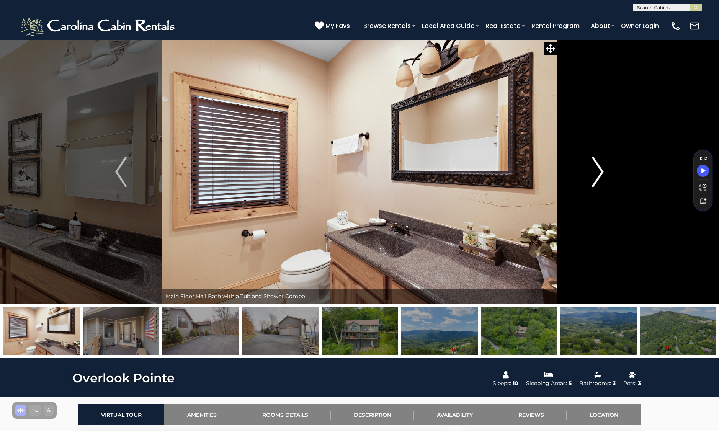
click at [600, 169] on img "Next" at bounding box center [598, 172] width 11 height 31
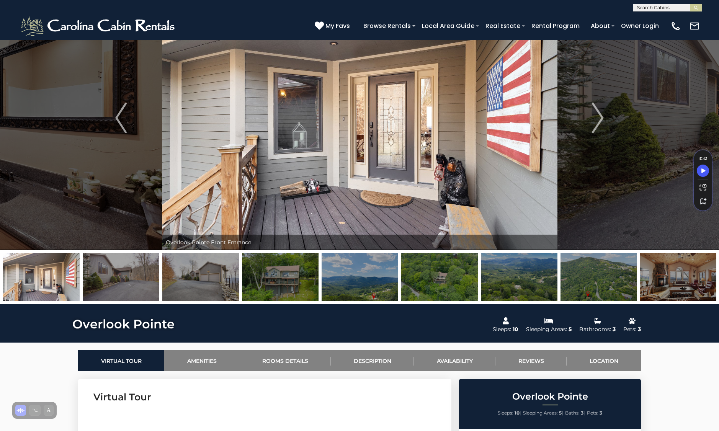
scroll to position [53, 0]
